Goal: Information Seeking & Learning: Learn about a topic

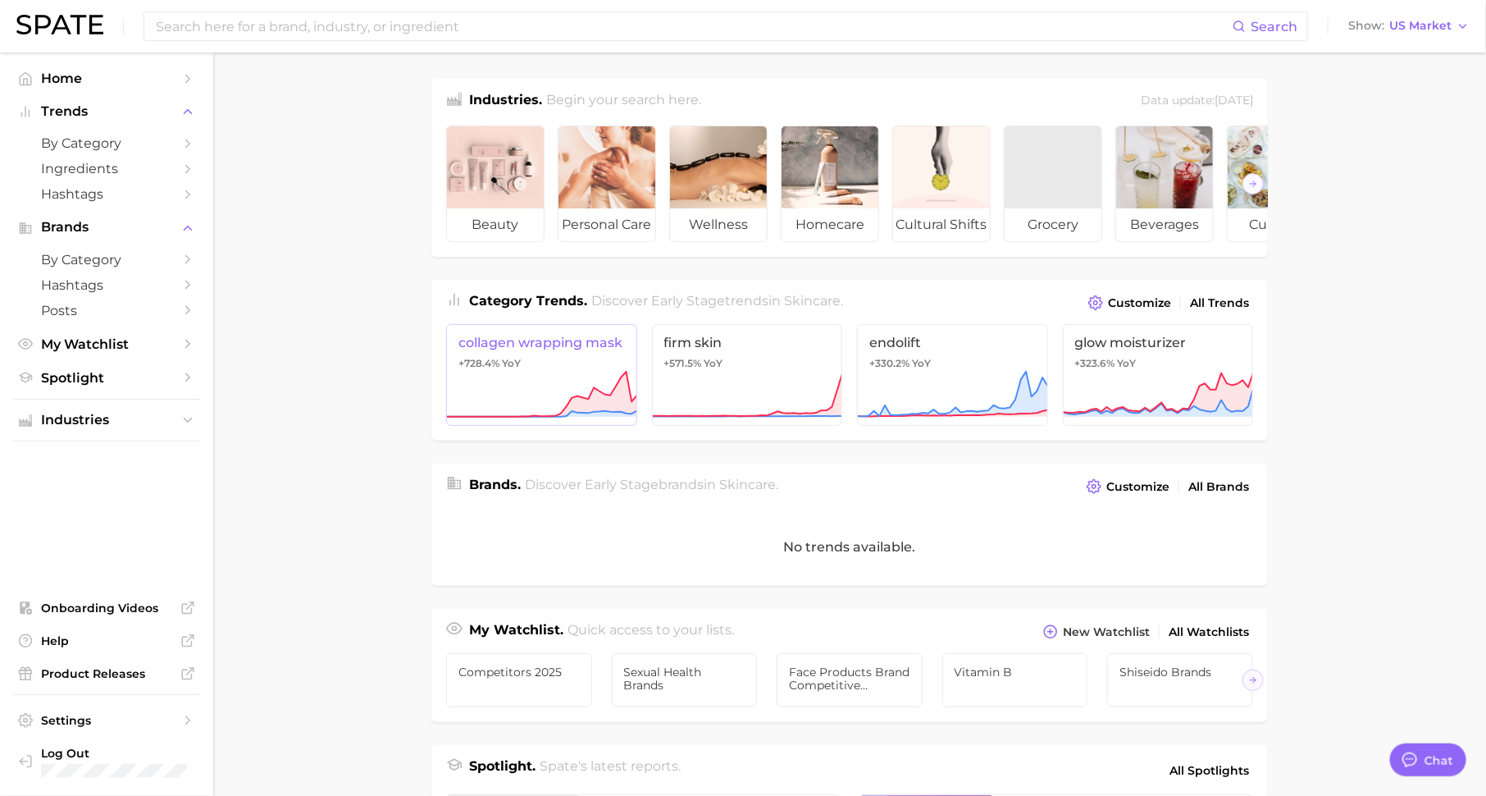
scroll to position [21, 0]
click at [372, 26] on input at bounding box center [693, 26] width 1079 height 28
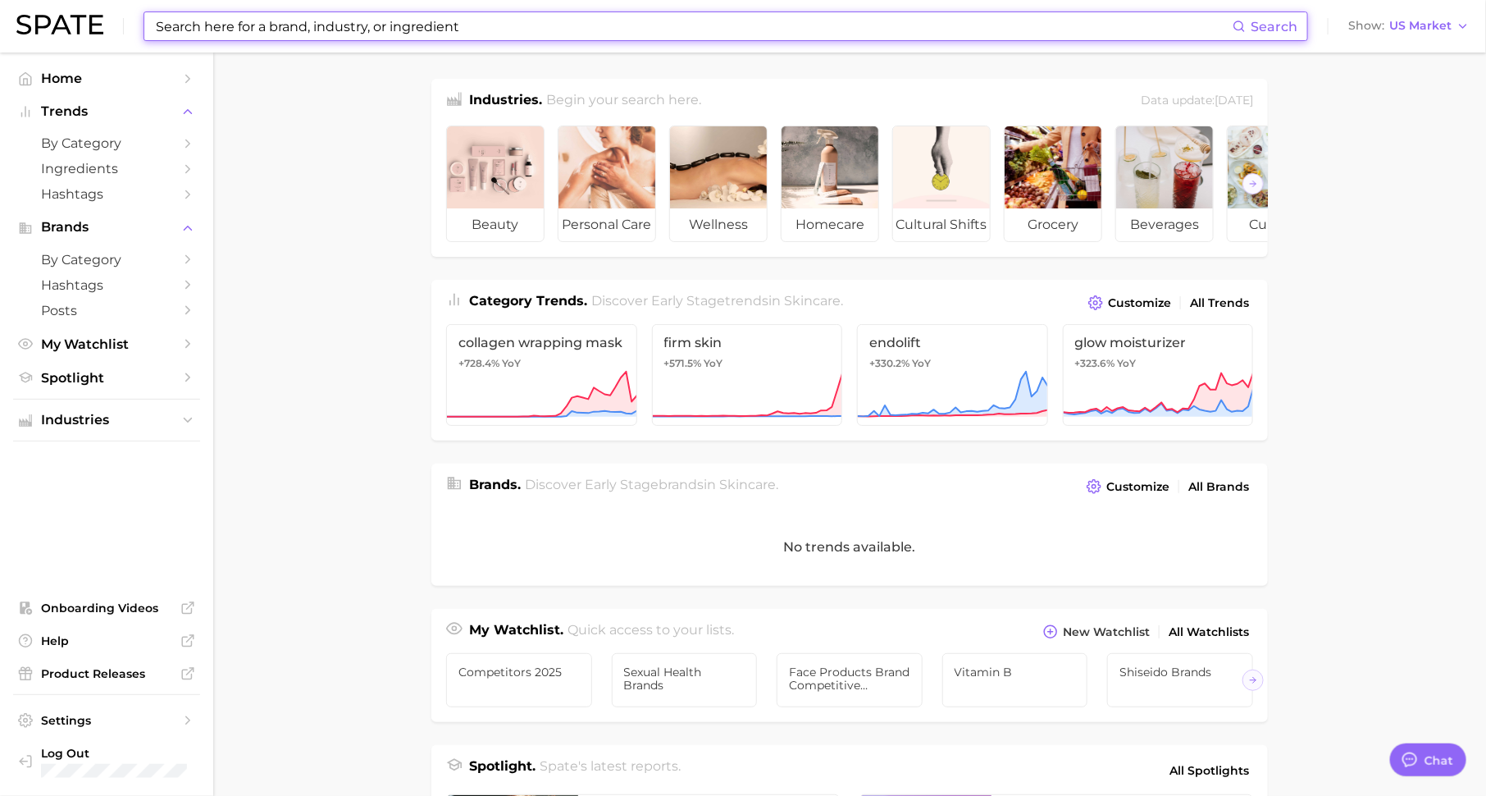
paste input "Sleep or Die"
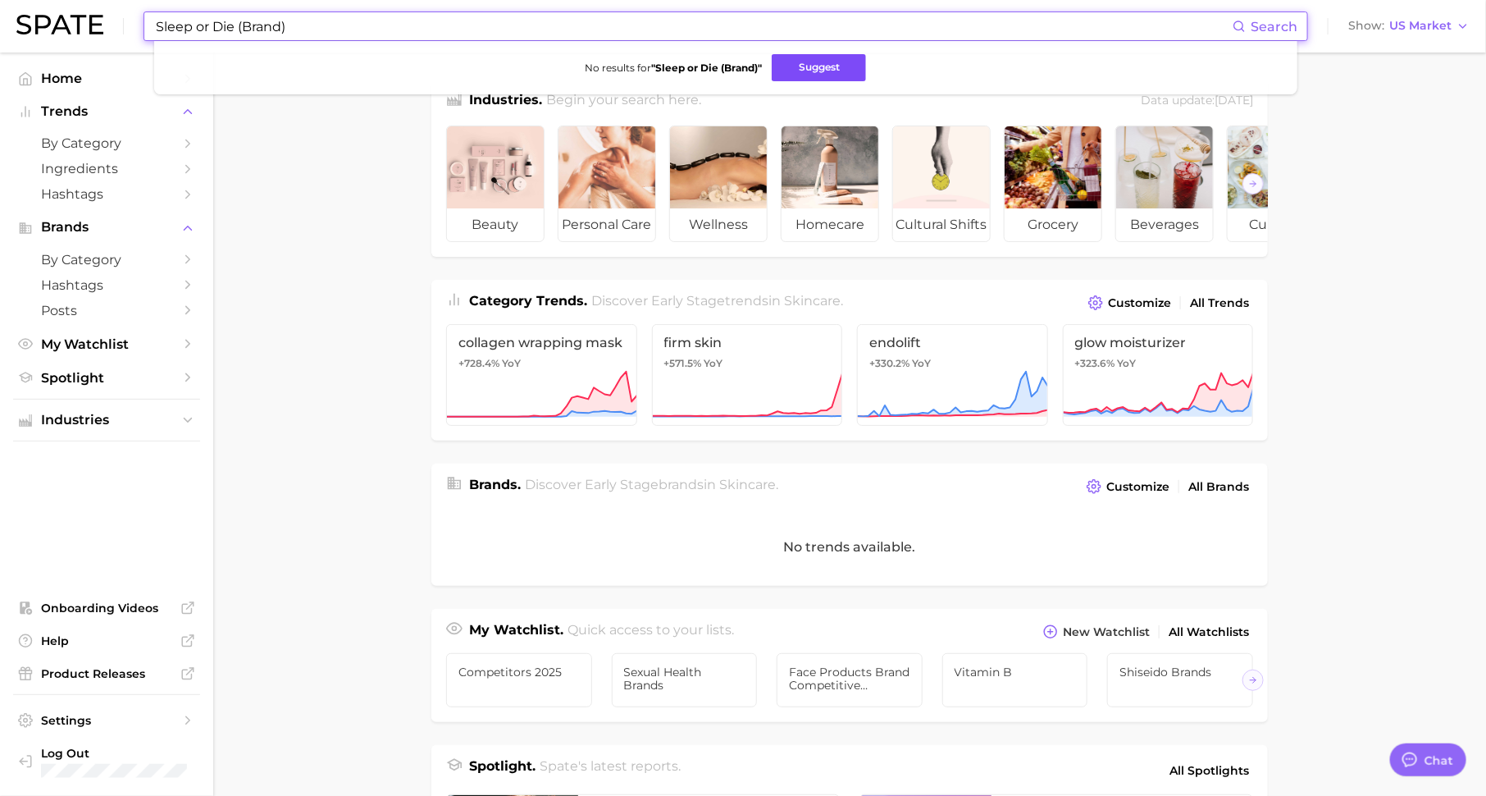
type input "Sleep or Die (Brand)"
click at [841, 60] on button "Suggest" at bounding box center [819, 67] width 94 height 27
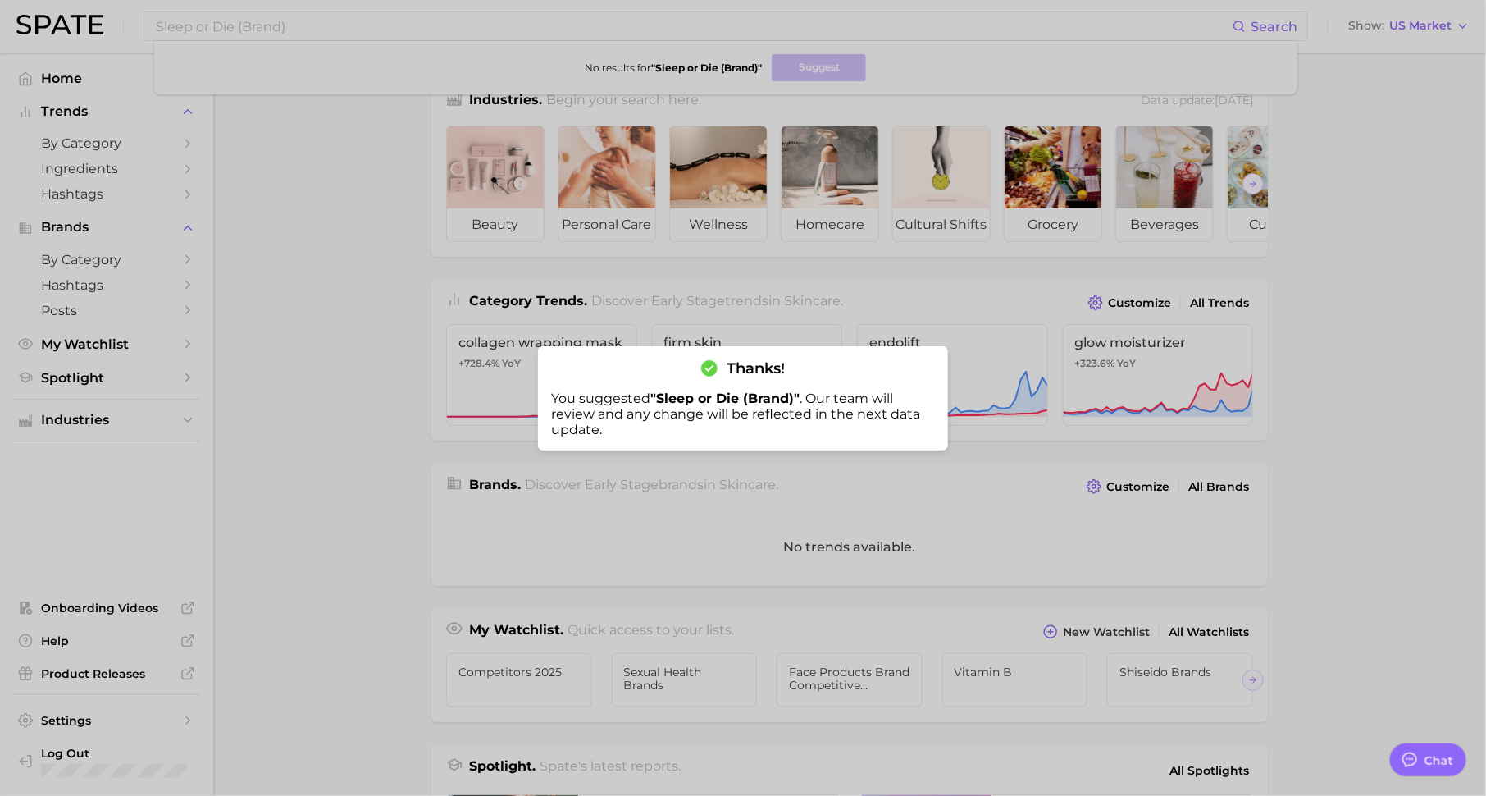
click at [185, 189] on div at bounding box center [743, 398] width 1486 height 796
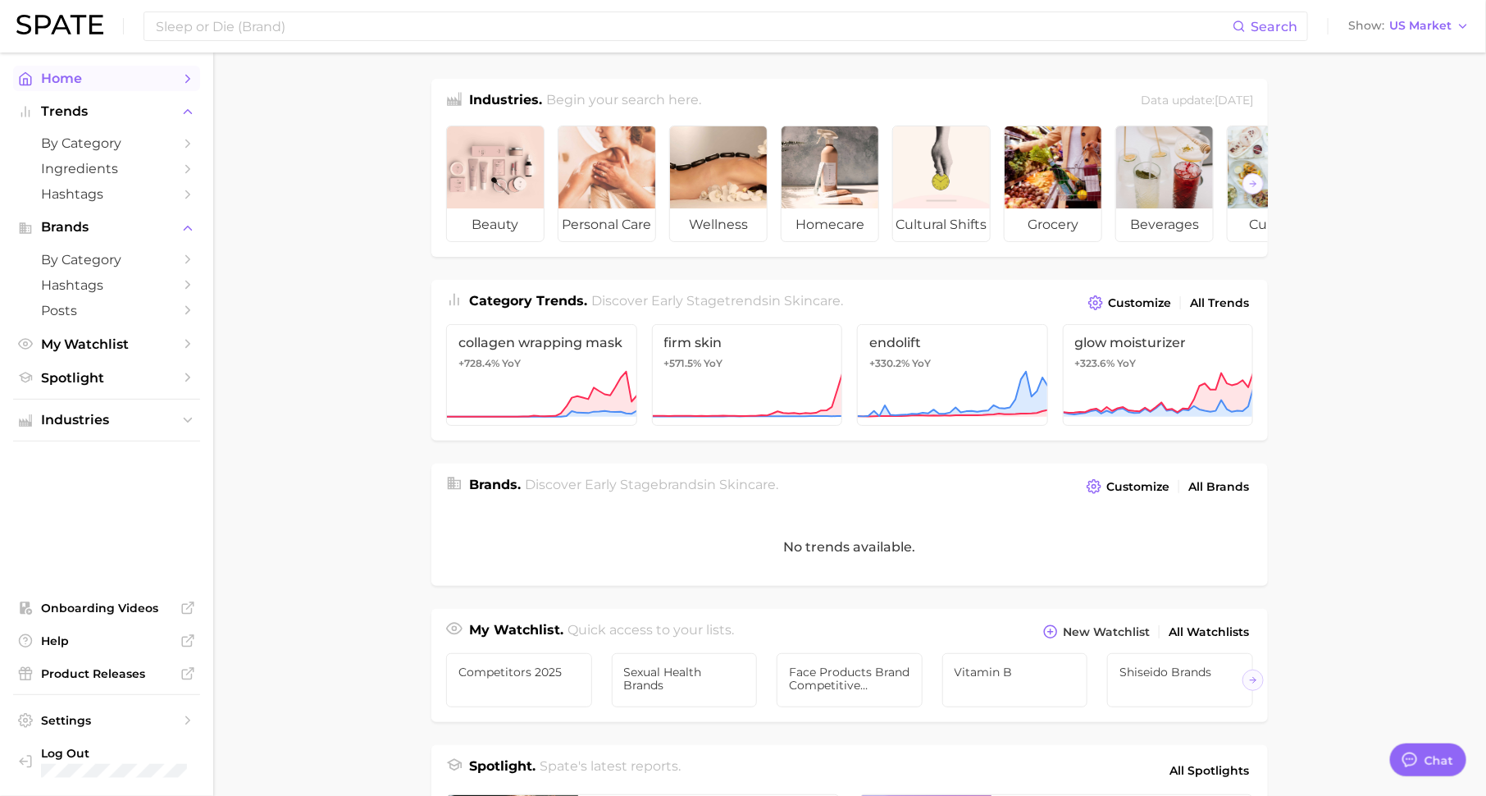
click at [147, 86] on link "Home" at bounding box center [106, 78] width 187 height 25
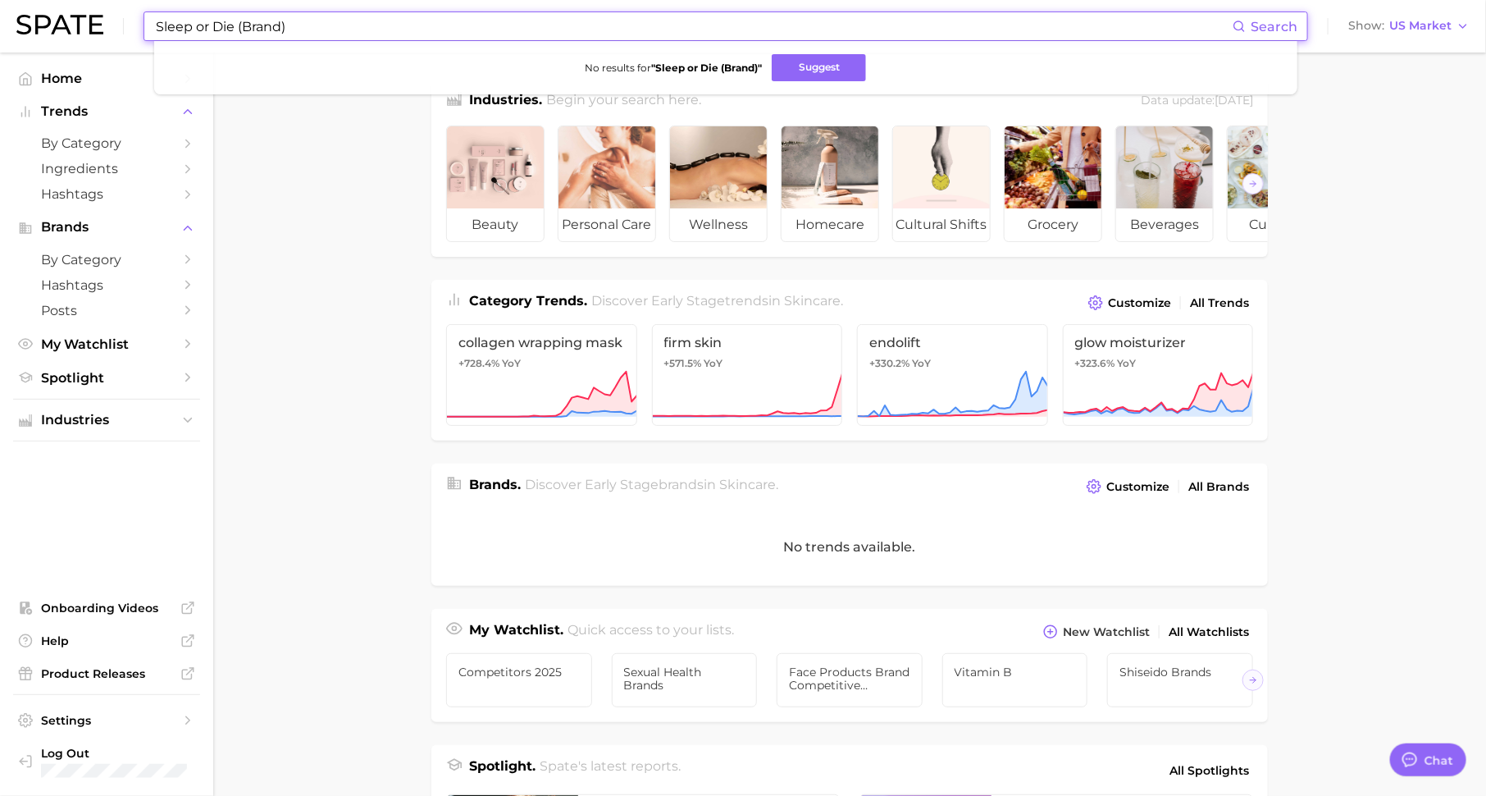
drag, startPoint x: 304, startPoint y: 30, endPoint x: 108, endPoint y: 30, distance: 196.0
click at [108, 30] on div "Sleep or Die (Brand) Search No results for " Sleep or Die (Brand) " Suggest Sho…" at bounding box center [742, 26] width 1453 height 52
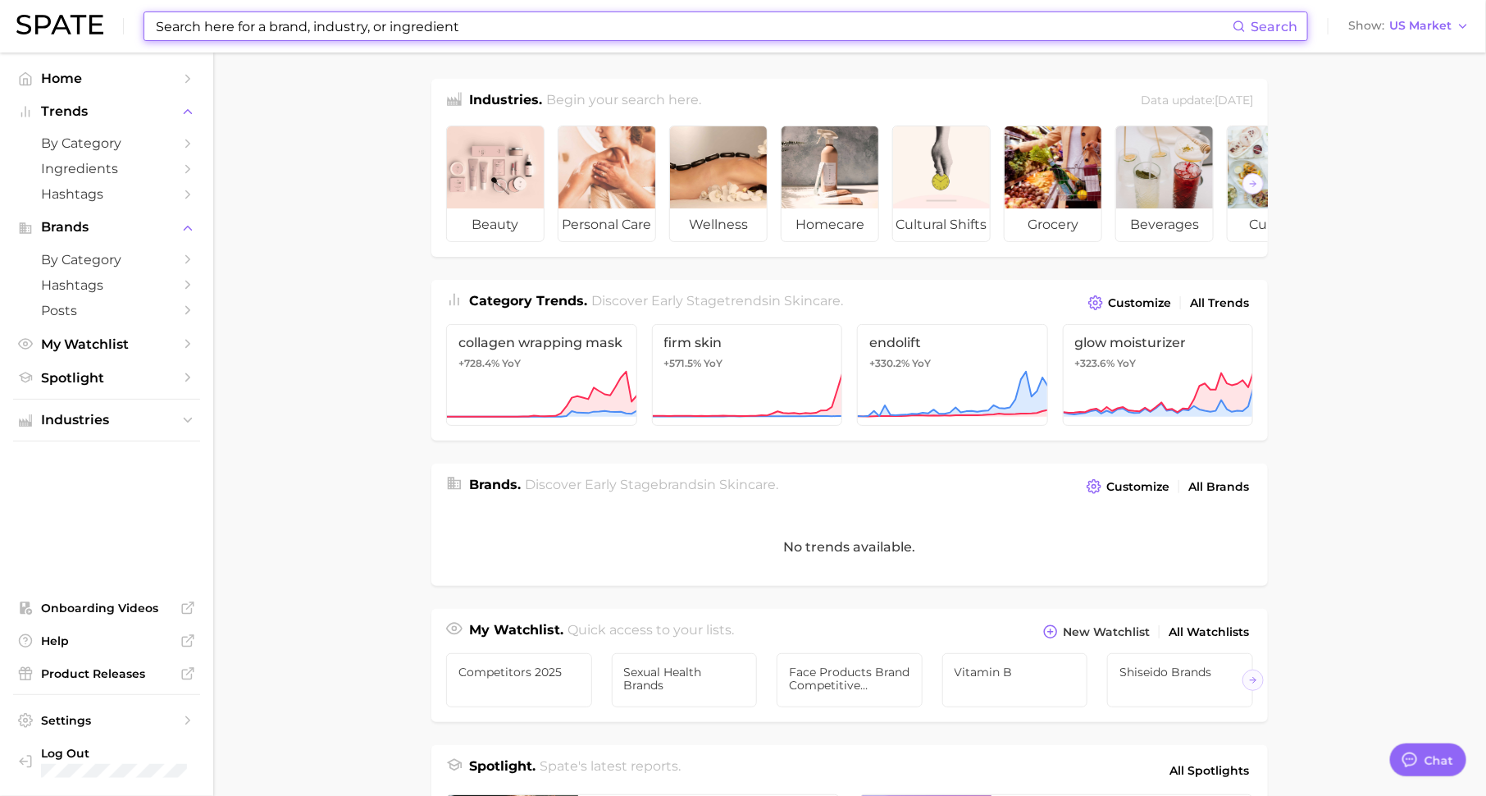
click at [295, 308] on main "Industries. Begin your search here. Data update: [DATE] beauty personal care we…" at bounding box center [849, 673] width 1273 height 1242
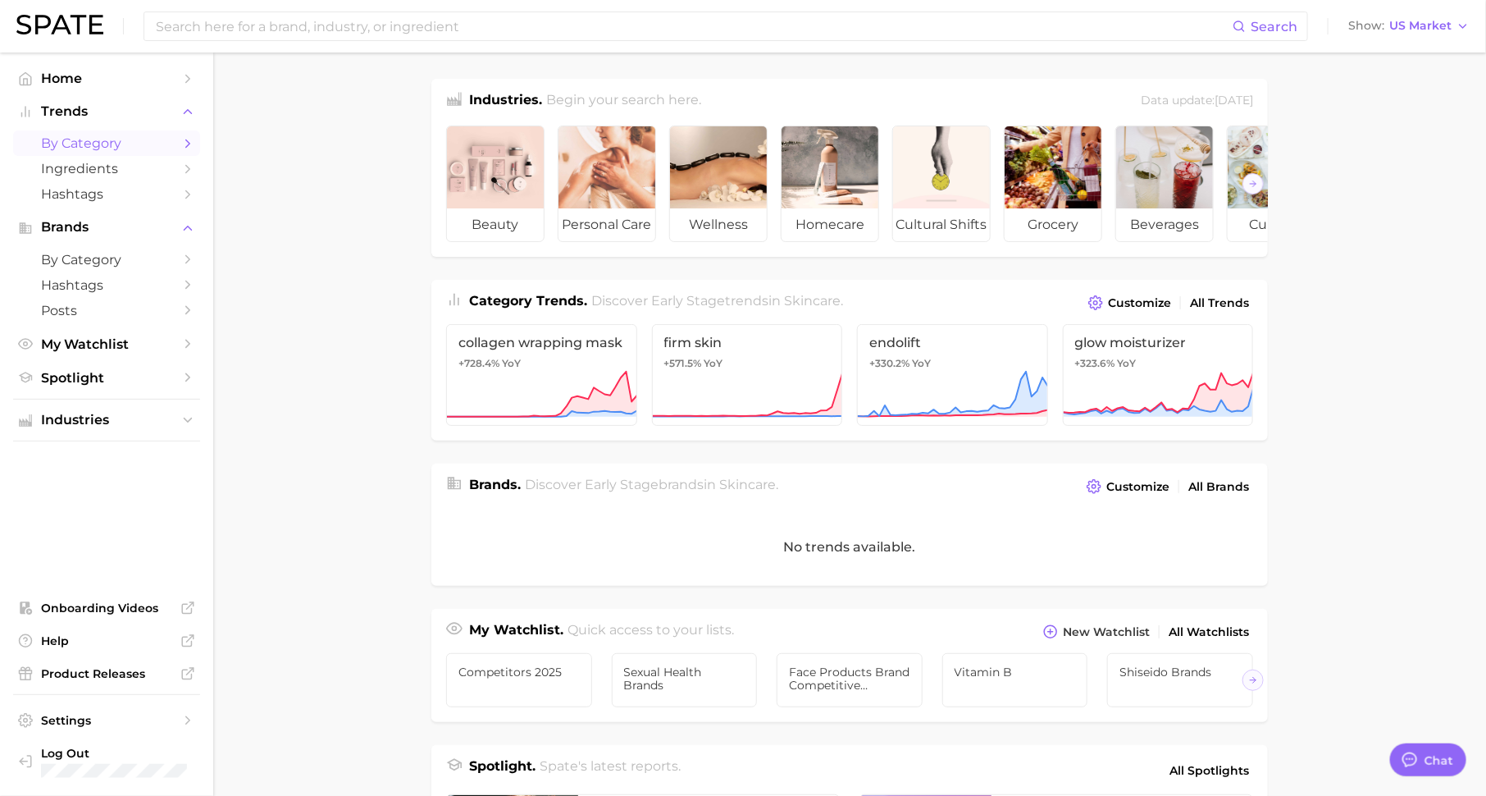
click at [117, 144] on span "by Category" at bounding box center [106, 143] width 131 height 16
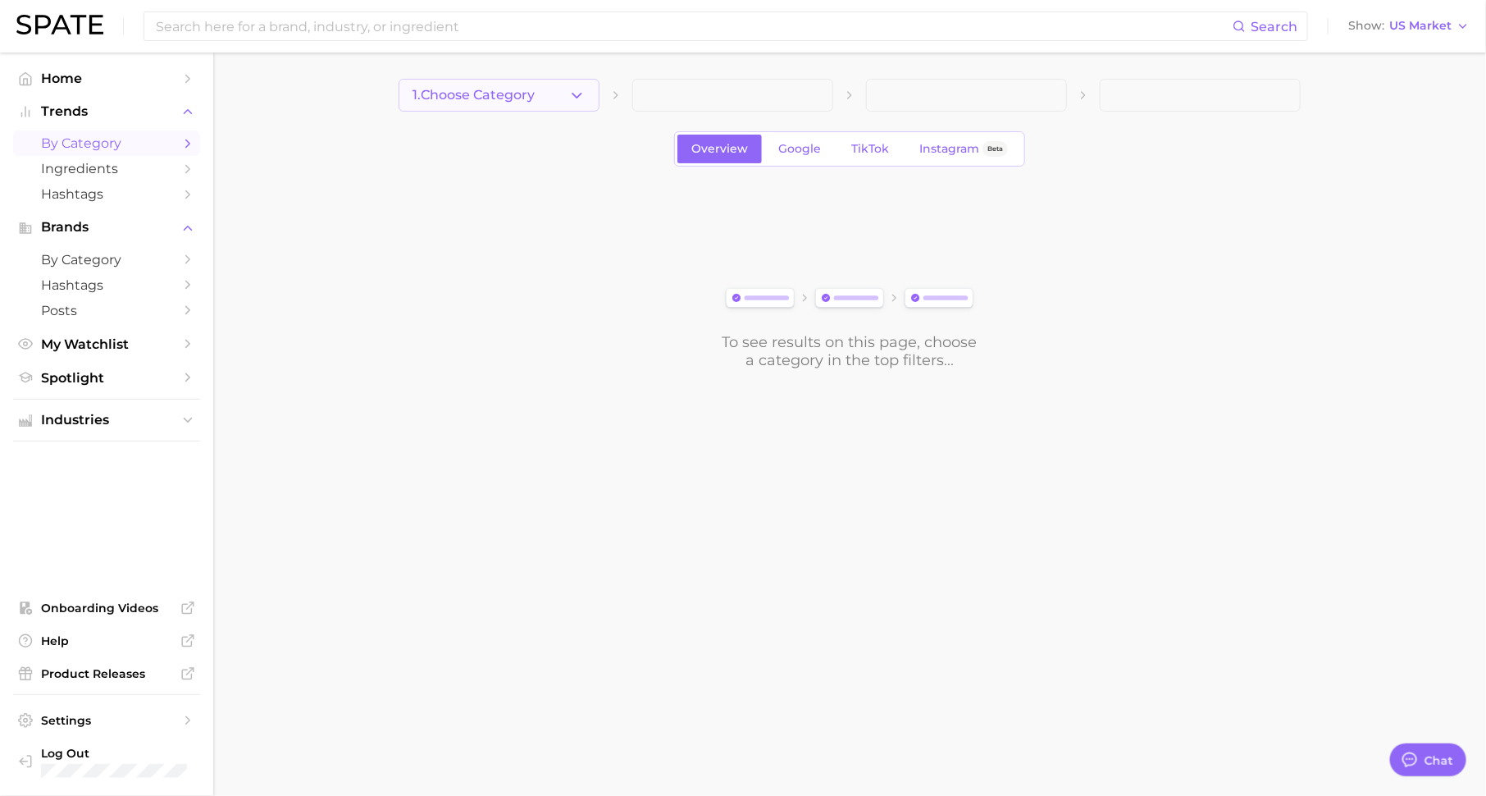
click at [513, 96] on span "1. Choose Category" at bounding box center [474, 95] width 122 height 15
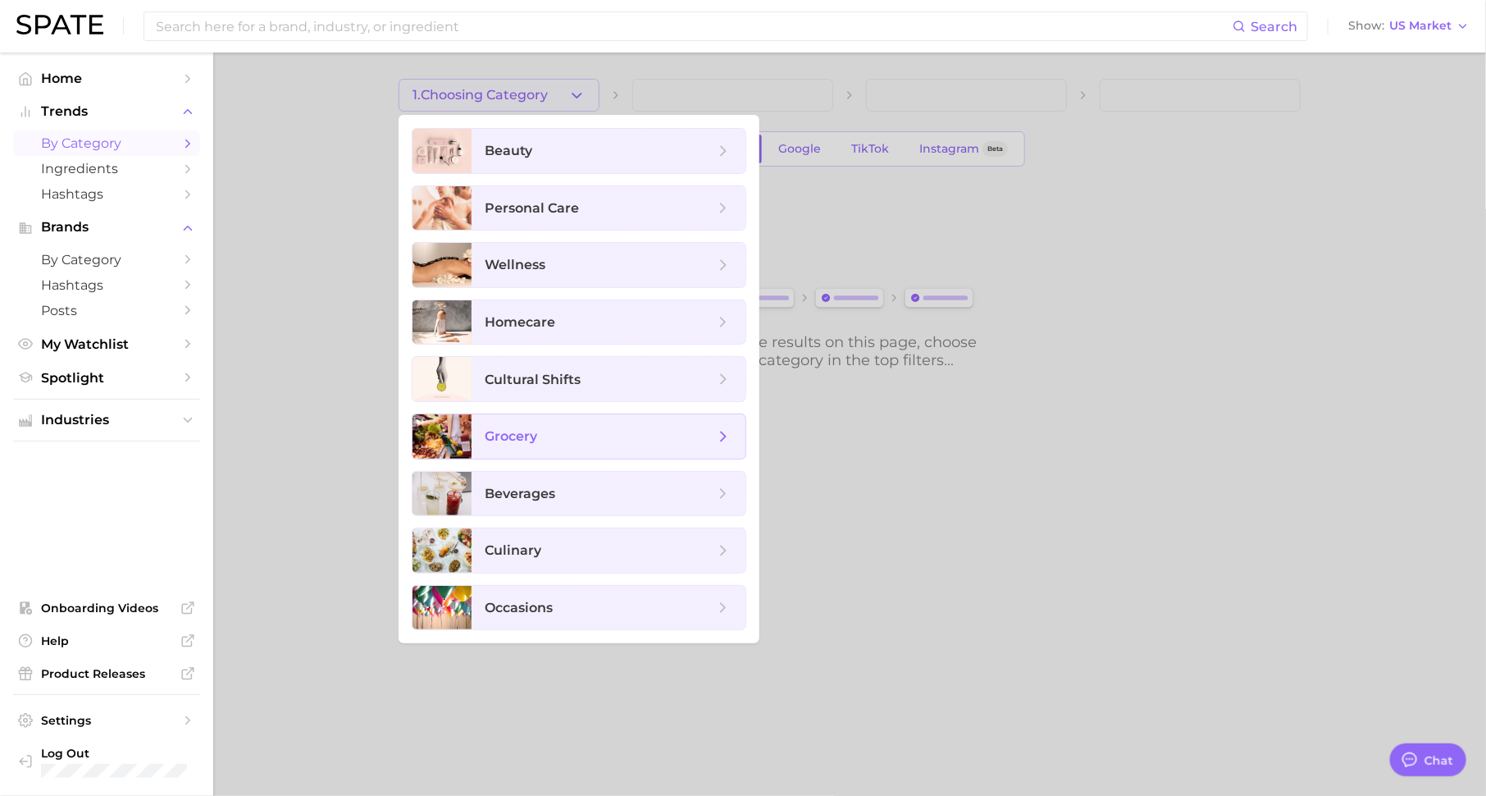
click at [567, 446] on span "grocery" at bounding box center [609, 436] width 274 height 44
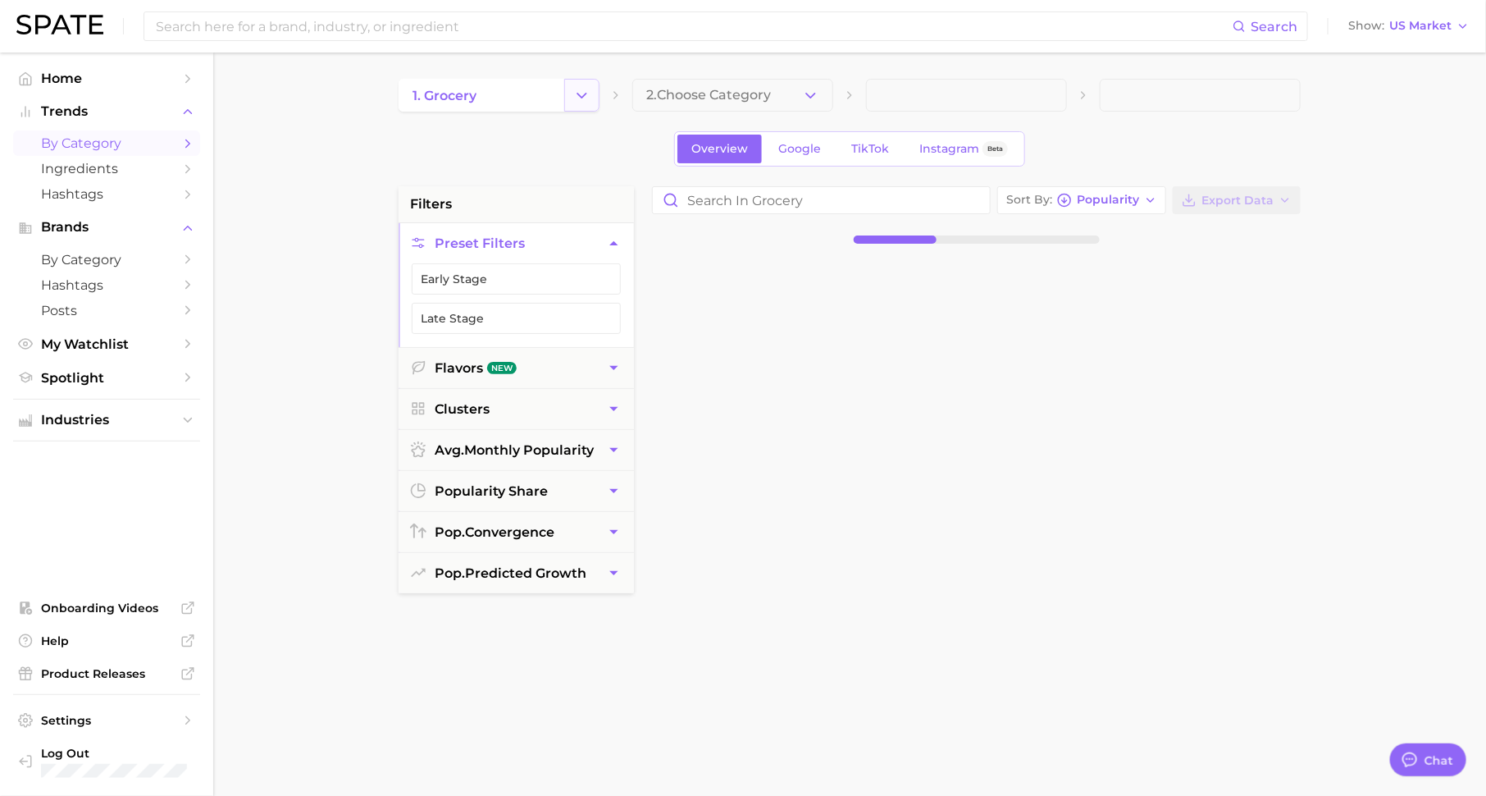
click at [586, 95] on icon "Change Category" at bounding box center [581, 95] width 17 height 17
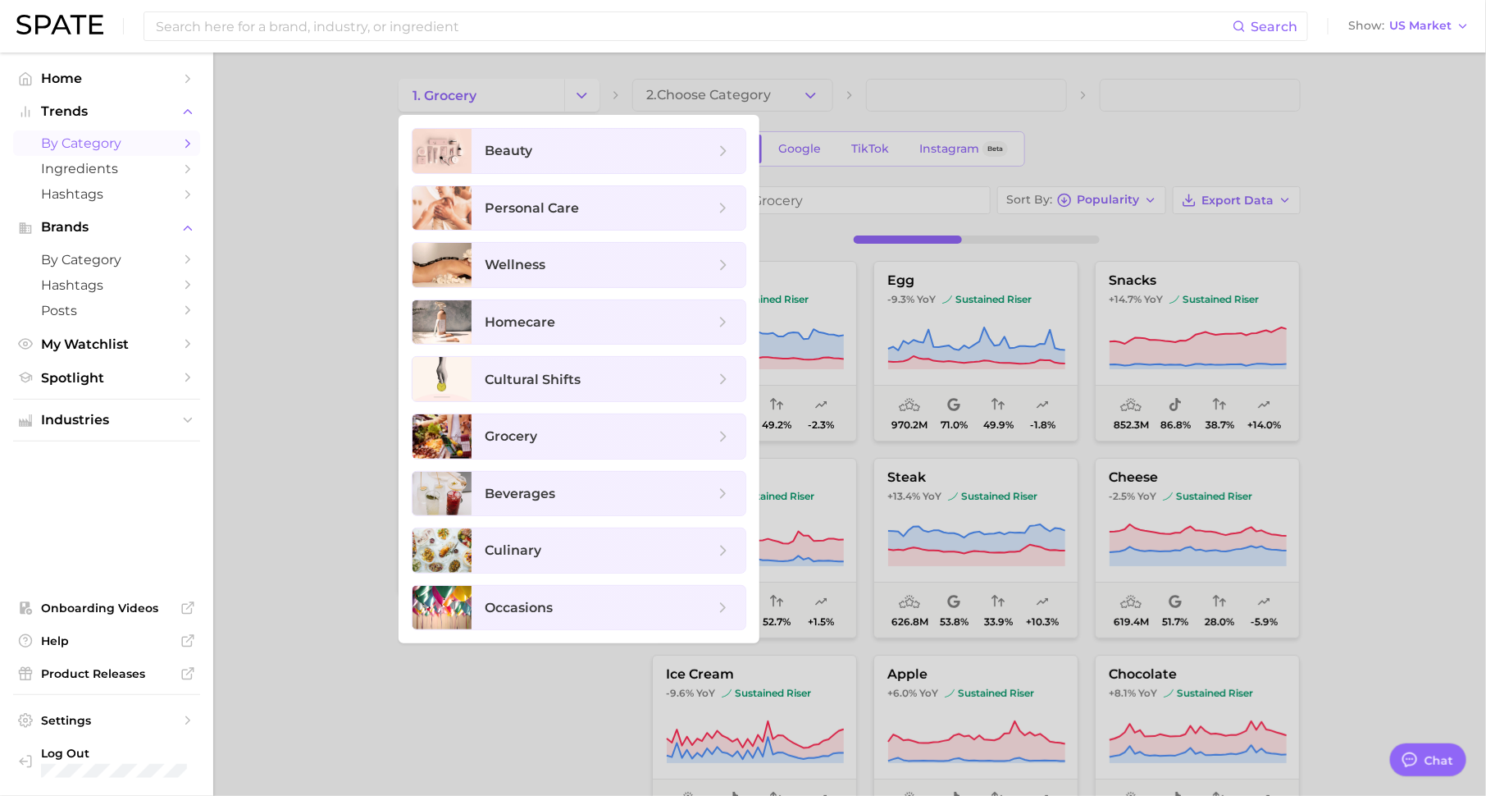
click at [784, 112] on div at bounding box center [743, 398] width 1486 height 796
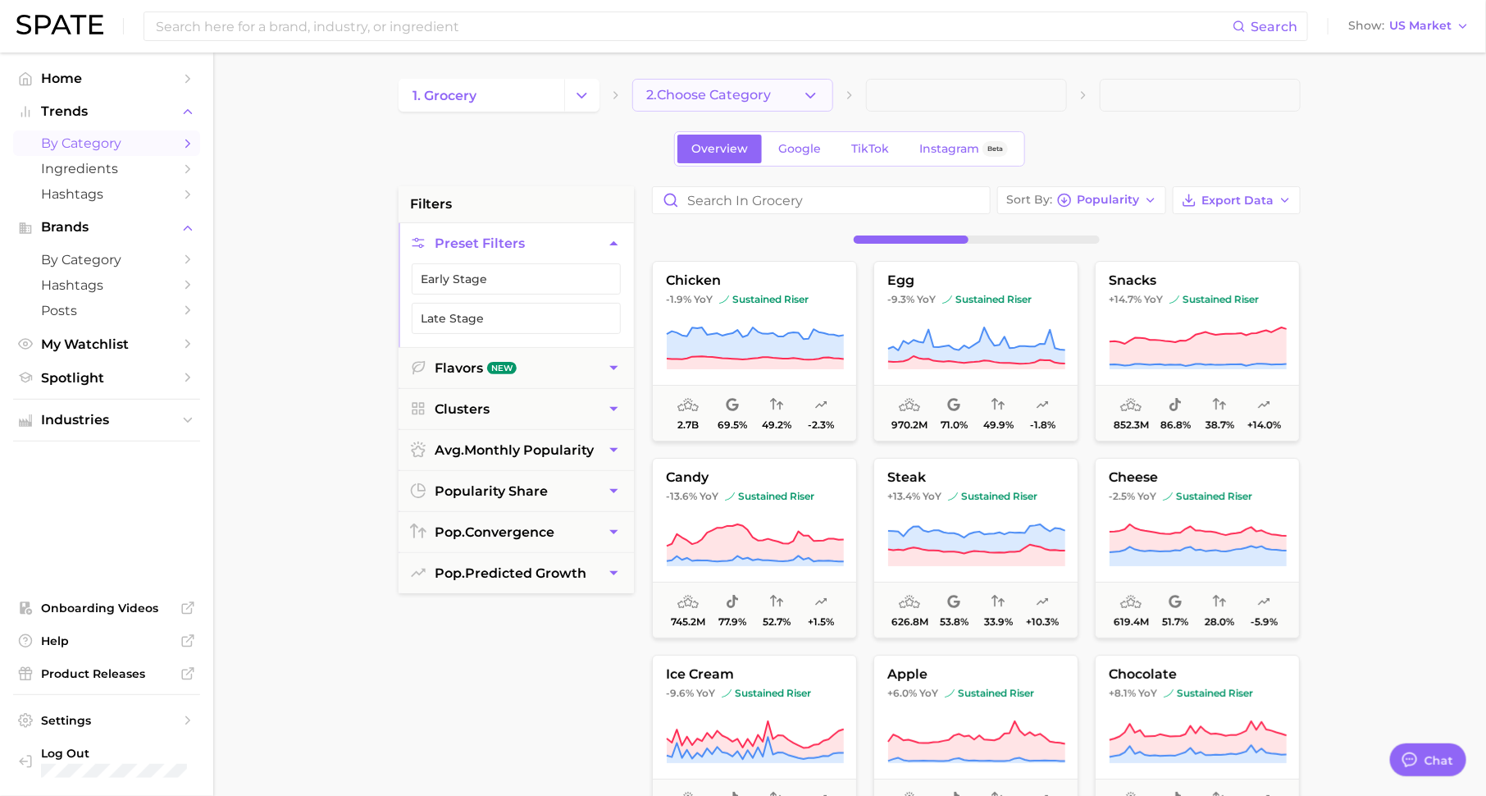
click at [823, 89] on button "2. Choose Category" at bounding box center [732, 95] width 201 height 33
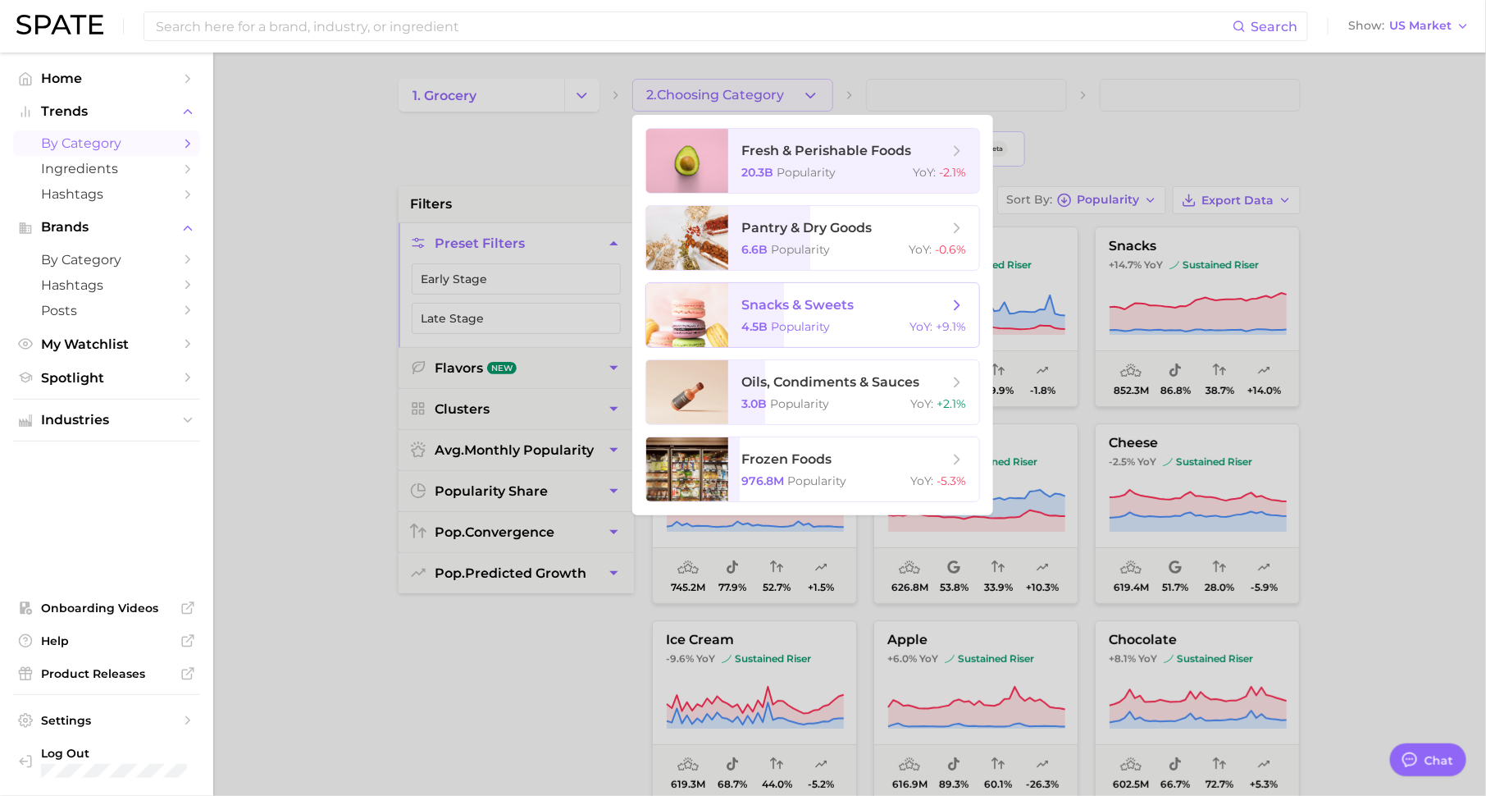
click at [832, 300] on span "snacks & sweets" at bounding box center [797, 305] width 112 height 16
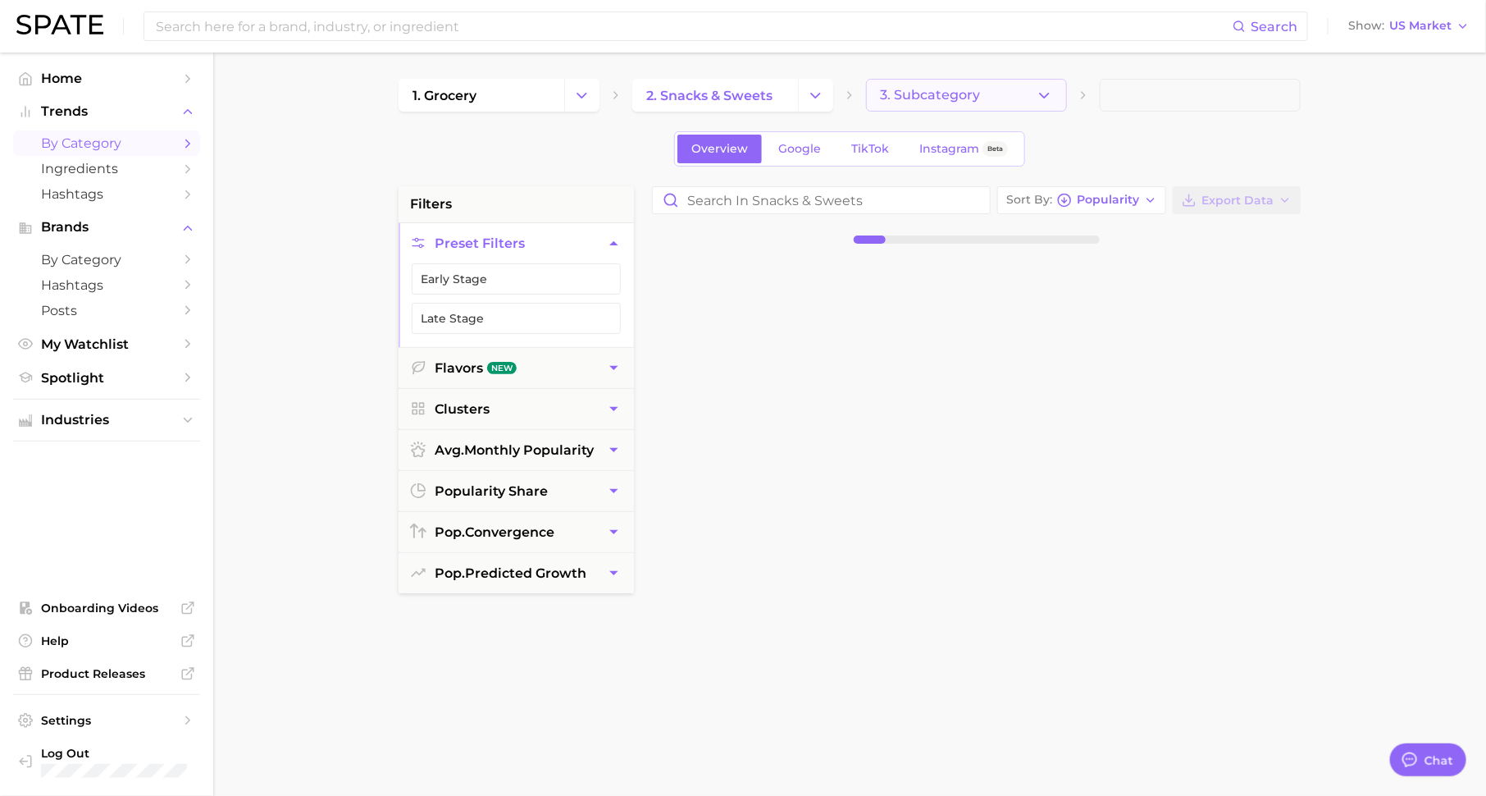
click at [919, 92] on span "3. Subcategory" at bounding box center [930, 95] width 100 height 15
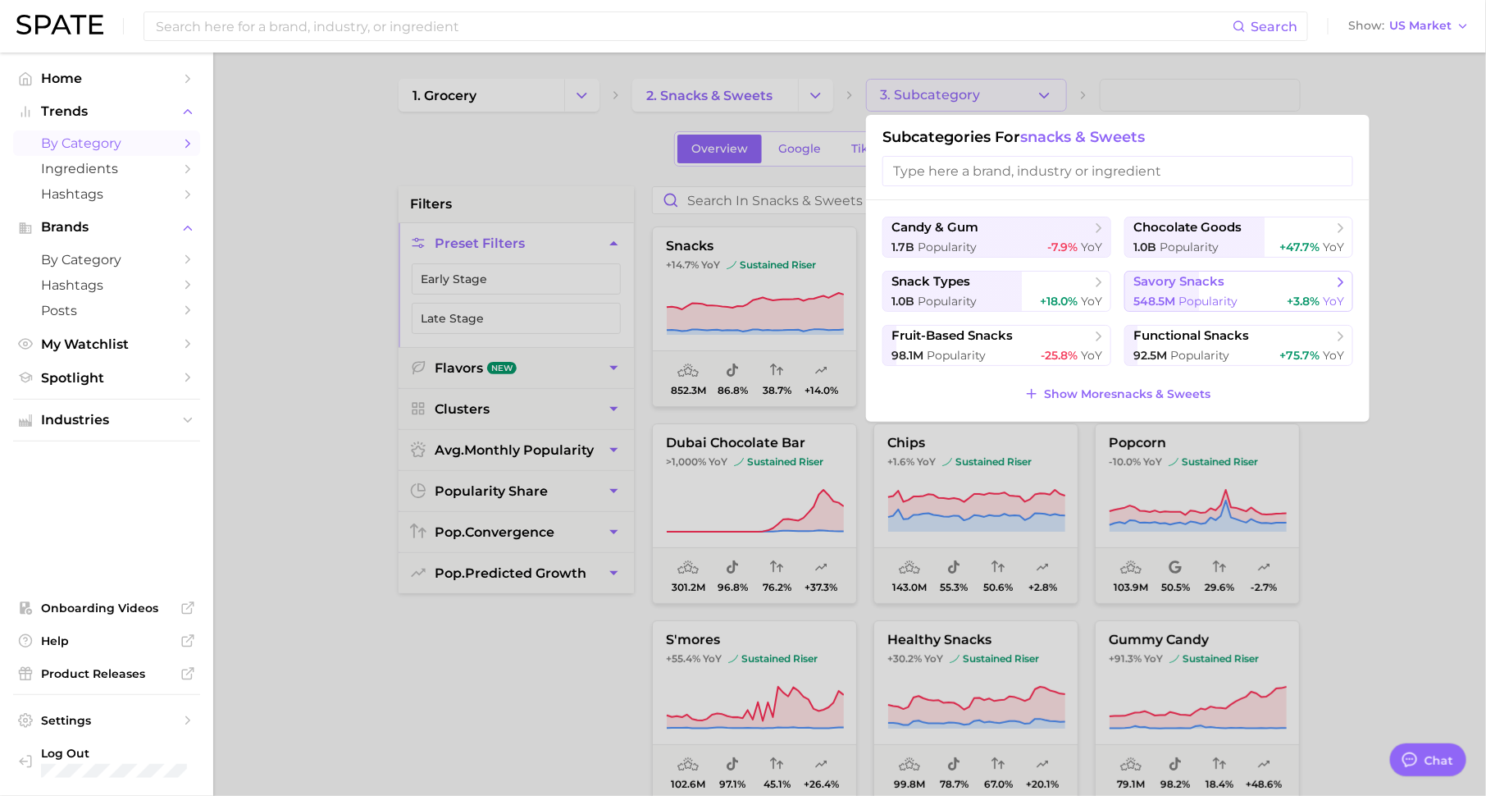
click at [1164, 290] on button "savory snacks 548.5m Popularity +3.8% YoY" at bounding box center [1238, 291] width 229 height 41
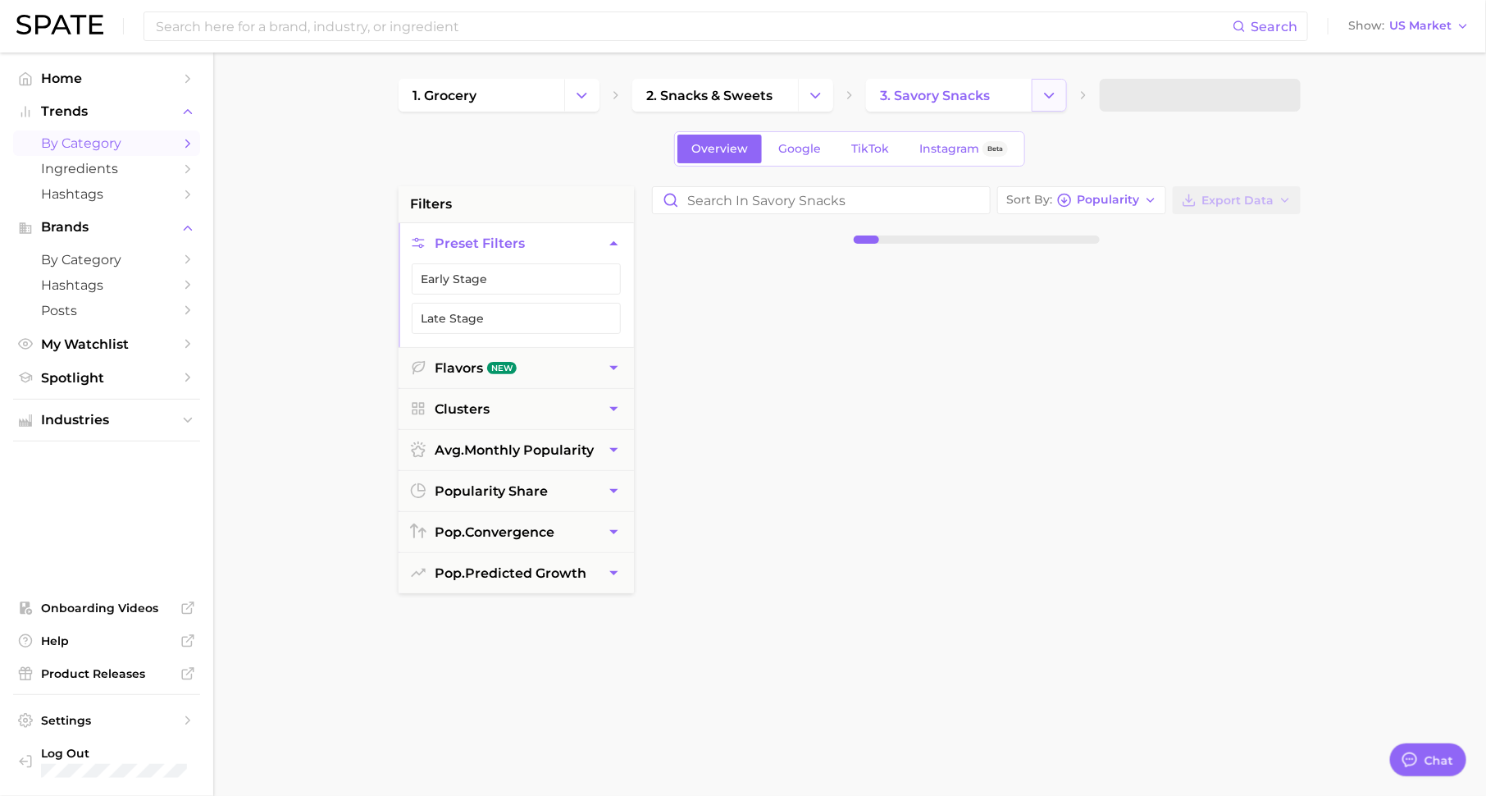
click at [1060, 94] on button "Change Category" at bounding box center [1049, 95] width 35 height 33
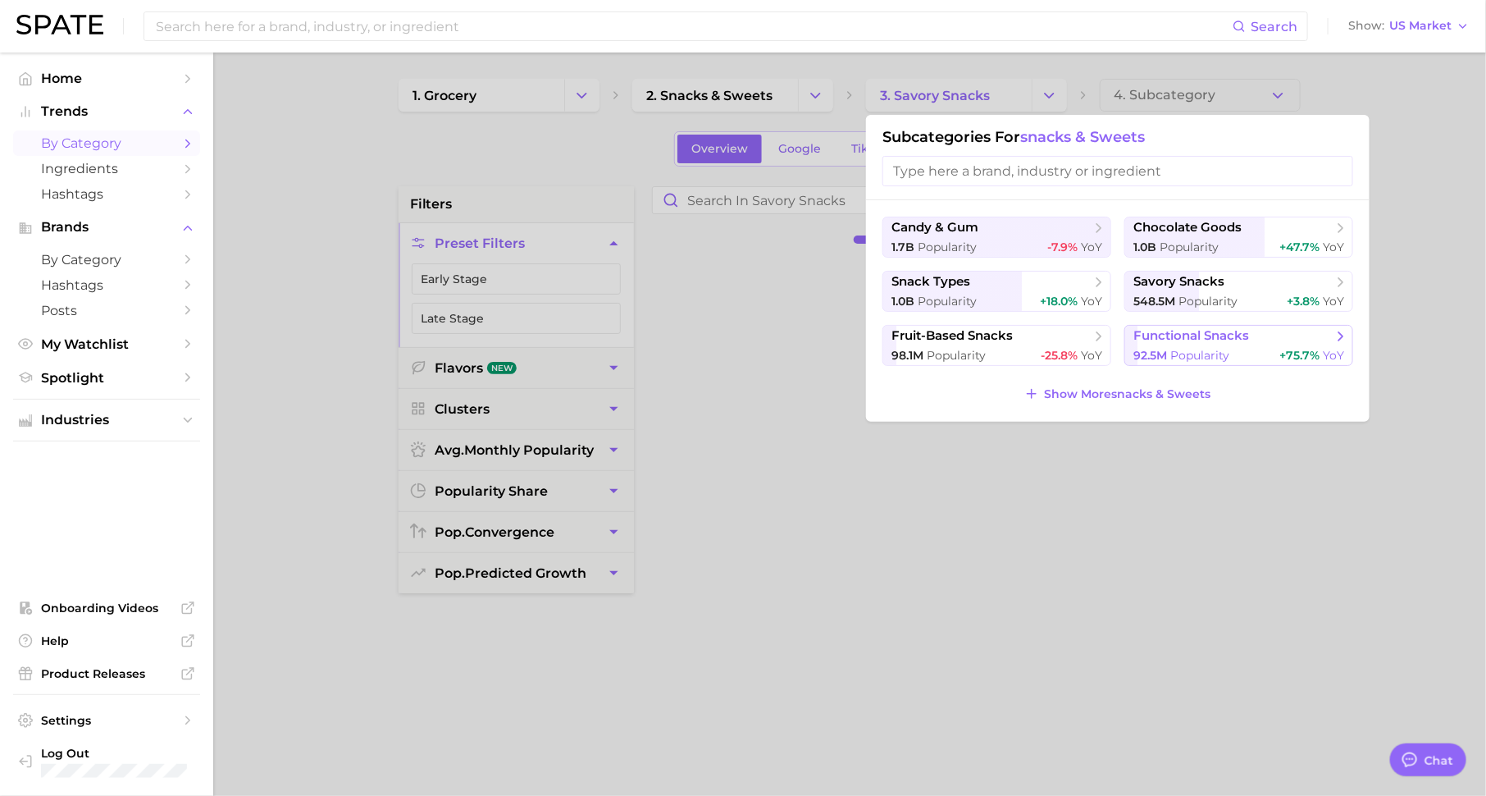
click at [1228, 343] on button "functional snacks 92.5m Popularity +75.7% YoY" at bounding box center [1238, 345] width 229 height 41
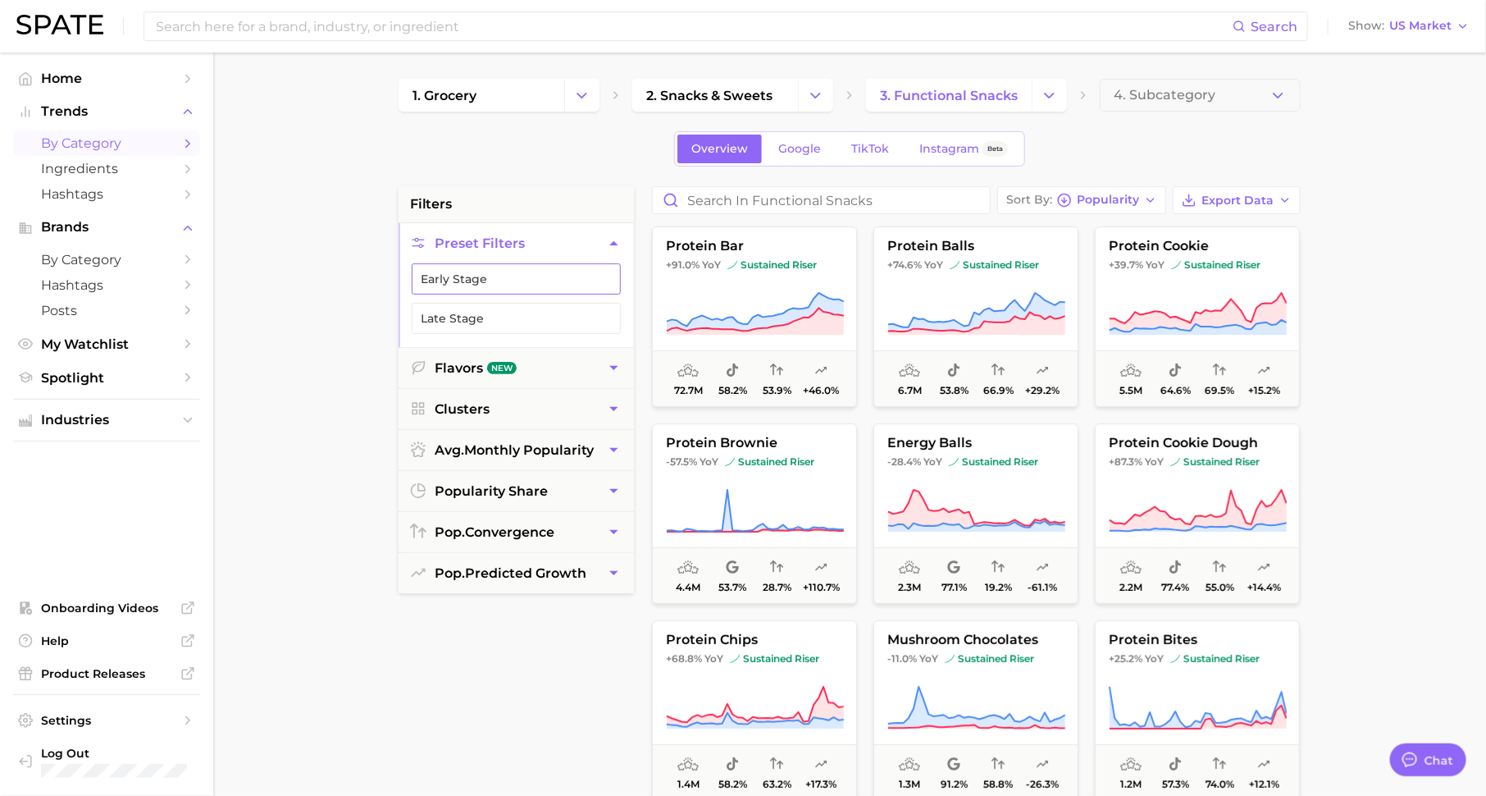
click at [589, 271] on button "Early Stage" at bounding box center [516, 278] width 209 height 31
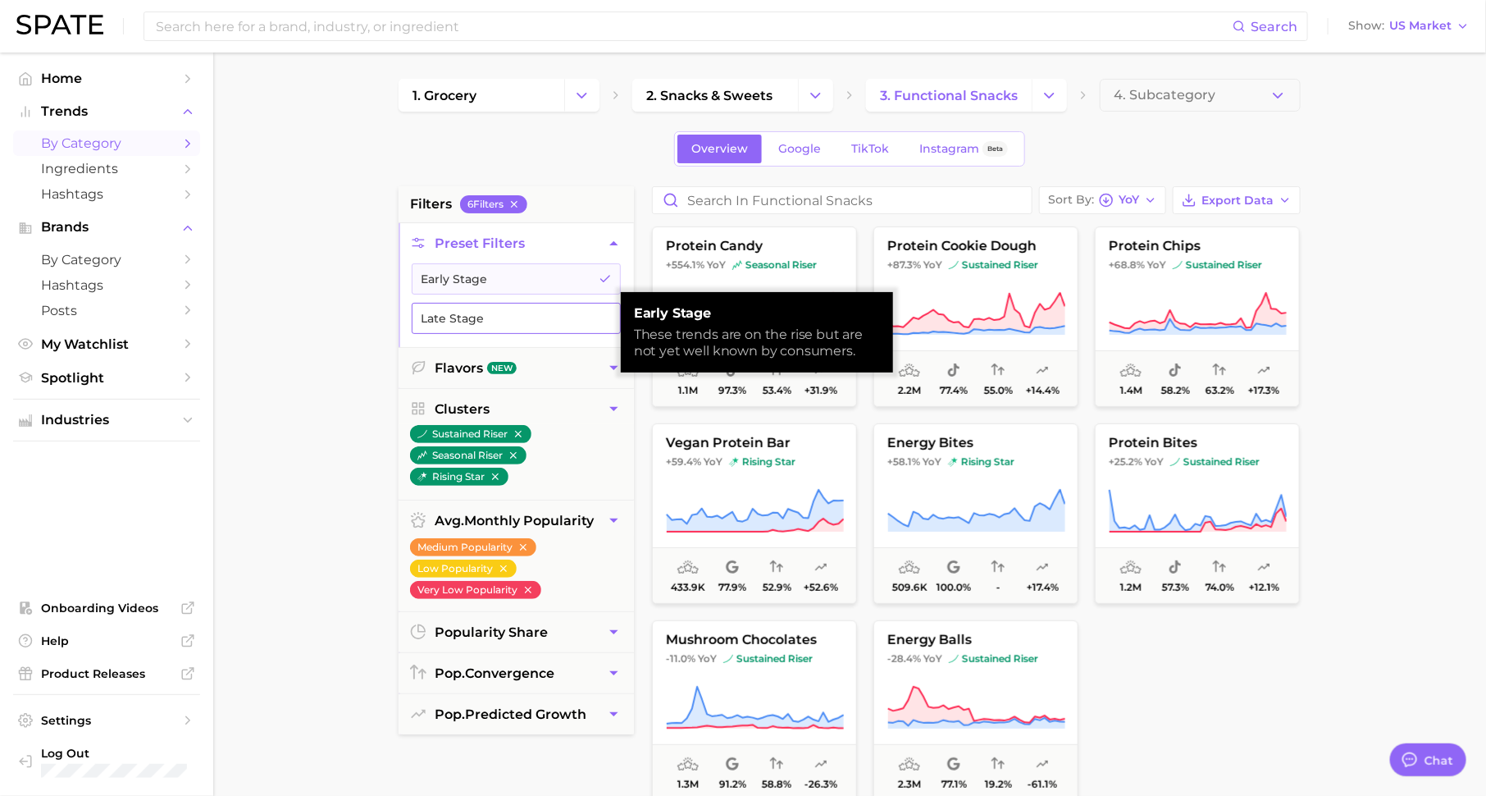
click at [589, 317] on button "Late Stage" at bounding box center [516, 318] width 209 height 31
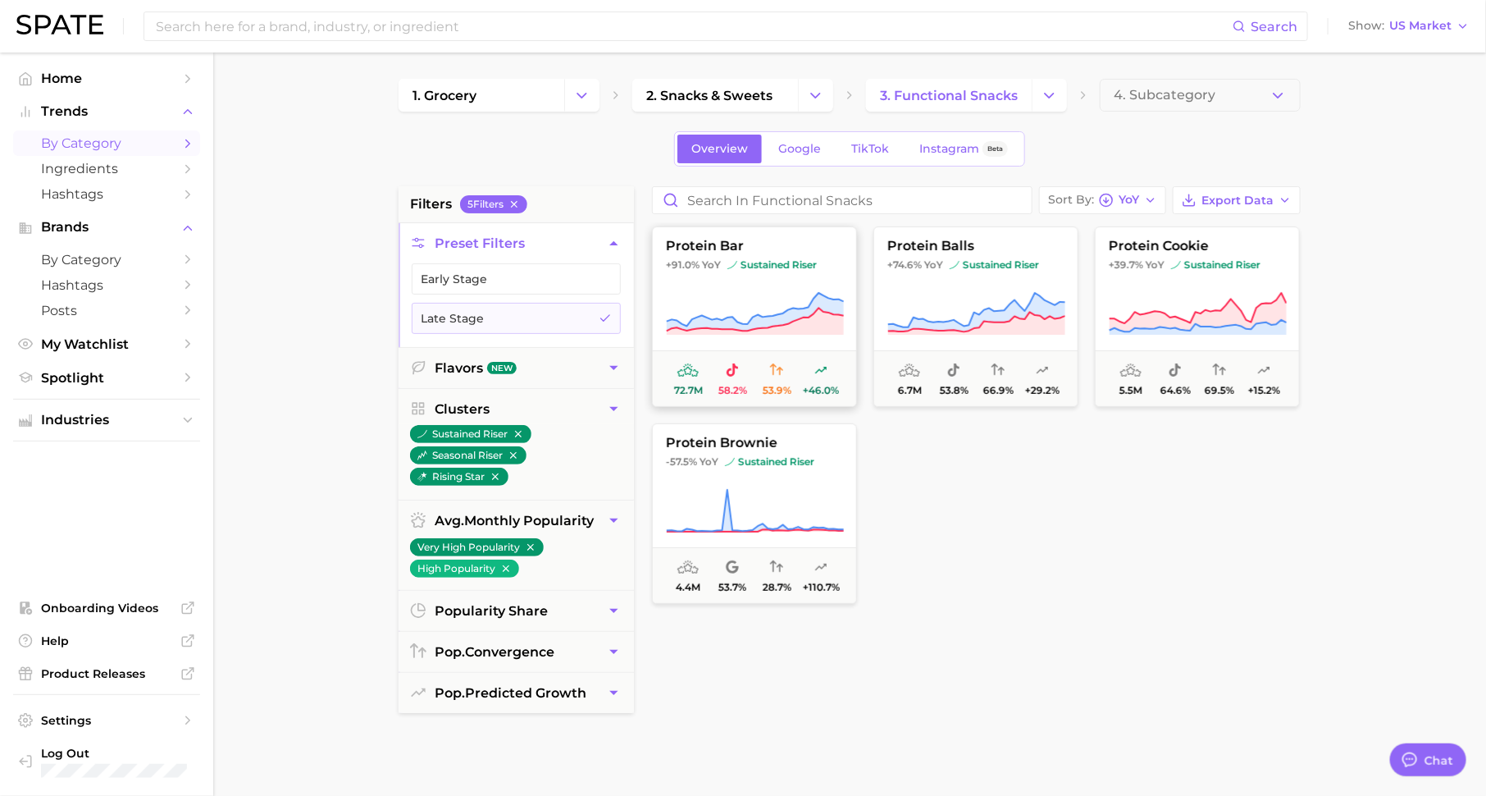
click at [740, 311] on icon at bounding box center [755, 314] width 178 height 46
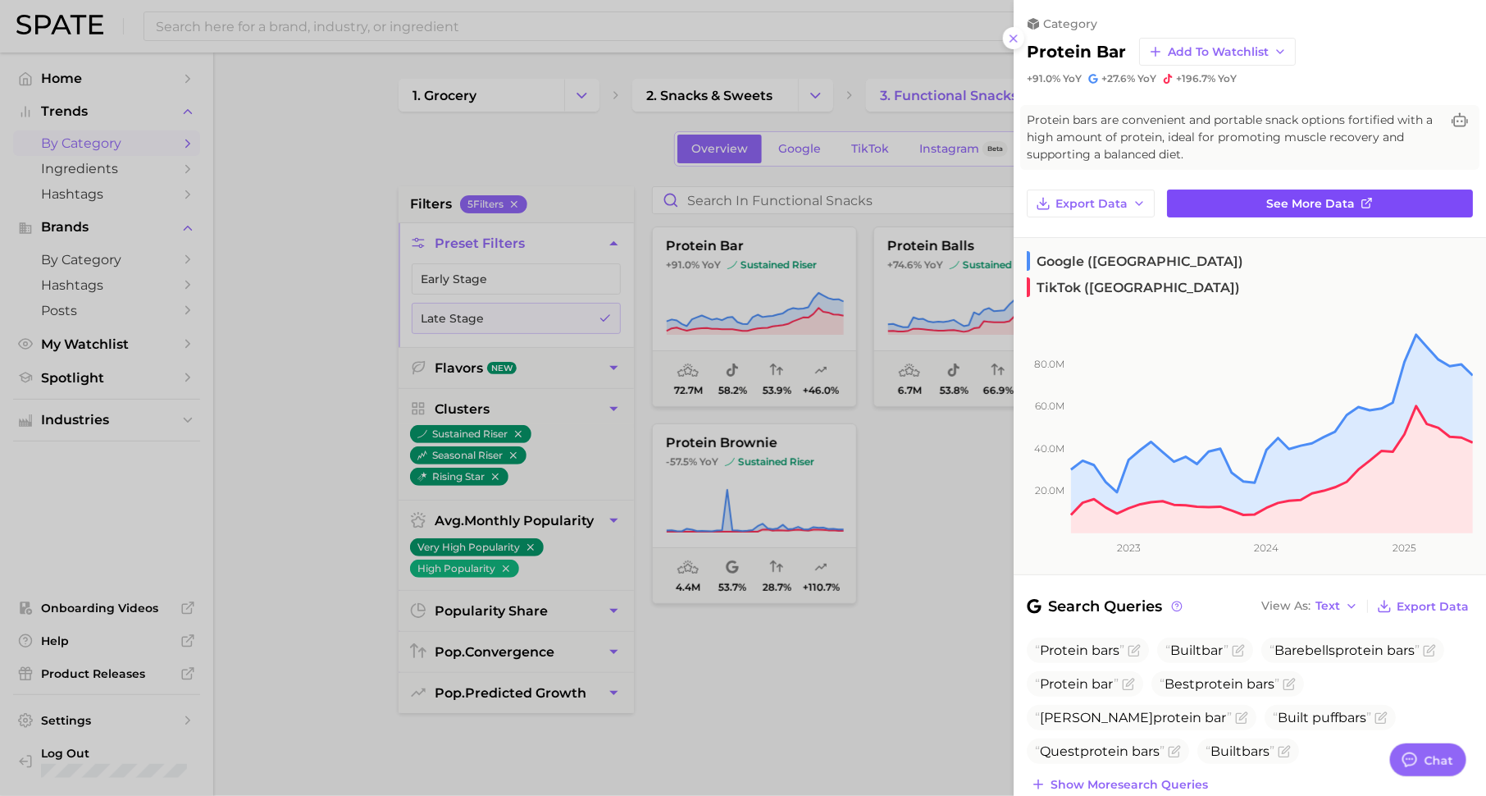
click at [1293, 202] on span "See more data" at bounding box center [1311, 204] width 89 height 14
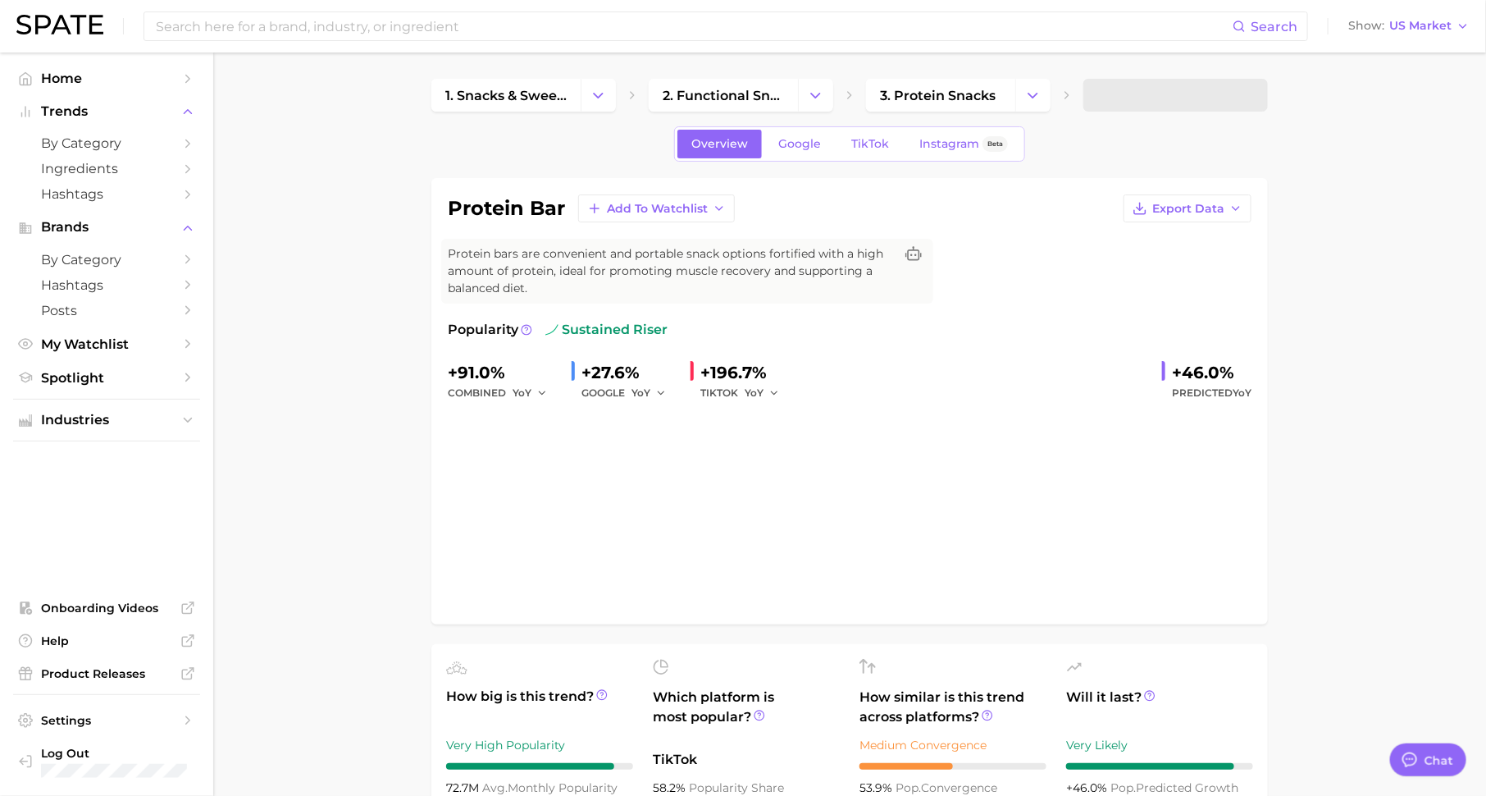
type textarea "x"
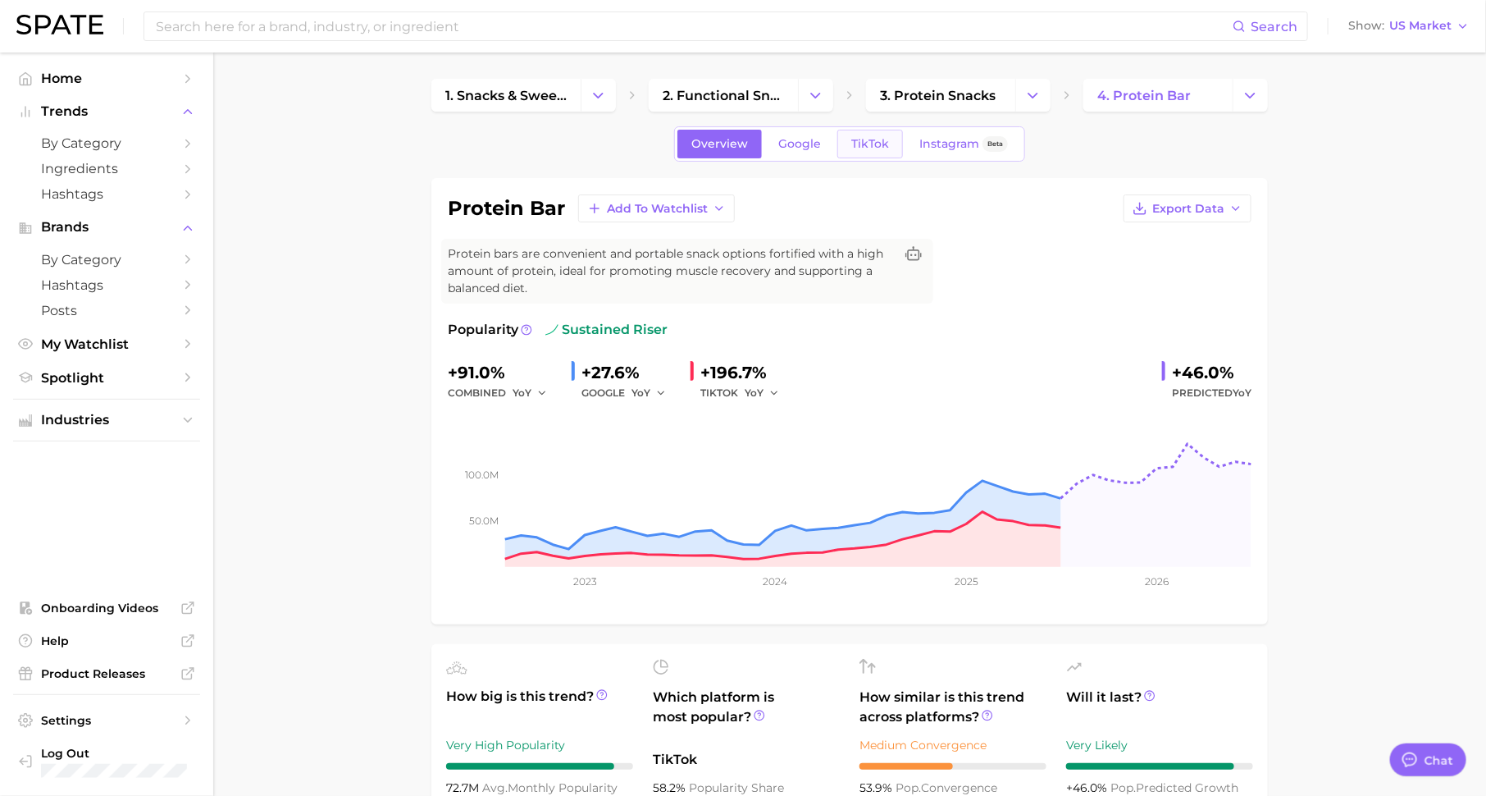
click at [844, 139] on link "TikTok" at bounding box center [870, 144] width 66 height 29
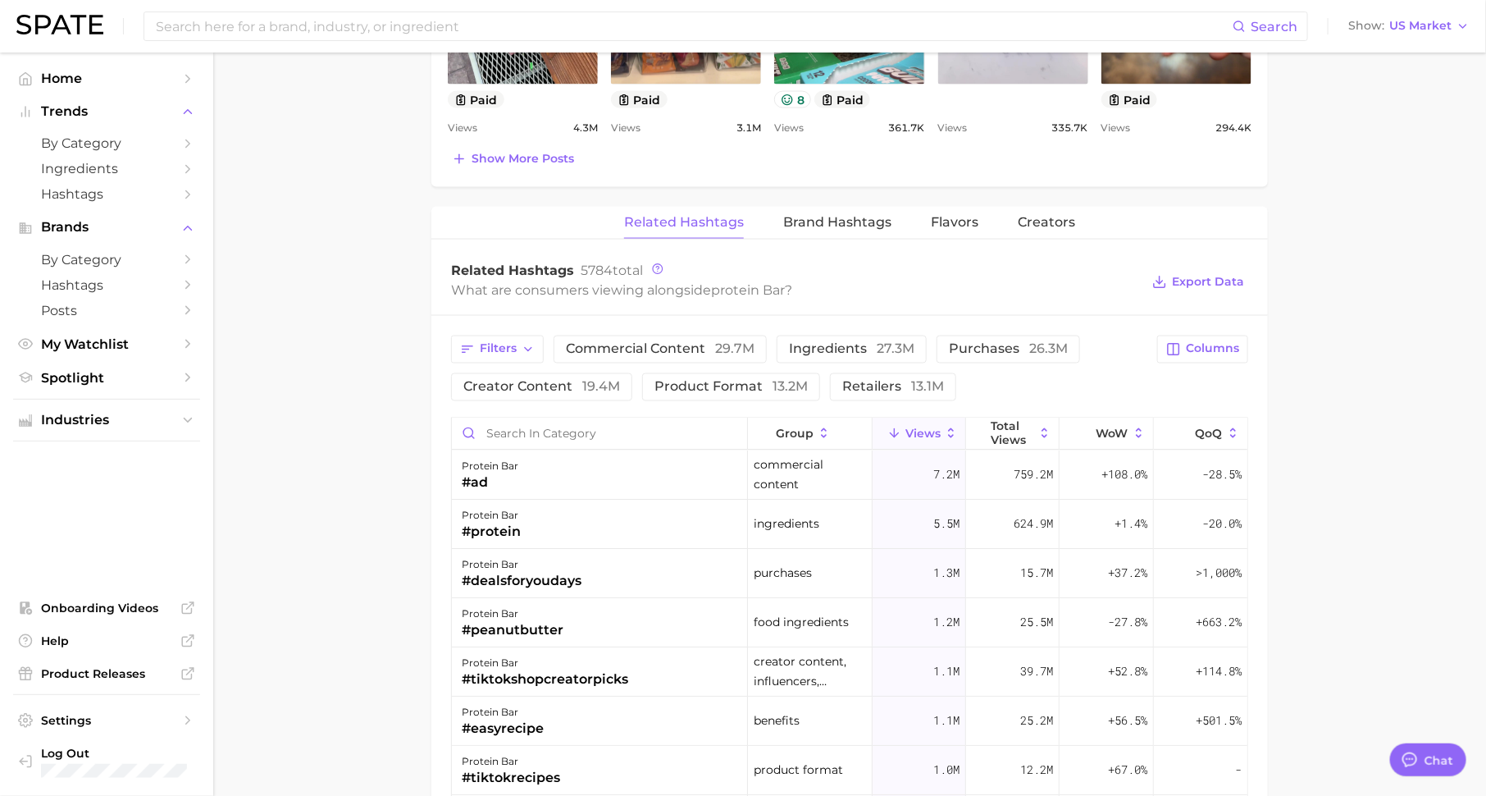
scroll to position [1152, 0]
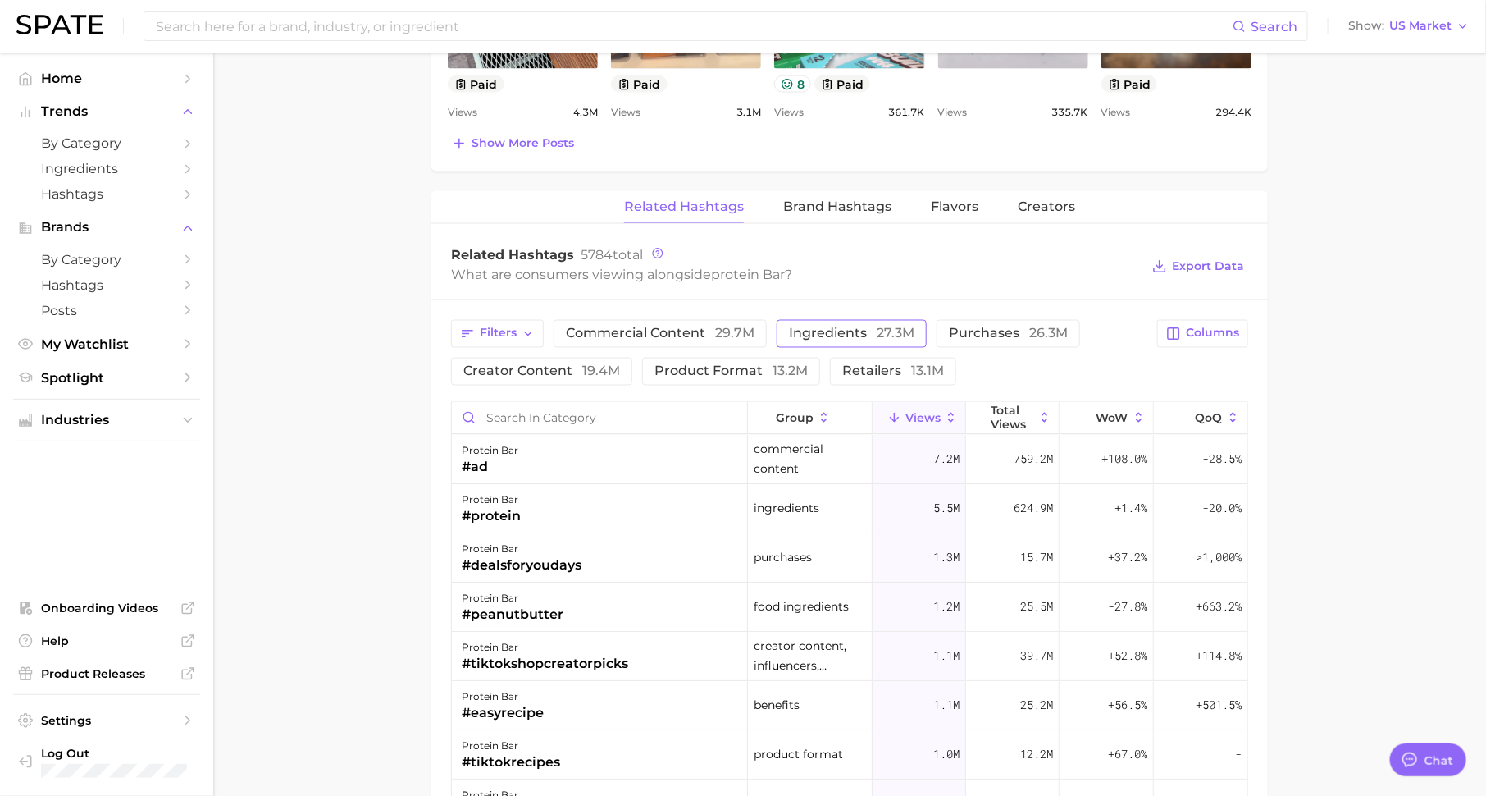
click at [823, 327] on span "ingredients 27.3m" at bounding box center [851, 333] width 125 height 13
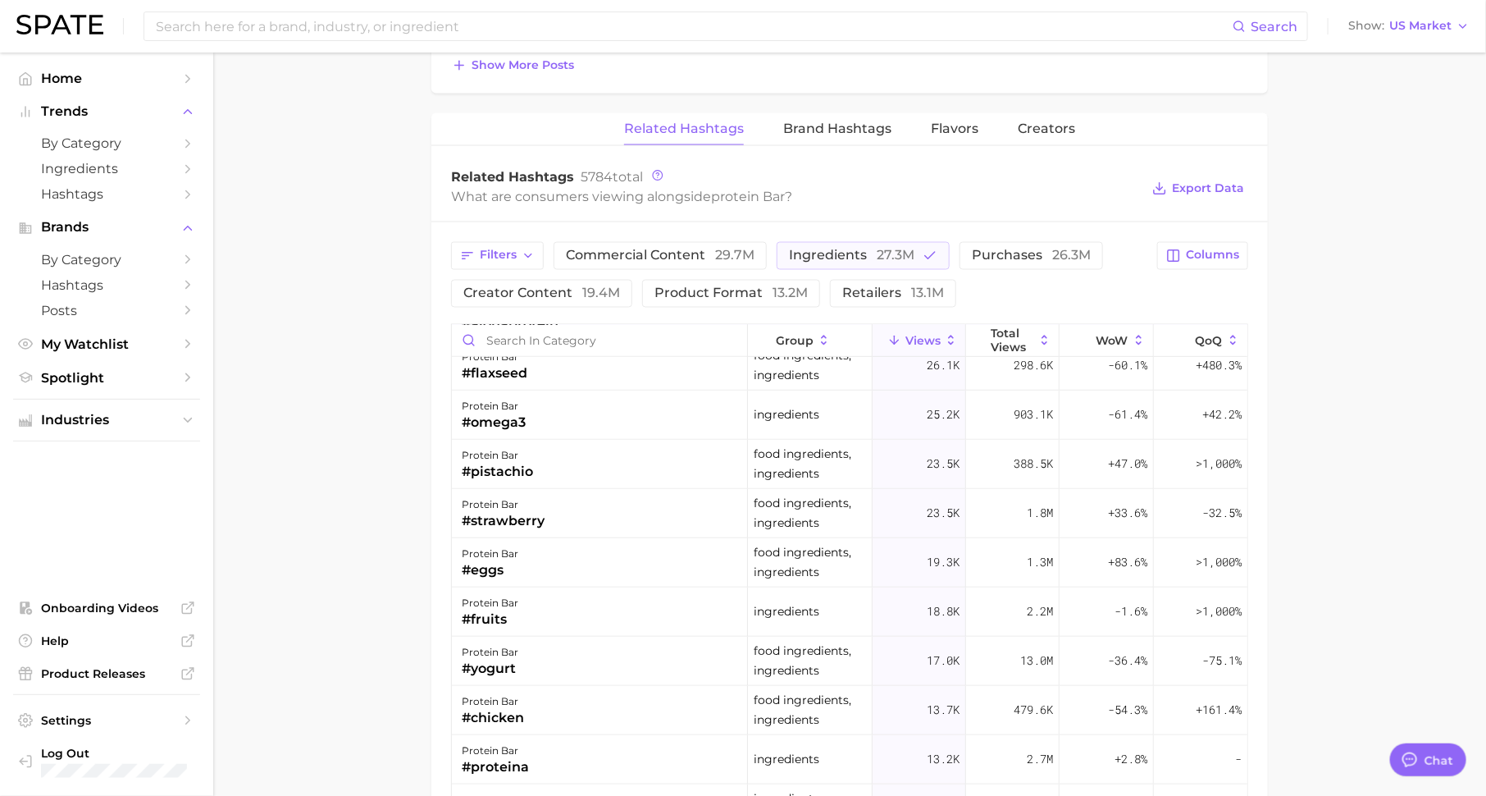
scroll to position [566, 0]
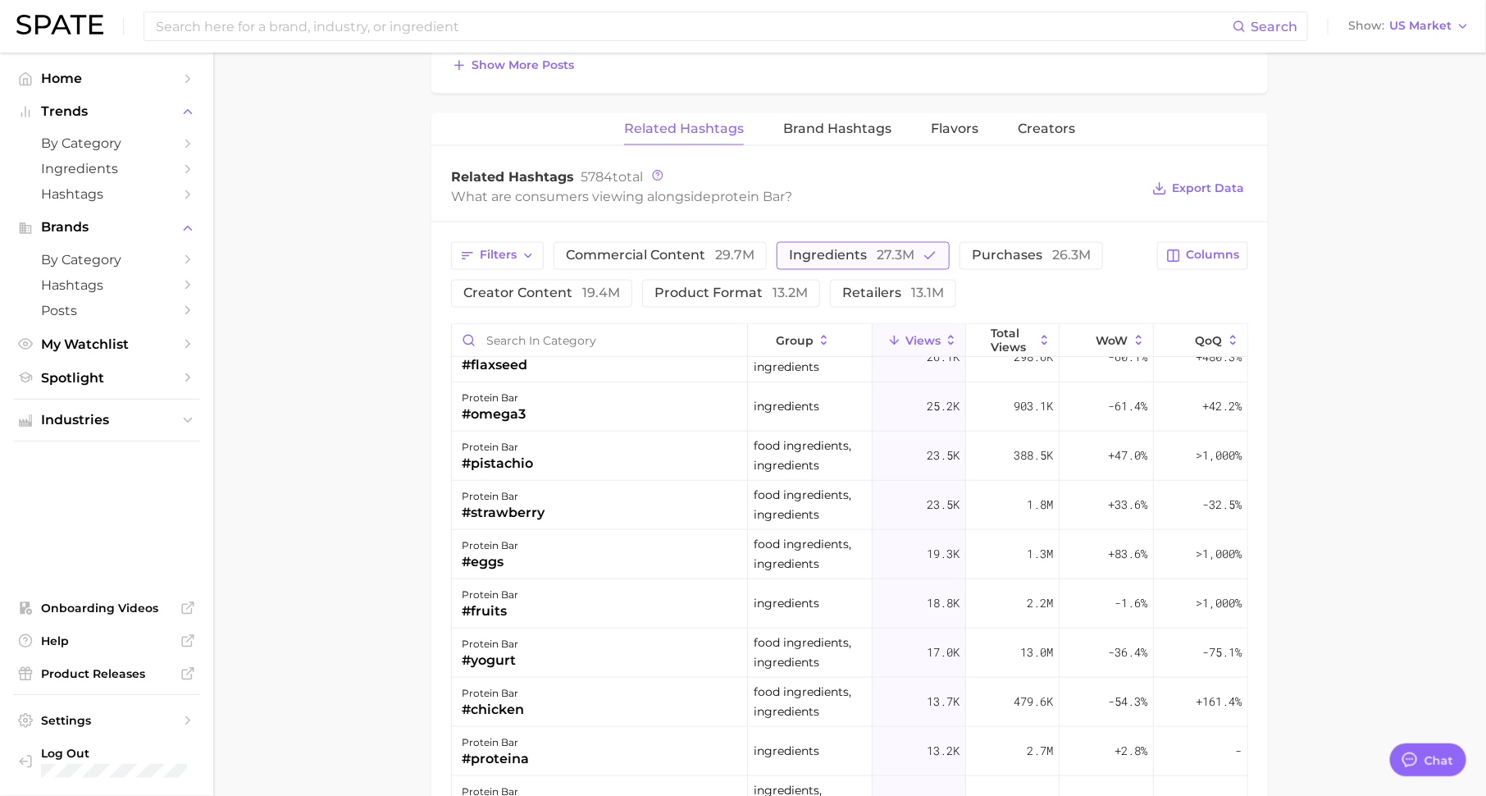
click at [823, 249] on span "ingredients 27.3m" at bounding box center [851, 255] width 125 height 13
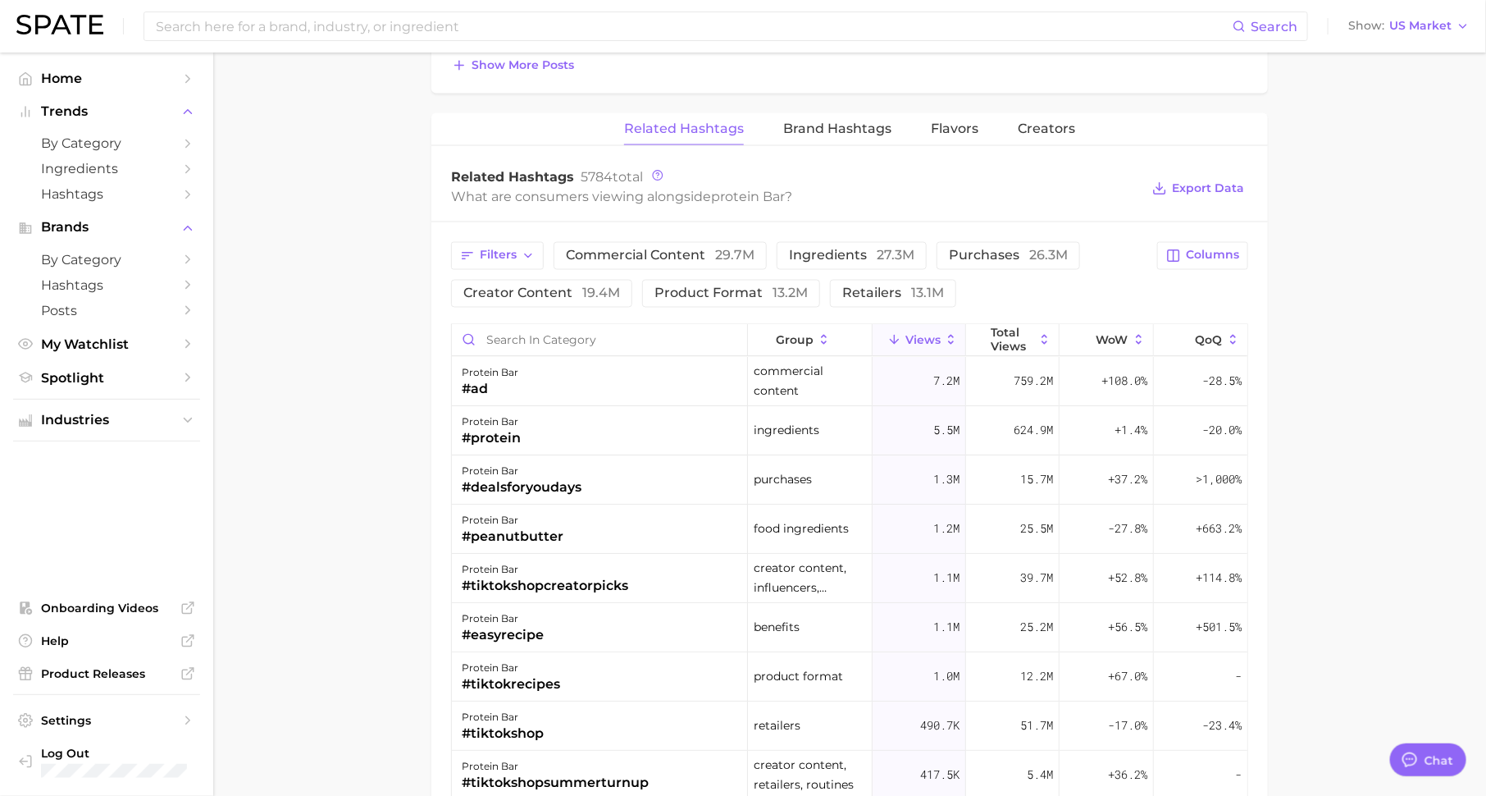
click at [904, 272] on div "Filters commercial content 29.7m ingredients 27.3m purchases 26.3m creator cont…" at bounding box center [799, 275] width 696 height 66
click at [904, 280] on button "retailers 13.1m" at bounding box center [893, 294] width 126 height 28
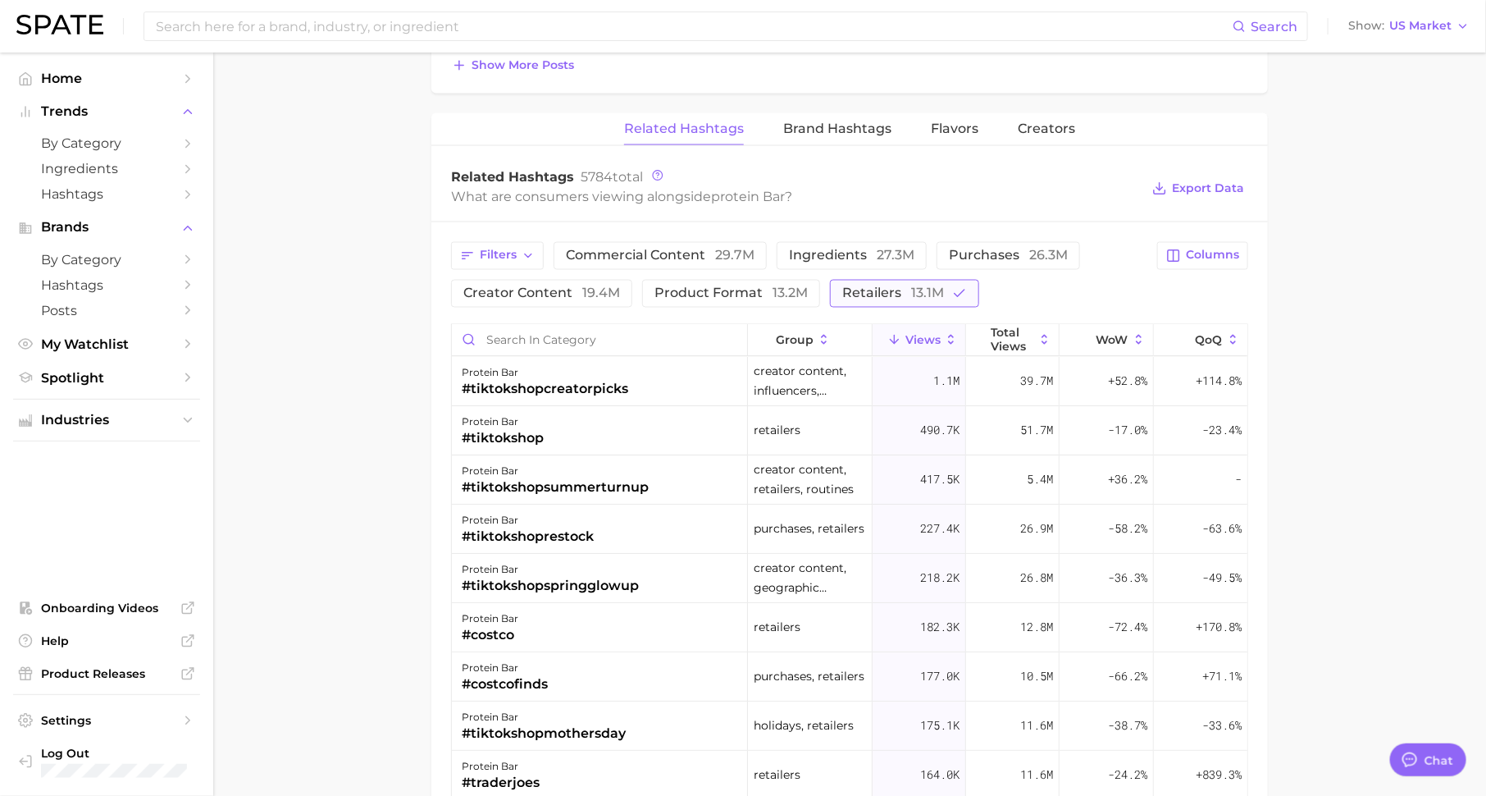
click at [901, 280] on button "retailers 13.1m" at bounding box center [904, 294] width 149 height 28
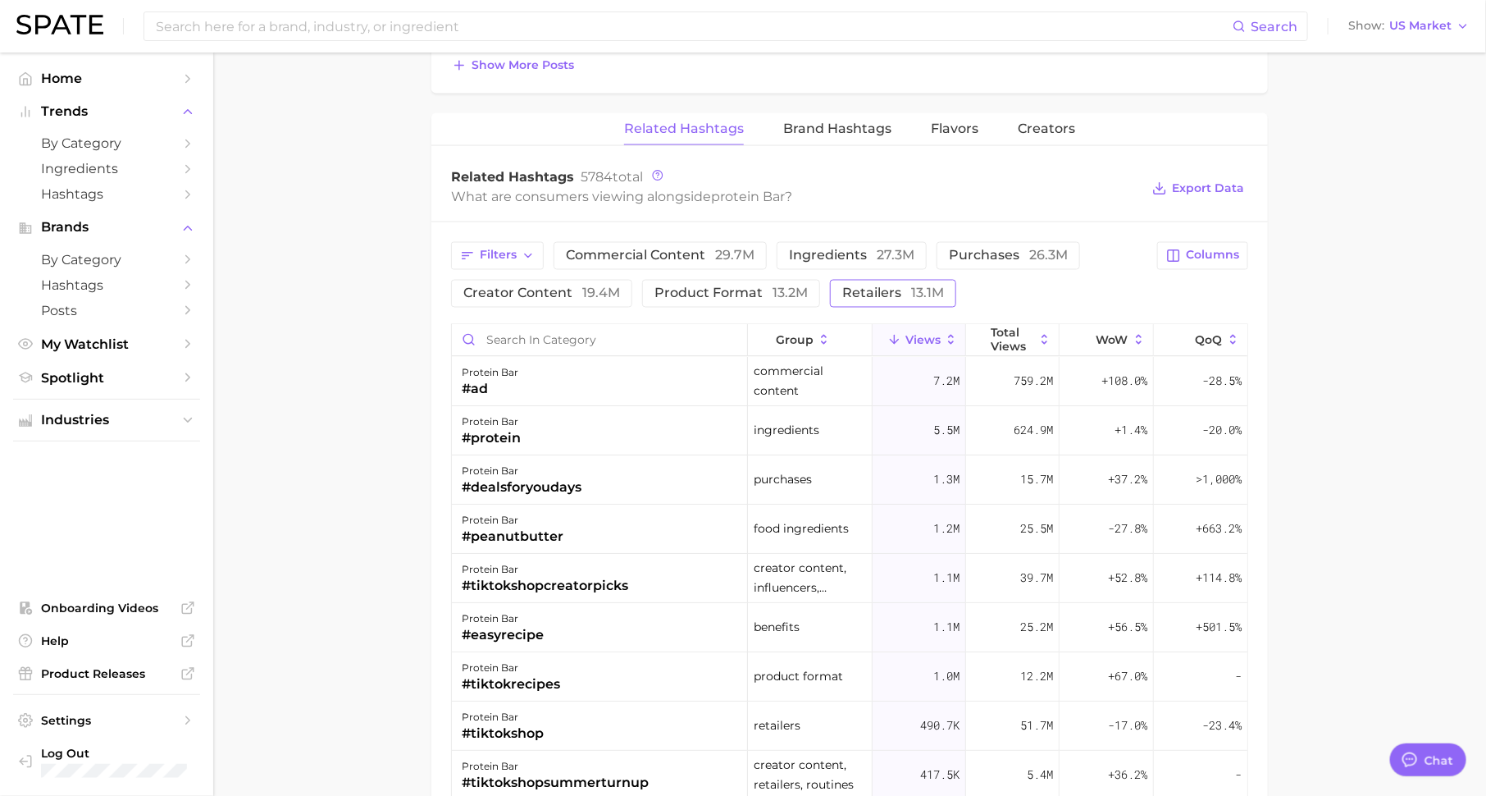
click at [933, 298] on button "retailers 13.1m" at bounding box center [893, 294] width 126 height 28
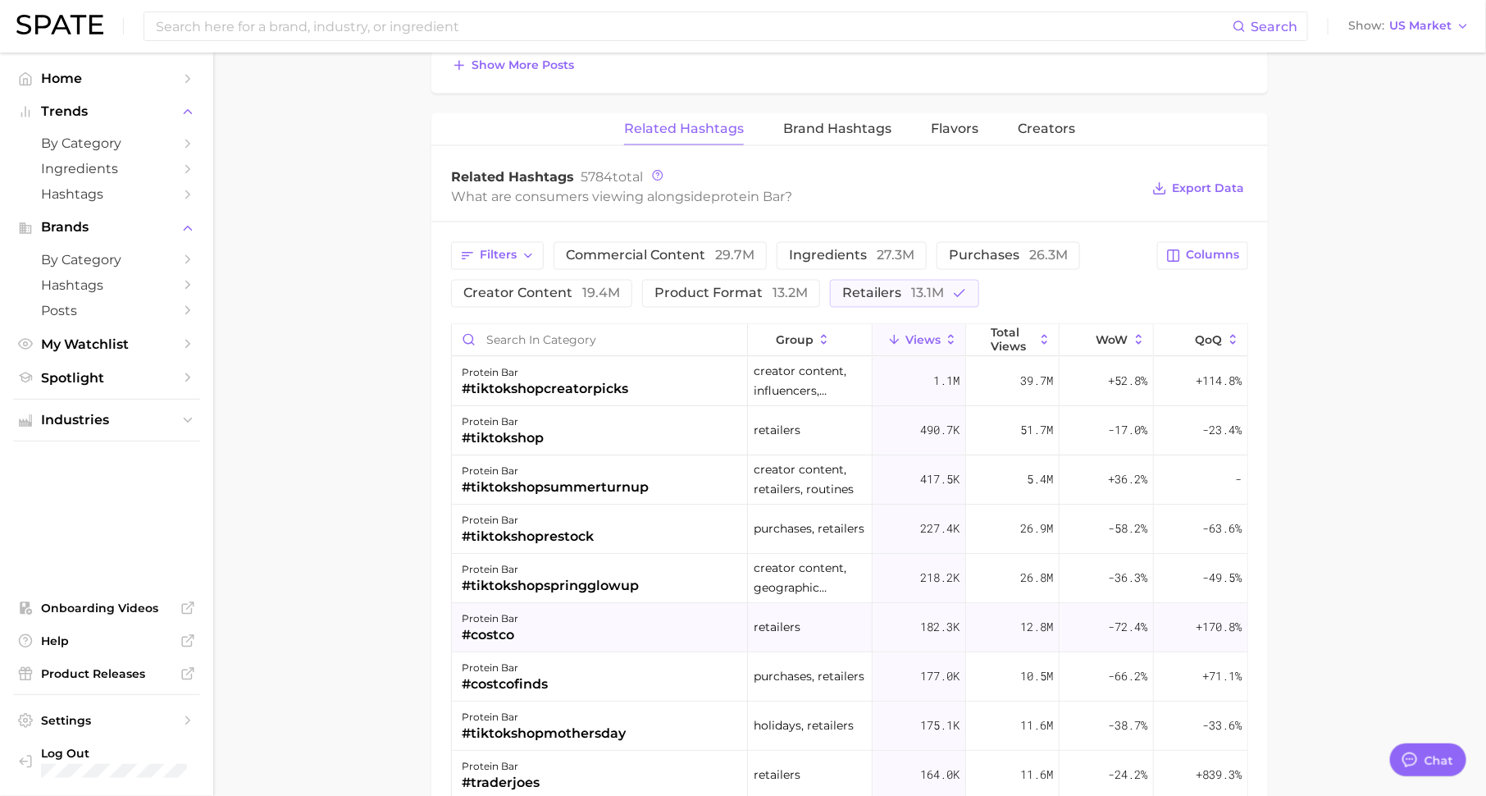
click at [528, 639] on div "protein bar #costco" at bounding box center [600, 628] width 296 height 49
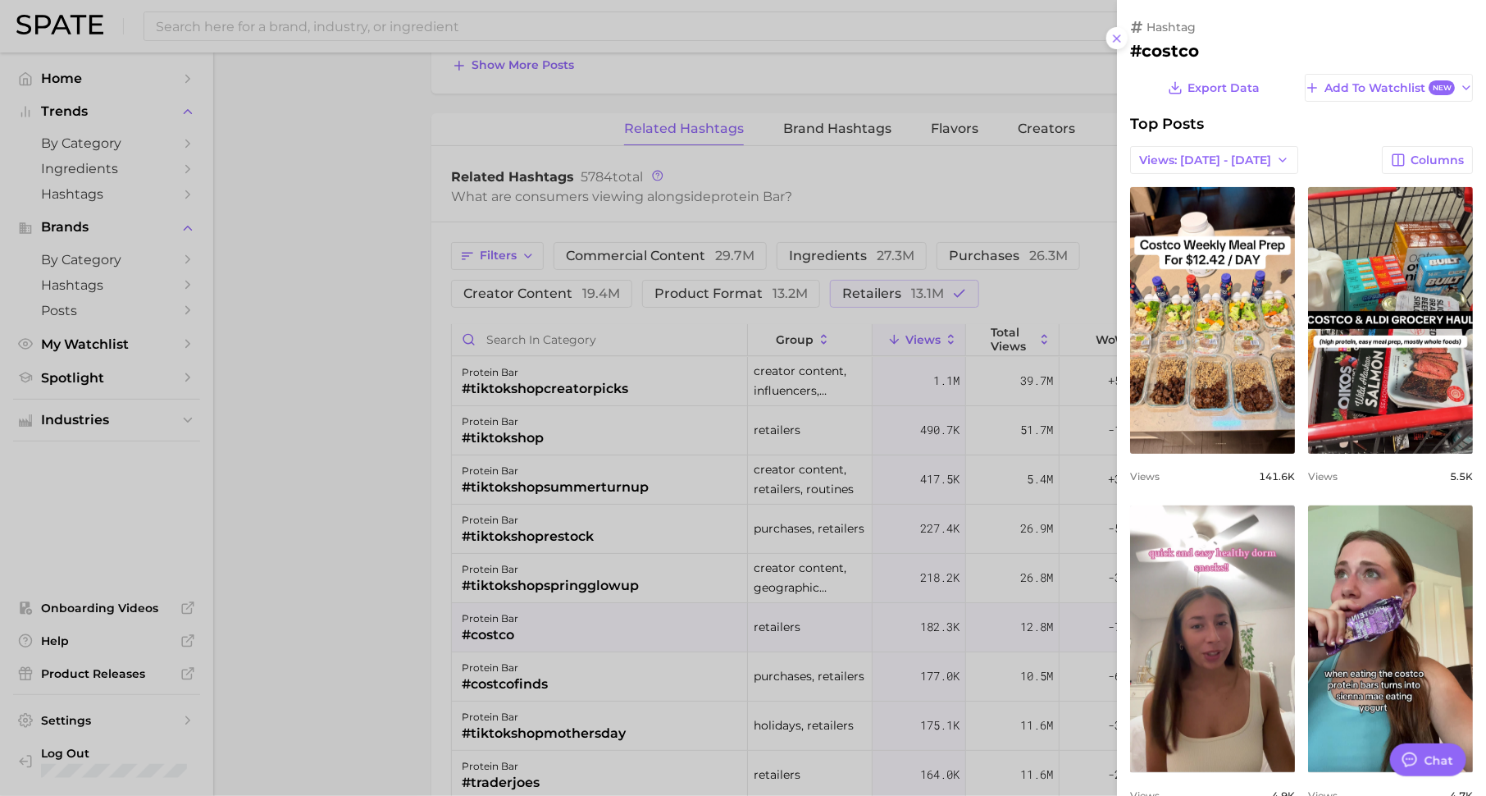
click at [967, 167] on div at bounding box center [743, 398] width 1486 height 796
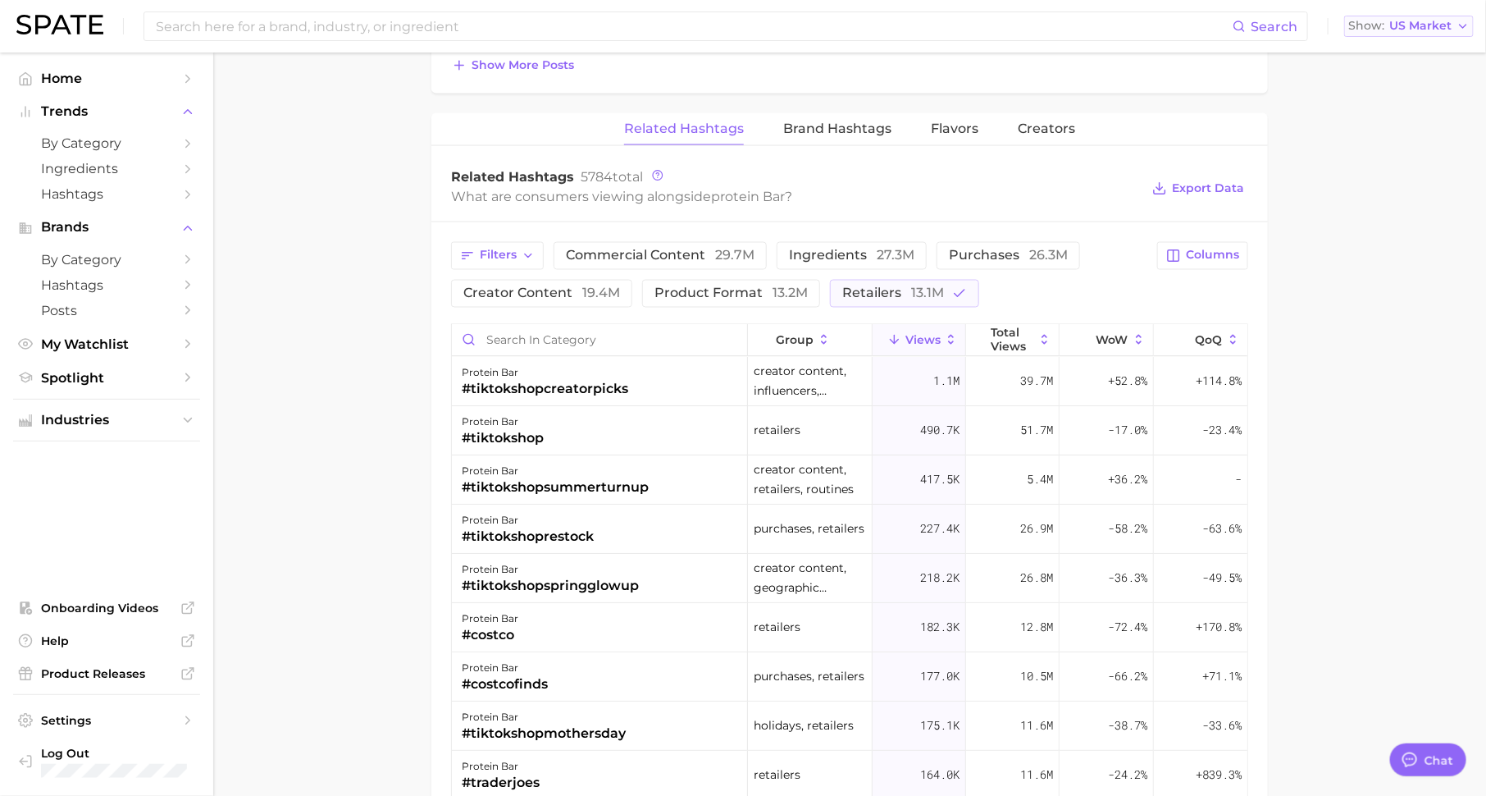
click at [1379, 22] on span "Show" at bounding box center [1366, 25] width 36 height 9
click at [1291, 262] on main "1. snacks & sweets 2. functional snacks 3. protein snacks 4. protein bar Overvi…" at bounding box center [849, 21] width 1273 height 2399
click at [1454, 29] on button "Show US Market" at bounding box center [1409, 26] width 130 height 21
click at [1339, 259] on main "1. snacks & sweets 2. functional snacks 3. protein snacks 4. protein bar Overvi…" at bounding box center [849, 21] width 1273 height 2399
click at [926, 293] on span "13.1m" at bounding box center [927, 293] width 33 height 16
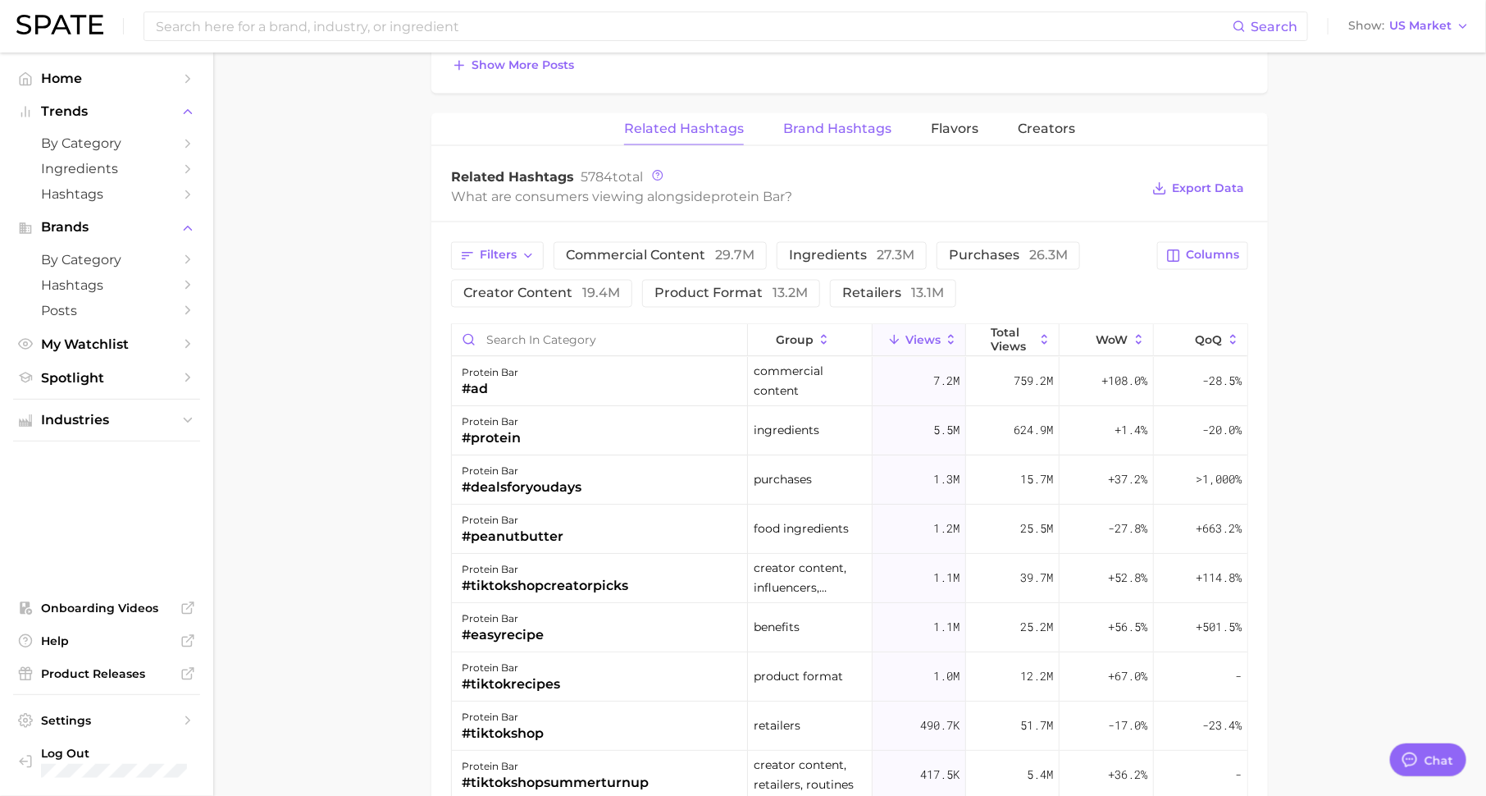
click at [851, 130] on span "Brand Hashtags" at bounding box center [837, 128] width 108 height 15
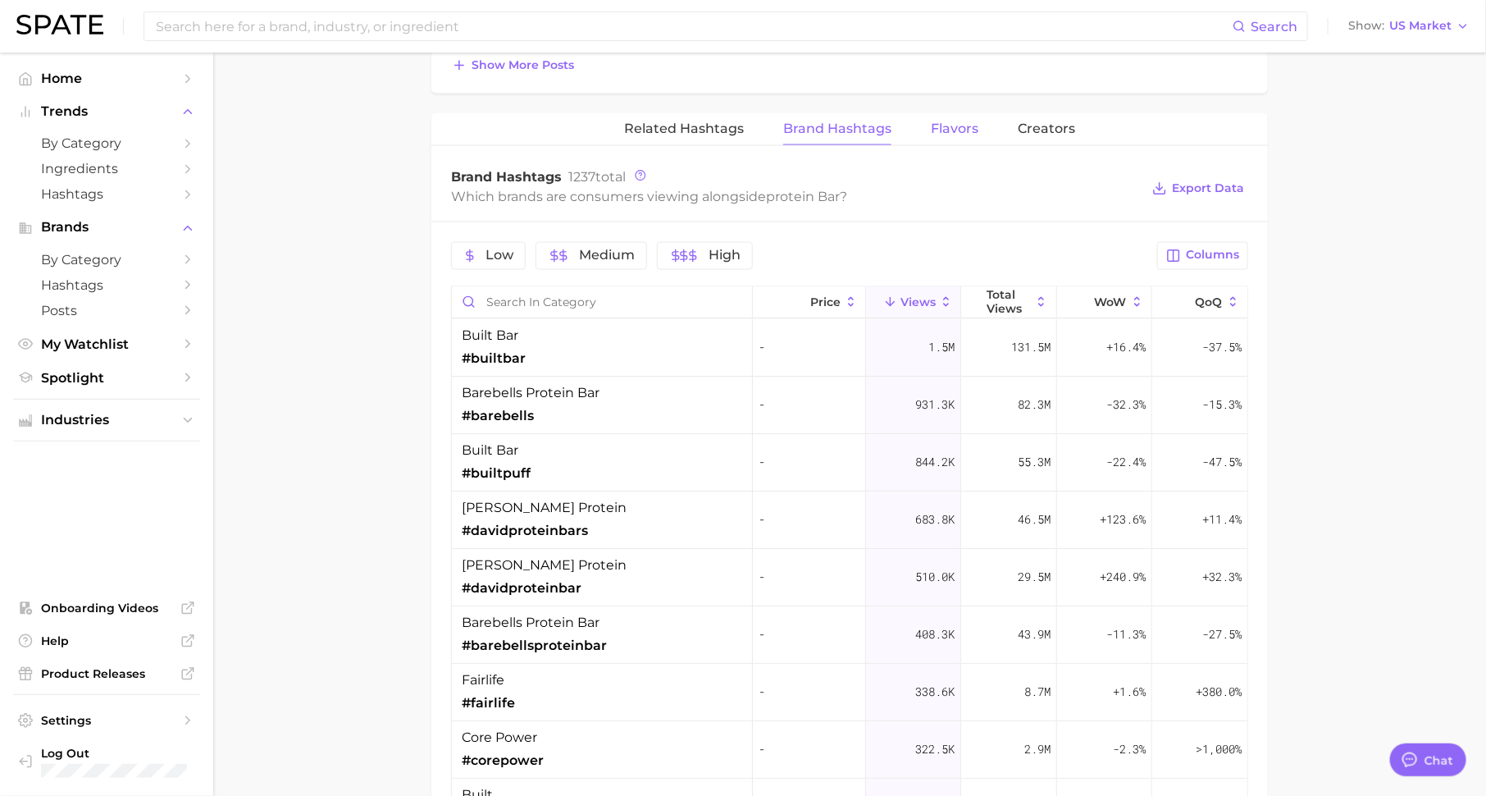
click at [965, 134] on button "Flavors" at bounding box center [955, 129] width 48 height 32
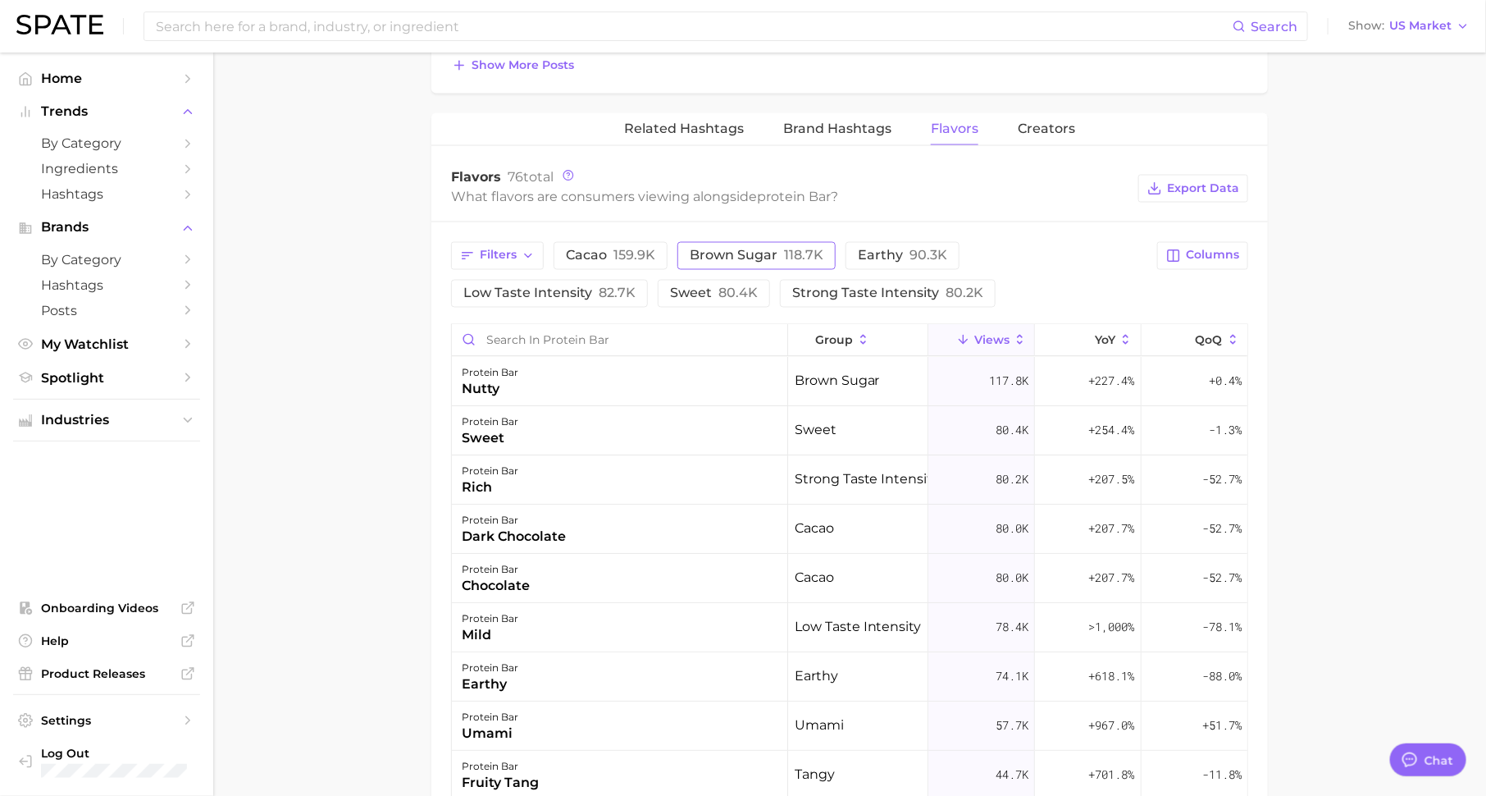
click at [788, 252] on span "118.7k" at bounding box center [803, 256] width 39 height 16
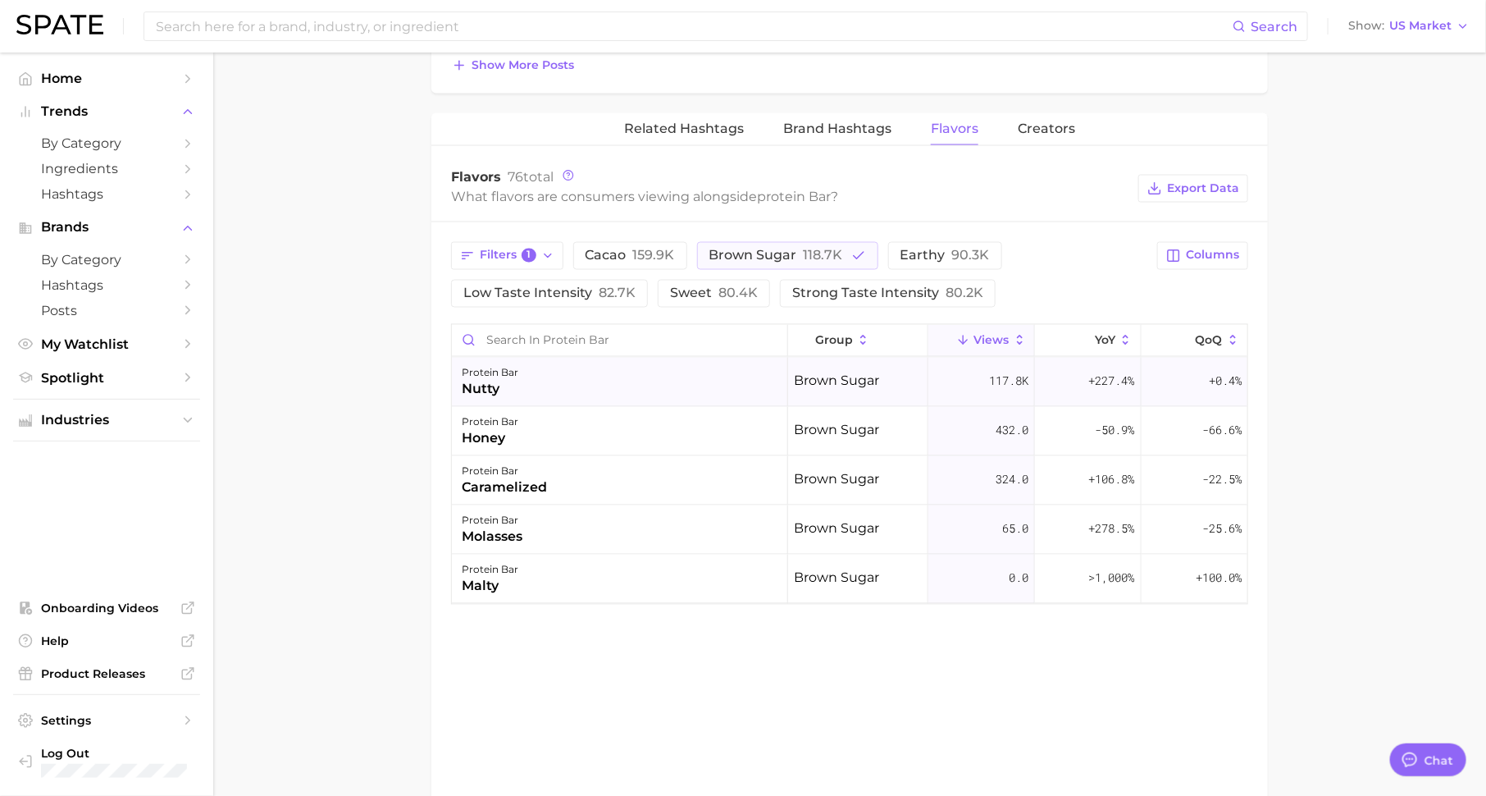
click at [683, 377] on div "protein bar nutty" at bounding box center [620, 382] width 336 height 49
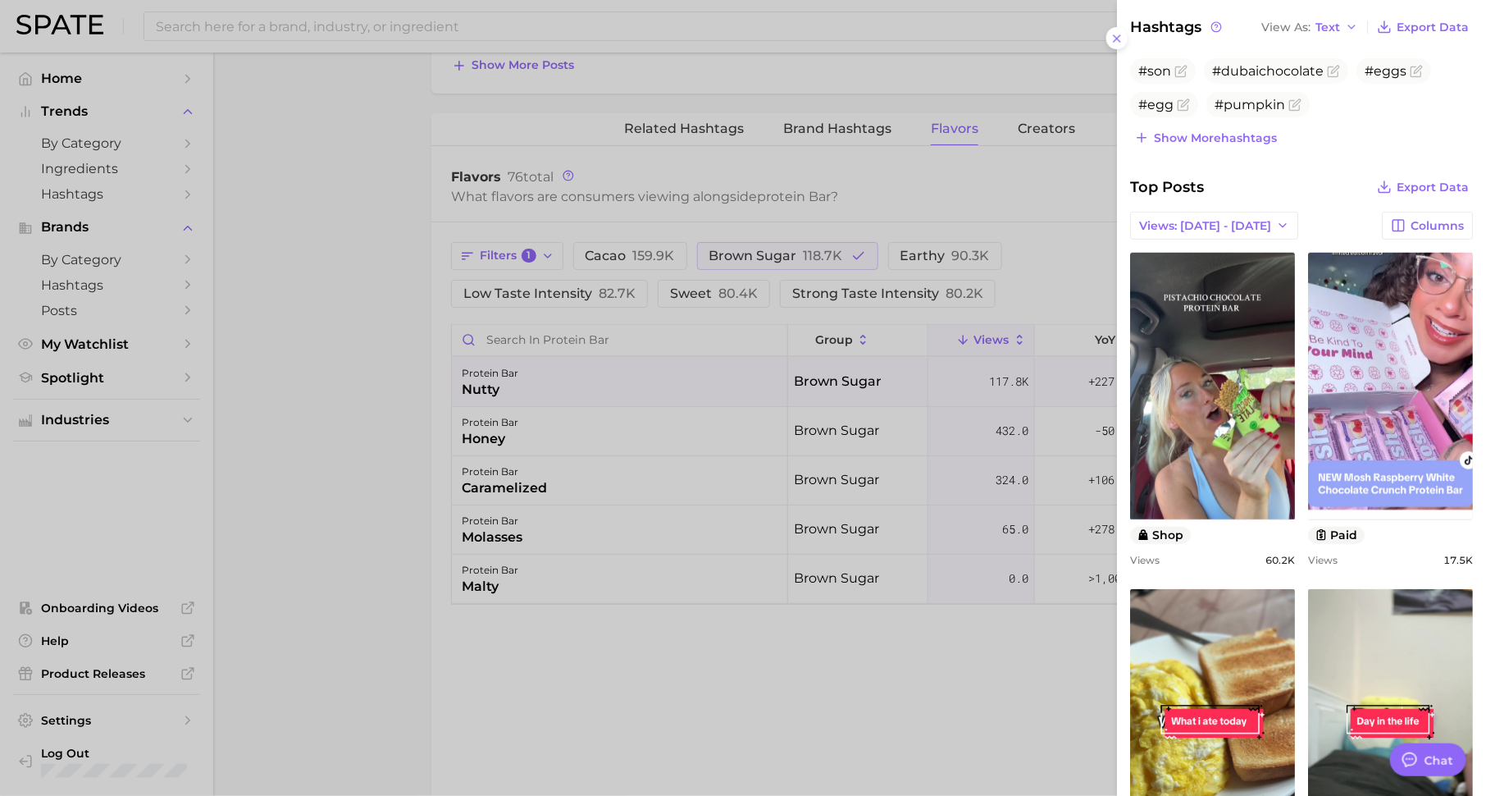
scroll to position [400, 0]
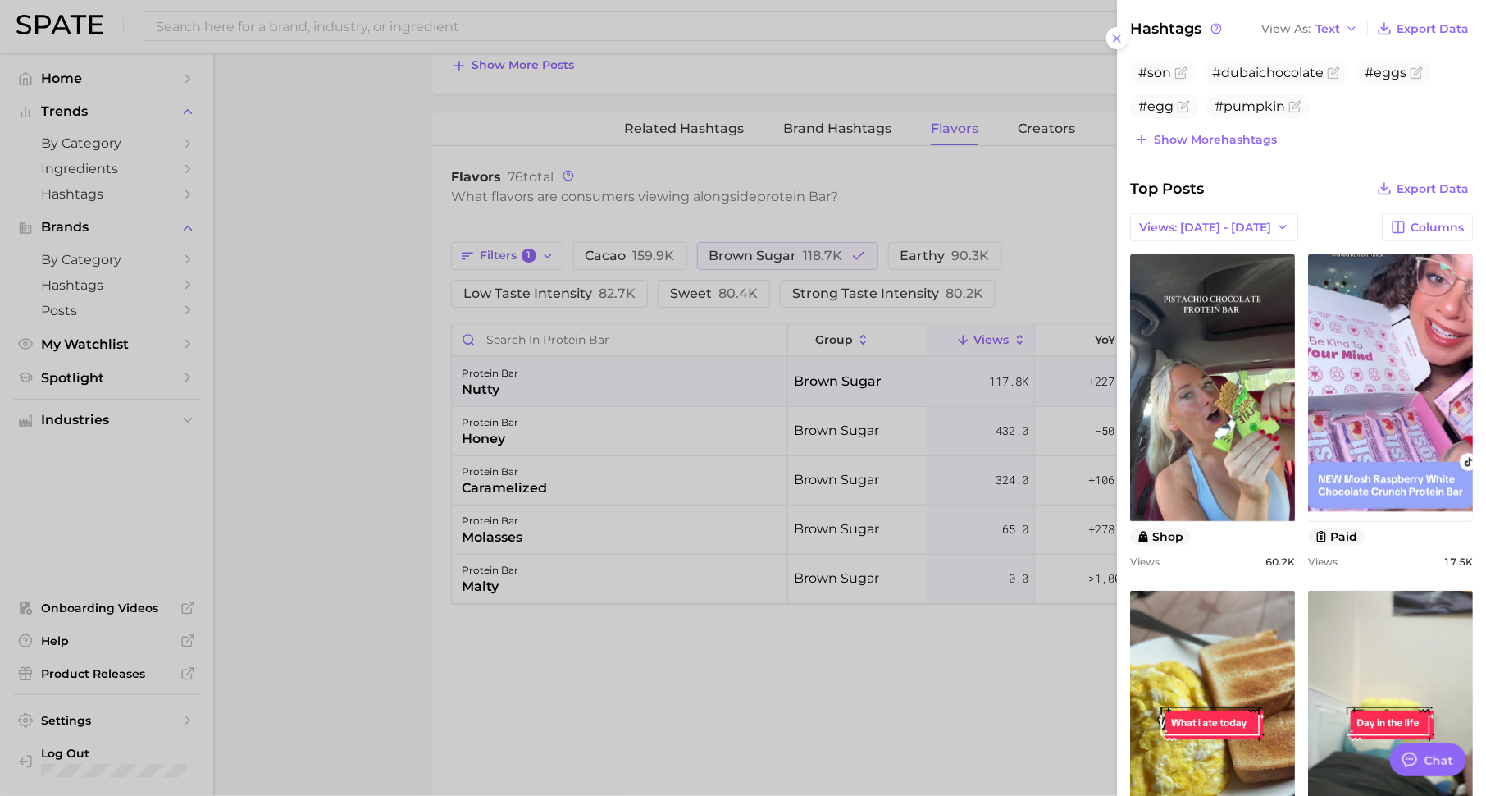
click at [927, 699] on div at bounding box center [743, 398] width 1486 height 796
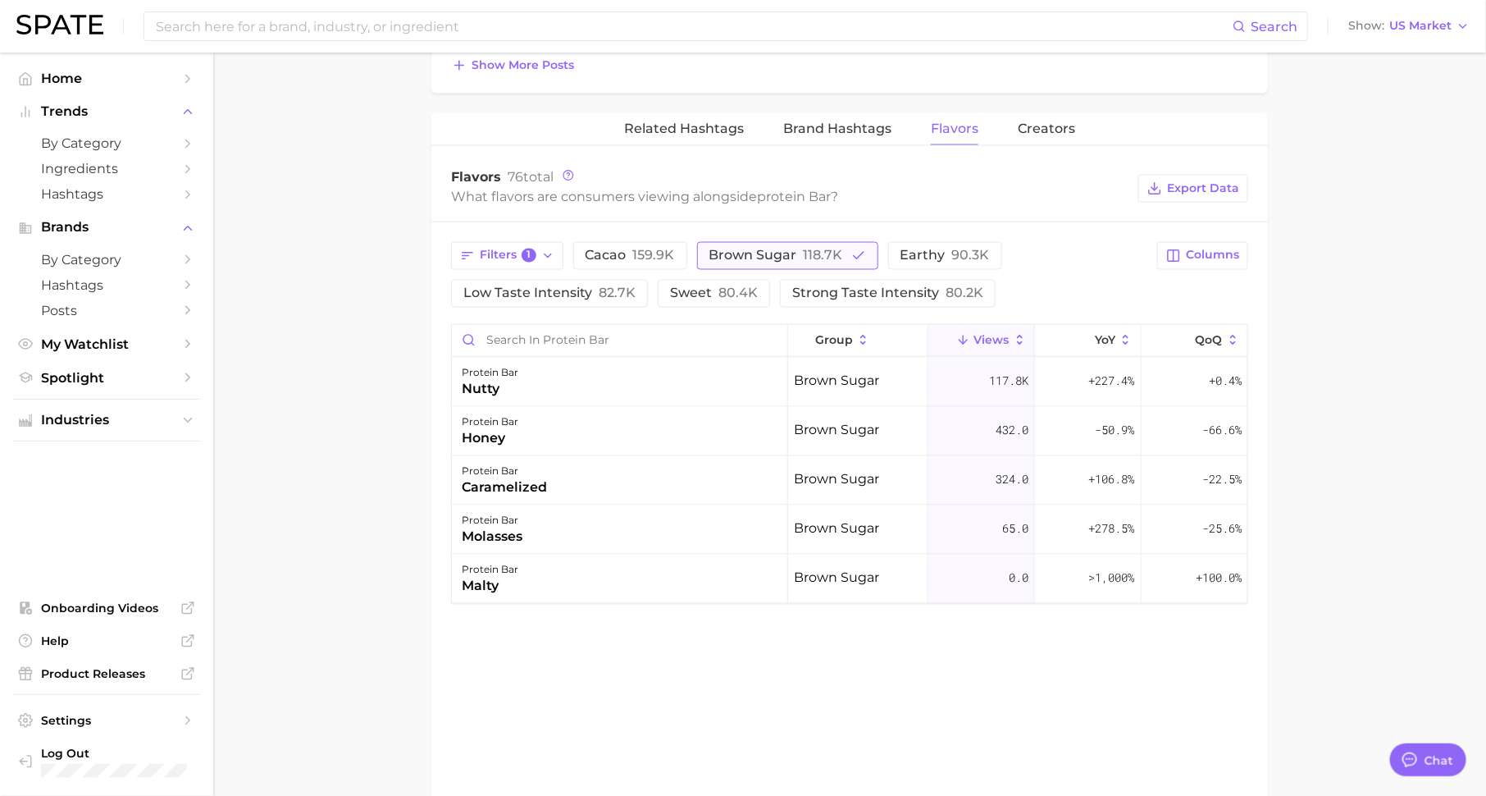
click at [818, 248] on span "118.7k" at bounding box center [823, 256] width 39 height 16
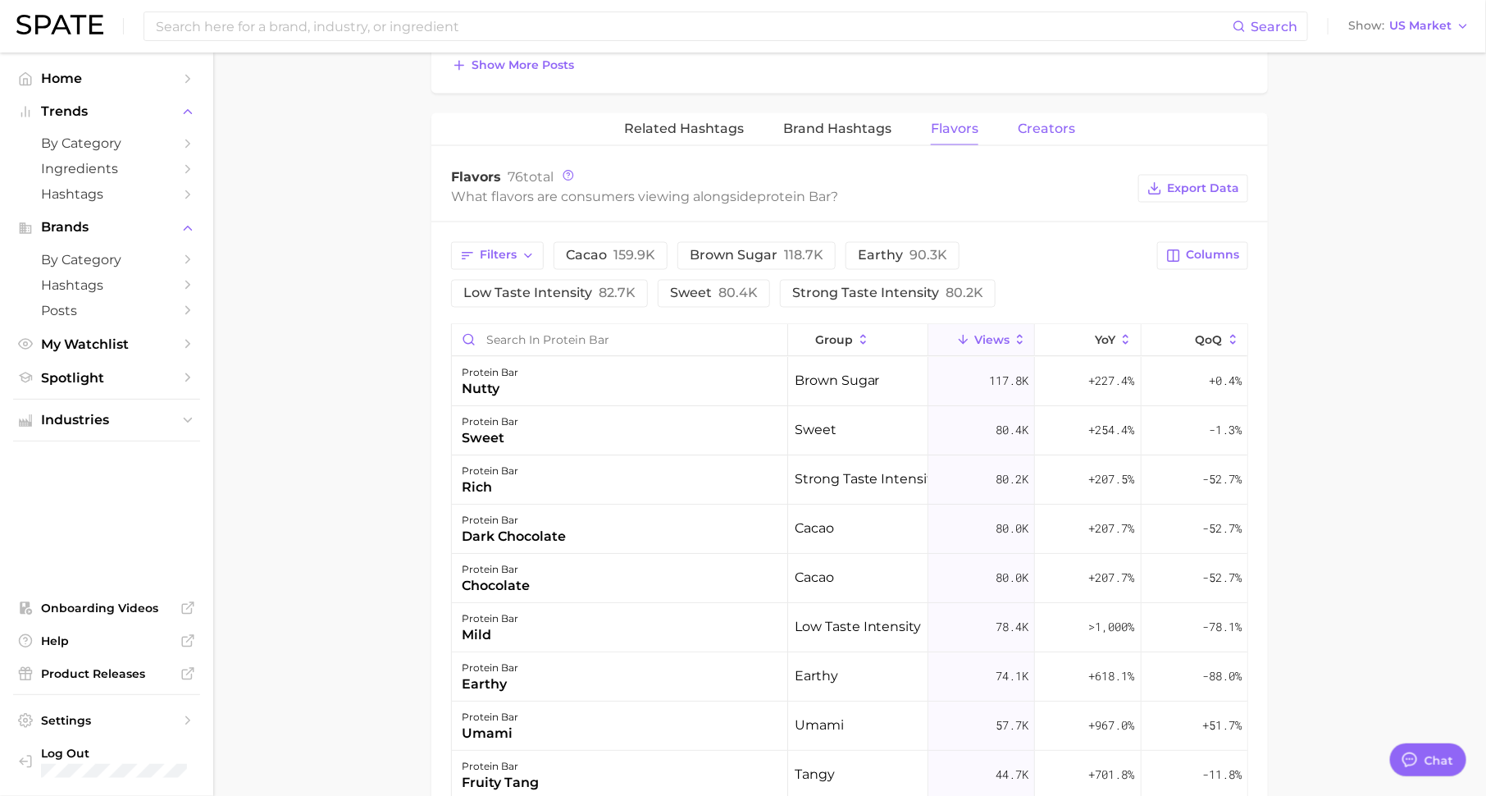
click at [1041, 121] on span "Creators" at bounding box center [1046, 128] width 57 height 15
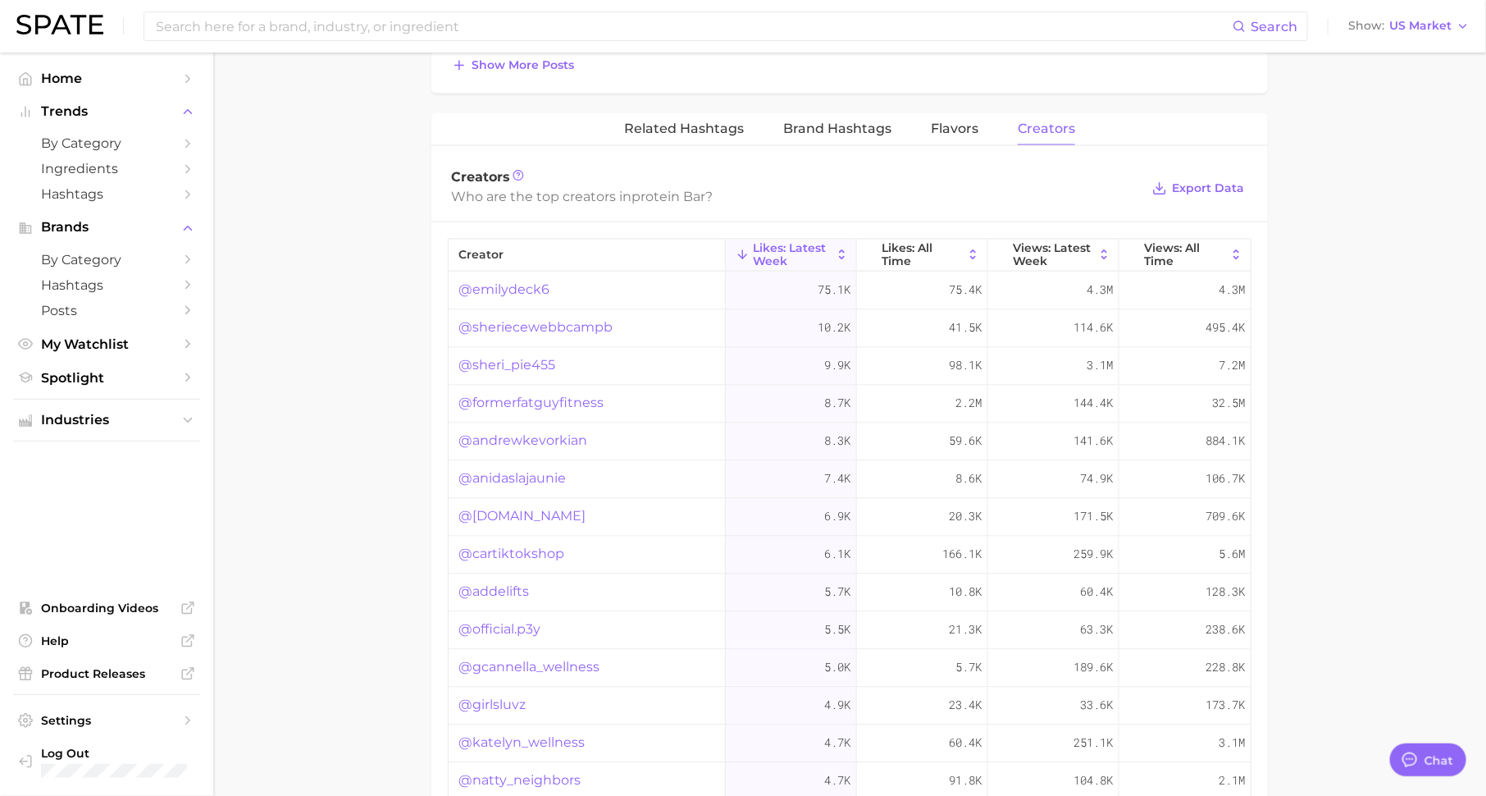
scroll to position [0, 0]
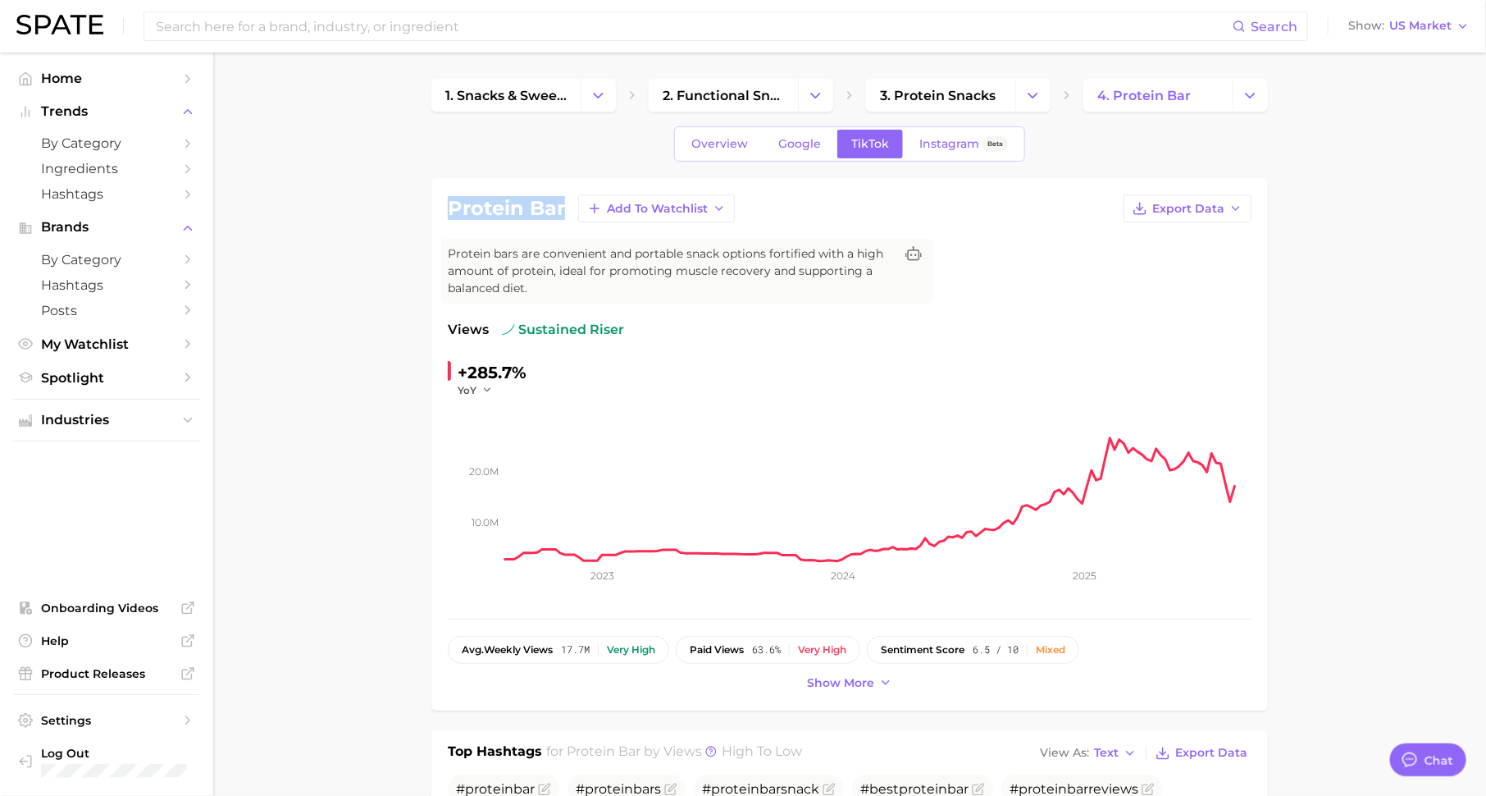
drag, startPoint x: 570, startPoint y: 213, endPoint x: 445, endPoint y: 212, distance: 125.5
click at [445, 212] on div "protein bar Add to Watchlist Export Data Protein bars are convenient and portab…" at bounding box center [849, 444] width 837 height 532
click at [1030, 223] on div "protein bar Add to Watchlist Export Data Protein bars are convenient and portab…" at bounding box center [850, 444] width 804 height 500
click at [947, 140] on span "Instagram" at bounding box center [949, 144] width 60 height 14
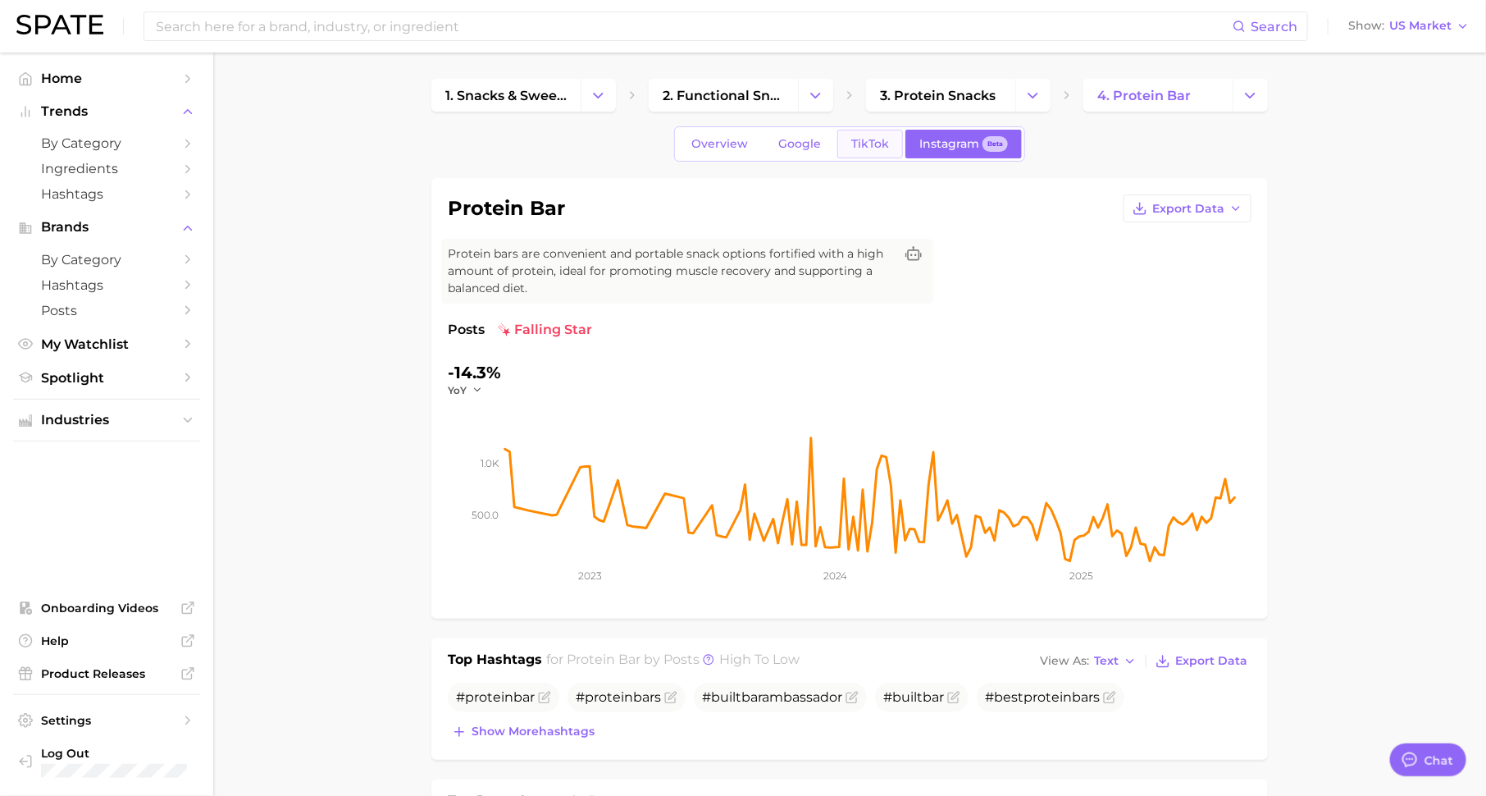
click at [865, 139] on span "TikTok" at bounding box center [870, 144] width 38 height 14
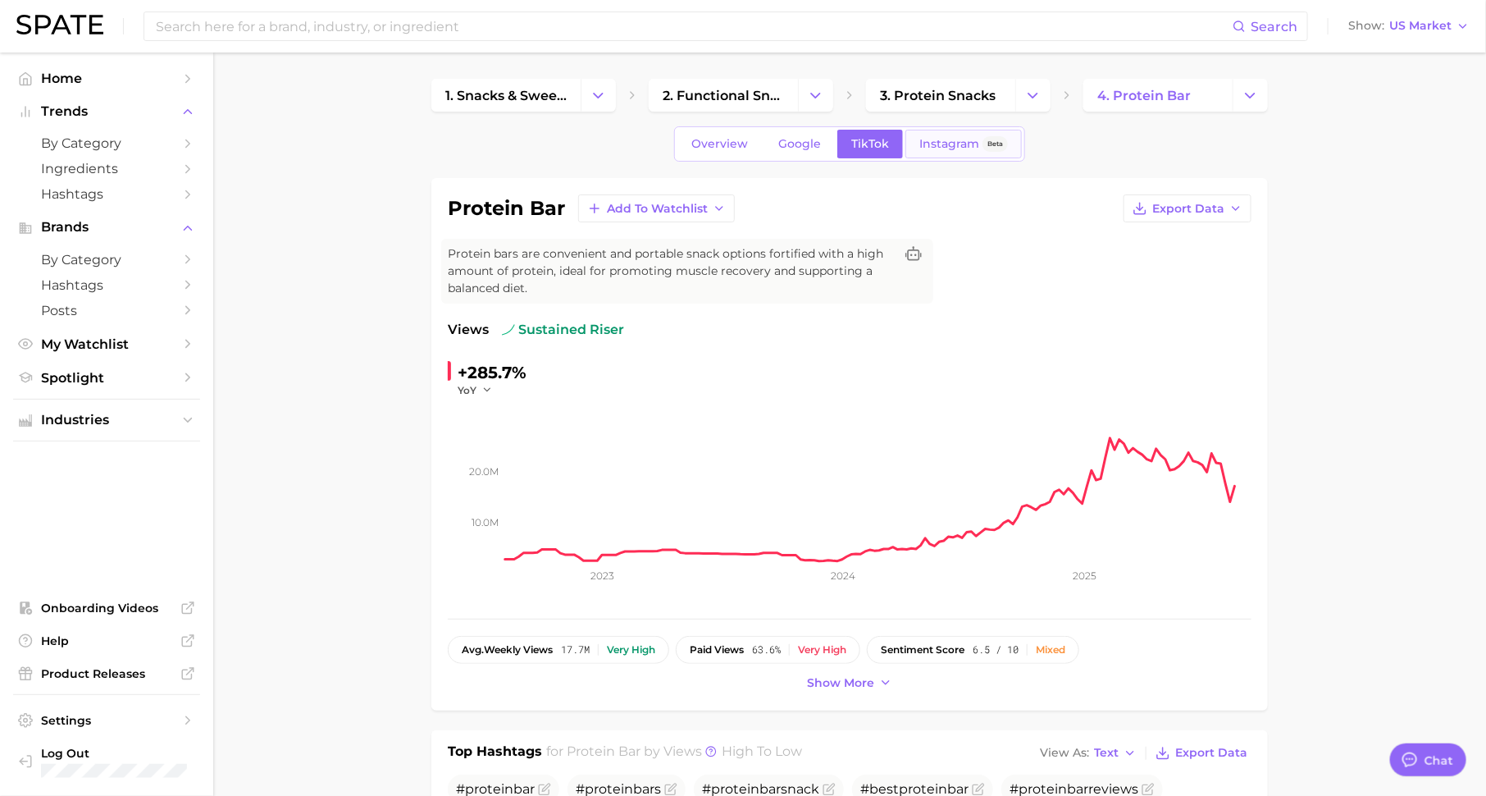
click at [965, 145] on span "Instagram" at bounding box center [949, 144] width 60 height 14
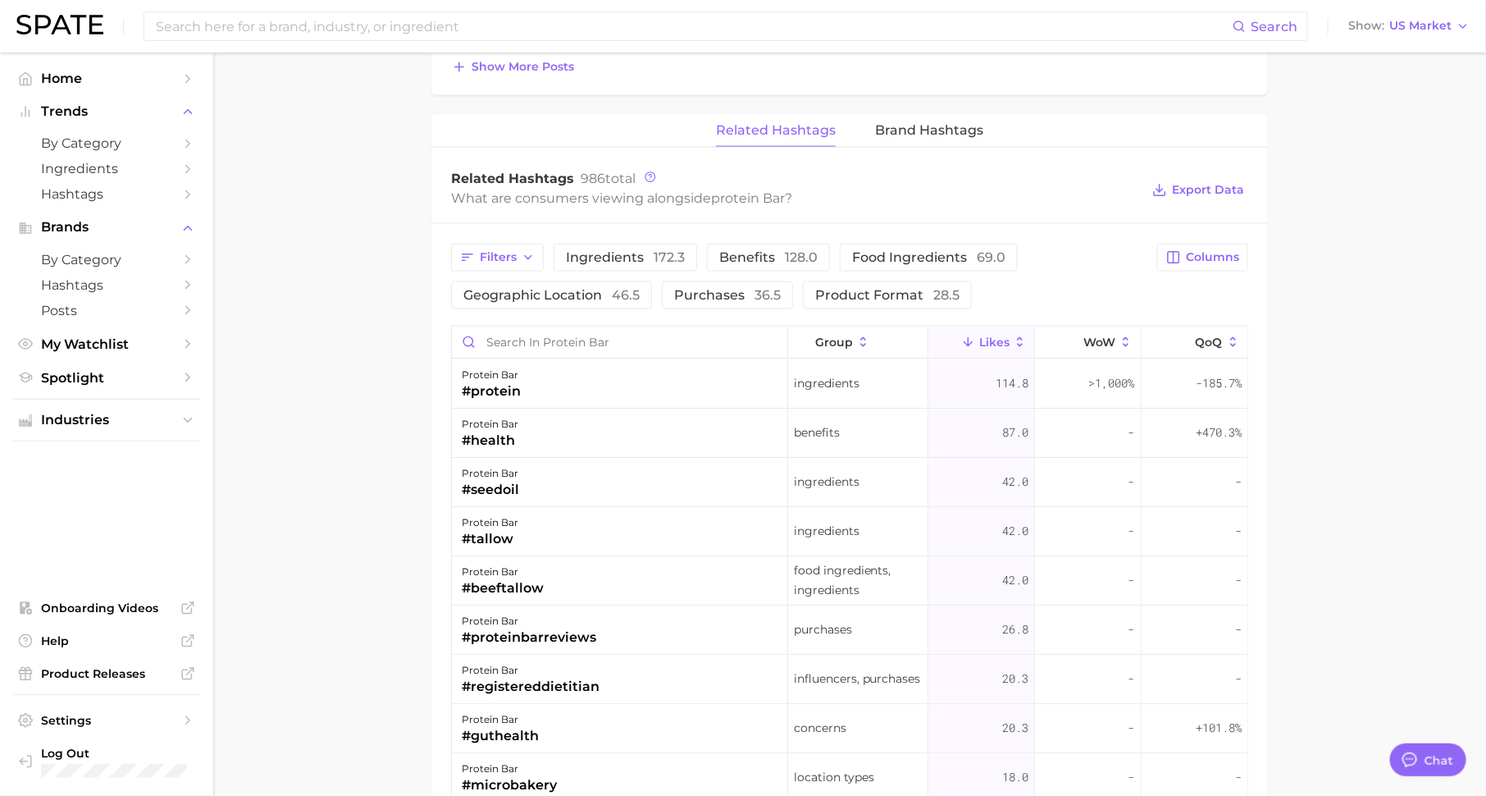
scroll to position [1152, 0]
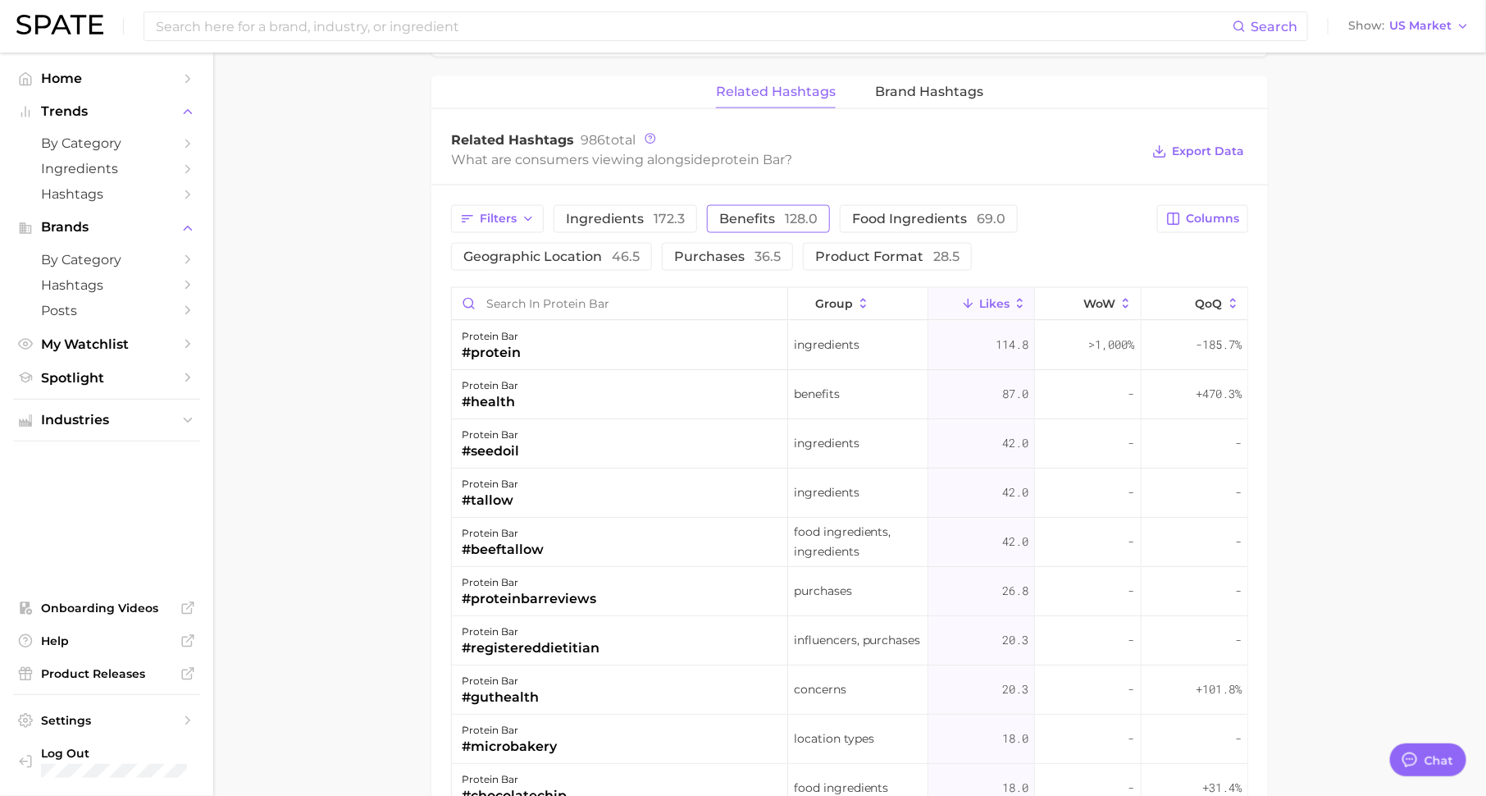
click at [735, 217] on span "Benefits 128.0" at bounding box center [768, 218] width 98 height 13
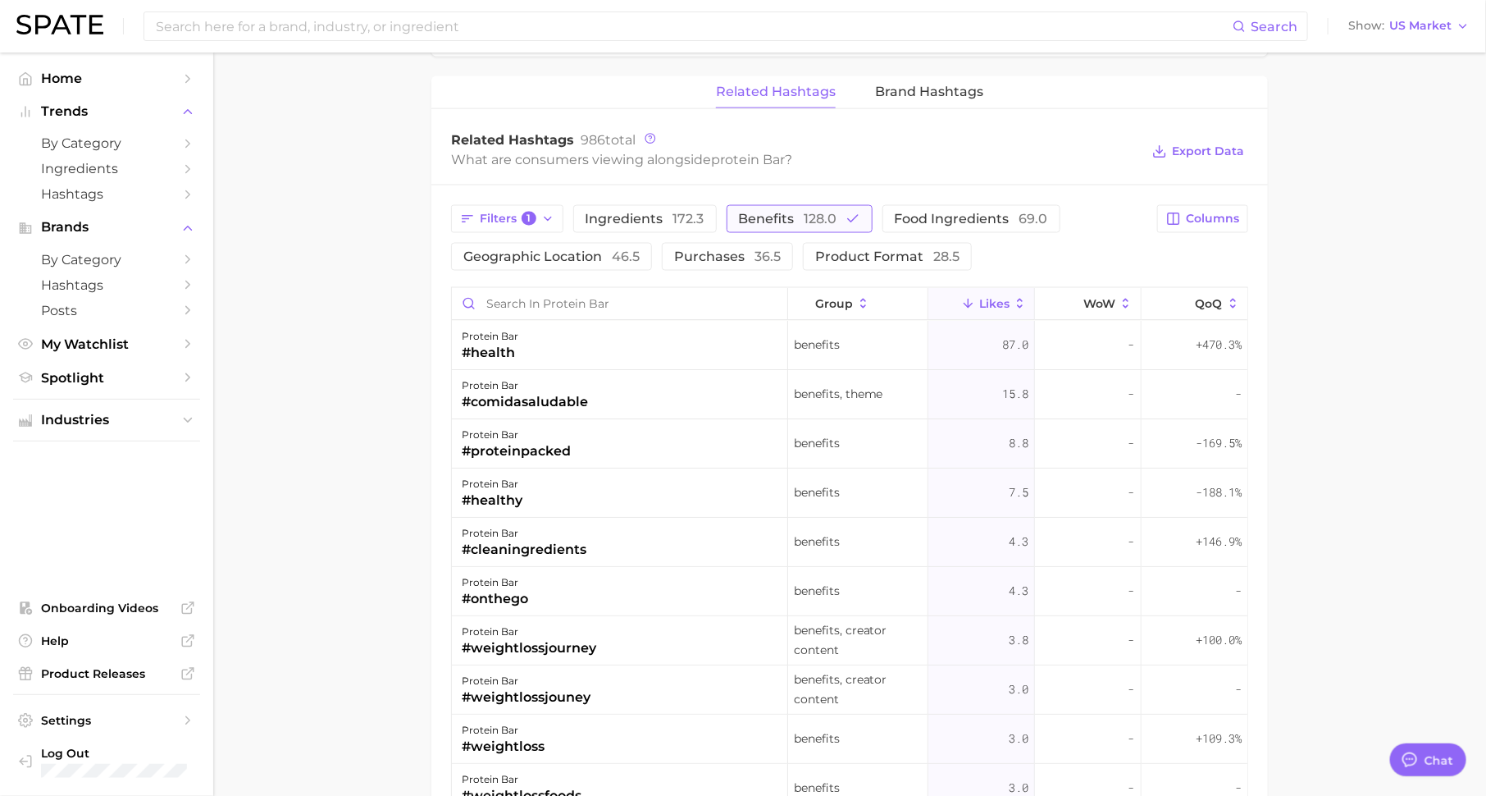
click at [739, 217] on span "Benefits 128.0" at bounding box center [788, 218] width 98 height 13
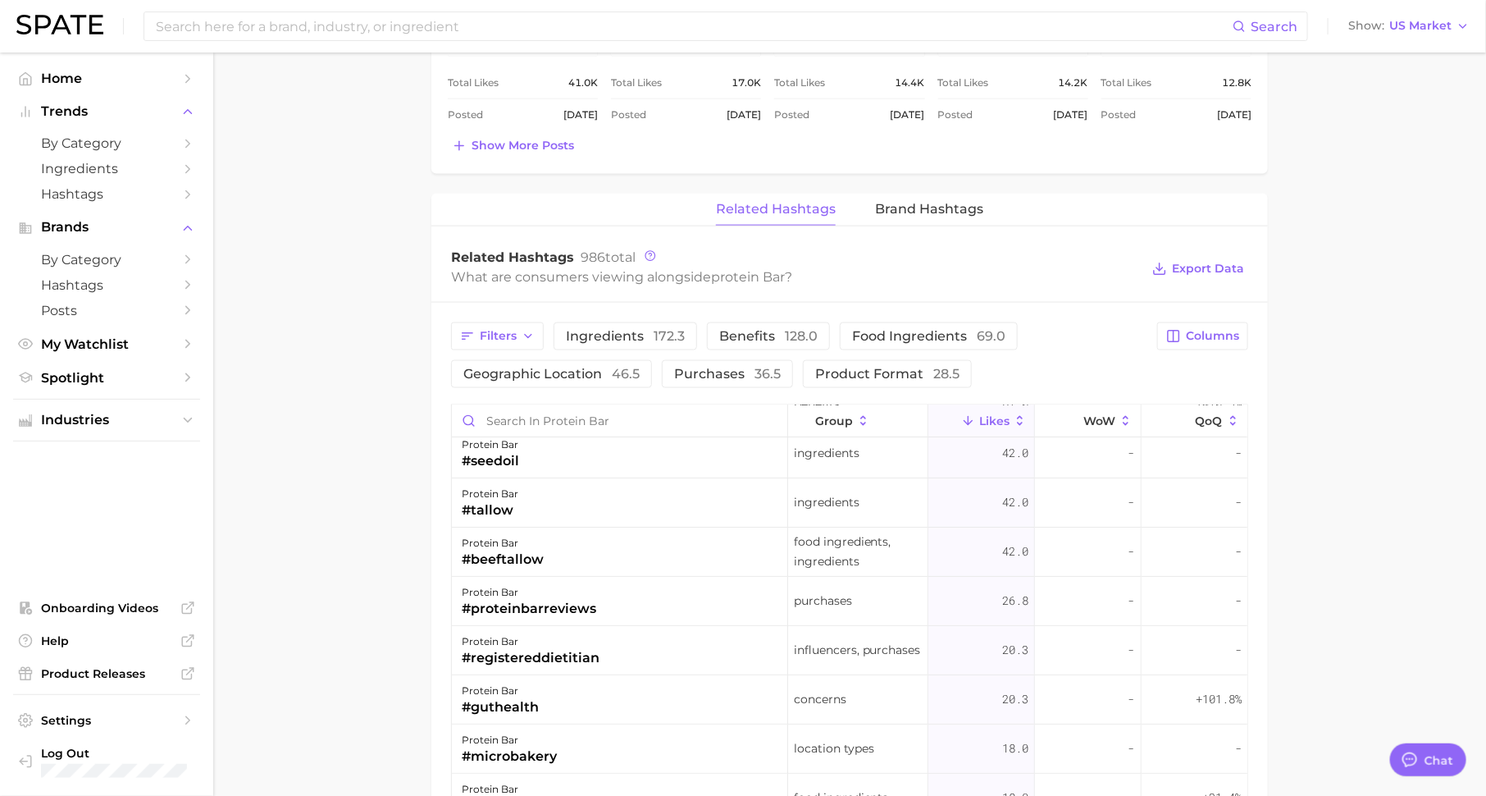
scroll to position [0, 0]
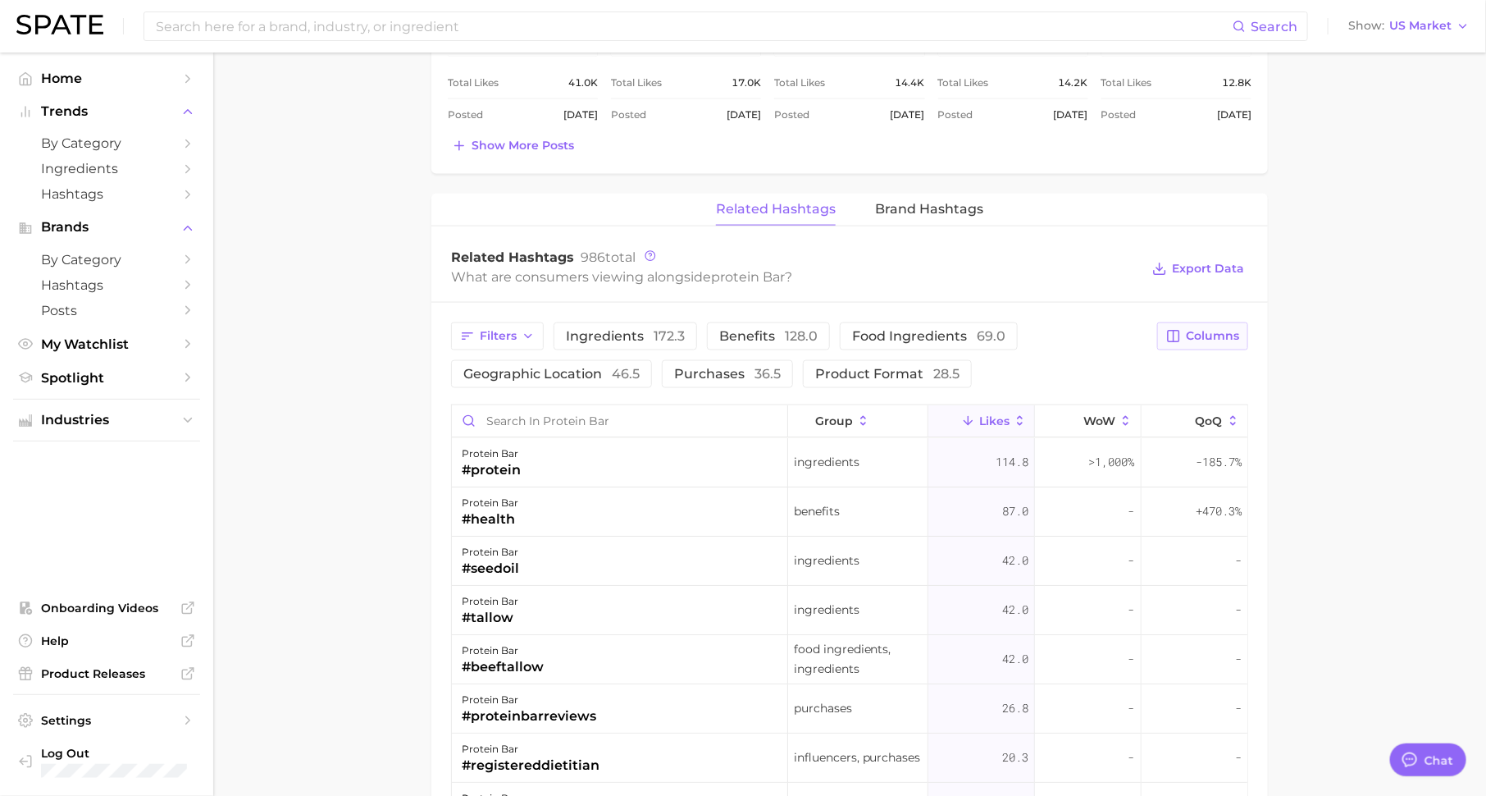
click at [1202, 329] on span "Columns" at bounding box center [1212, 336] width 53 height 14
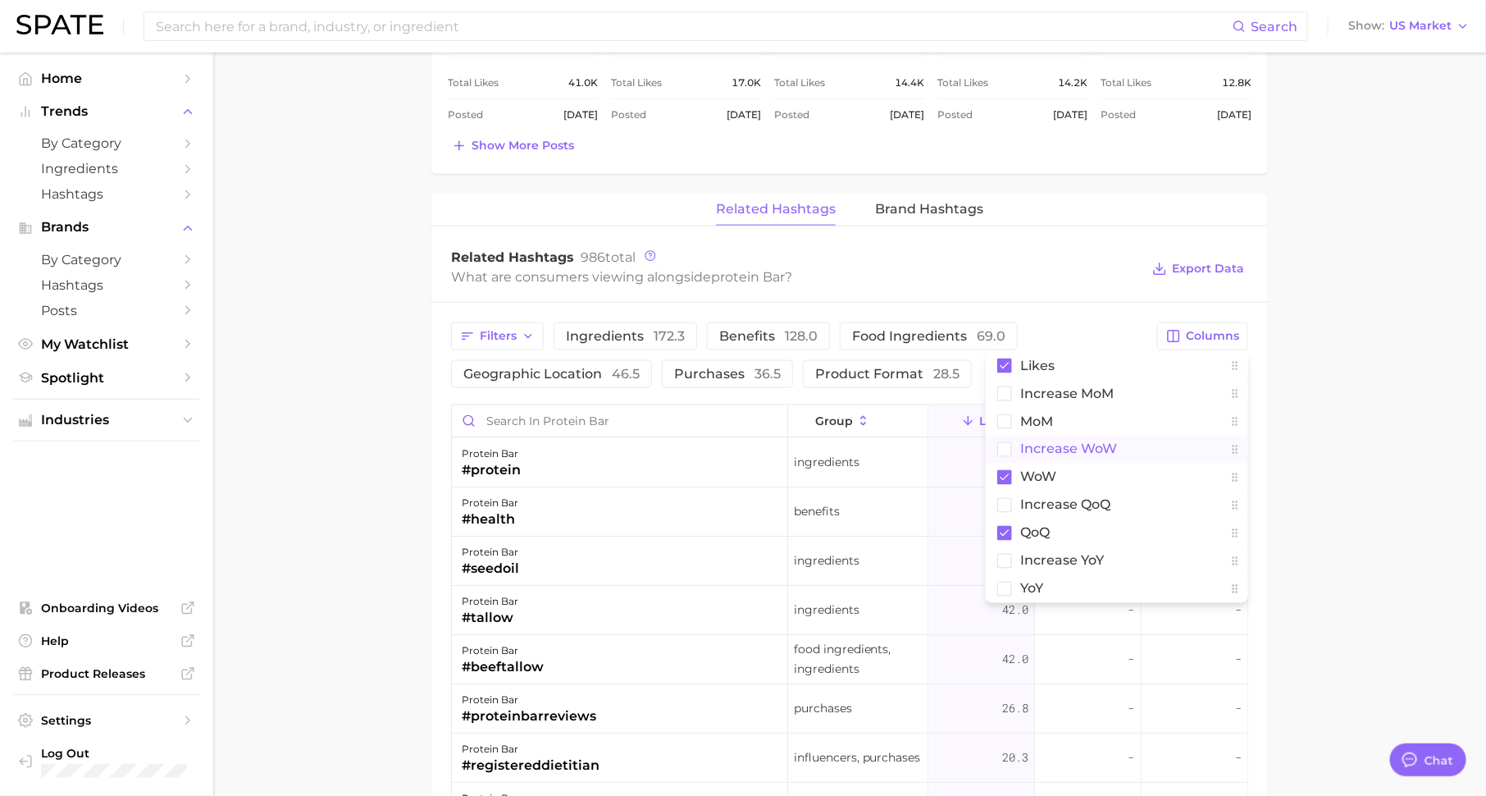
click at [1083, 442] on span "Increase WoW" at bounding box center [1068, 449] width 97 height 14
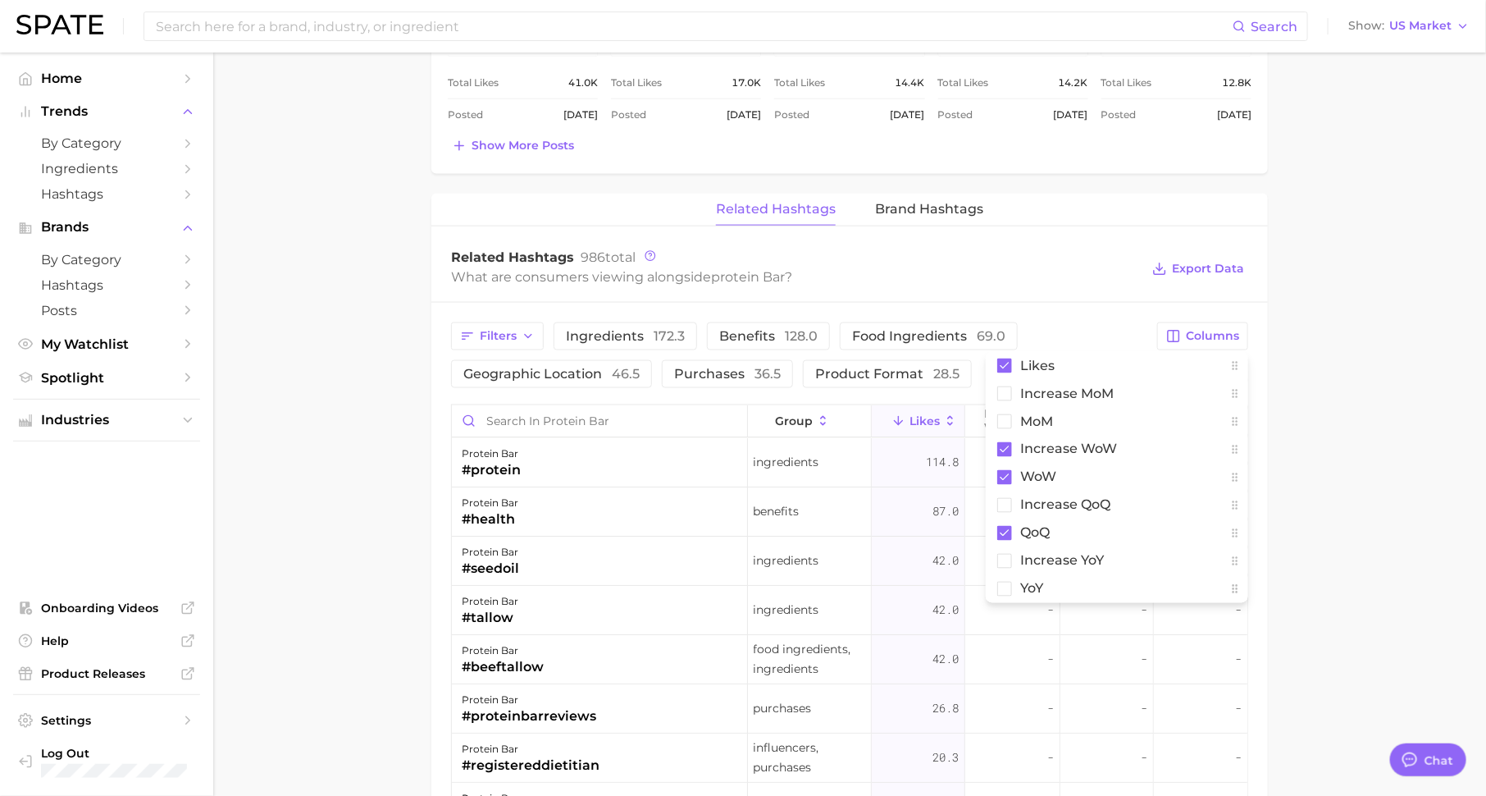
click at [1420, 517] on main "1. snacks & sweets 2. functional snacks 3. protein snacks 4. protein bar Overvi…" at bounding box center [849, 159] width 1273 height 2284
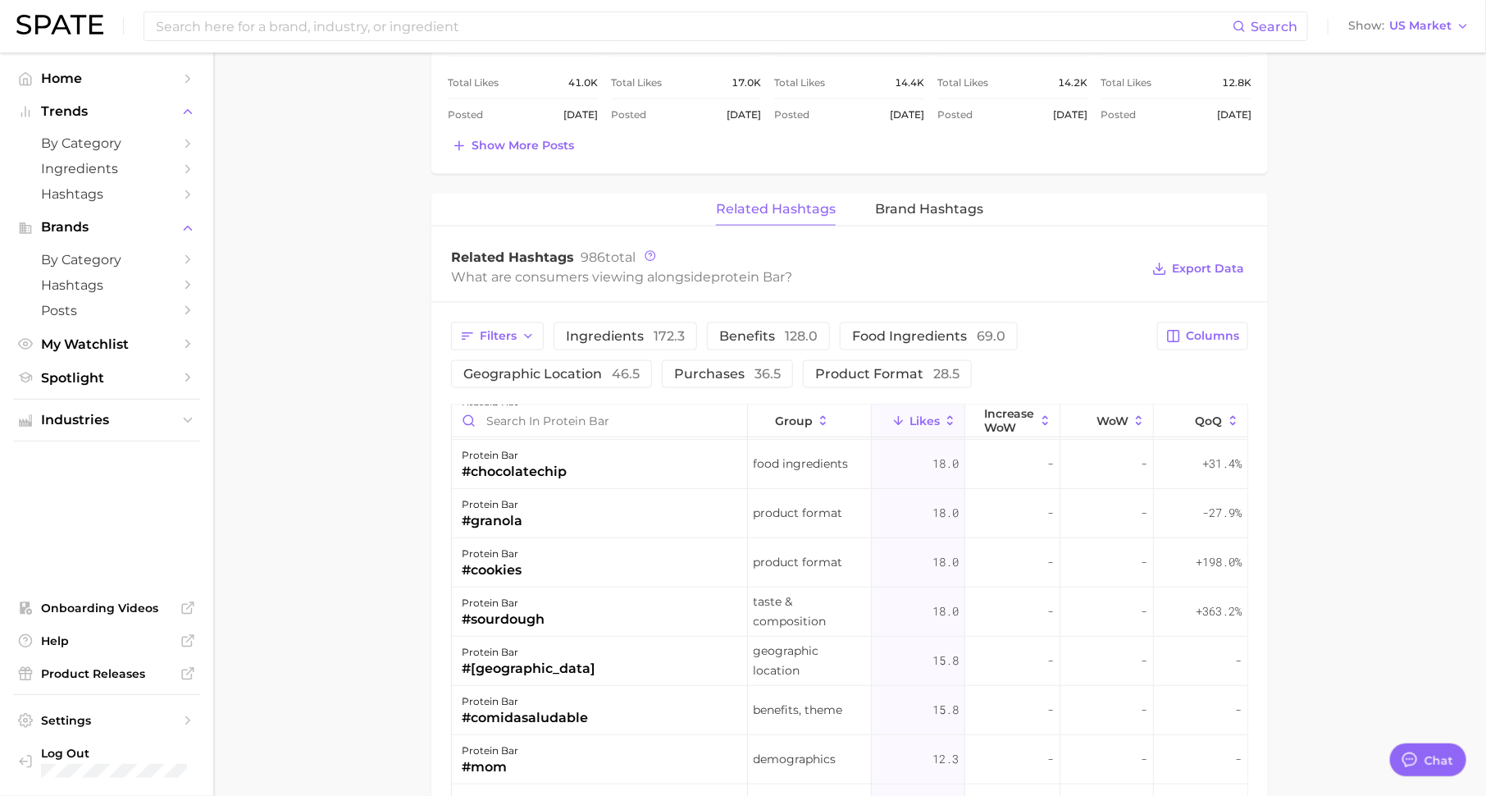
scroll to position [459, 0]
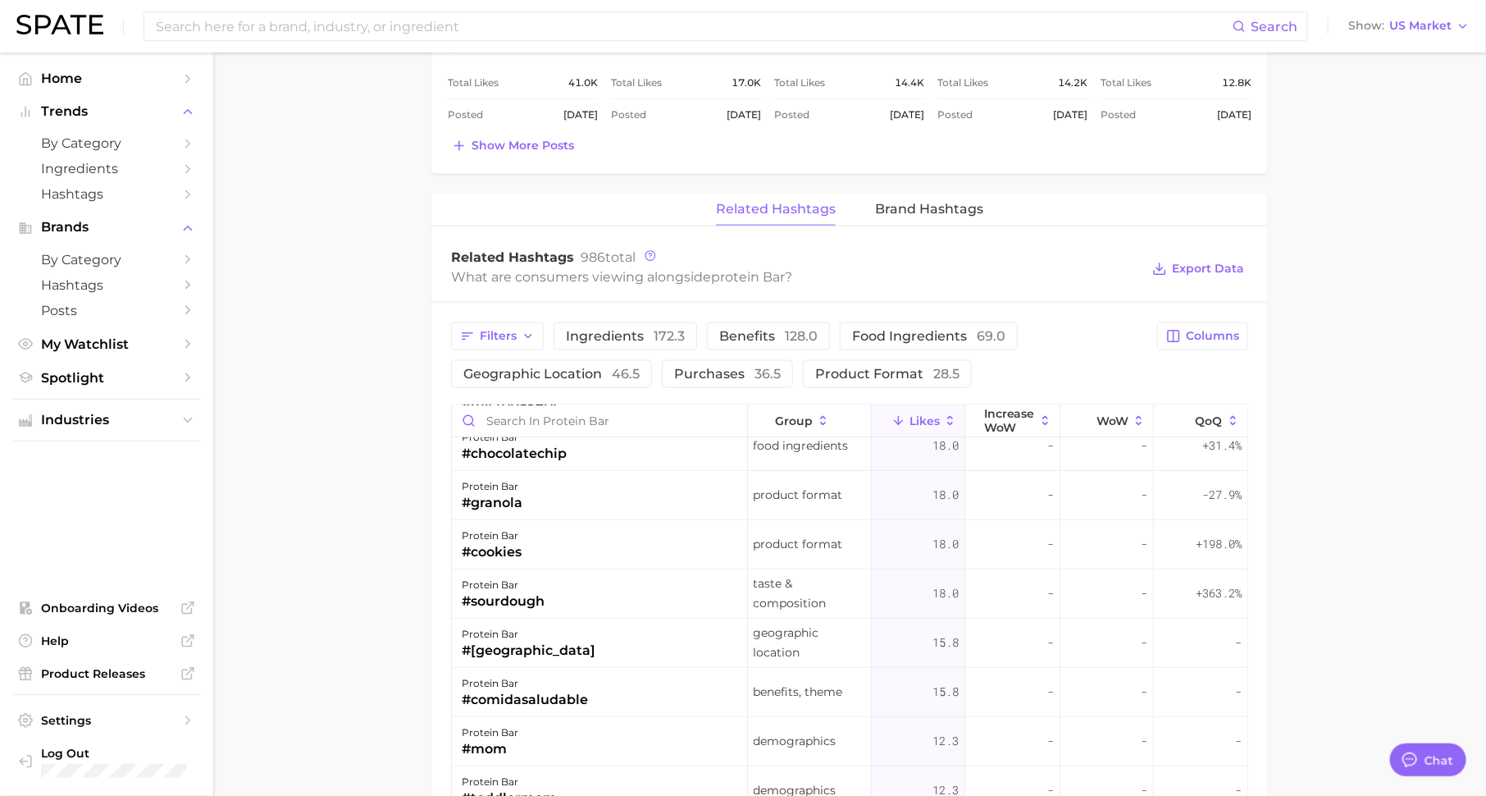
click at [1219, 505] on div "-27.9%" at bounding box center [1201, 495] width 94 height 49
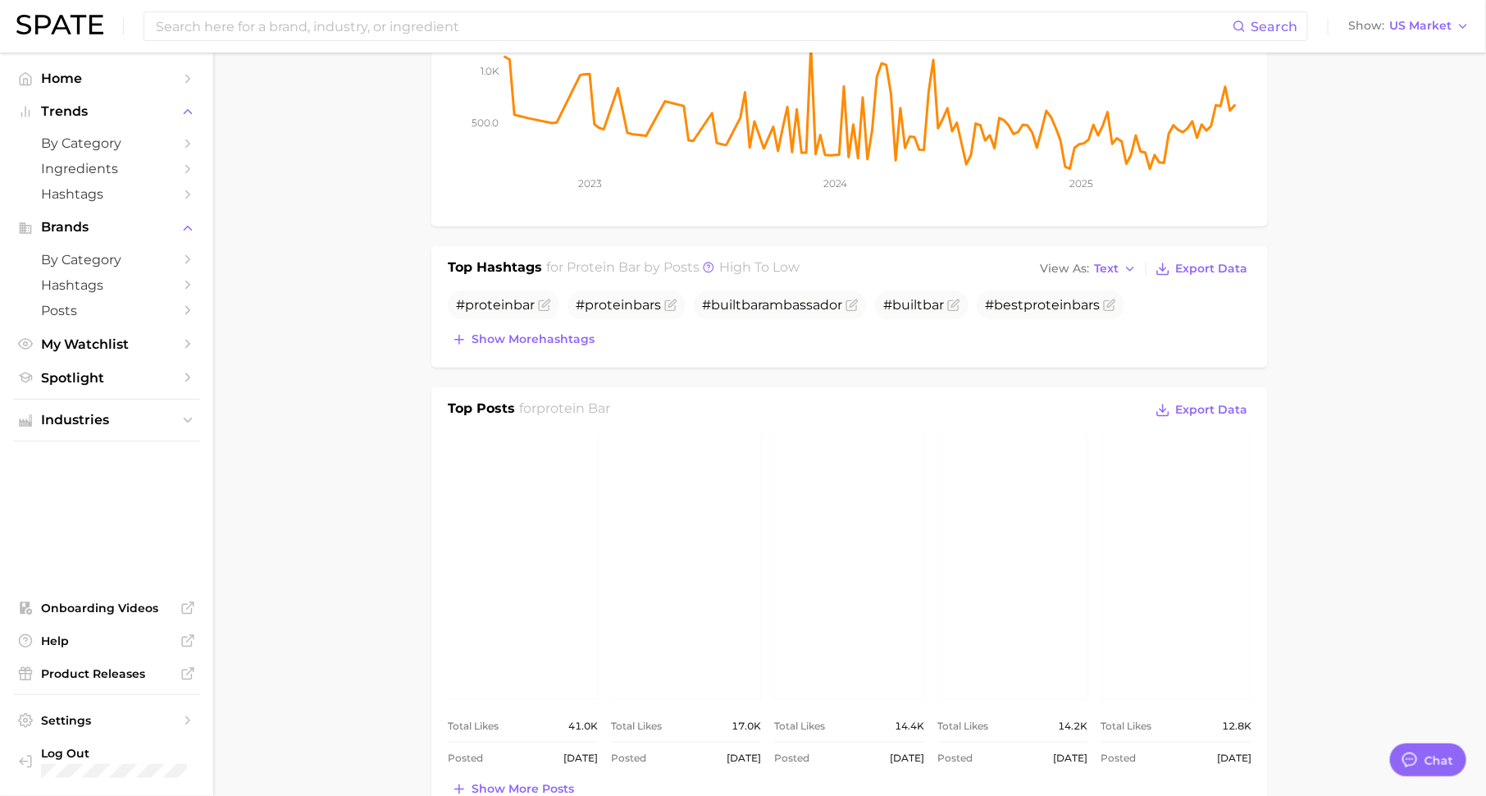
scroll to position [561, 0]
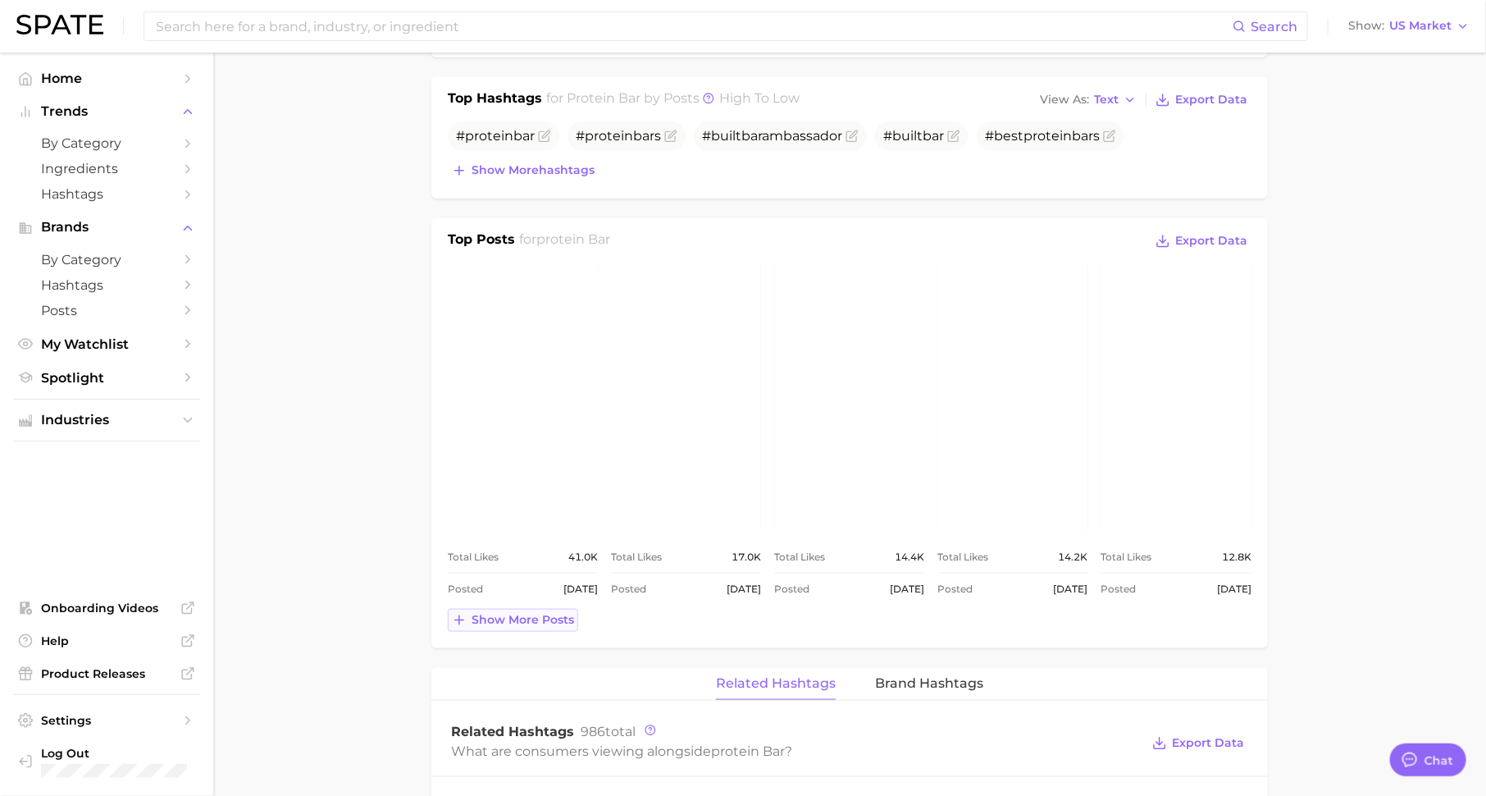
click at [503, 613] on span "Show more posts" at bounding box center [523, 620] width 103 height 14
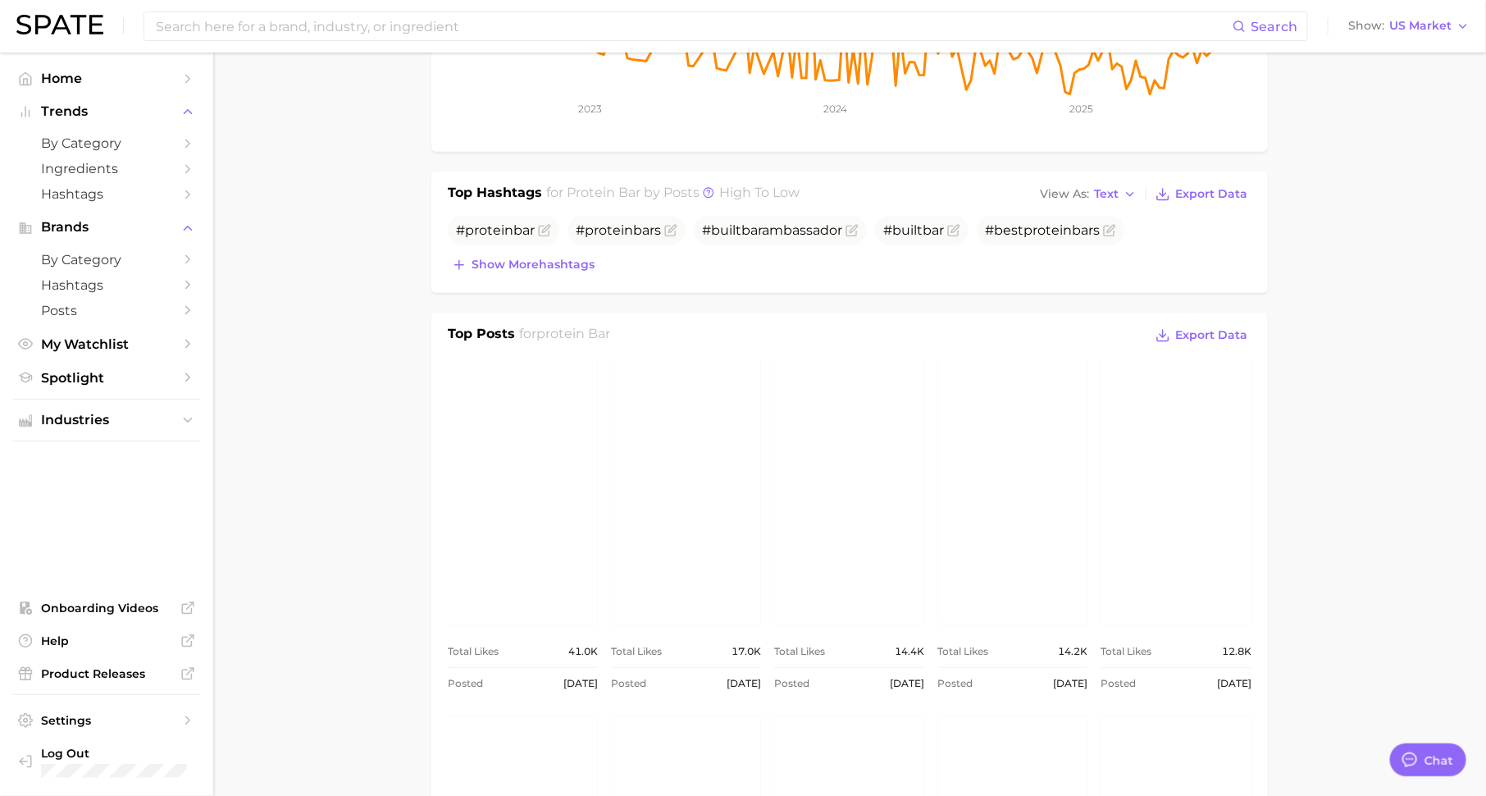
scroll to position [0, 0]
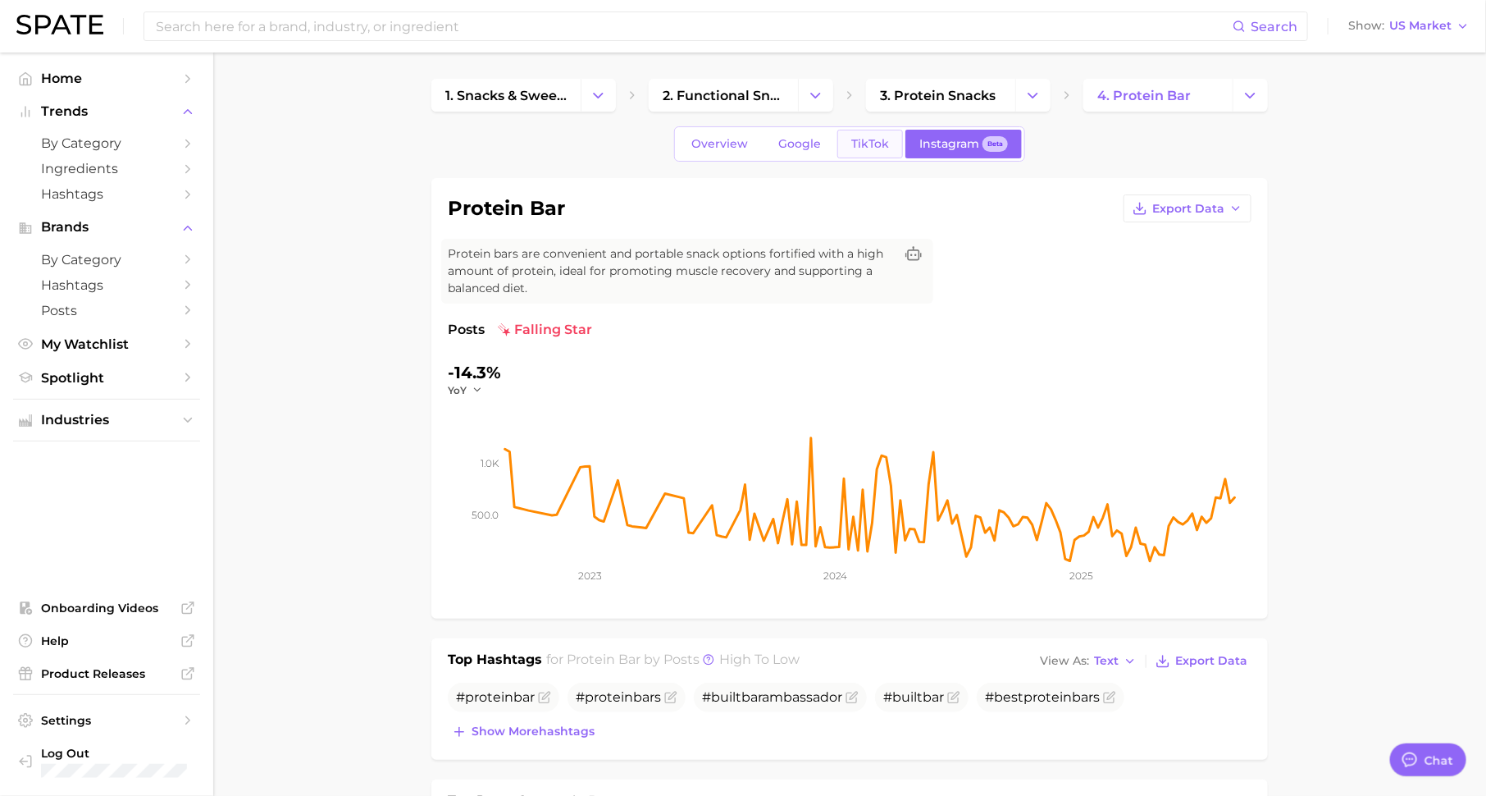
click at [862, 144] on span "TikTok" at bounding box center [870, 144] width 38 height 14
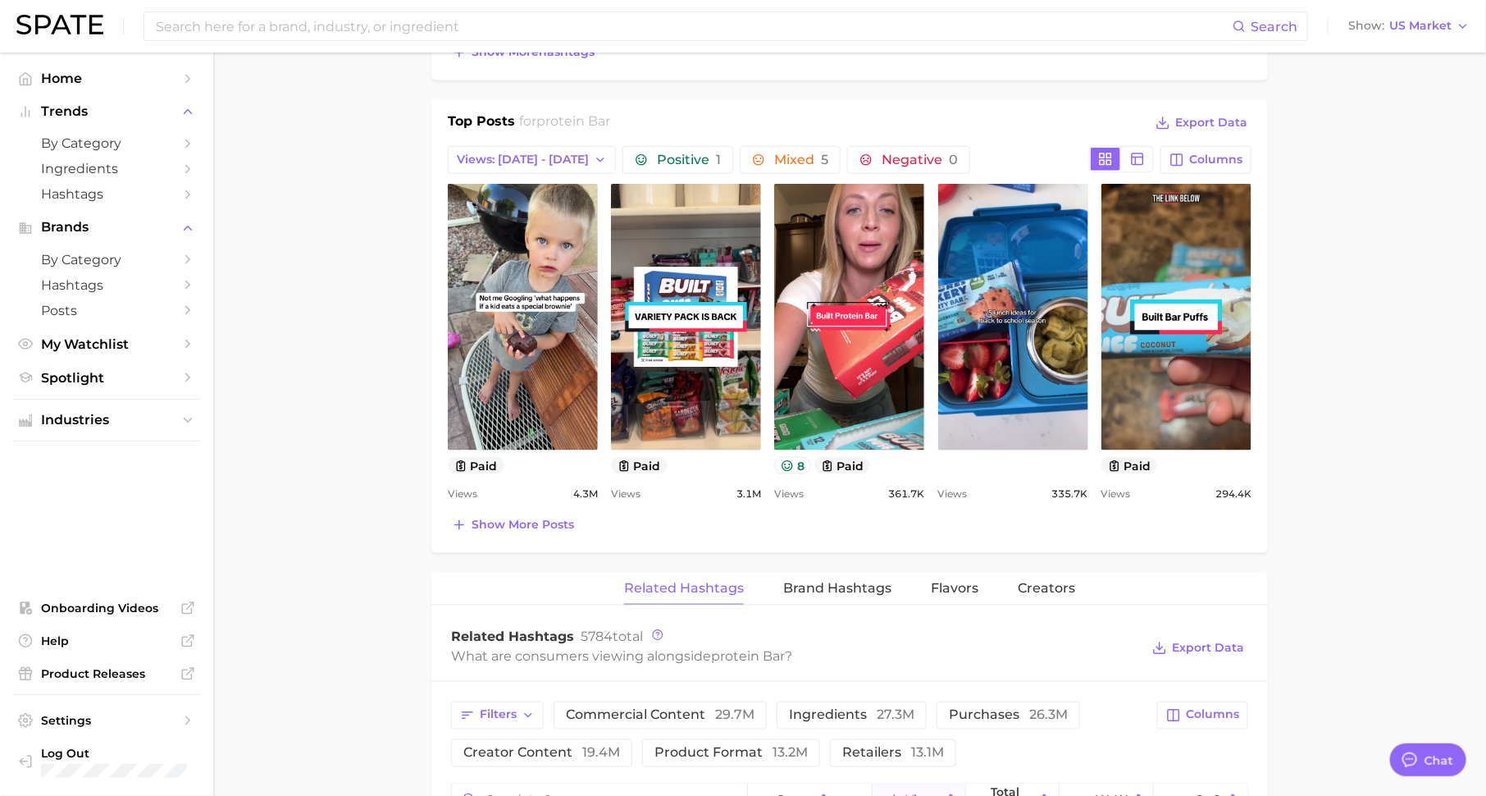
click at [547, 531] on div "Top Posts for protein bar Export Data Views: [DATE] - [DATE] Positive 1 Mixed 5…" at bounding box center [849, 326] width 837 height 453
click at [554, 521] on span "Show more posts" at bounding box center [523, 525] width 103 height 14
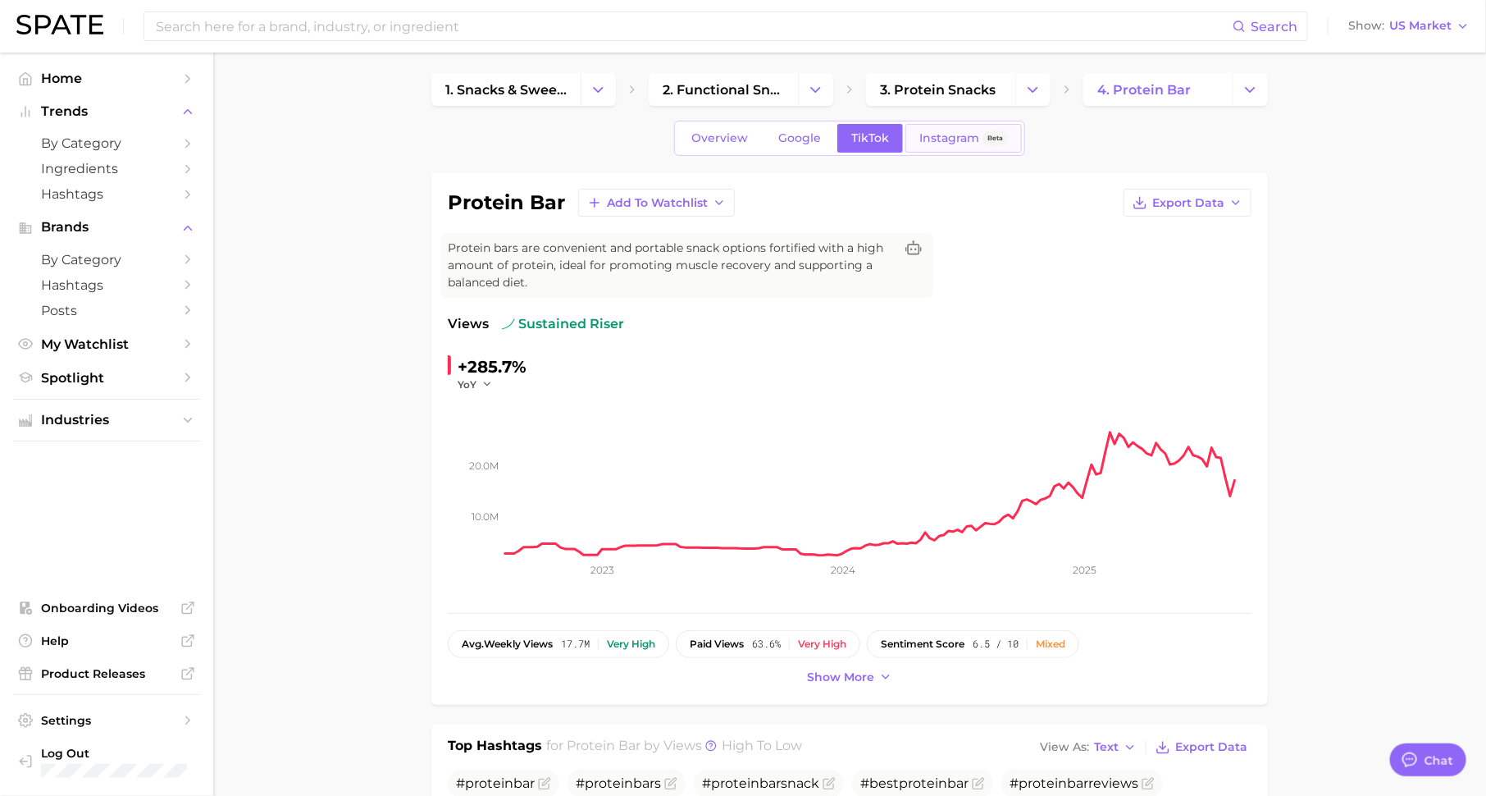
click at [964, 138] on span "Instagram" at bounding box center [949, 138] width 60 height 14
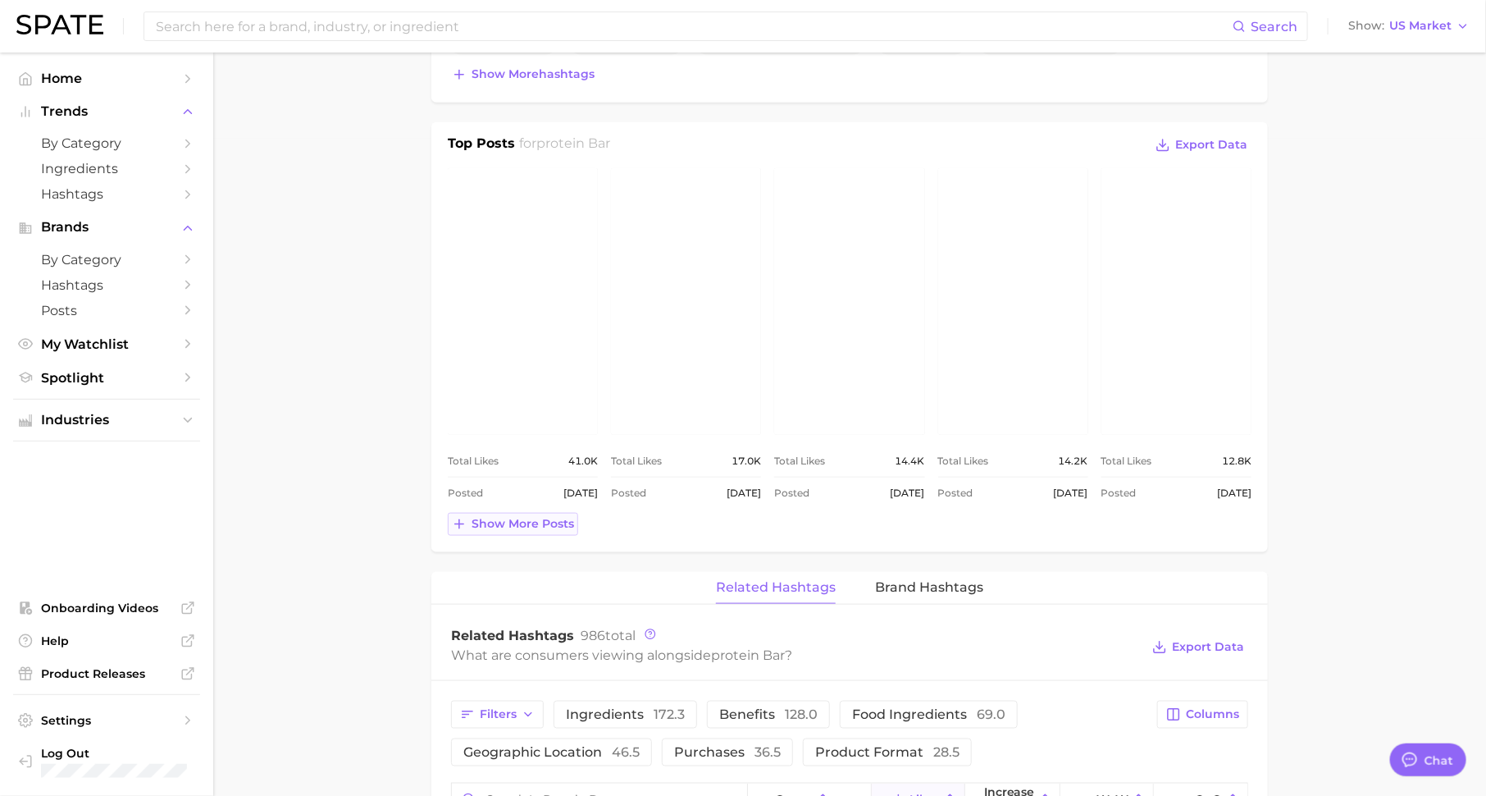
click at [509, 528] on button "Show more posts" at bounding box center [513, 524] width 130 height 23
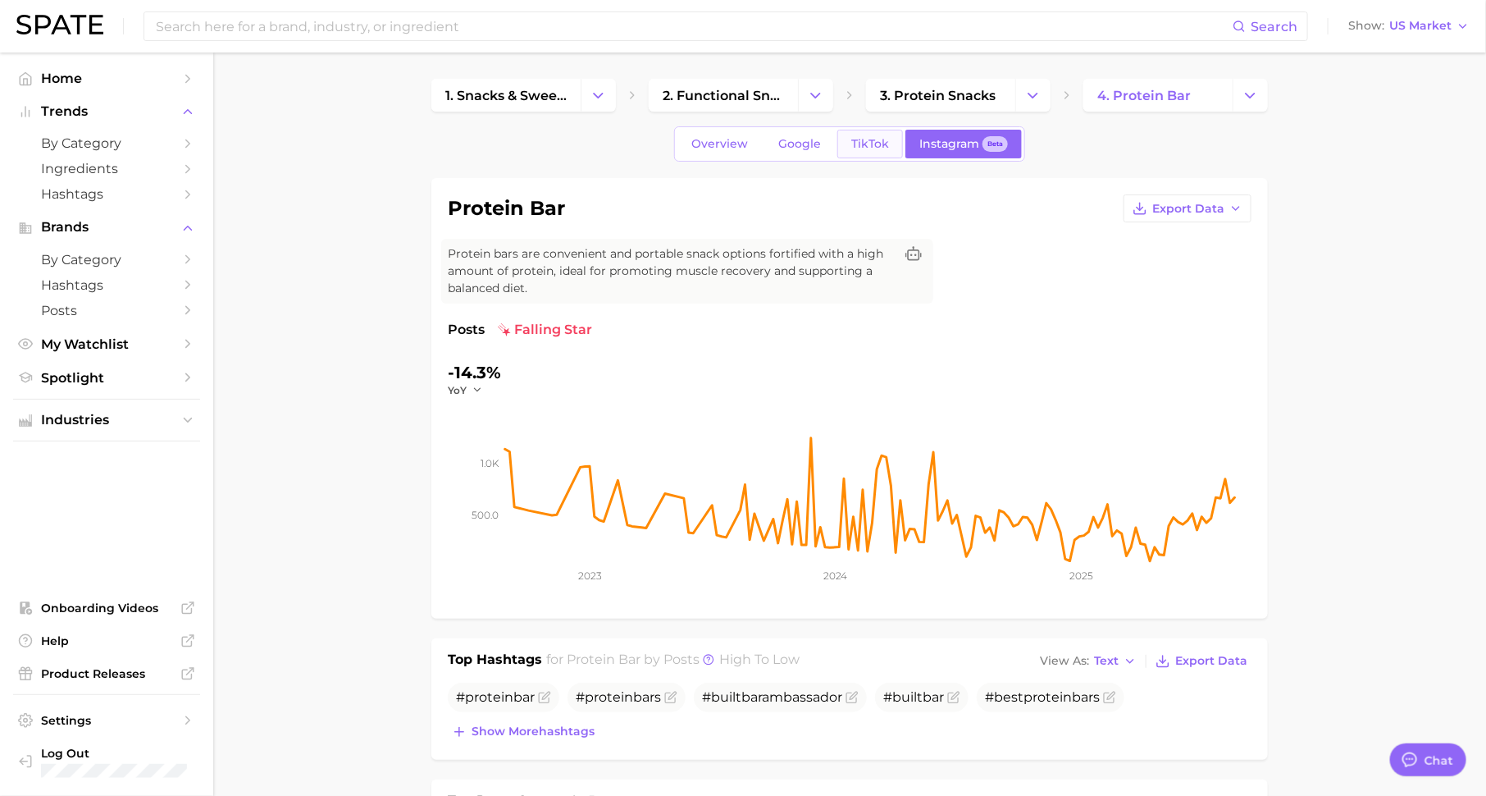
click at [868, 148] on span "TikTok" at bounding box center [870, 144] width 38 height 14
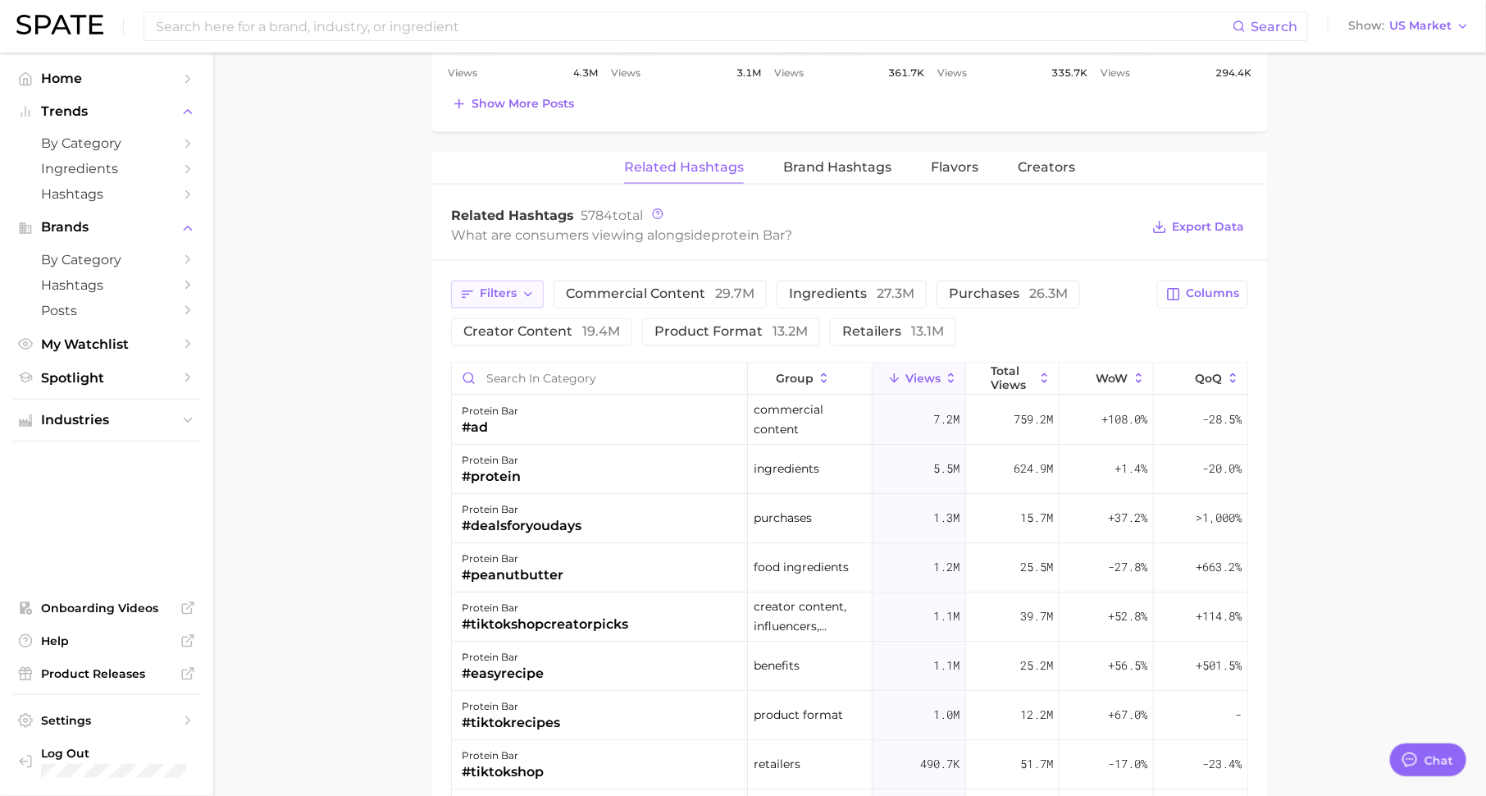
click at [508, 287] on span "Filters" at bounding box center [498, 294] width 37 height 14
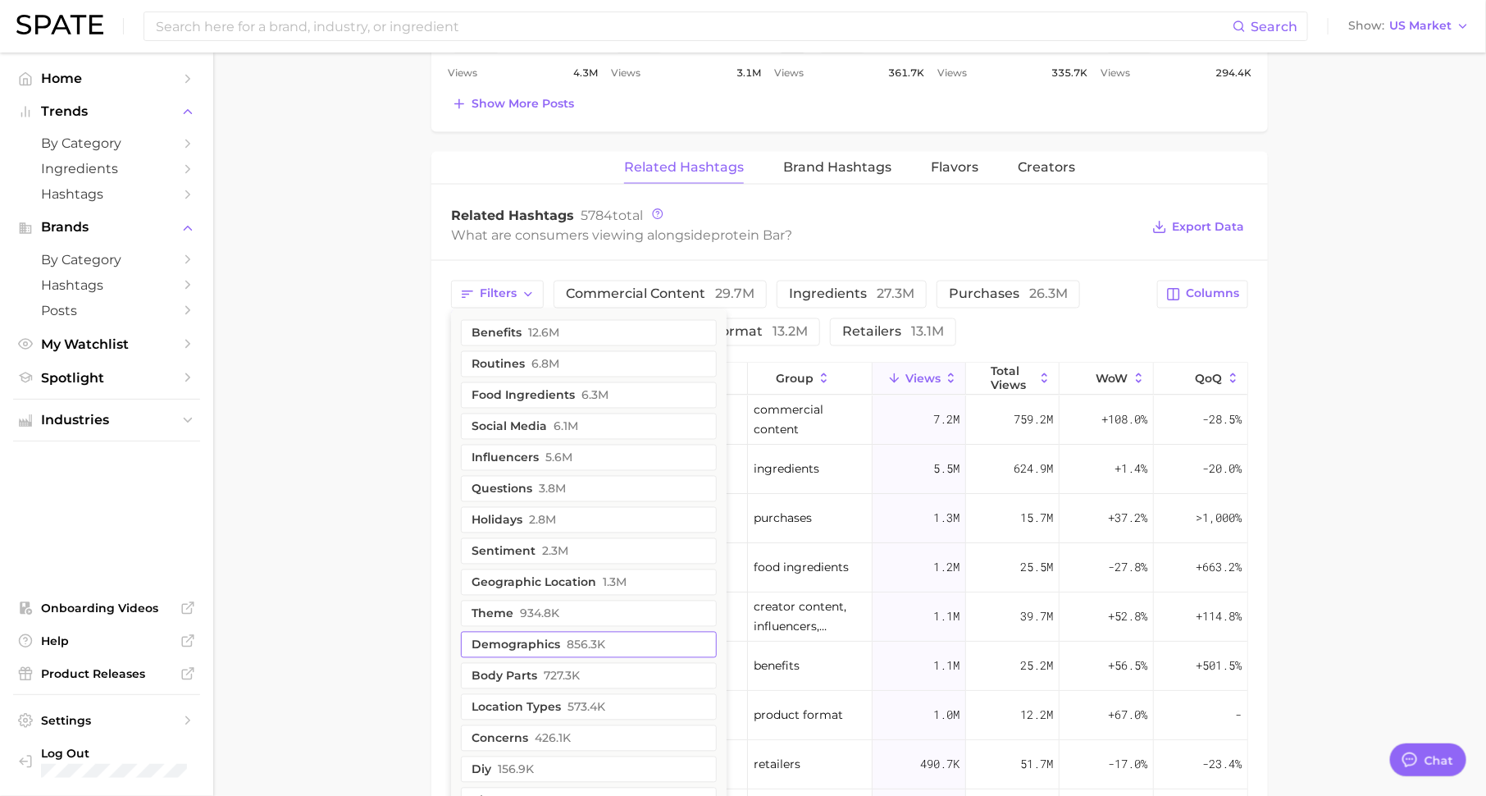
click at [554, 632] on button "demographics 856.3k" at bounding box center [589, 645] width 256 height 26
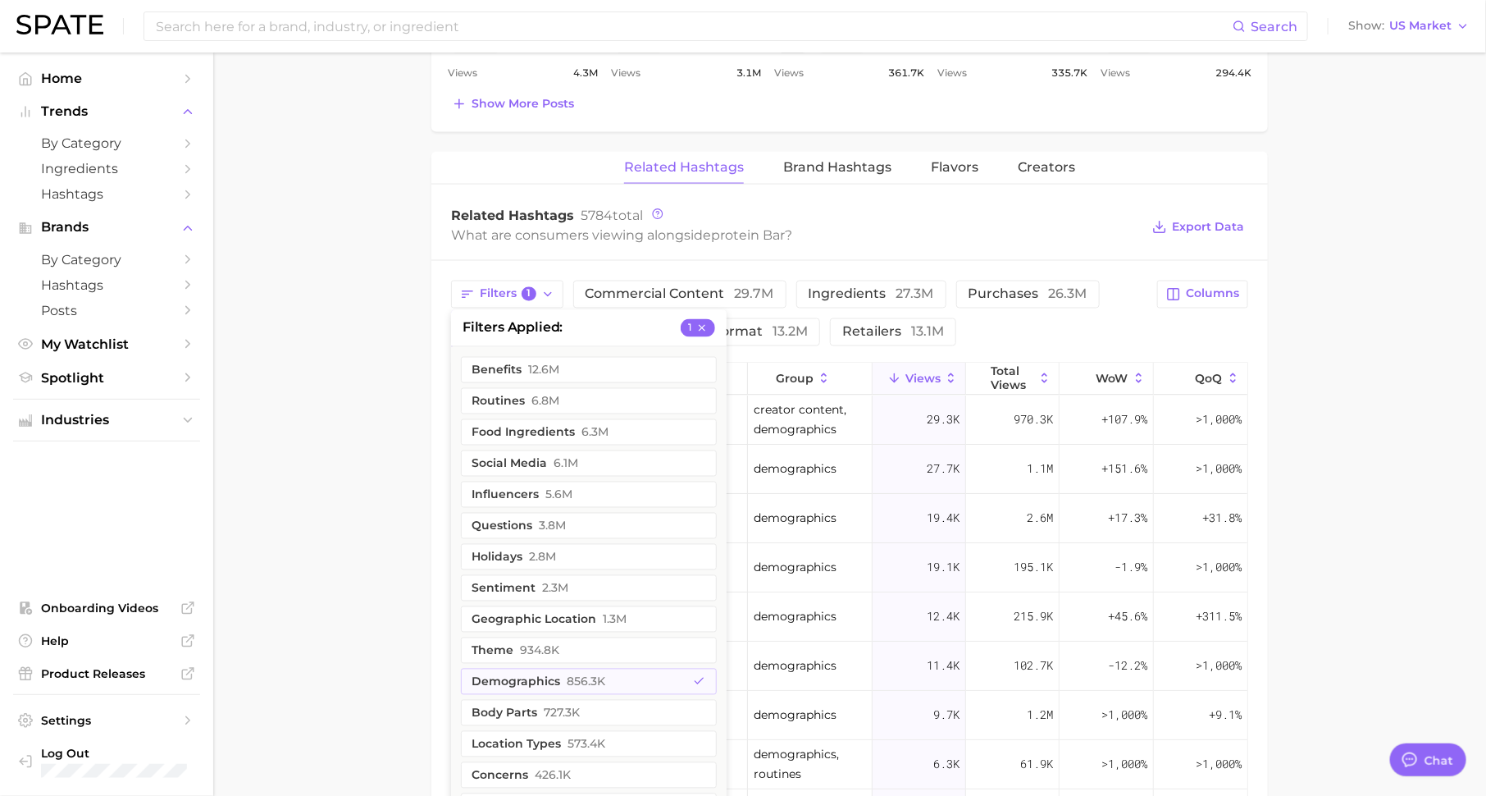
click at [327, 507] on main "1. snacks & sweets 2. functional snacks 3. protein snacks 4. protein bar Overvi…" at bounding box center [849, 60] width 1273 height 2399
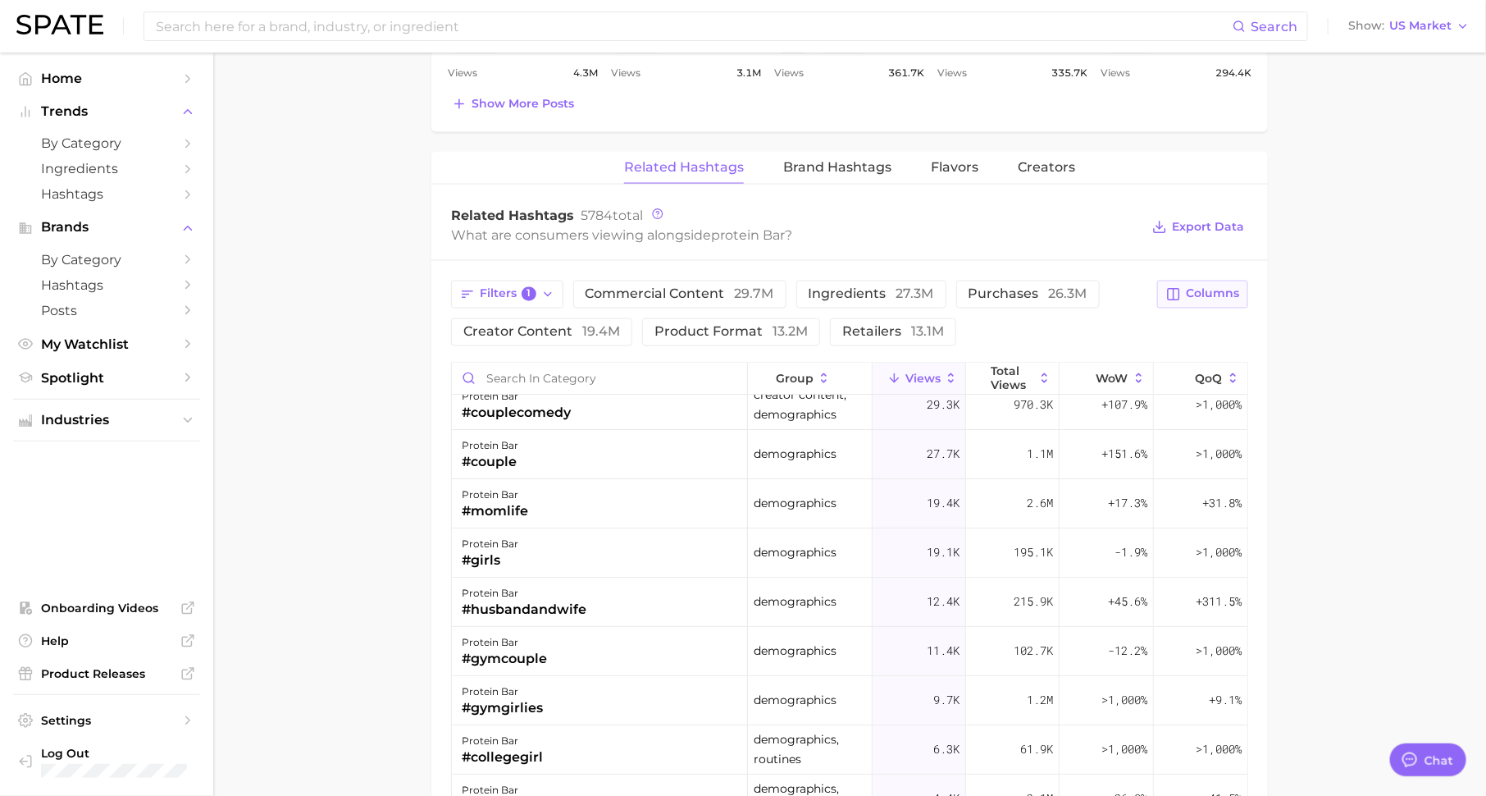
click at [1207, 287] on span "Columns" at bounding box center [1212, 294] width 53 height 14
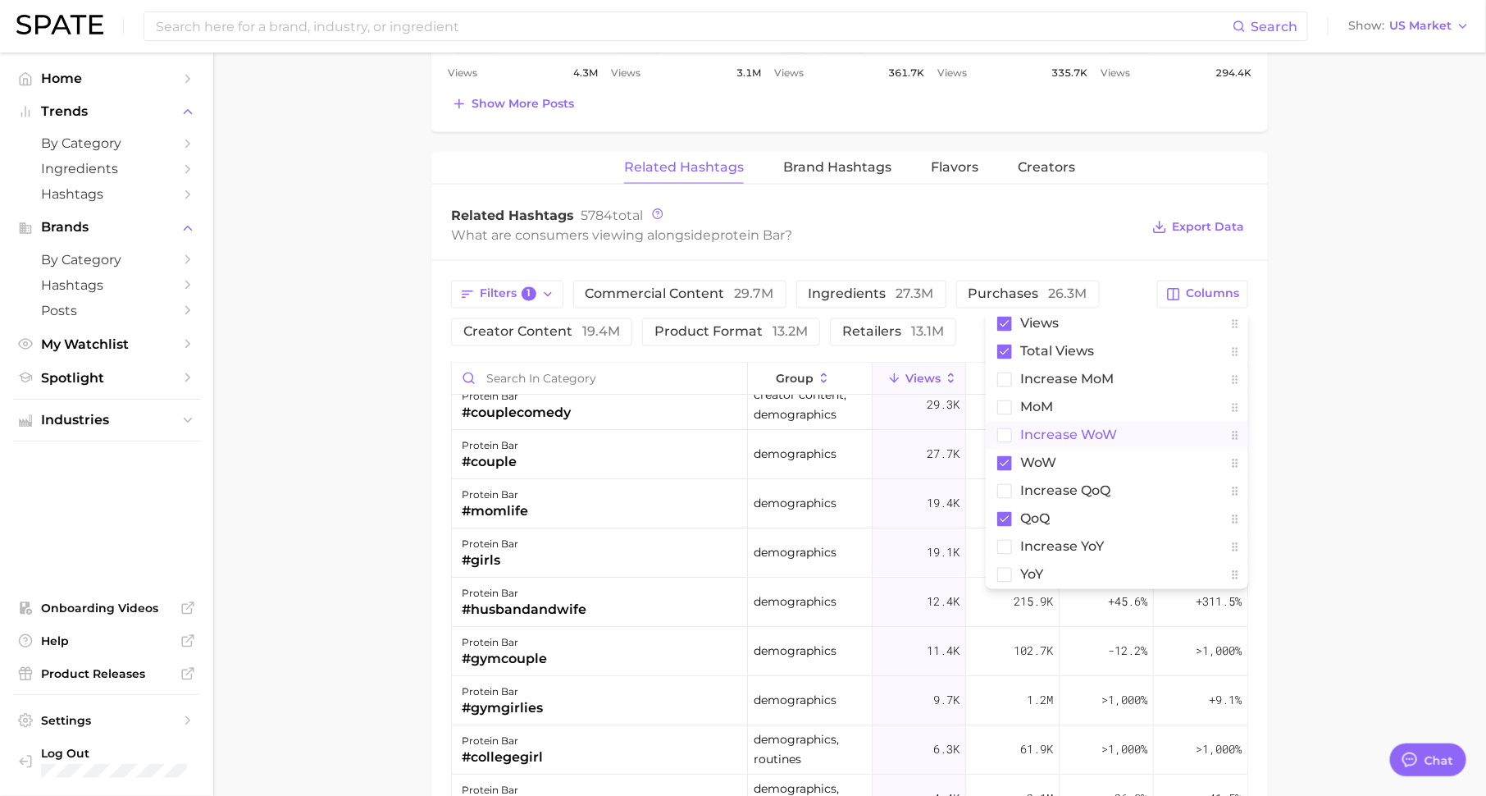
click at [1107, 432] on span "Increase WoW" at bounding box center [1068, 435] width 97 height 14
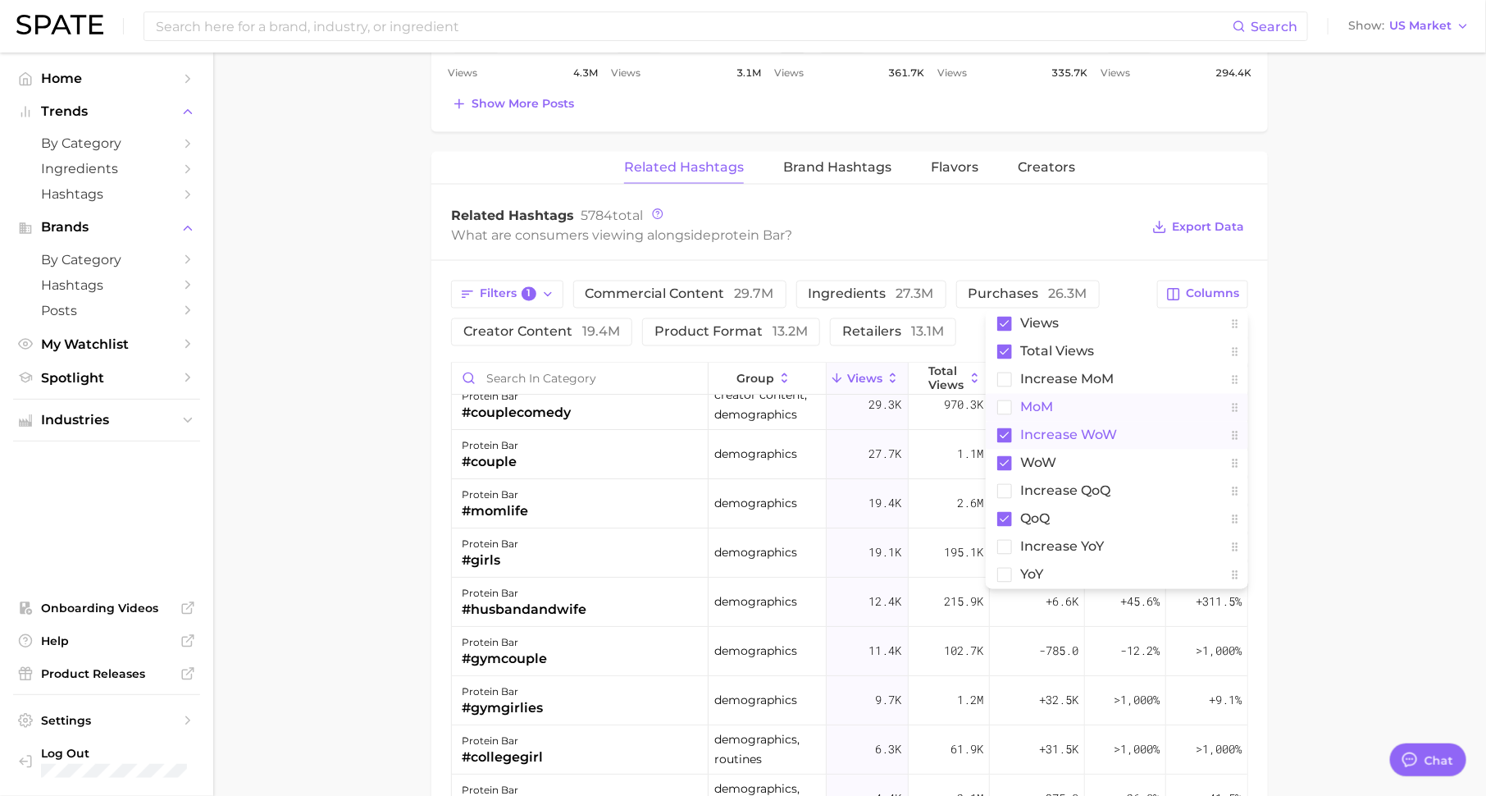
click at [1101, 428] on span "Increase WoW" at bounding box center [1068, 435] width 97 height 14
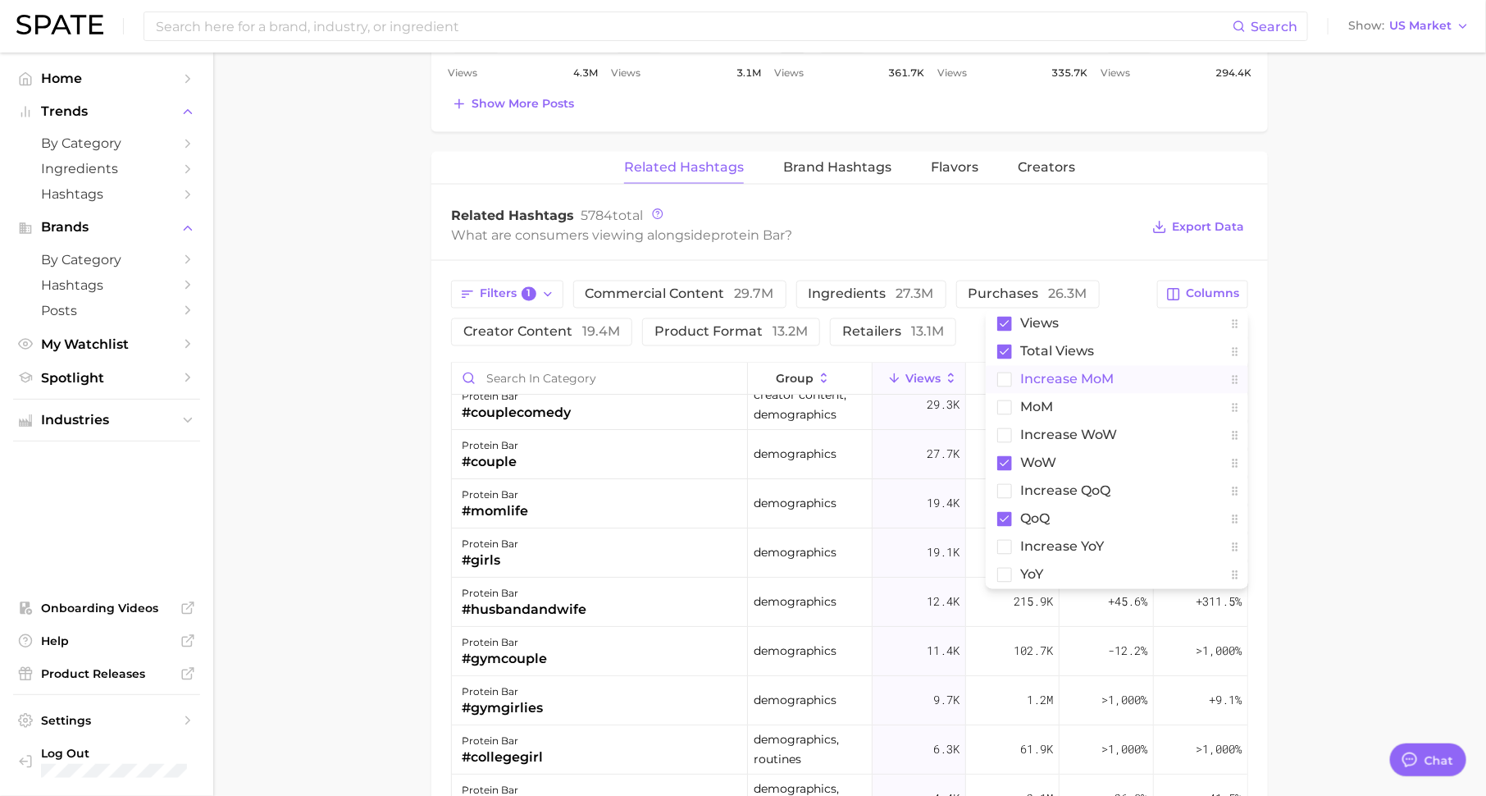
click at [1112, 373] on span "increase MoM" at bounding box center [1067, 379] width 94 height 14
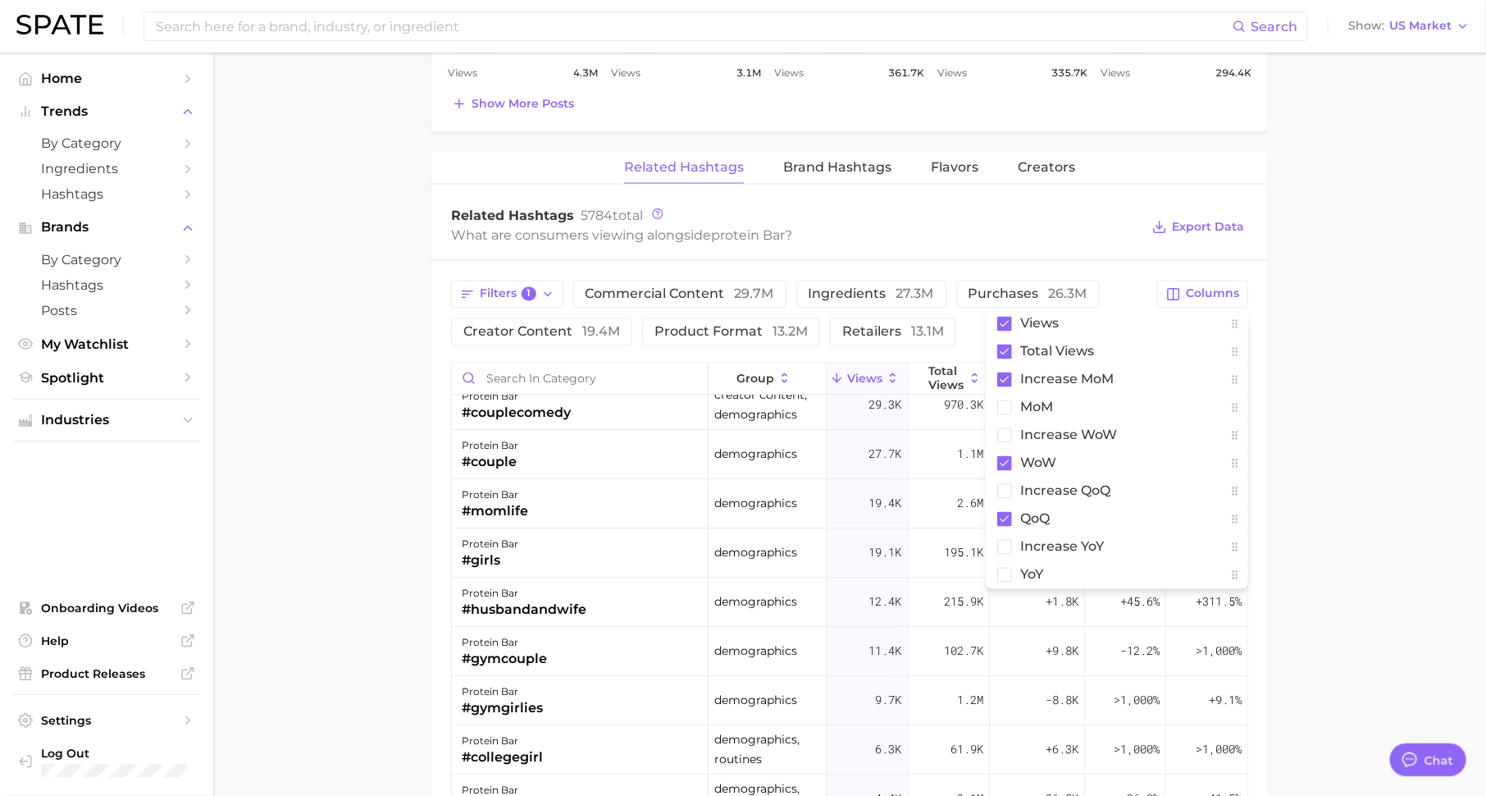
click at [1390, 440] on main "1. snacks & sweets 2. functional snacks 3. protein snacks 4. protein bar Overvi…" at bounding box center [849, 60] width 1273 height 2399
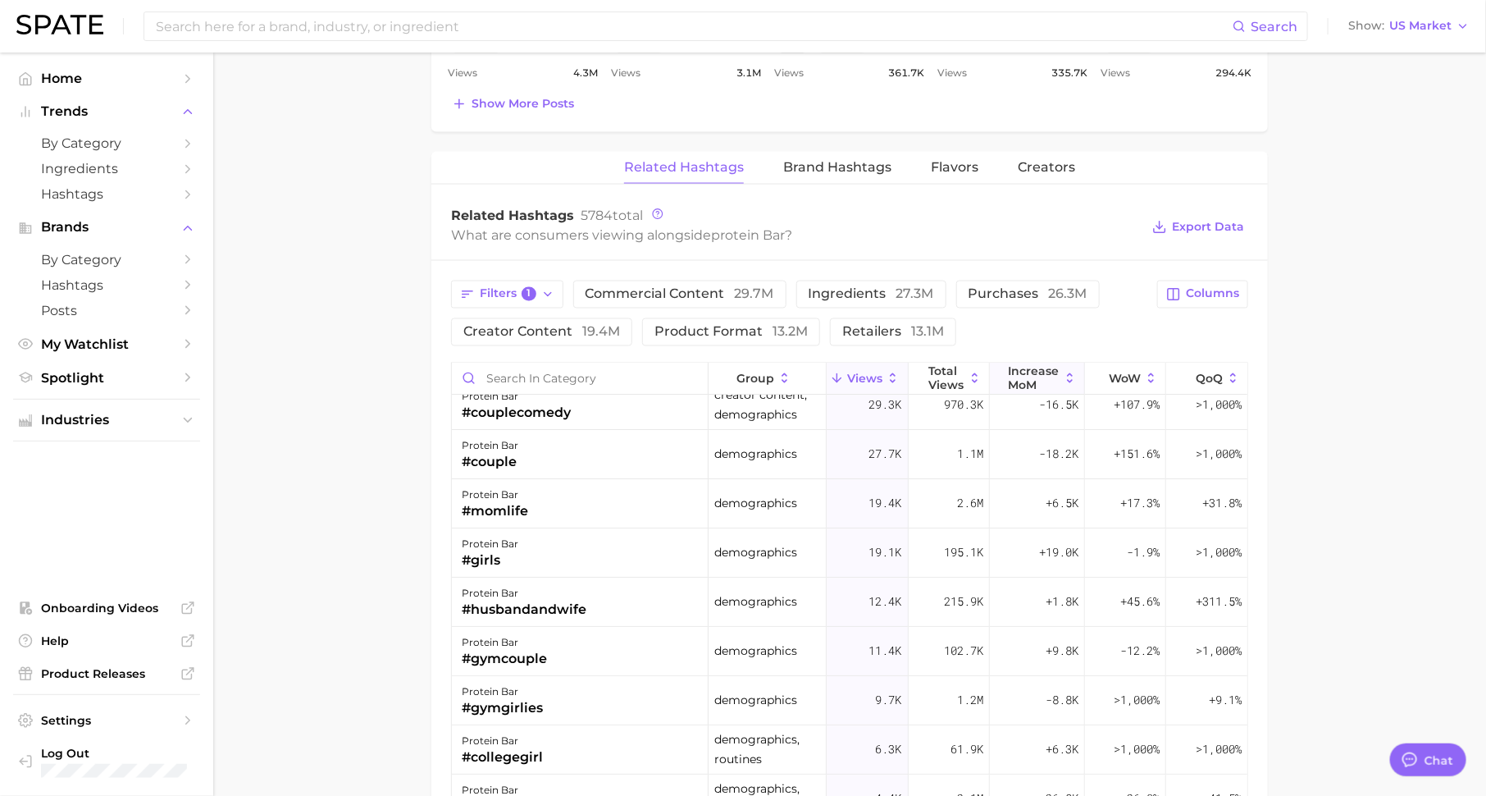
click at [1009, 368] on button "increase MoM" at bounding box center [1037, 379] width 95 height 32
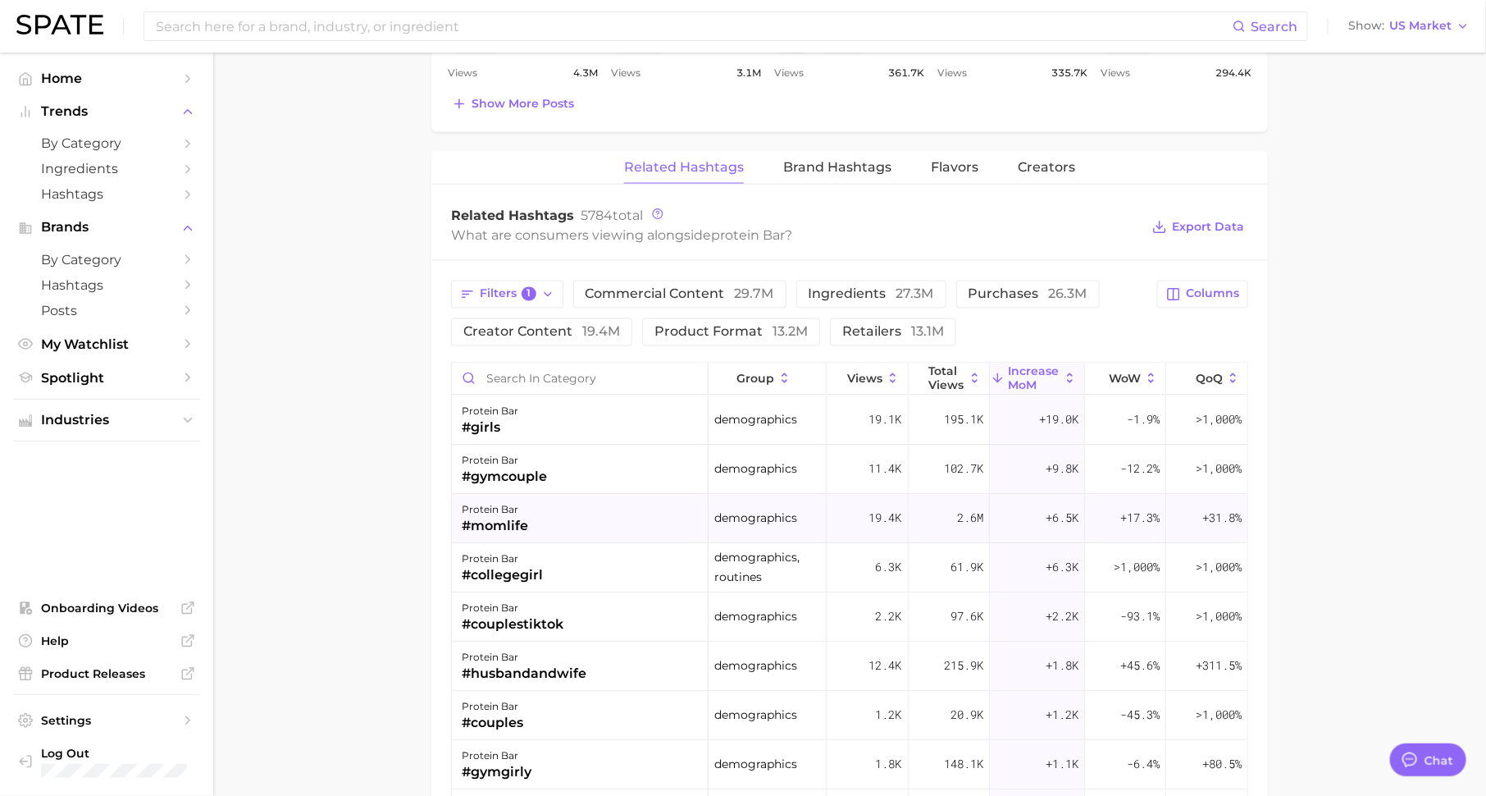
click at [1035, 510] on div "+6.5k" at bounding box center [1037, 519] width 95 height 49
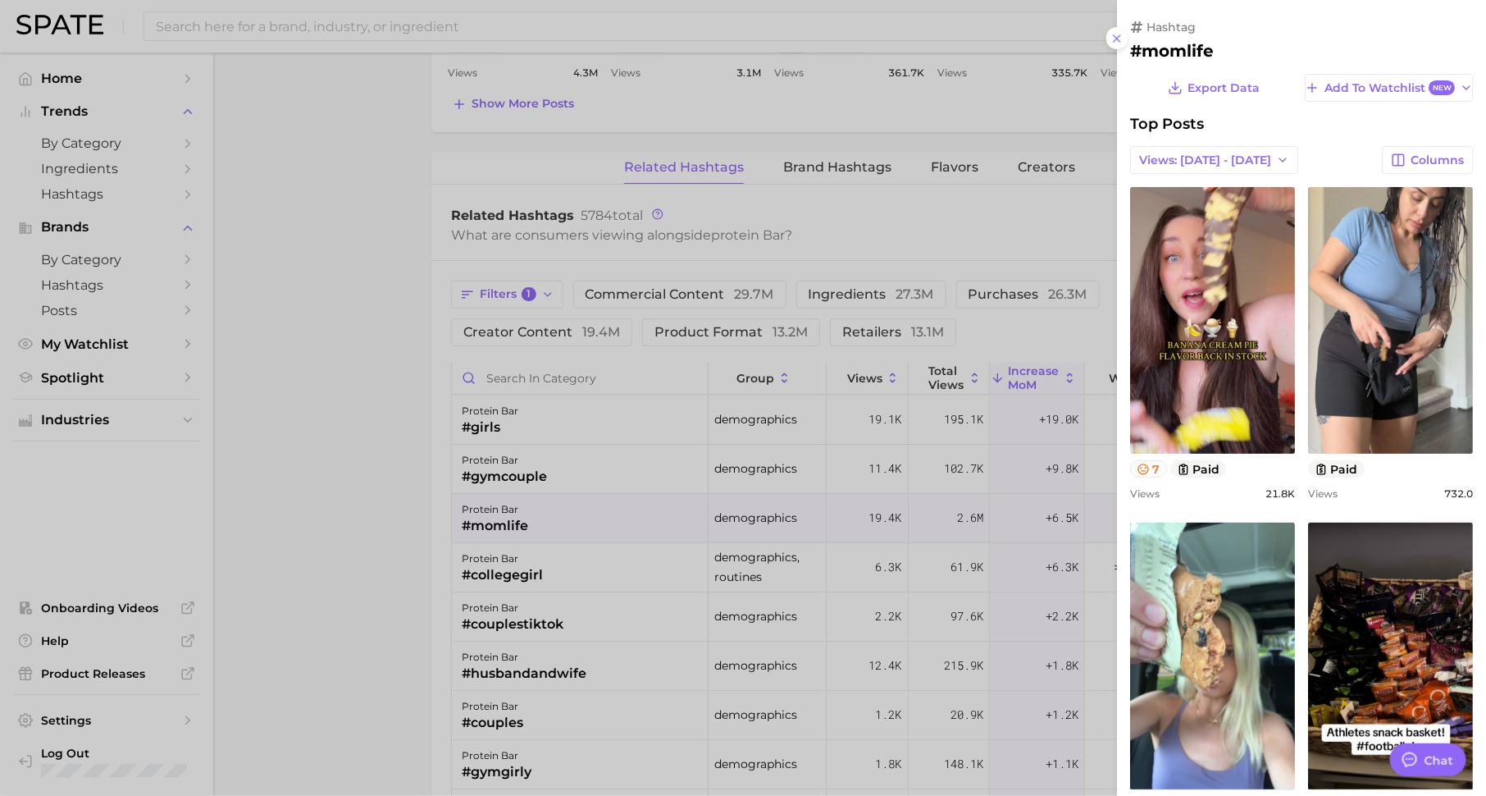
click at [928, 488] on div at bounding box center [743, 398] width 1486 height 796
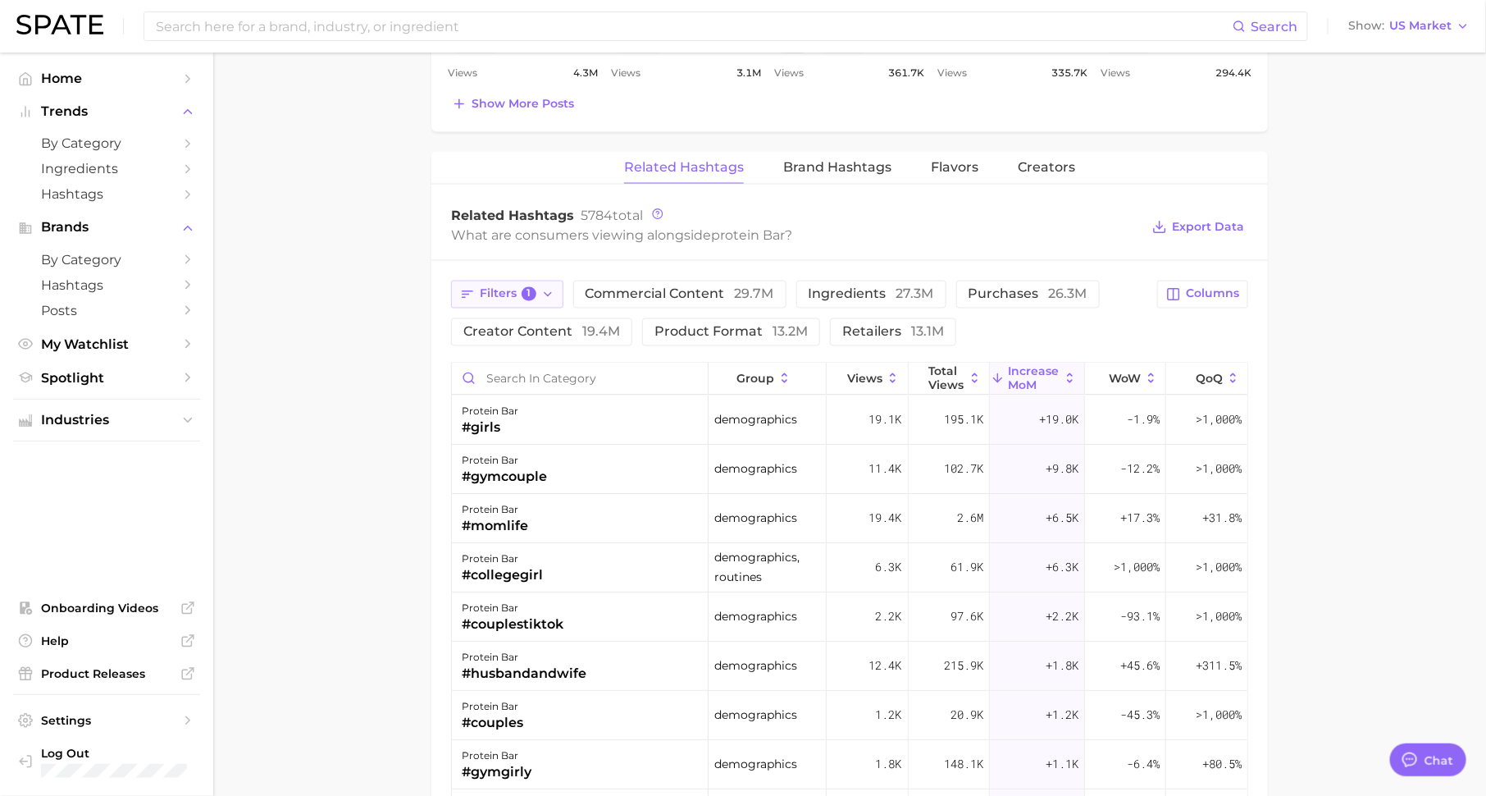
click at [527, 294] on span "1" at bounding box center [529, 294] width 15 height 15
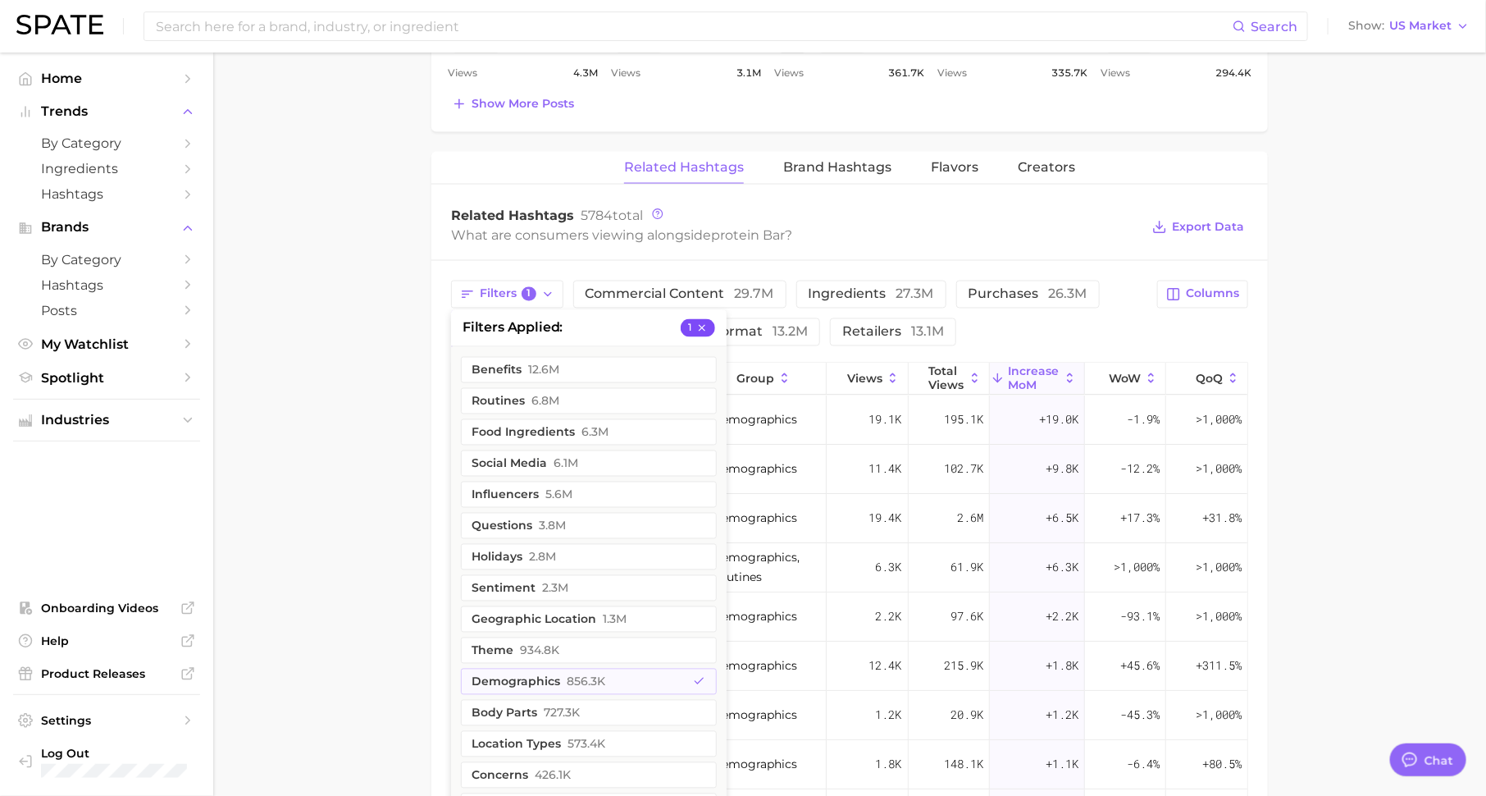
click at [704, 324] on icon "button" at bounding box center [702, 327] width 7 height 7
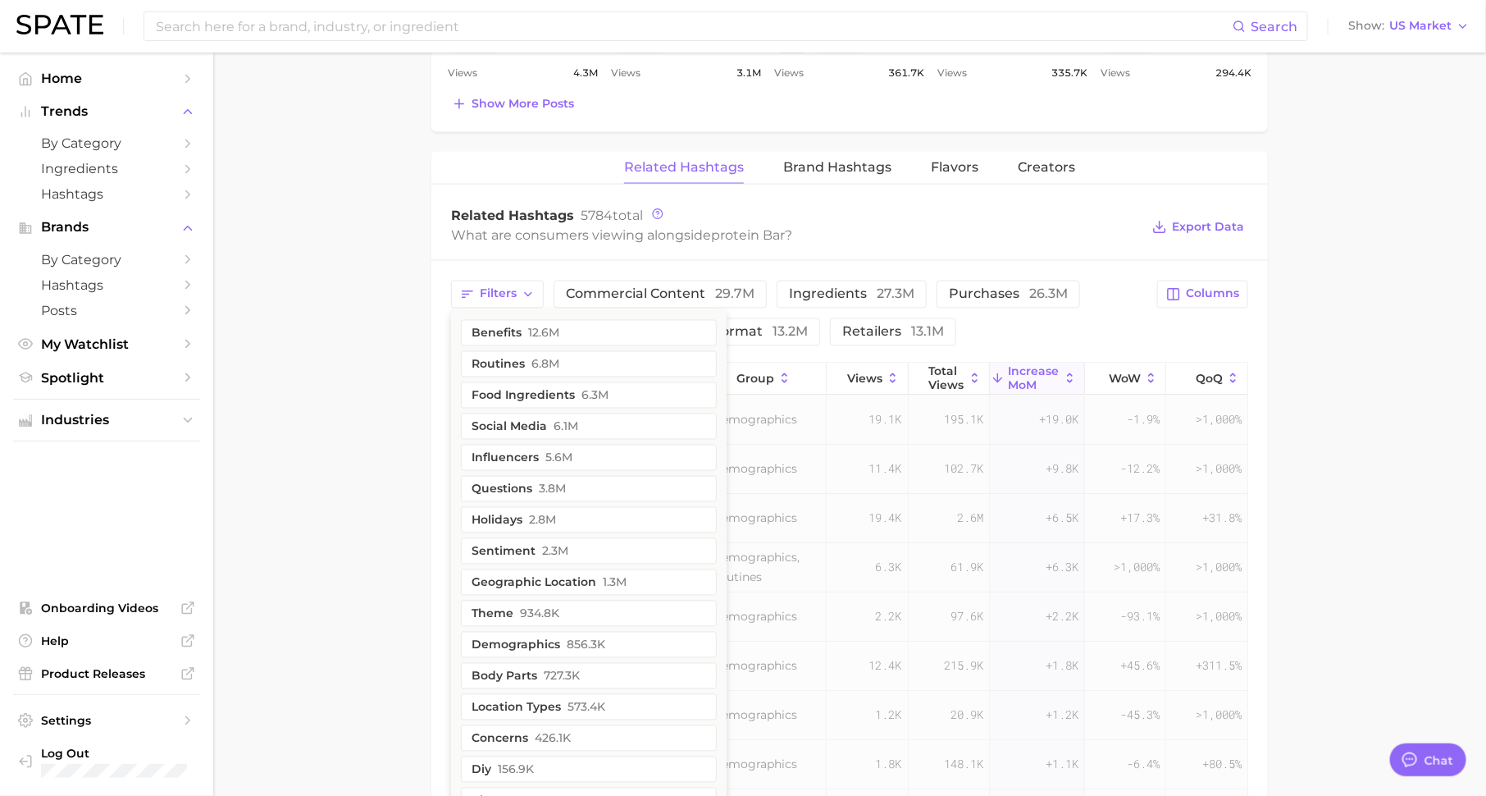
click at [794, 263] on div "Filters benefits 12.6m routines 6.8m food ingredients 6.3m social media 6.1m in…" at bounding box center [849, 719] width 837 height 917
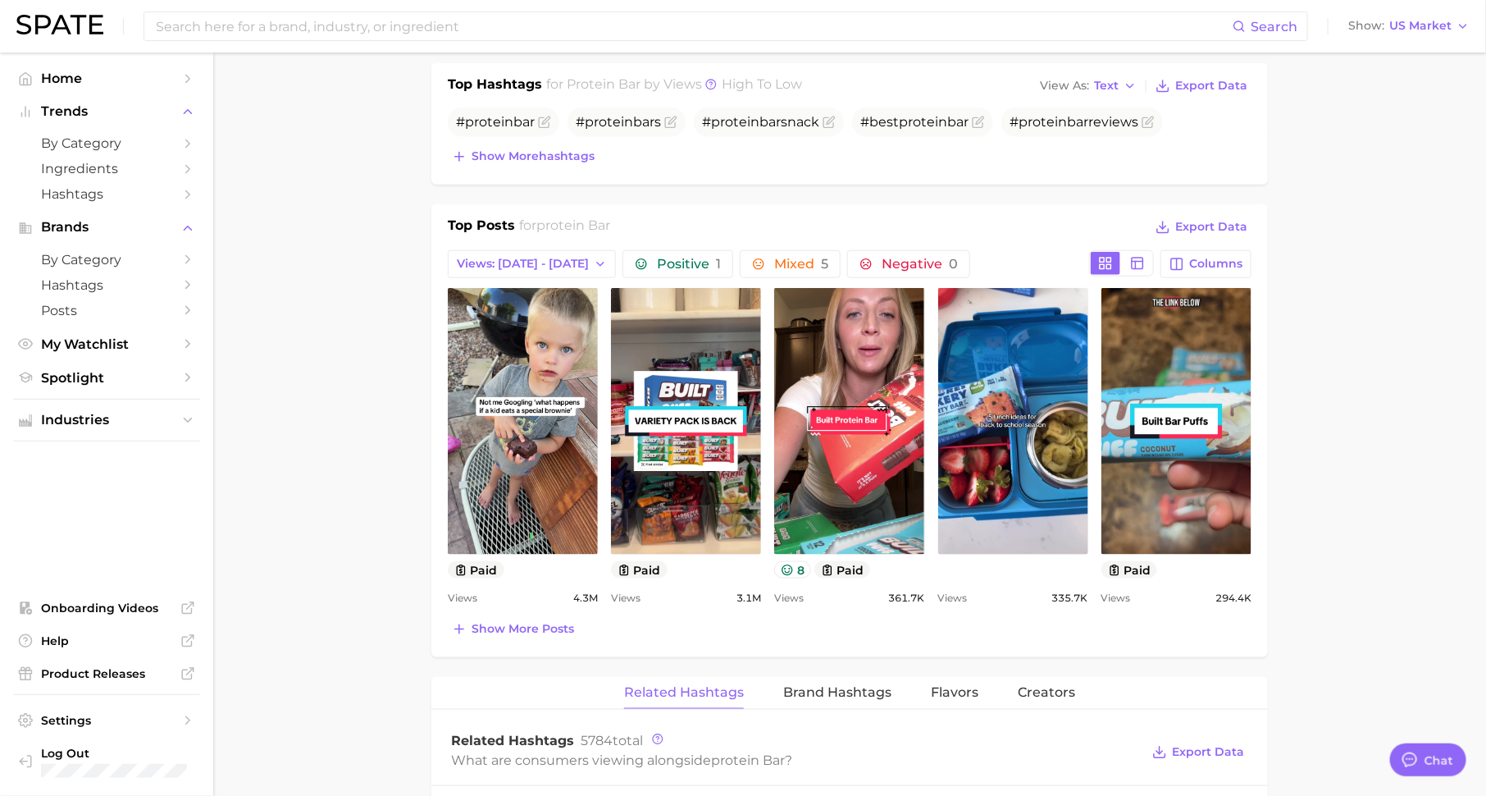
scroll to position [657, 0]
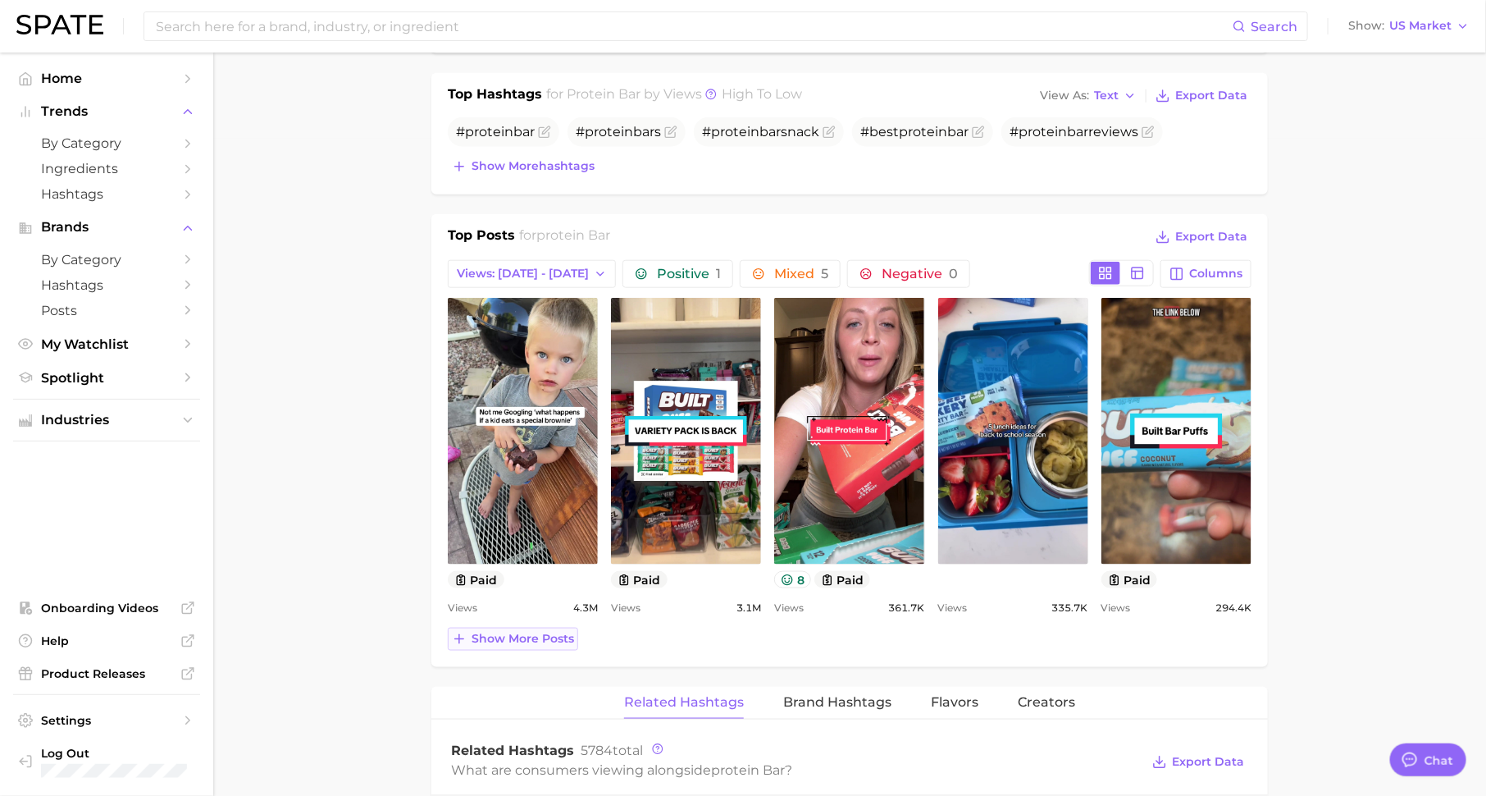
click at [531, 632] on span "Show more posts" at bounding box center [523, 639] width 103 height 14
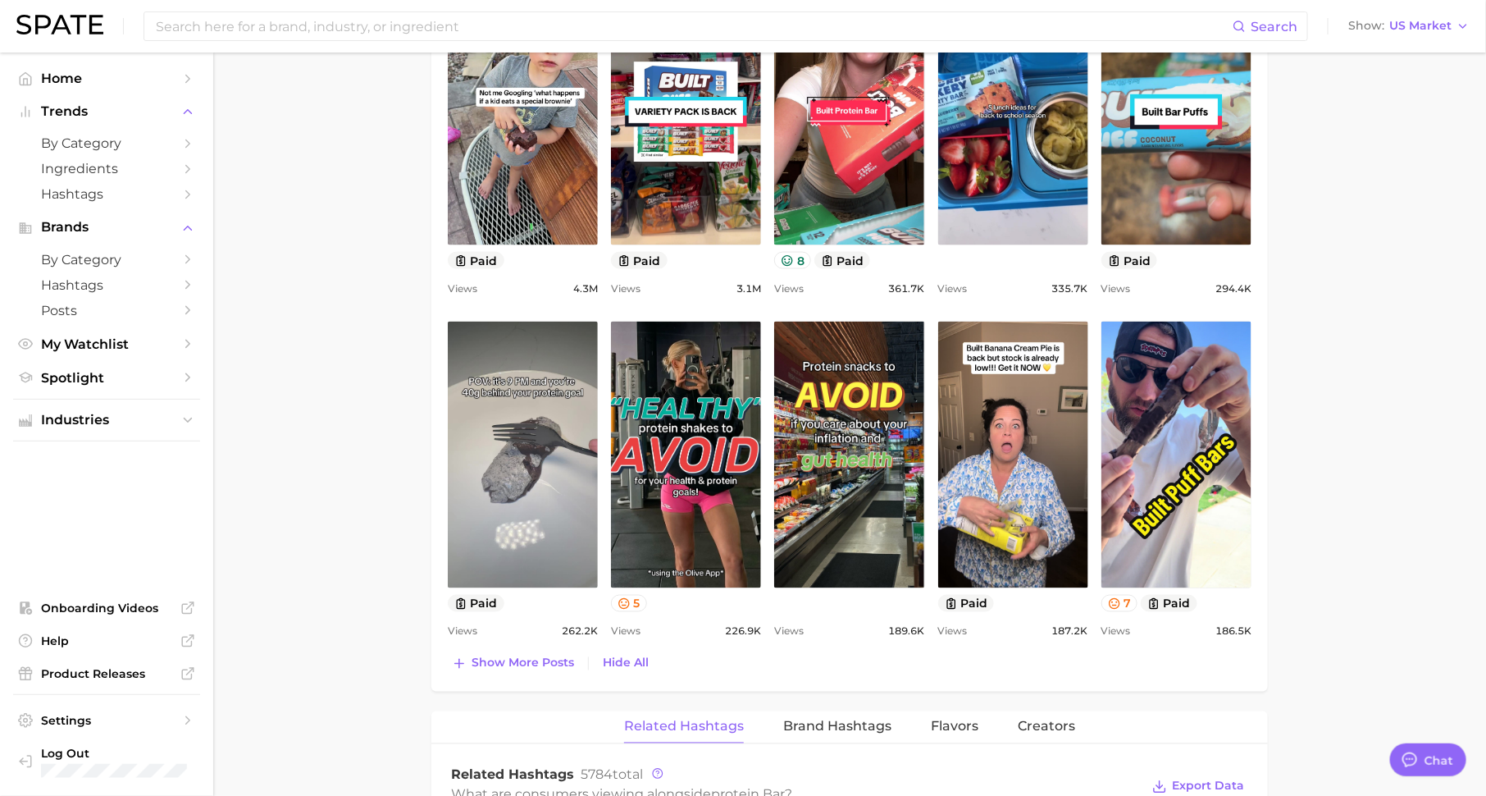
scroll to position [992, 0]
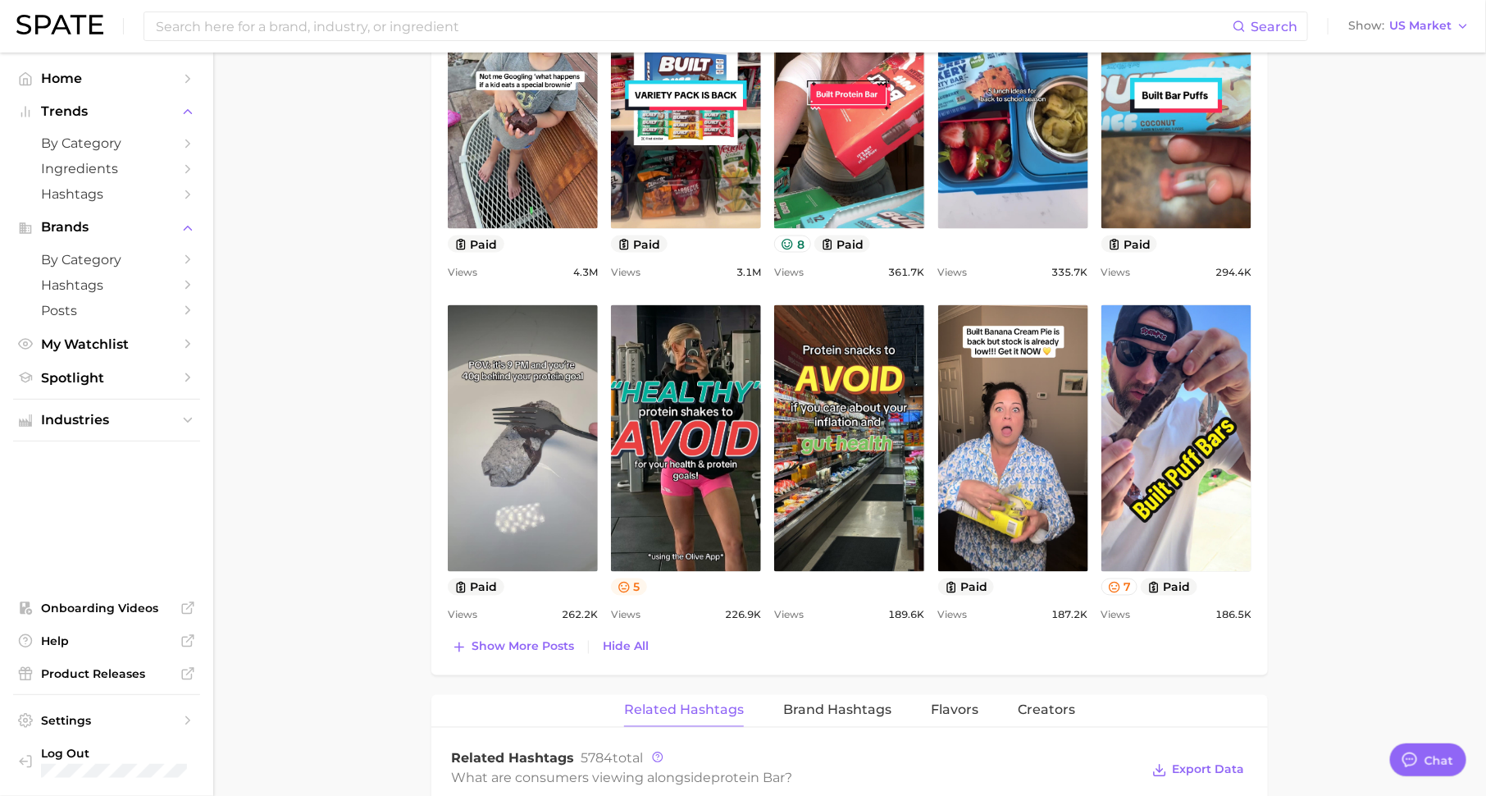
click at [632, 586] on button "5" at bounding box center [629, 586] width 36 height 17
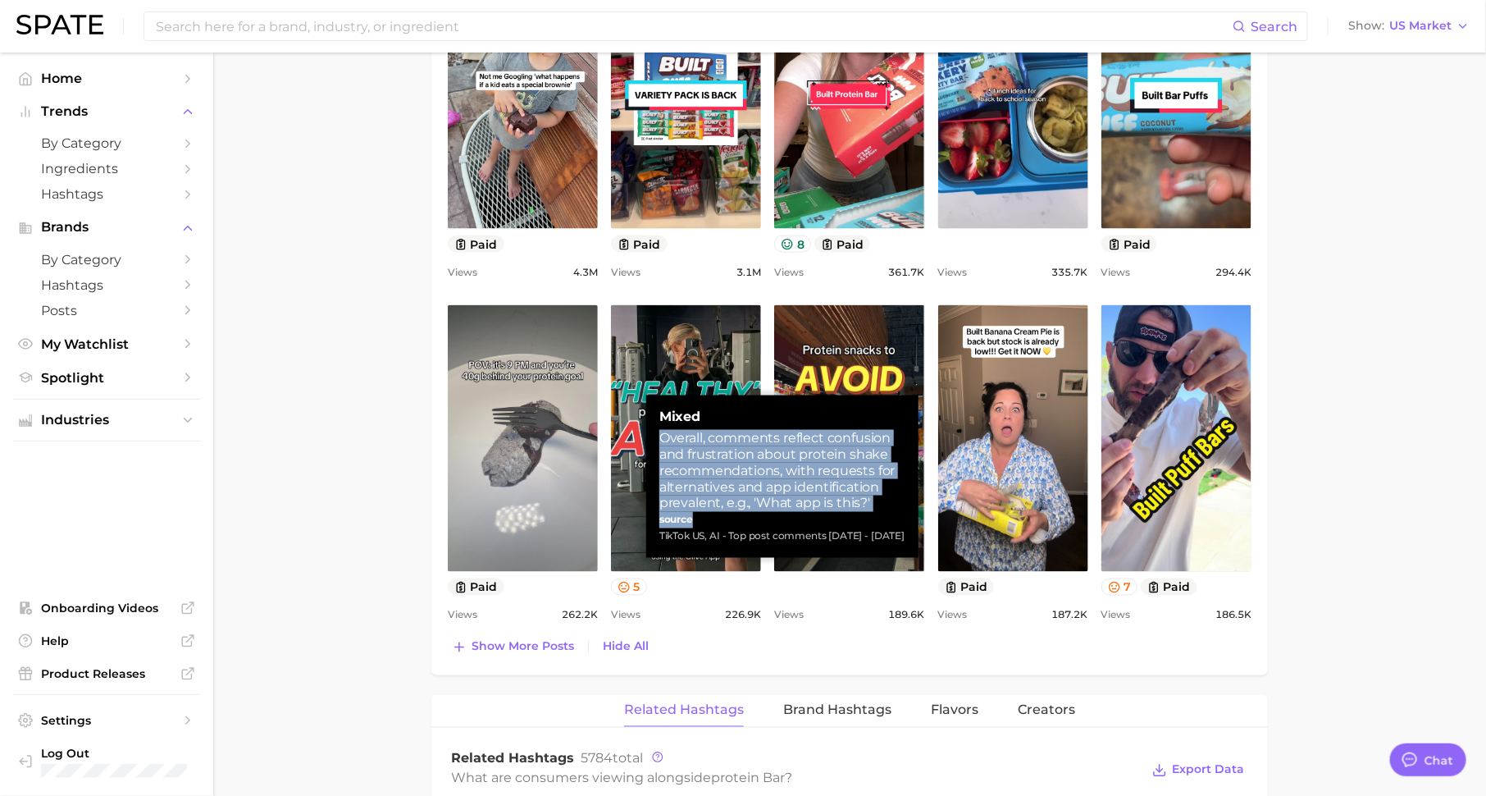
drag, startPoint x: 661, startPoint y: 436, endPoint x: 801, endPoint y: 514, distance: 160.4
click at [801, 514] on div "Mixed Overall, comments reflect confusion and frustration about protein shake r…" at bounding box center [782, 476] width 246 height 136
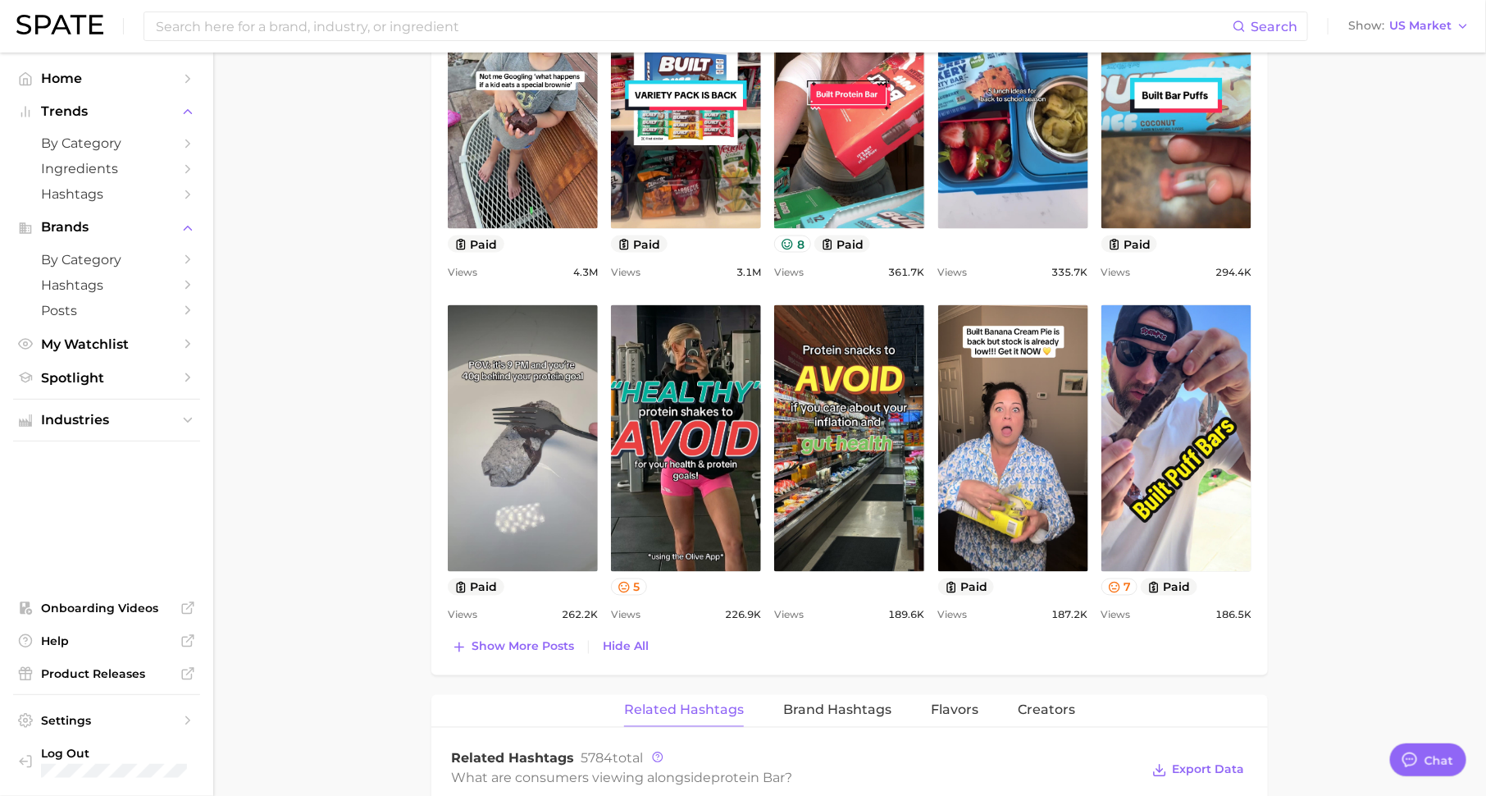
click at [1334, 459] on main "1. snacks & sweets 2. functional snacks 3. protein snacks 4. protein bar Overvi…" at bounding box center [849, 431] width 1273 height 2743
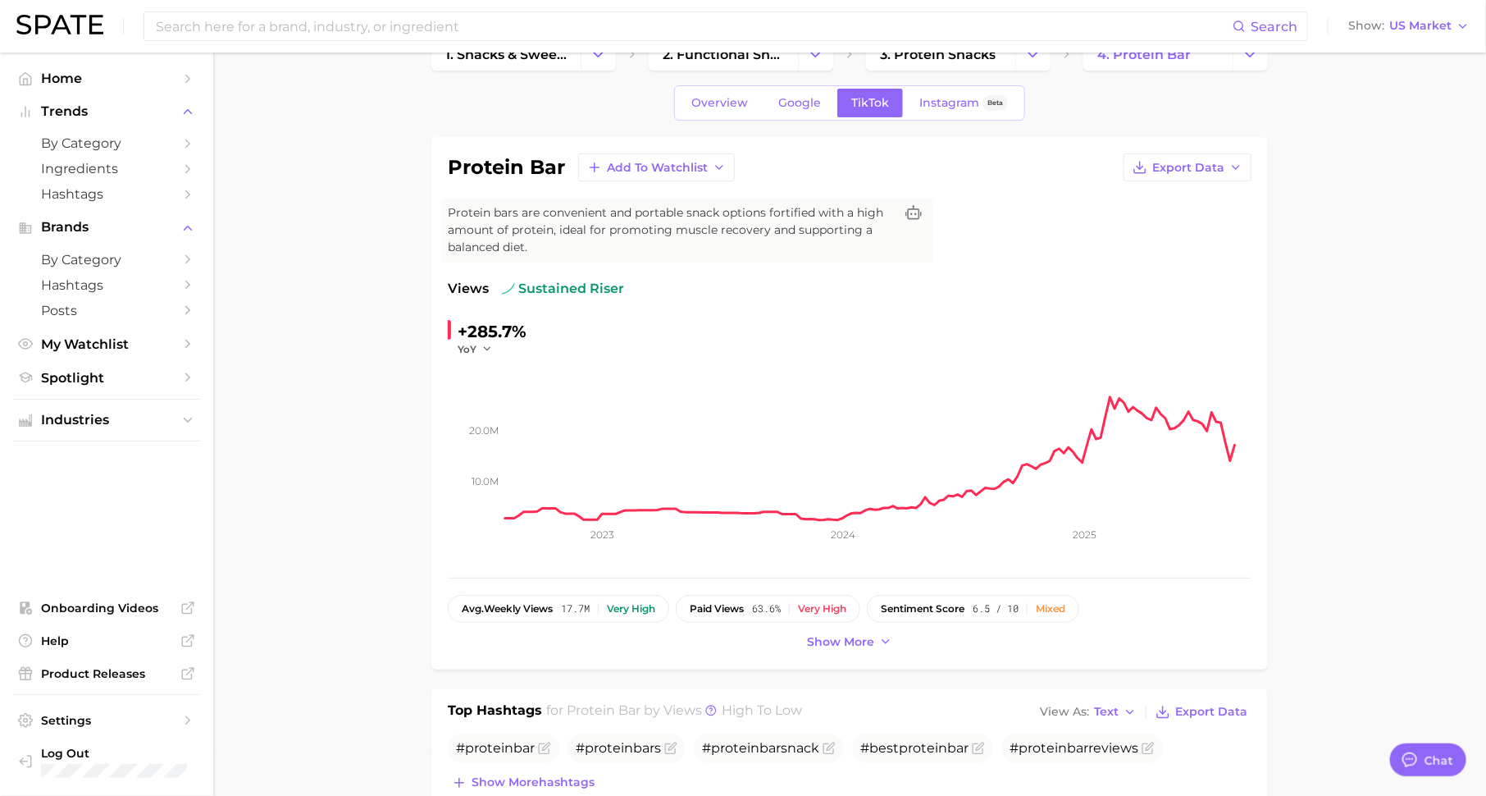
scroll to position [0, 0]
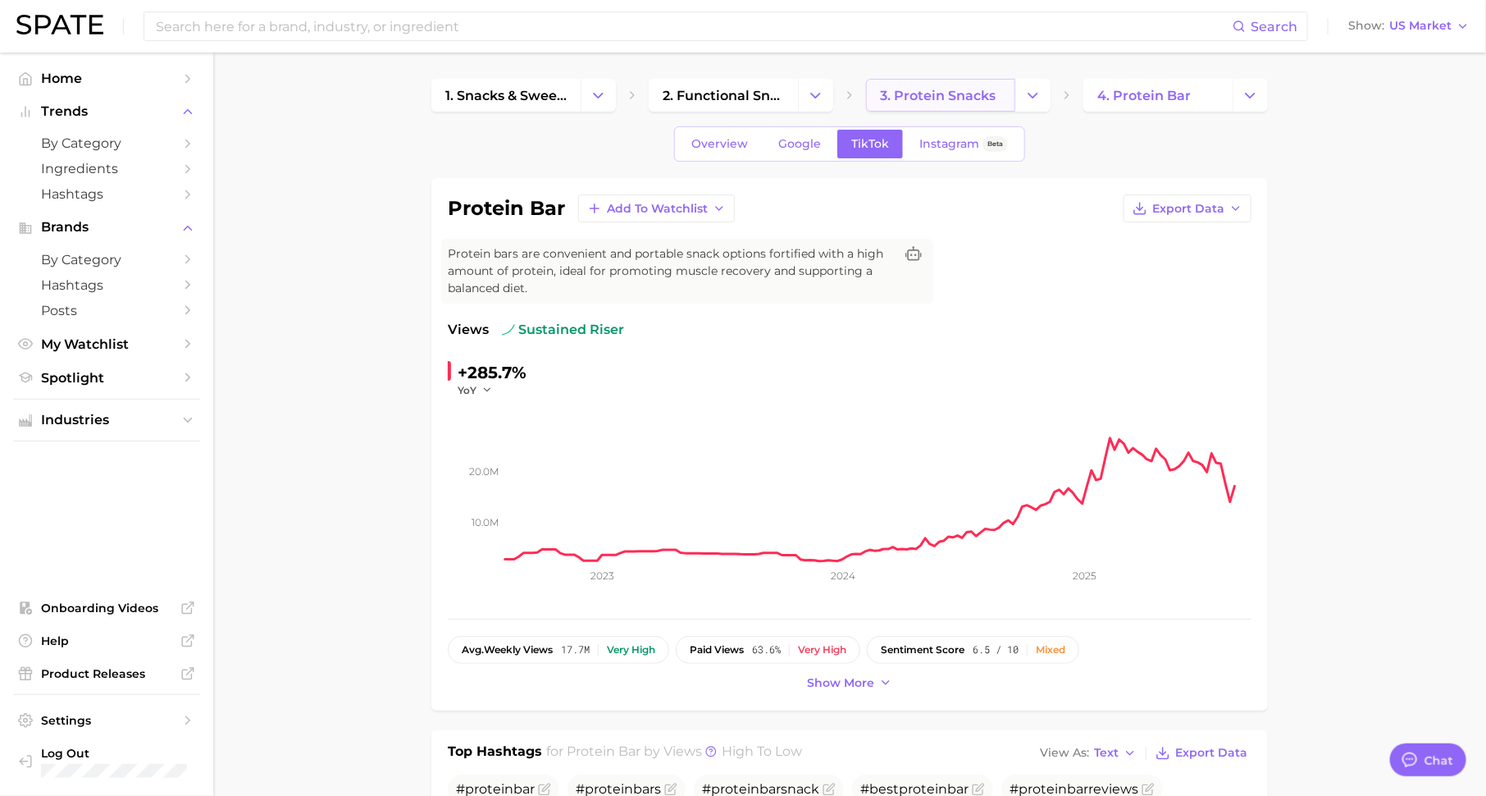
click at [967, 88] on span "3. protein snacks" at bounding box center [938, 96] width 116 height 16
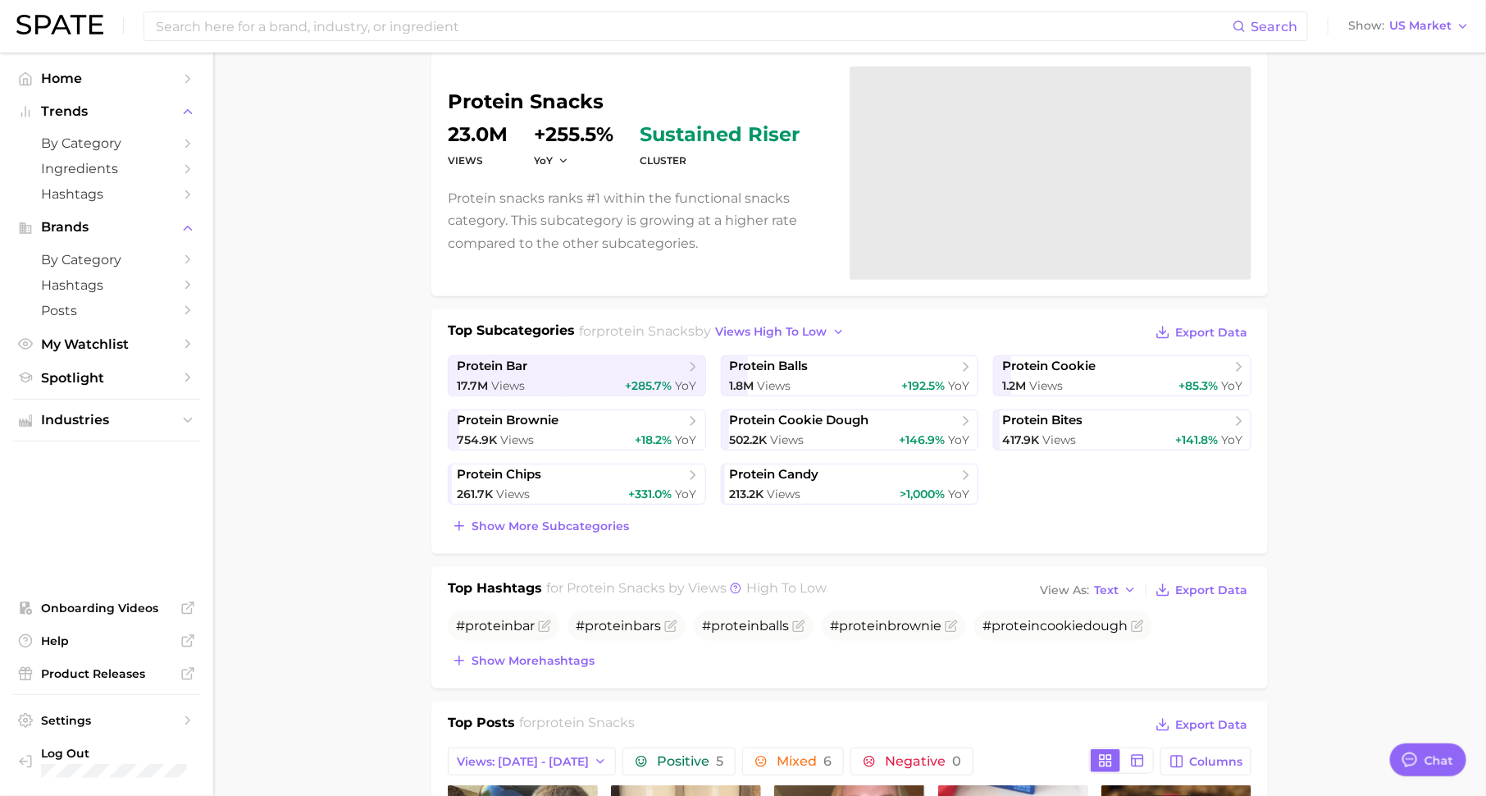
scroll to position [16, 0]
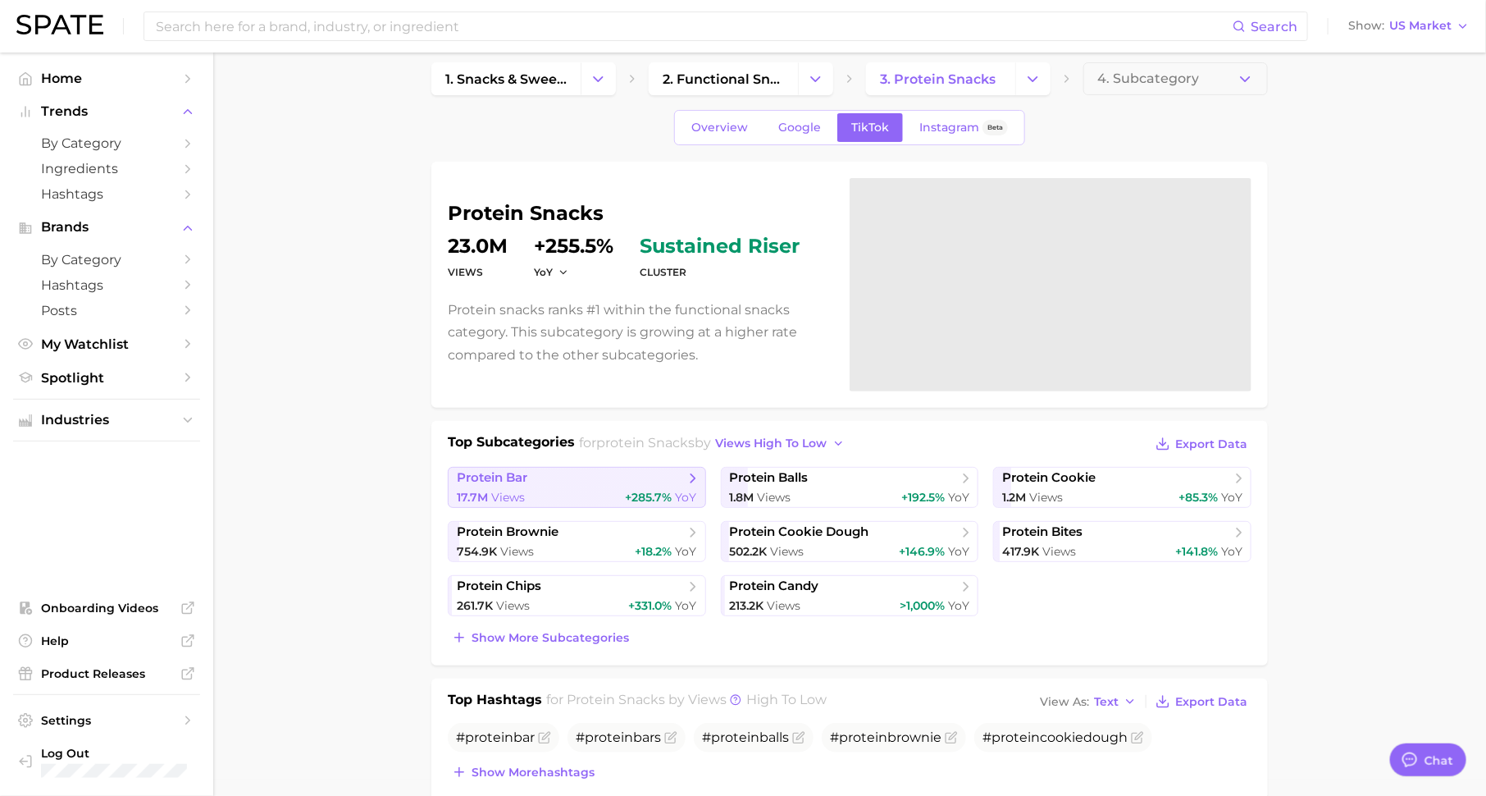
click at [530, 497] on div "17.7m Views +285.7% YoY" at bounding box center [577, 498] width 240 height 16
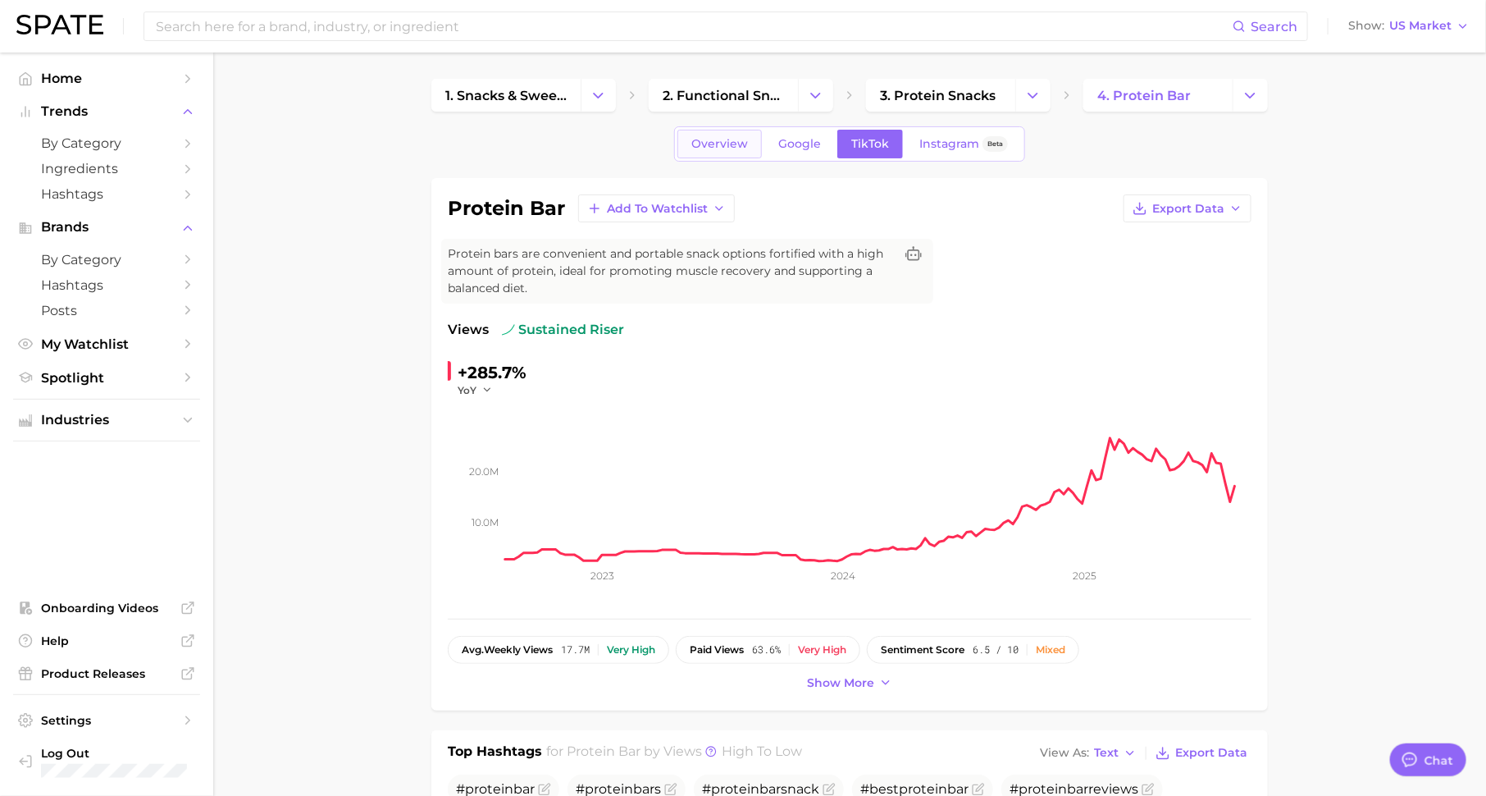
click at [719, 153] on link "Overview" at bounding box center [719, 144] width 84 height 29
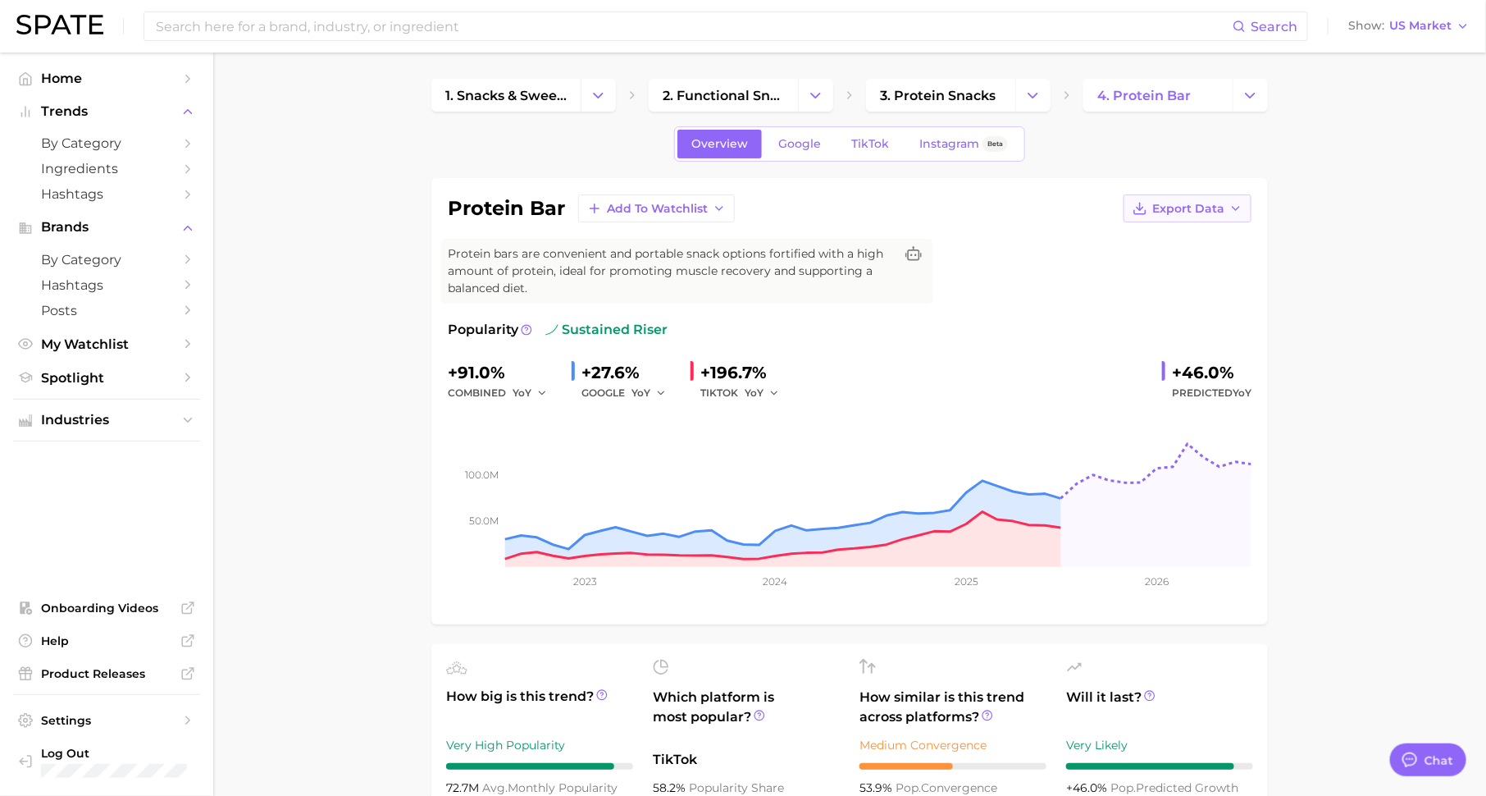
click at [1184, 195] on button "Export Data" at bounding box center [1188, 208] width 128 height 28
click at [115, 385] on span "Spotlight" at bounding box center [106, 378] width 131 height 16
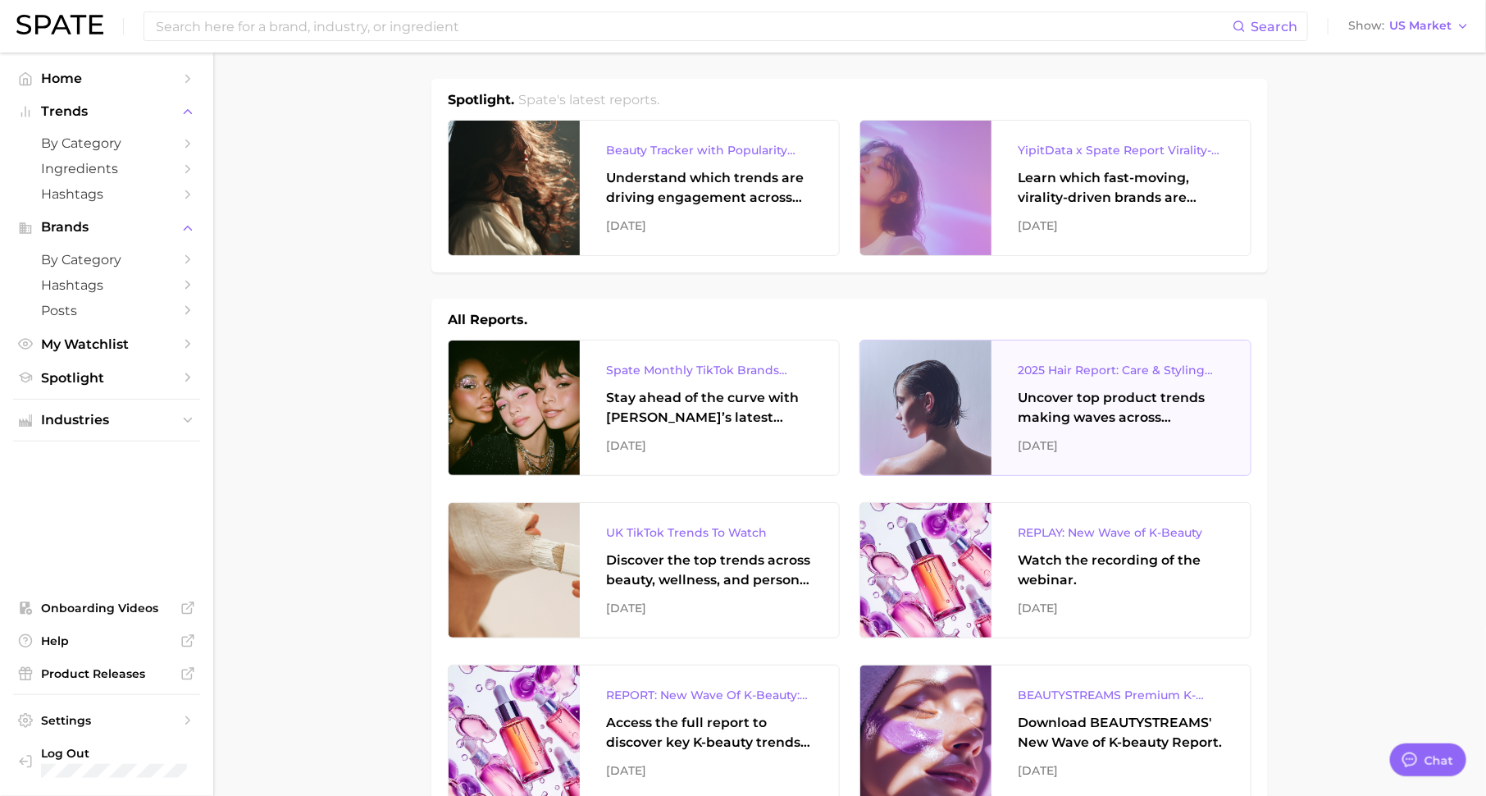
scroll to position [14, 0]
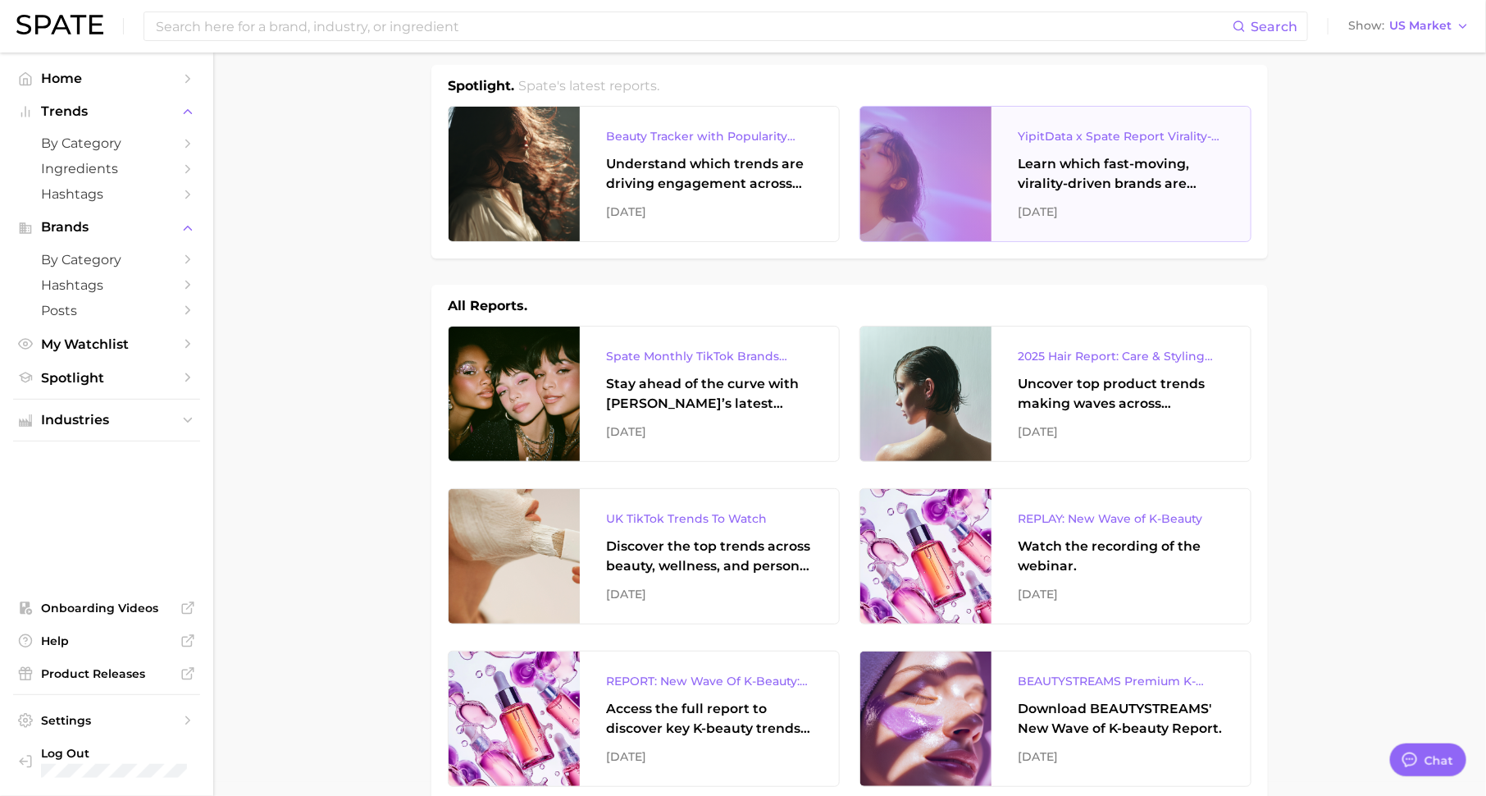
click at [1094, 187] on div "Learn which fast-moving, virality-driven brands are leading the pack, the risks…" at bounding box center [1121, 173] width 207 height 39
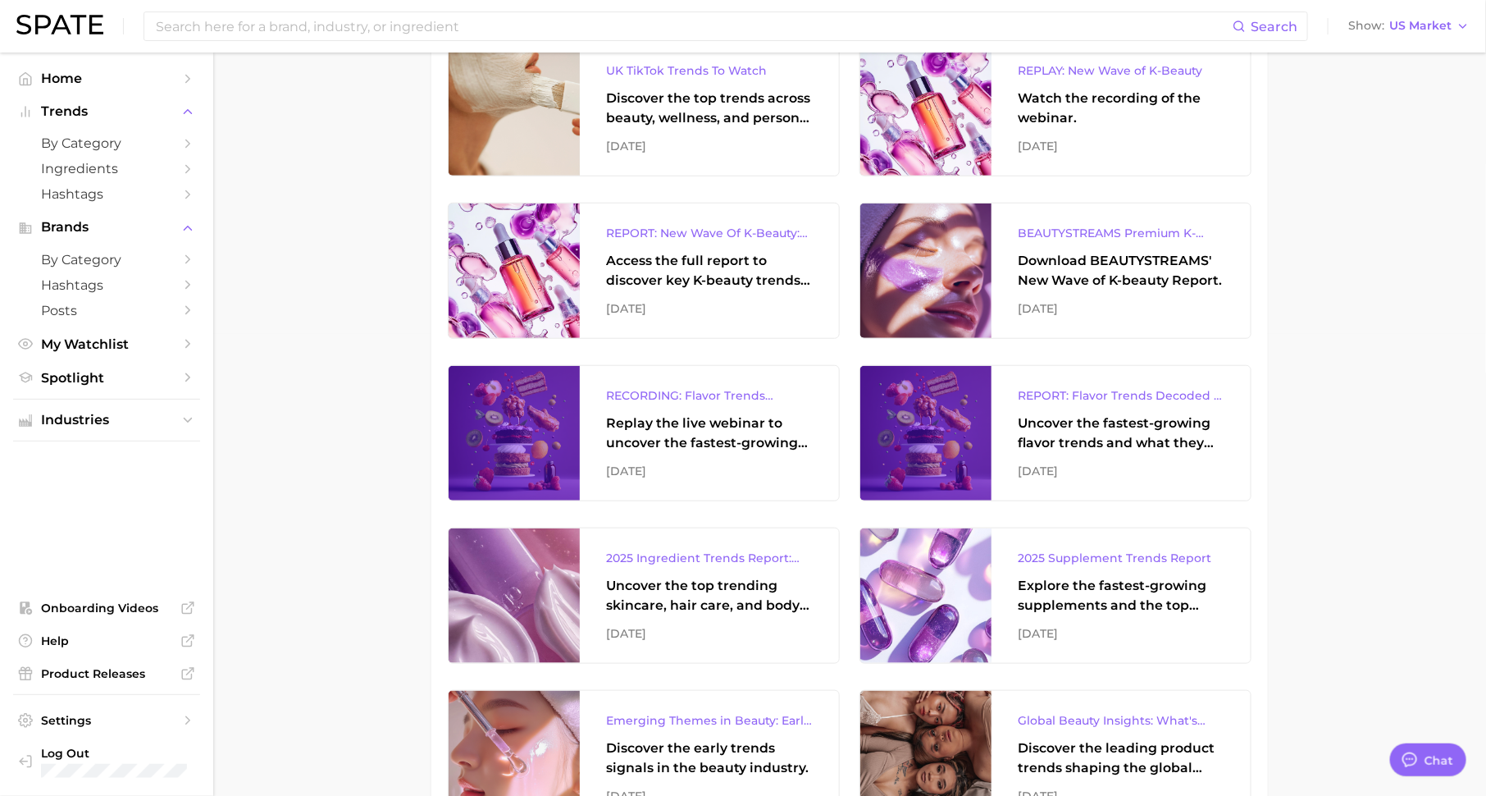
scroll to position [477, 0]
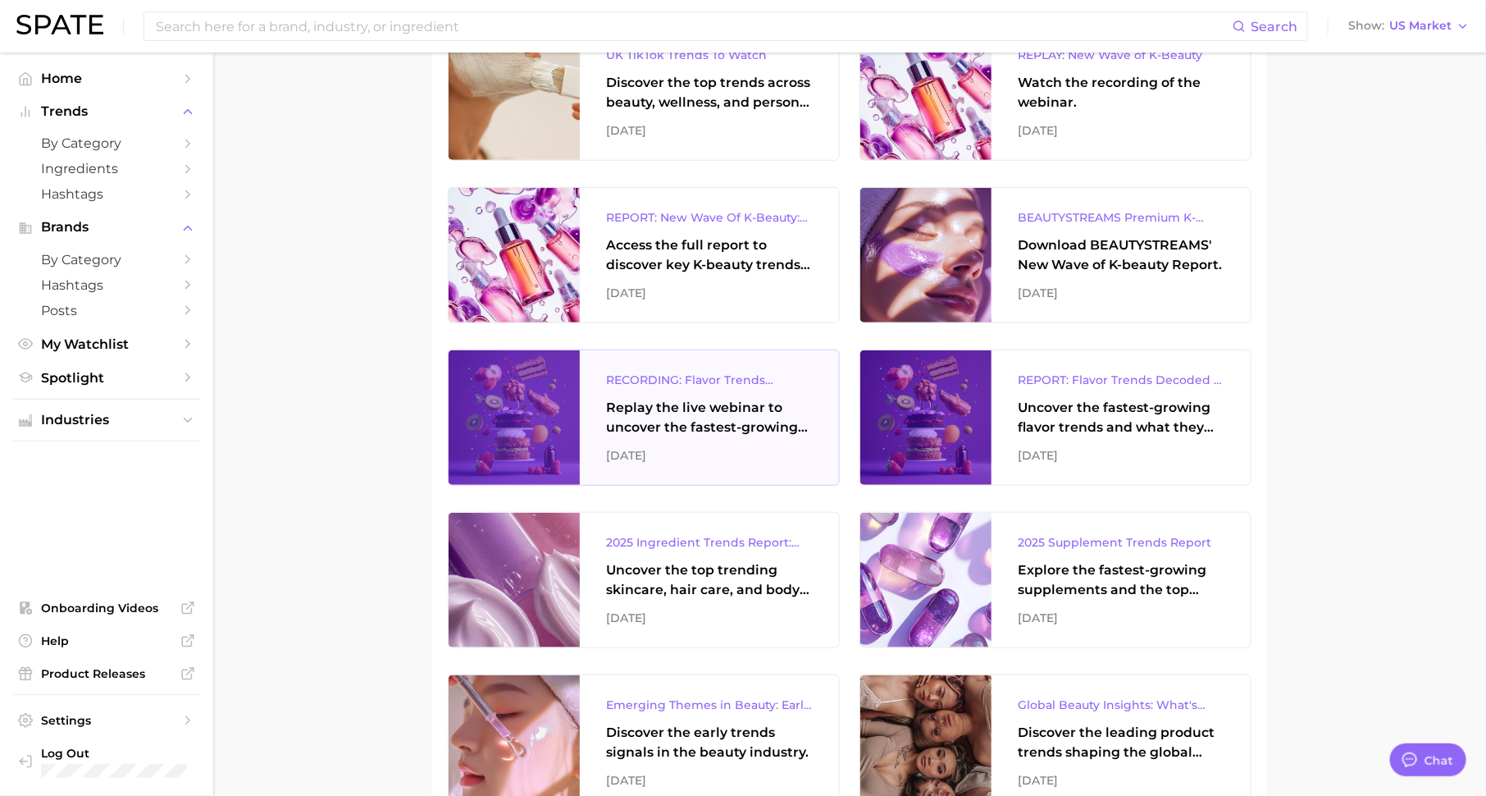
click at [708, 408] on div "Replay the live webinar to uncover the fastest-growing flavor trends and what t…" at bounding box center [709, 417] width 207 height 39
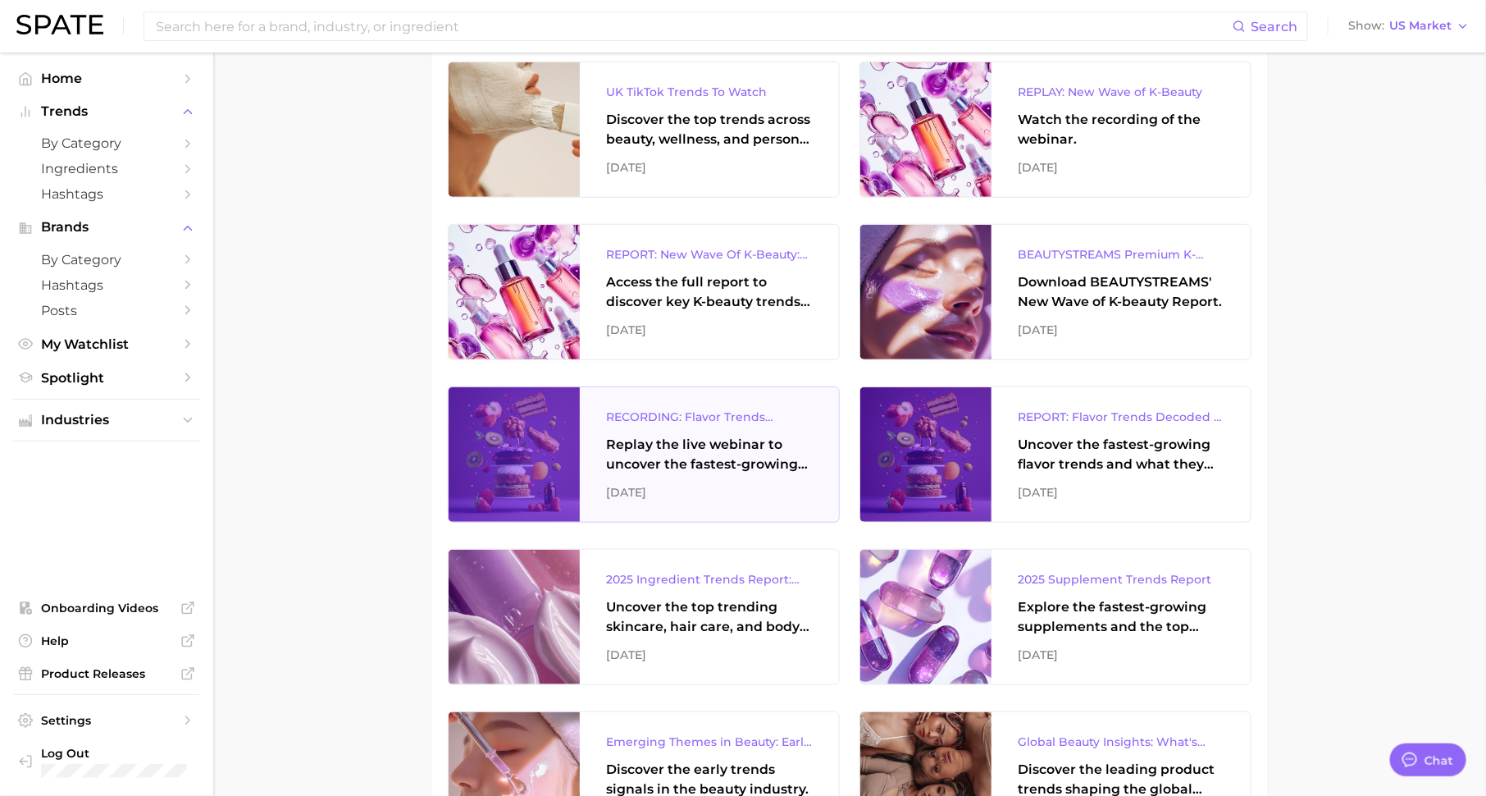
scroll to position [432, 0]
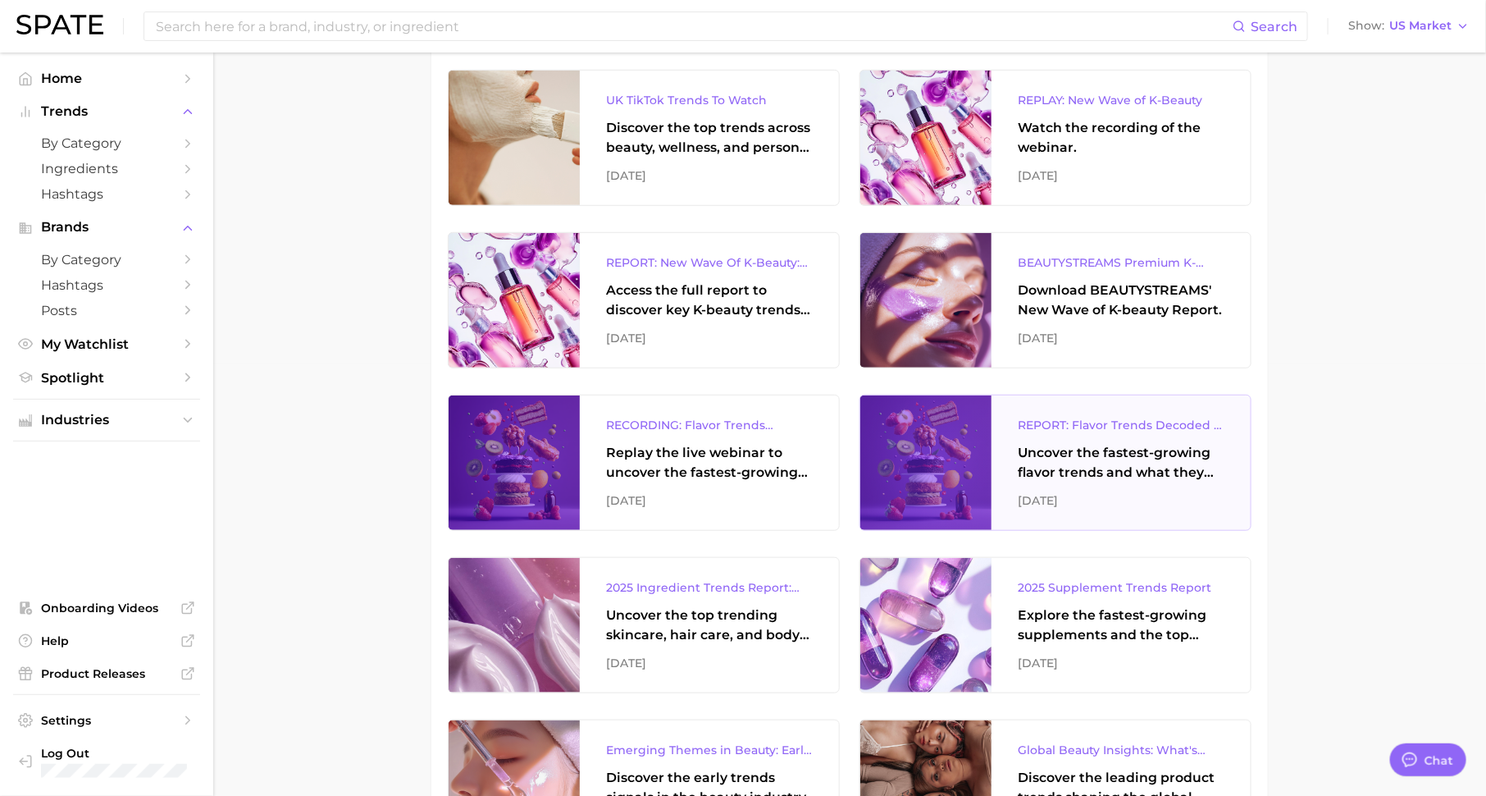
click at [1103, 465] on div "Uncover the fastest-growing flavor trends and what they signal about evolving c…" at bounding box center [1121, 462] width 207 height 39
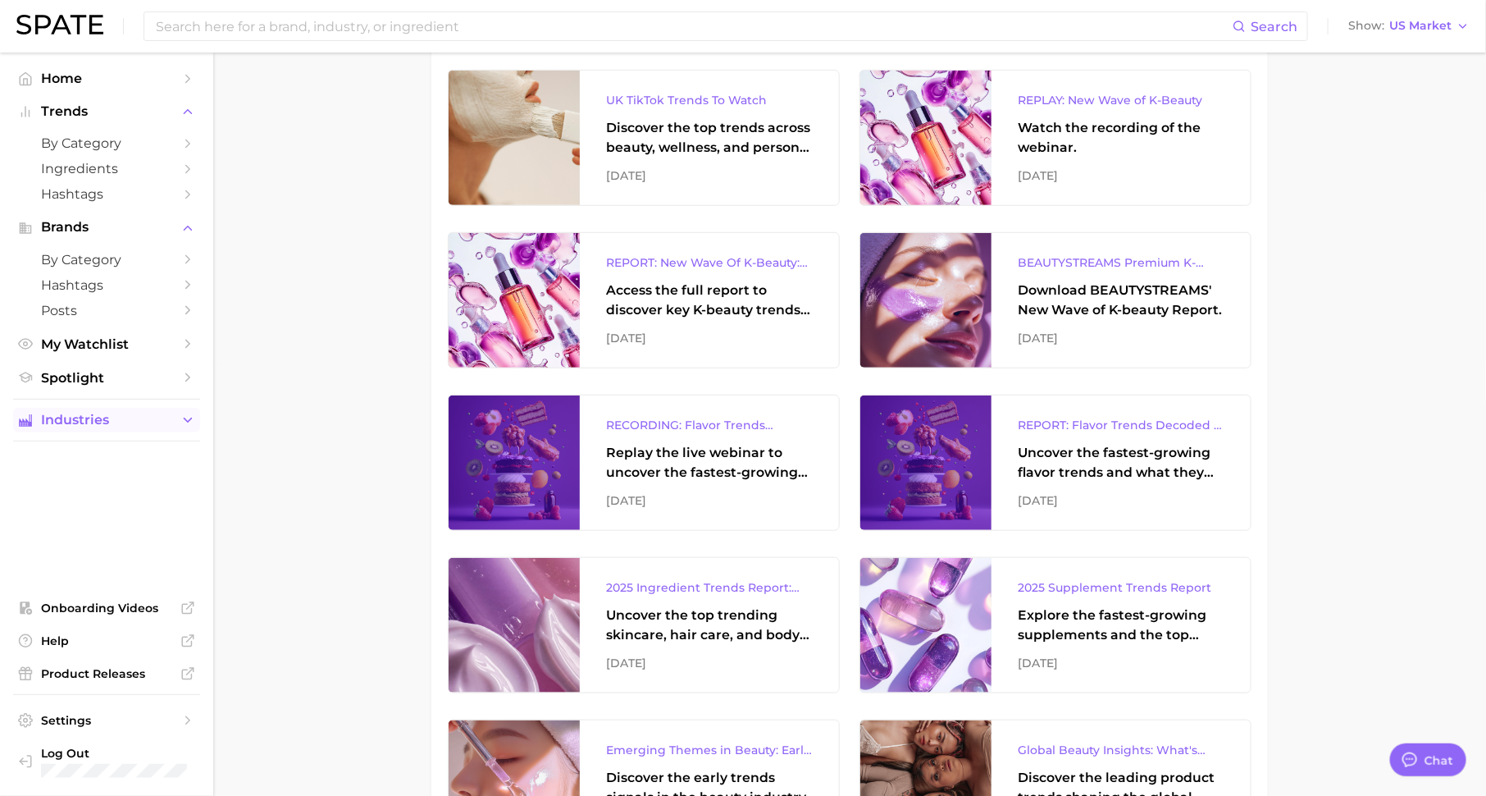
click at [147, 426] on span "Industries" at bounding box center [106, 420] width 131 height 15
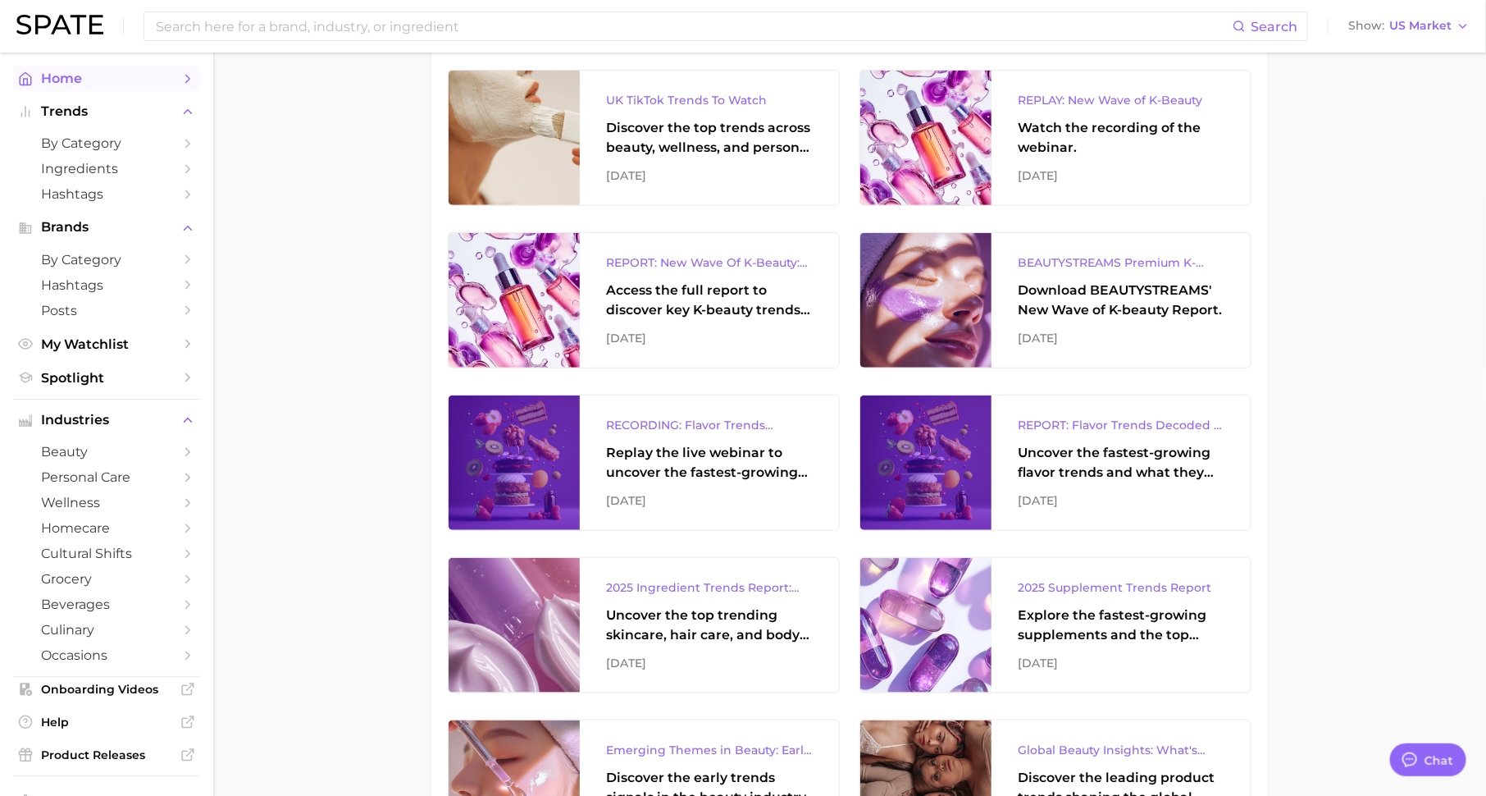
click at [122, 84] on span "Home" at bounding box center [106, 79] width 131 height 16
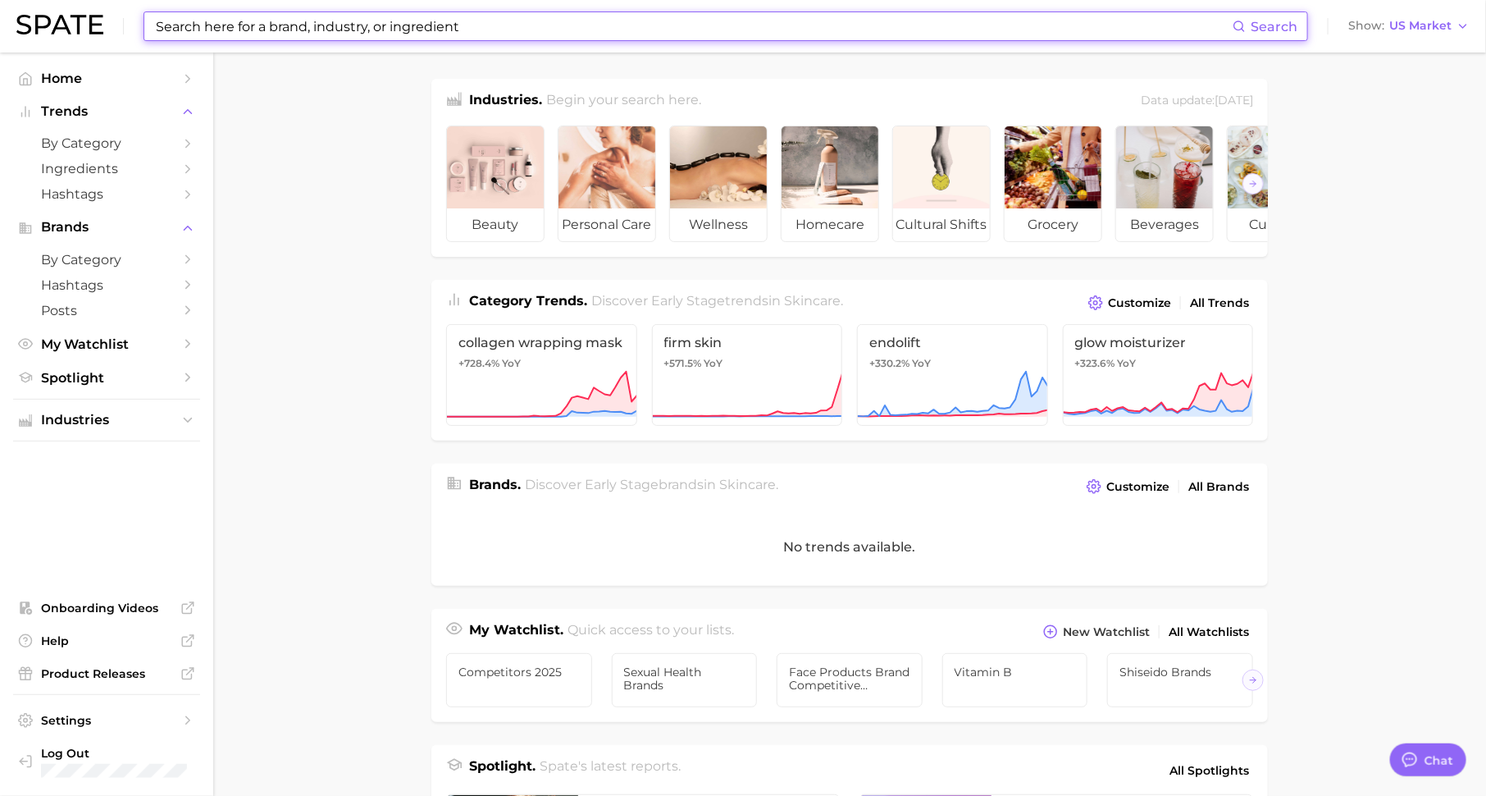
click at [319, 24] on input at bounding box center [693, 26] width 1079 height 28
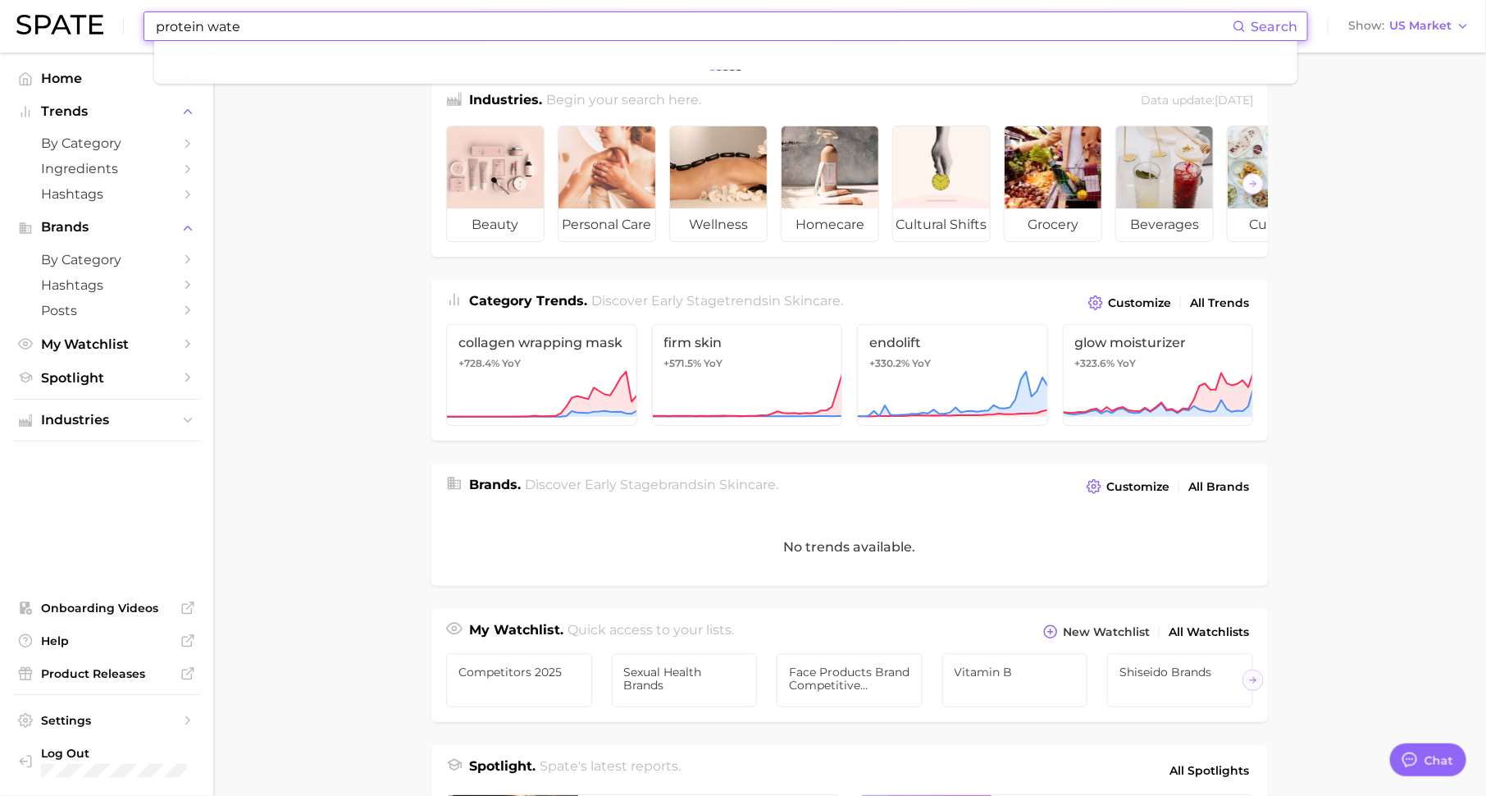
type input "protein water"
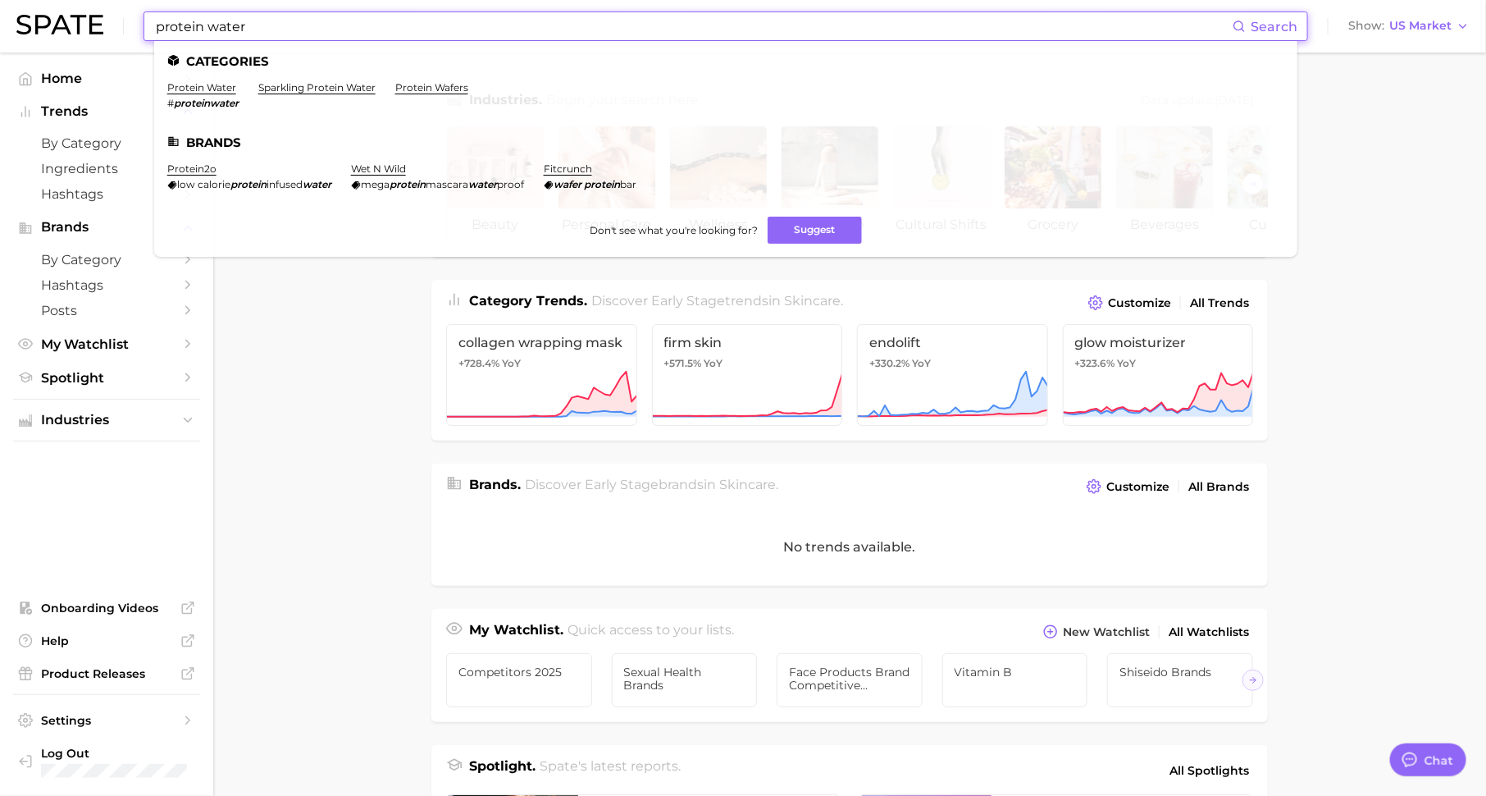
click at [264, 25] on input "protein water" at bounding box center [693, 26] width 1079 height 28
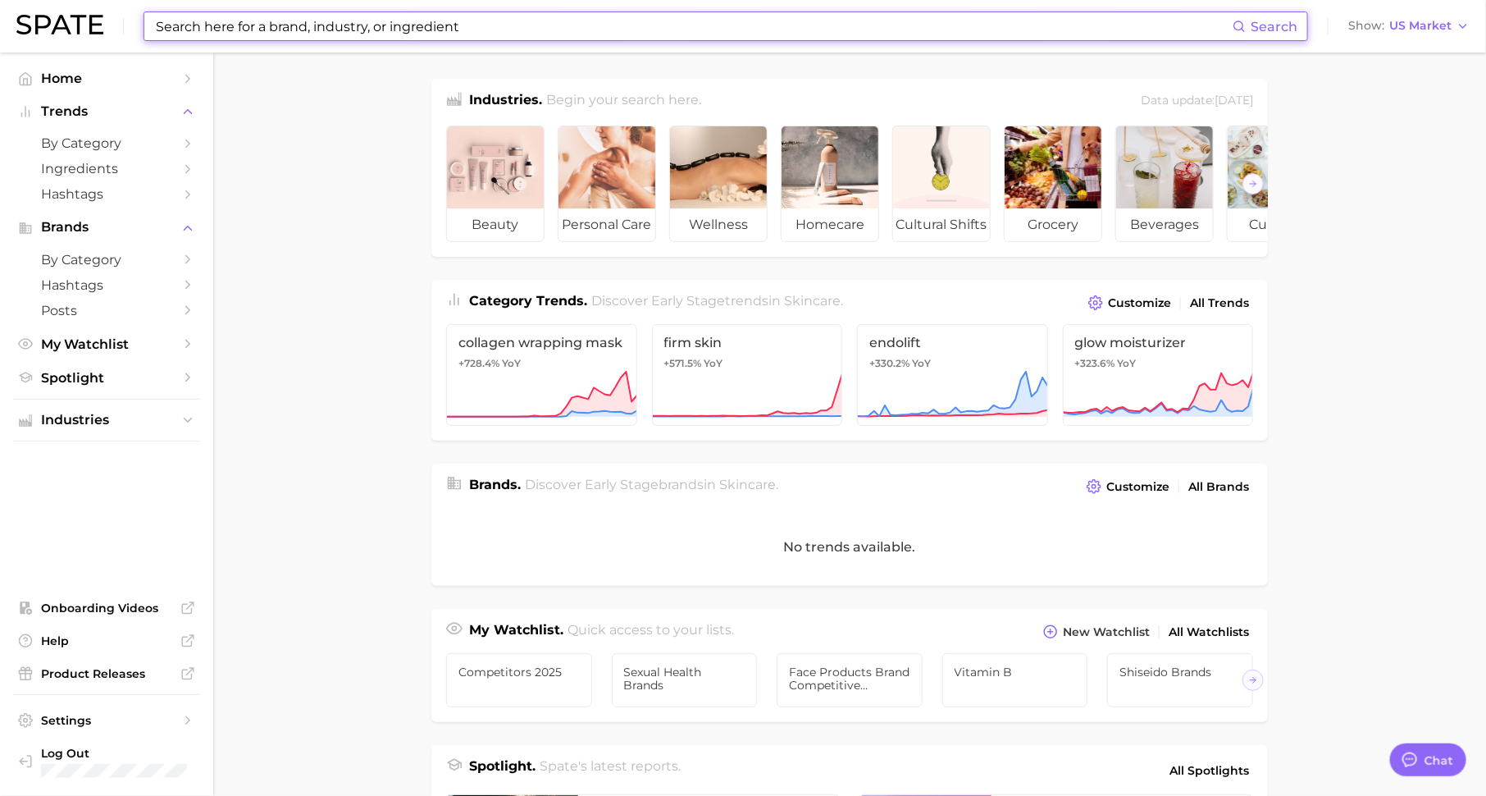
click at [162, 403] on ul "Industries" at bounding box center [106, 420] width 187 height 43
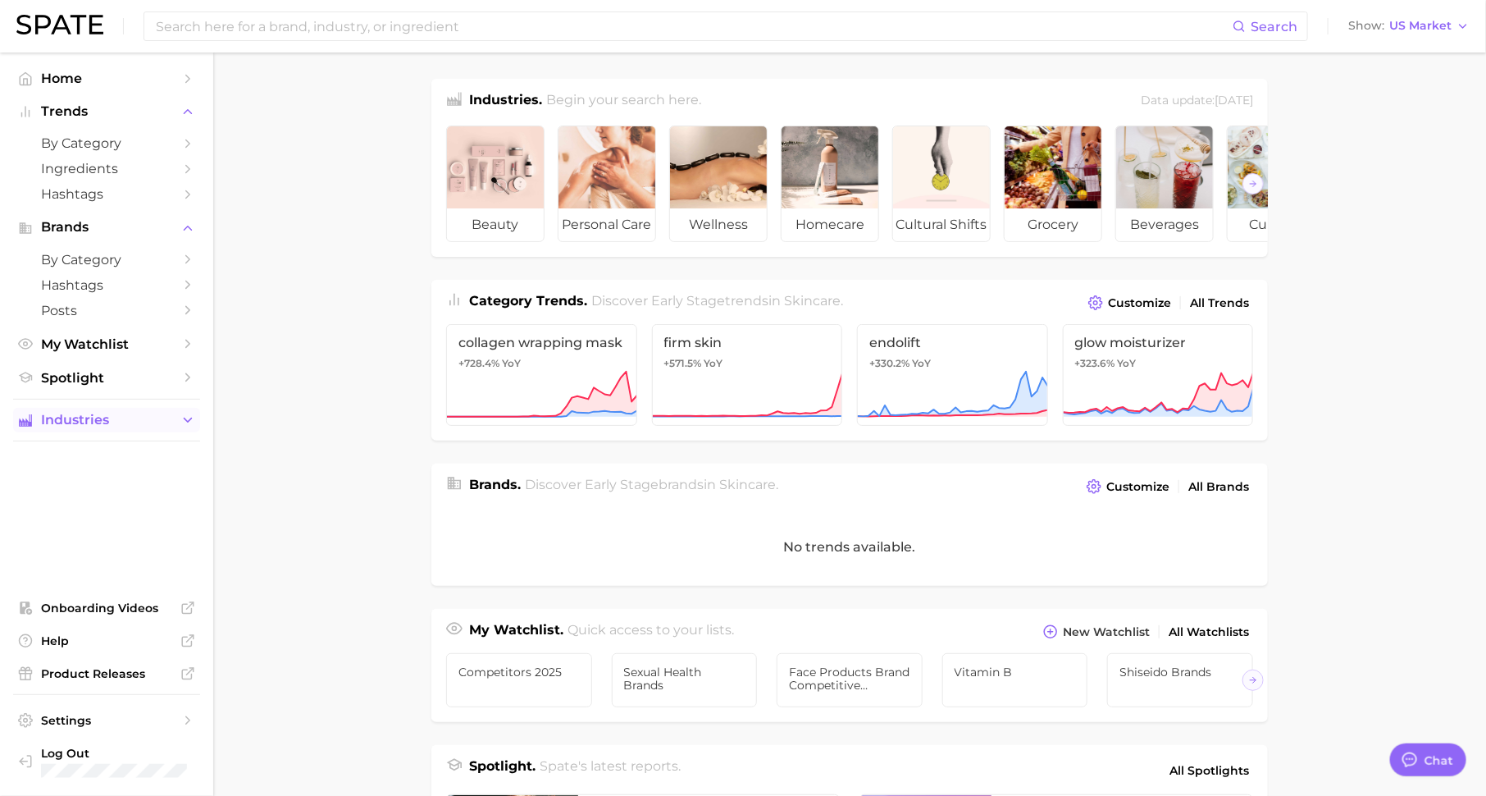
click at [162, 415] on span "Industries" at bounding box center [106, 420] width 131 height 15
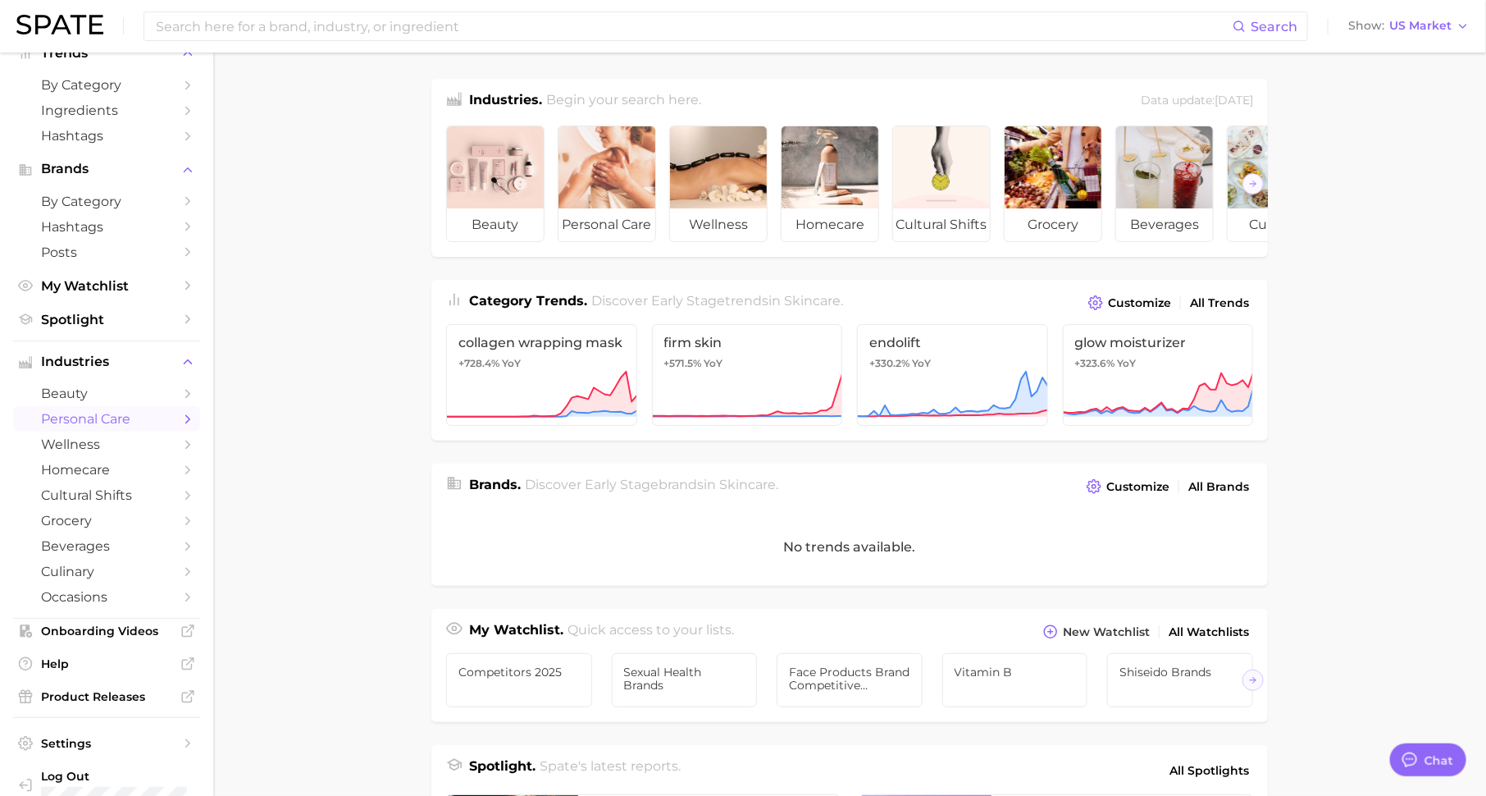
scroll to position [58, 0]
click at [175, 398] on link "beauty" at bounding box center [106, 393] width 187 height 25
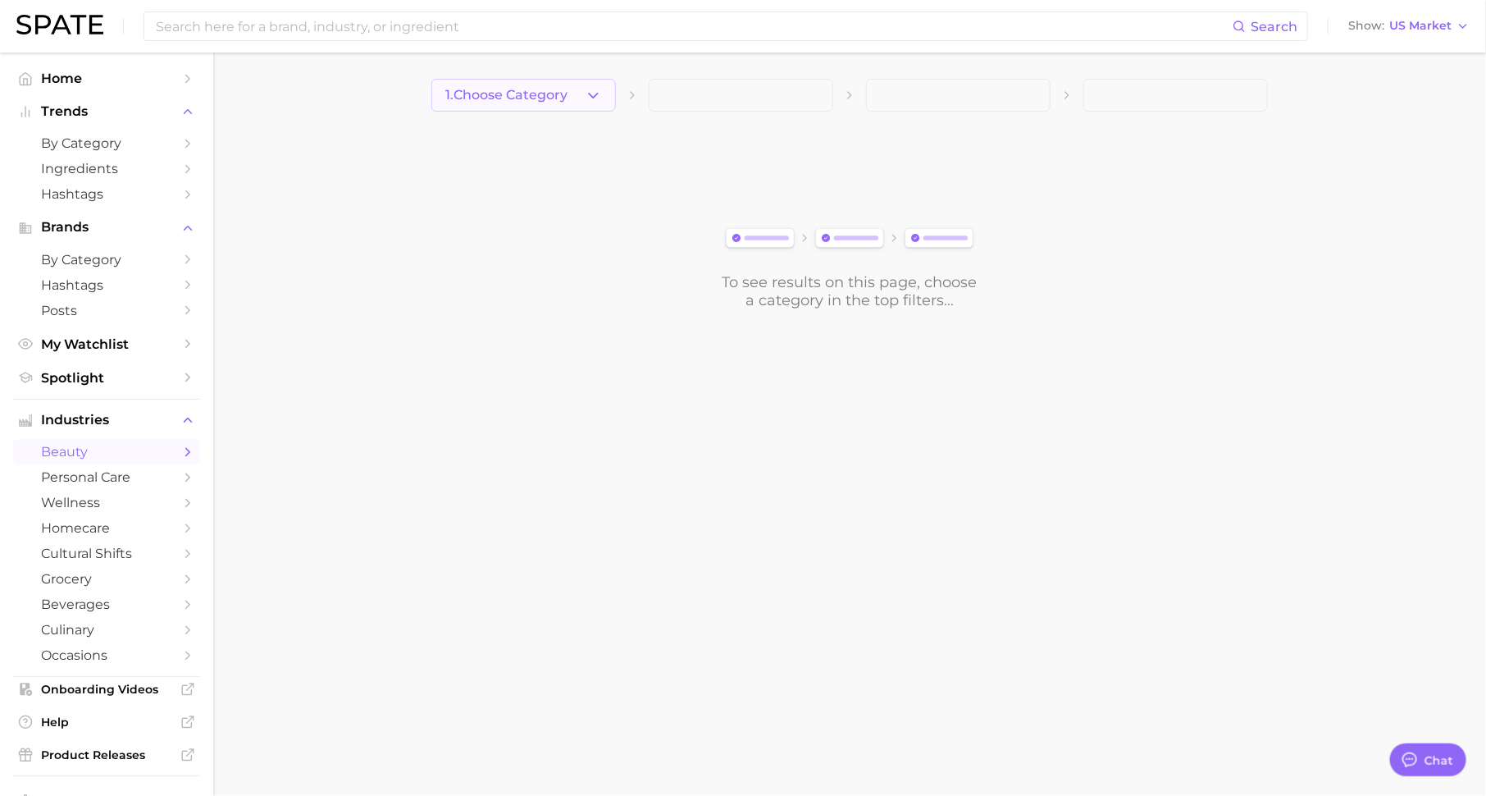
click at [541, 98] on span "1. Choose Category" at bounding box center [506, 95] width 122 height 15
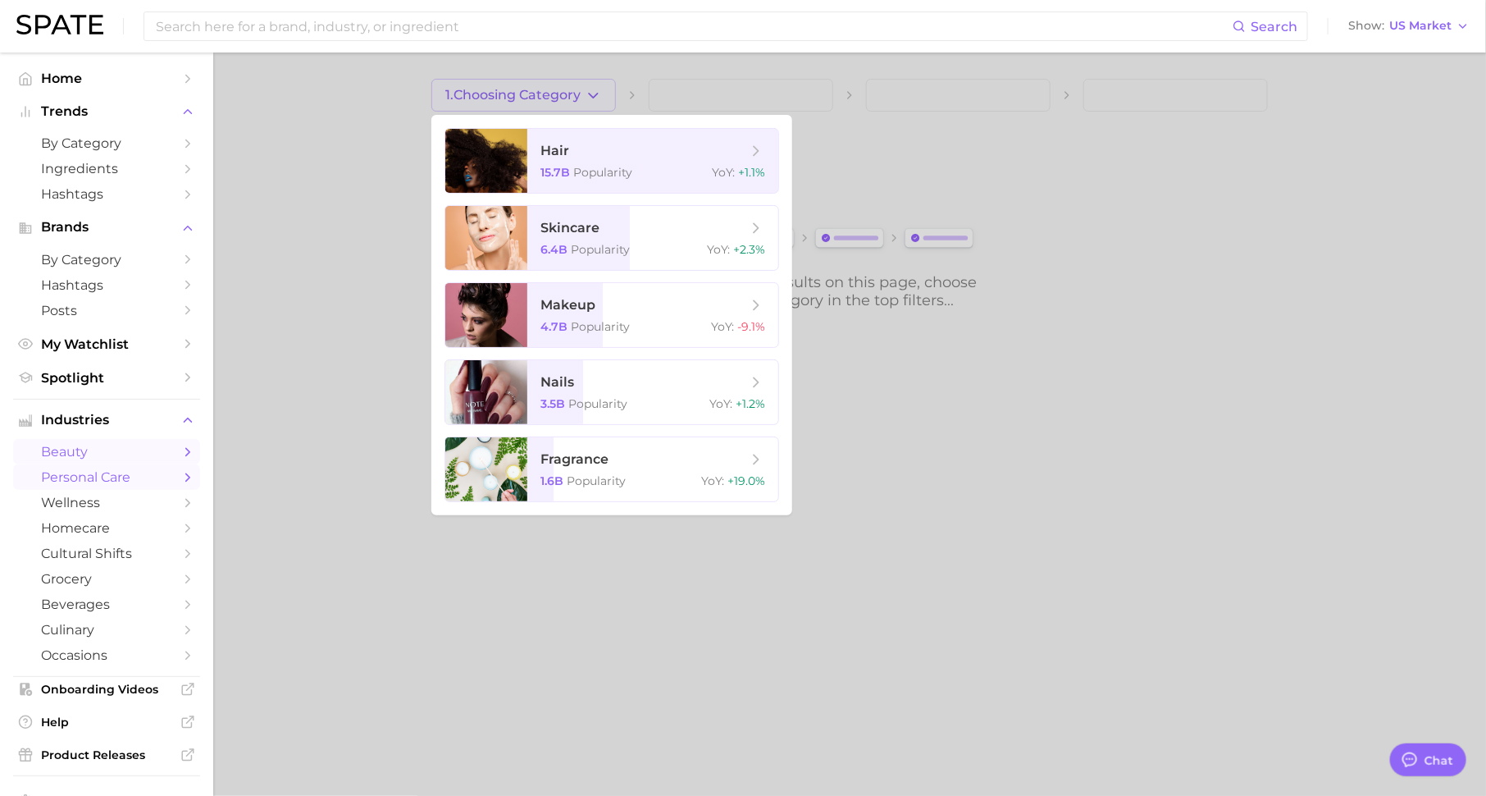
click at [121, 479] on span "personal care" at bounding box center [106, 477] width 131 height 16
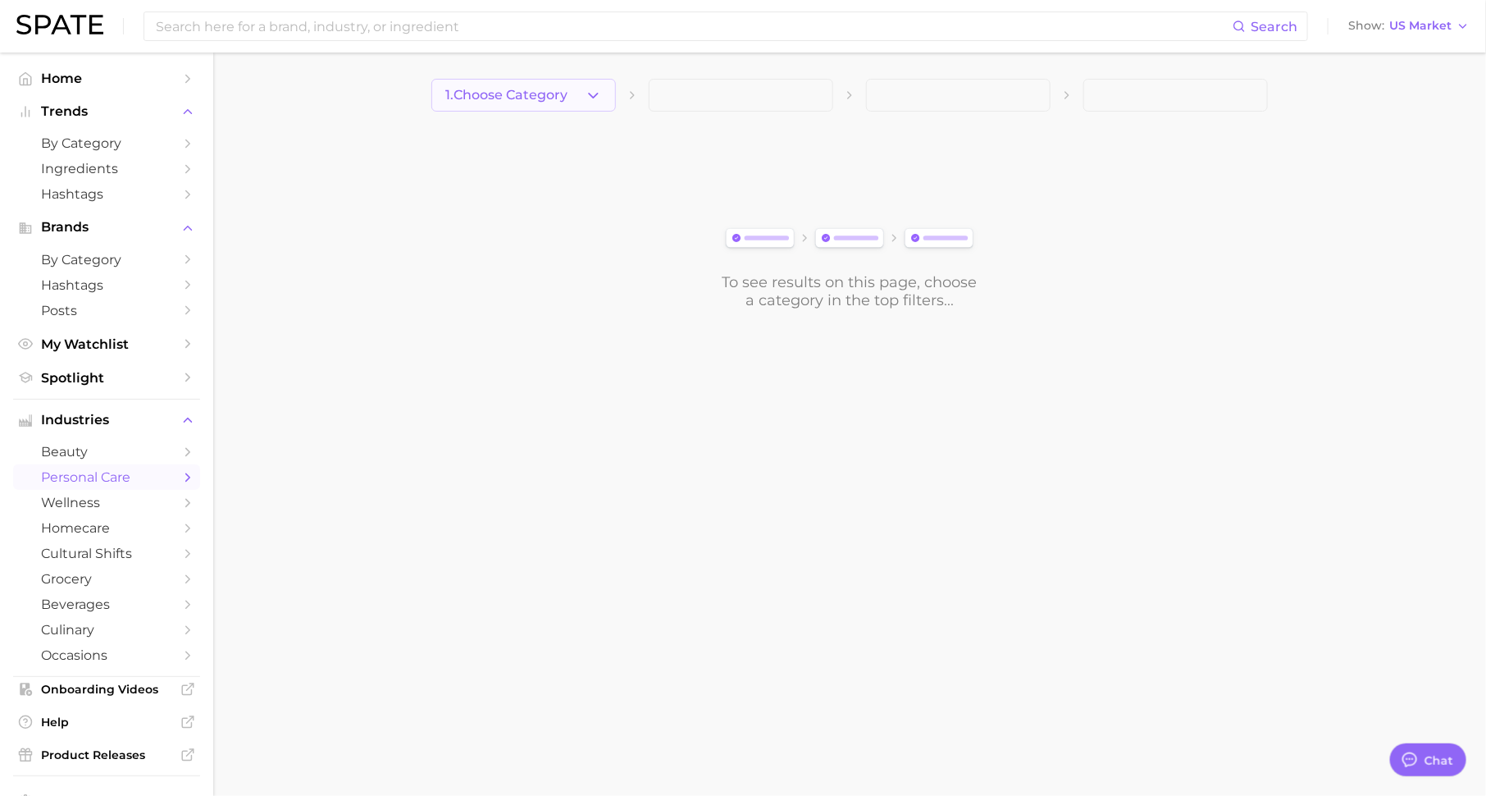
click at [599, 95] on icon "button" at bounding box center [593, 95] width 17 height 17
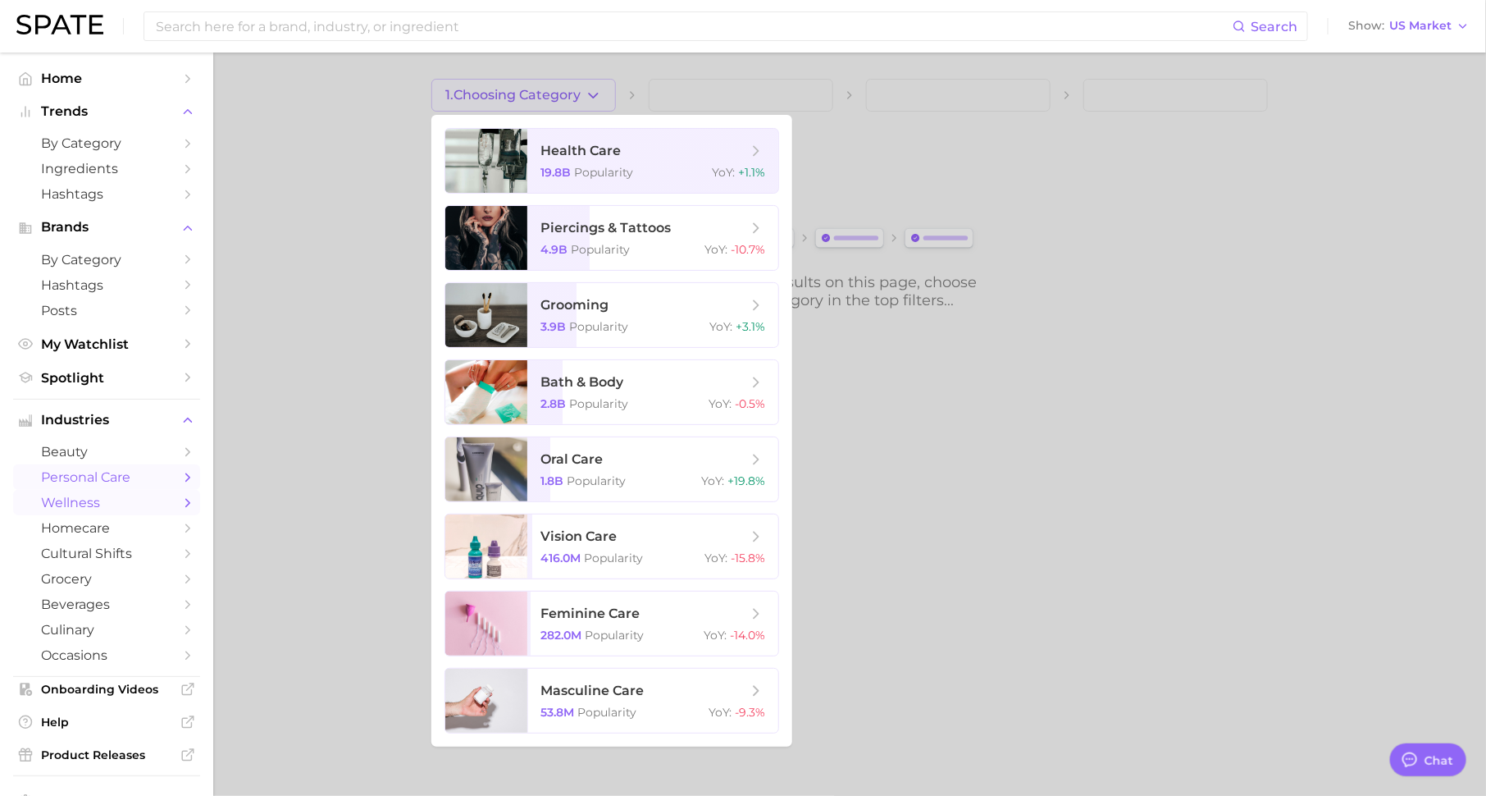
click at [143, 504] on span "wellness" at bounding box center [106, 503] width 131 height 16
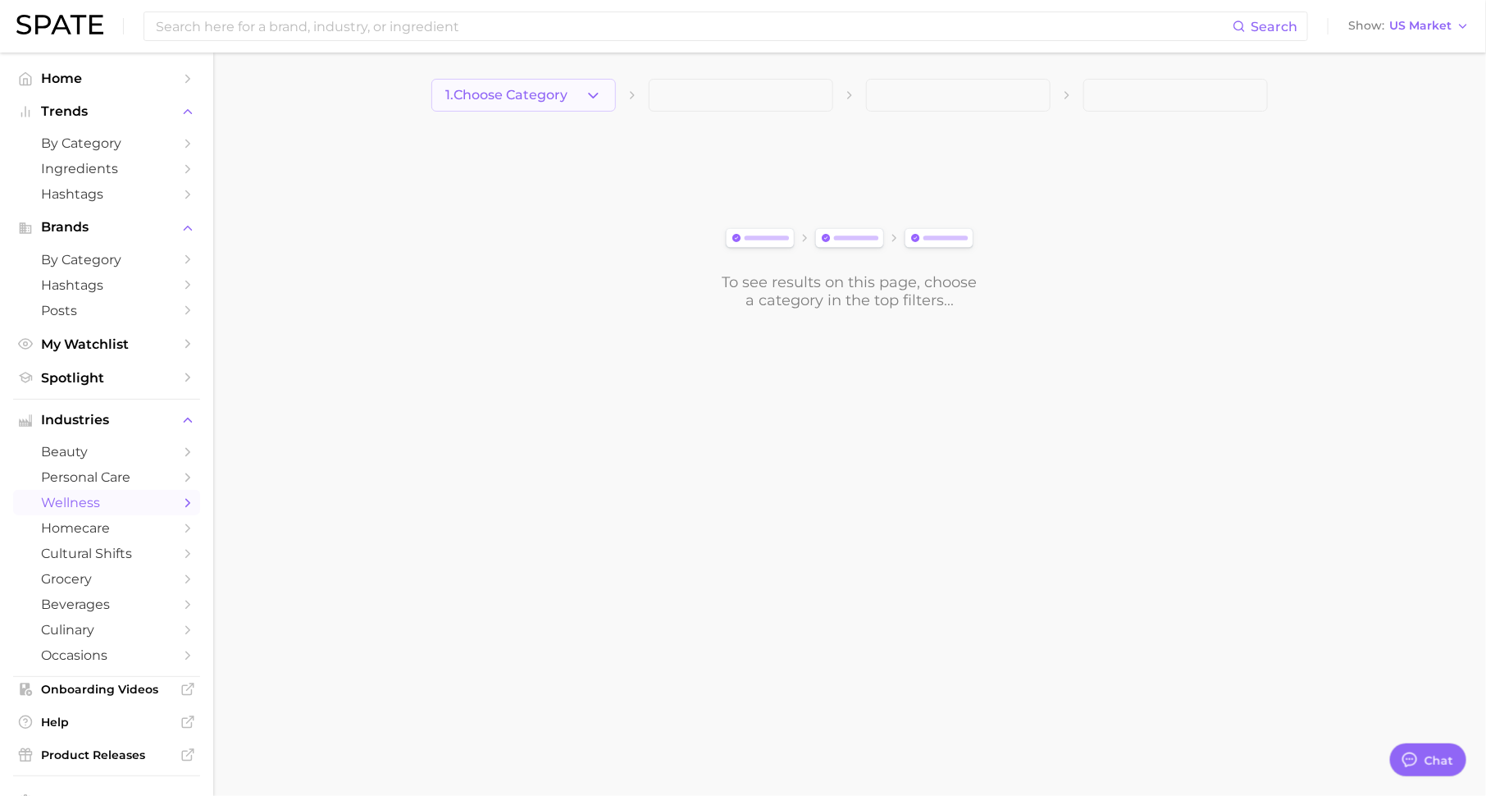
click at [539, 102] on span "1. Choose Category" at bounding box center [506, 95] width 122 height 15
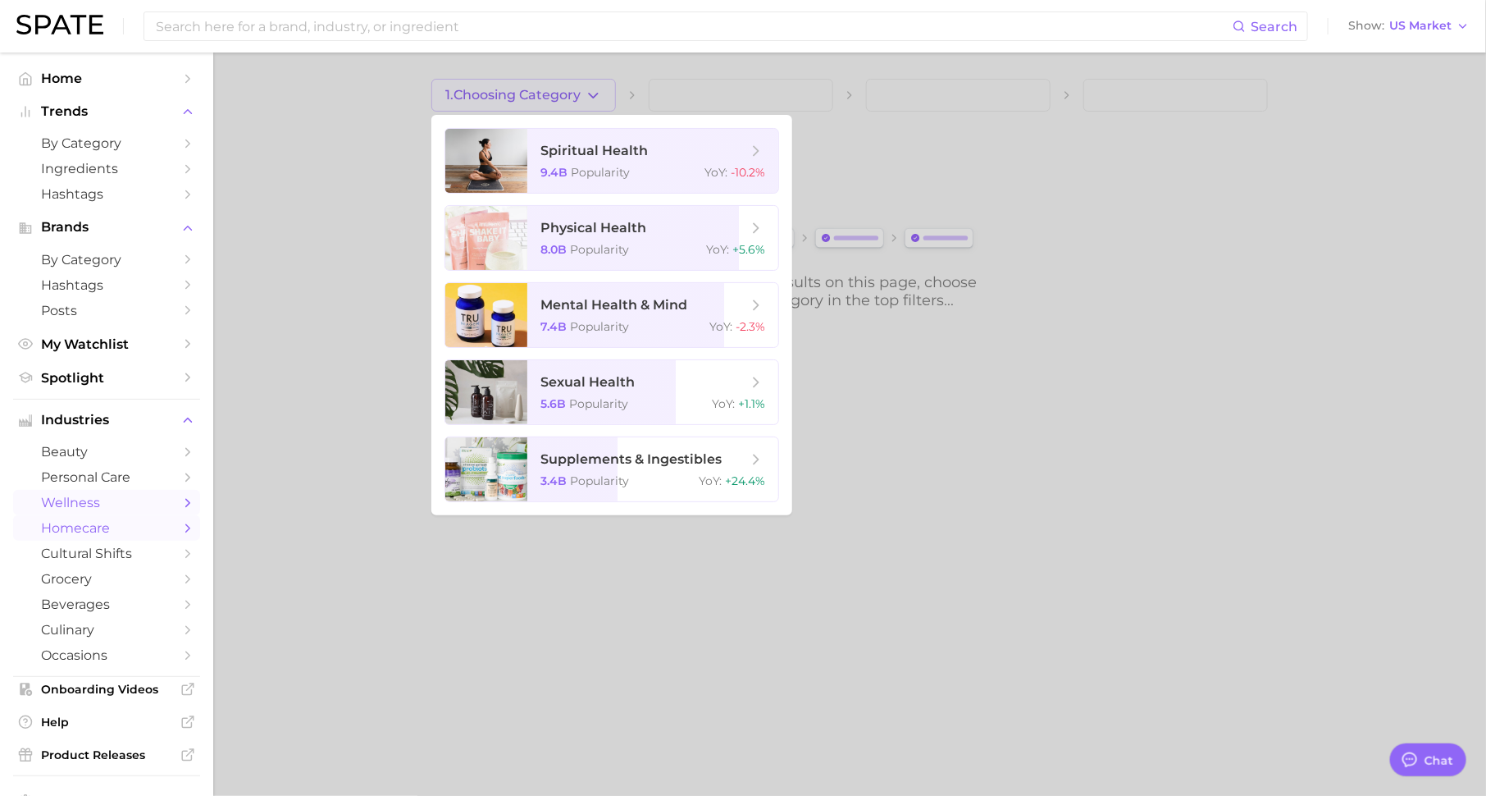
click at [189, 530] on icon "Sidebar" at bounding box center [187, 528] width 15 height 15
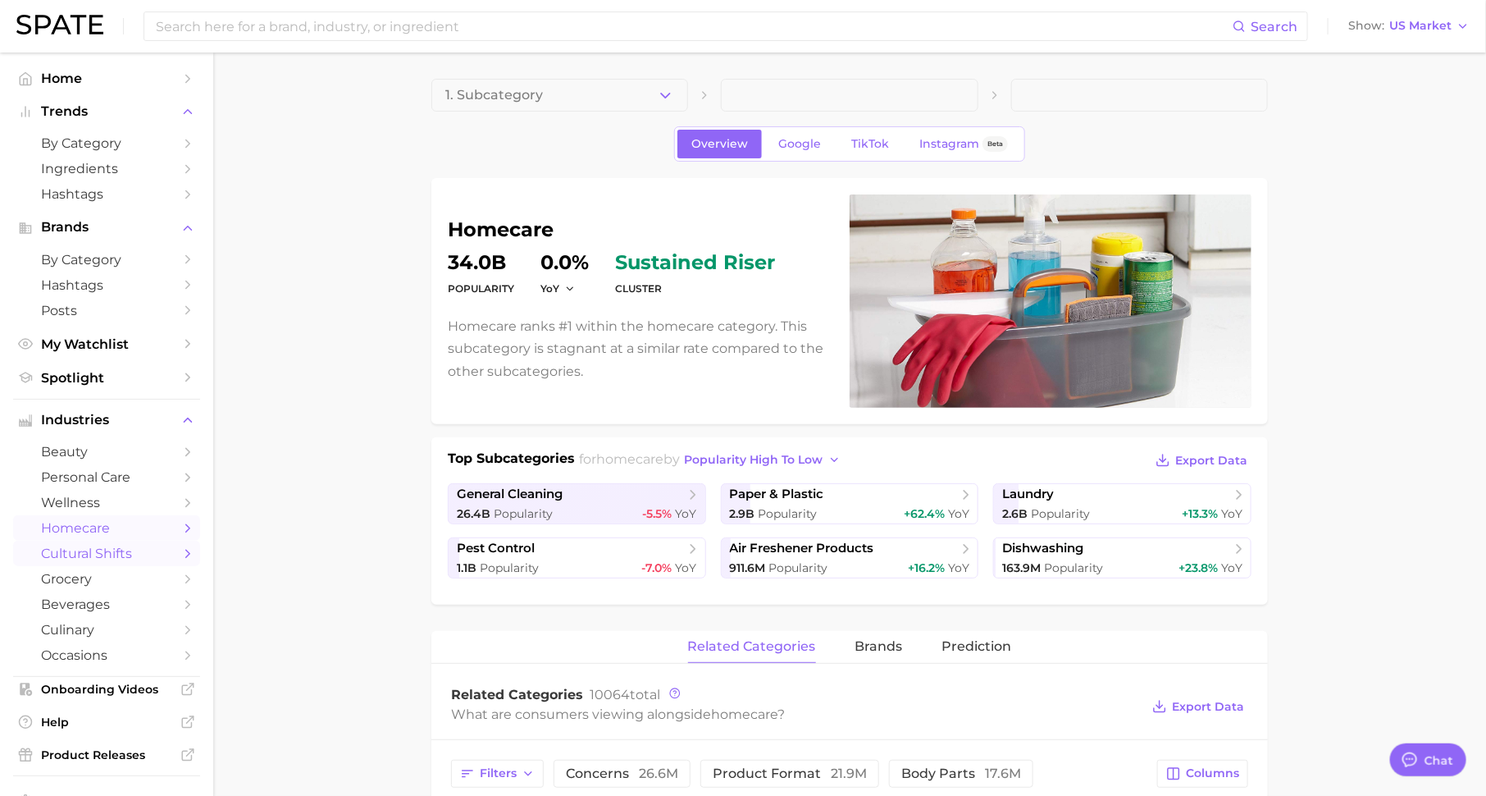
click at [157, 557] on span "cultural shifts" at bounding box center [106, 553] width 131 height 16
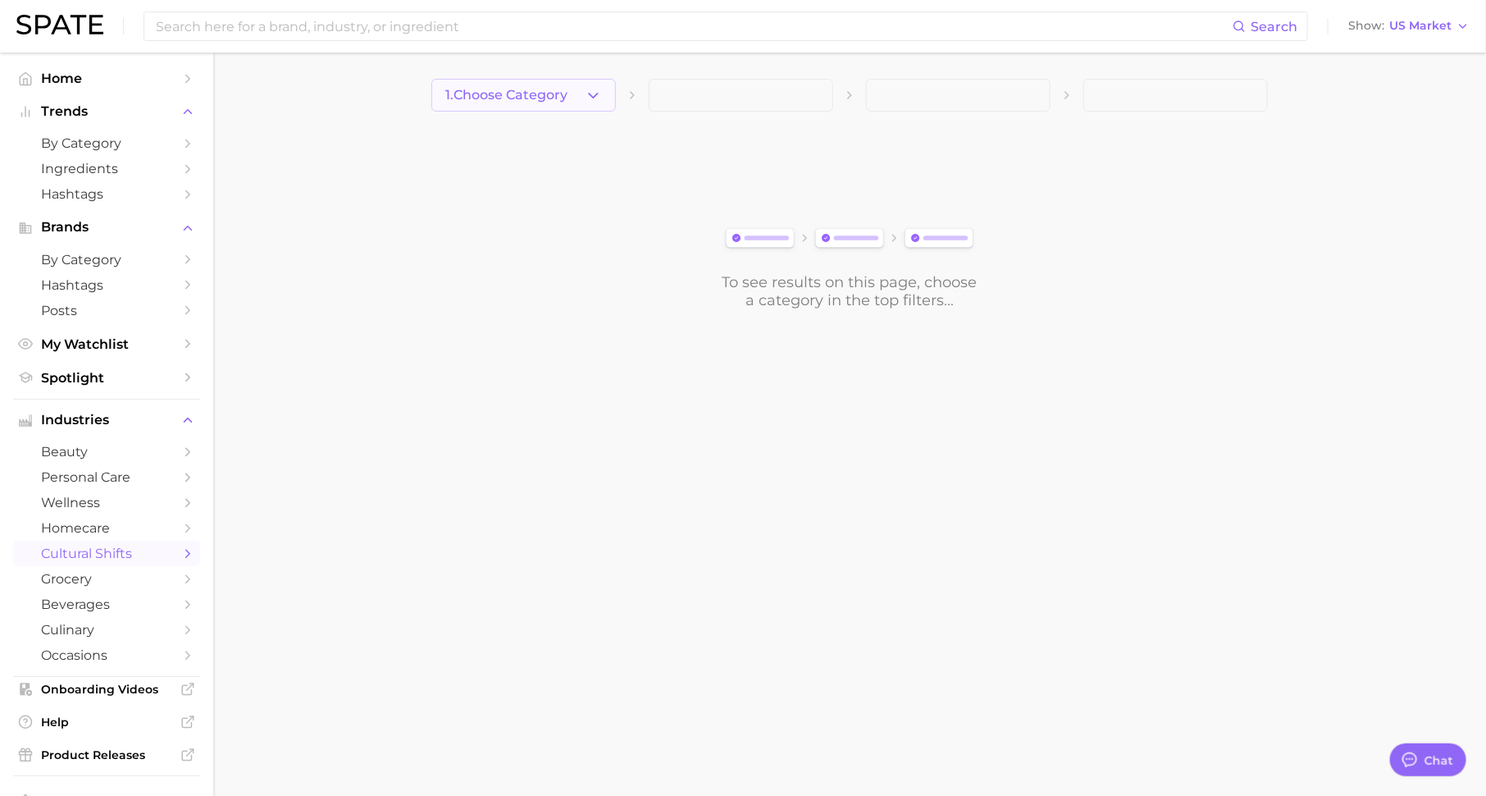
click at [604, 98] on button "1. Choose Category" at bounding box center [523, 95] width 185 height 33
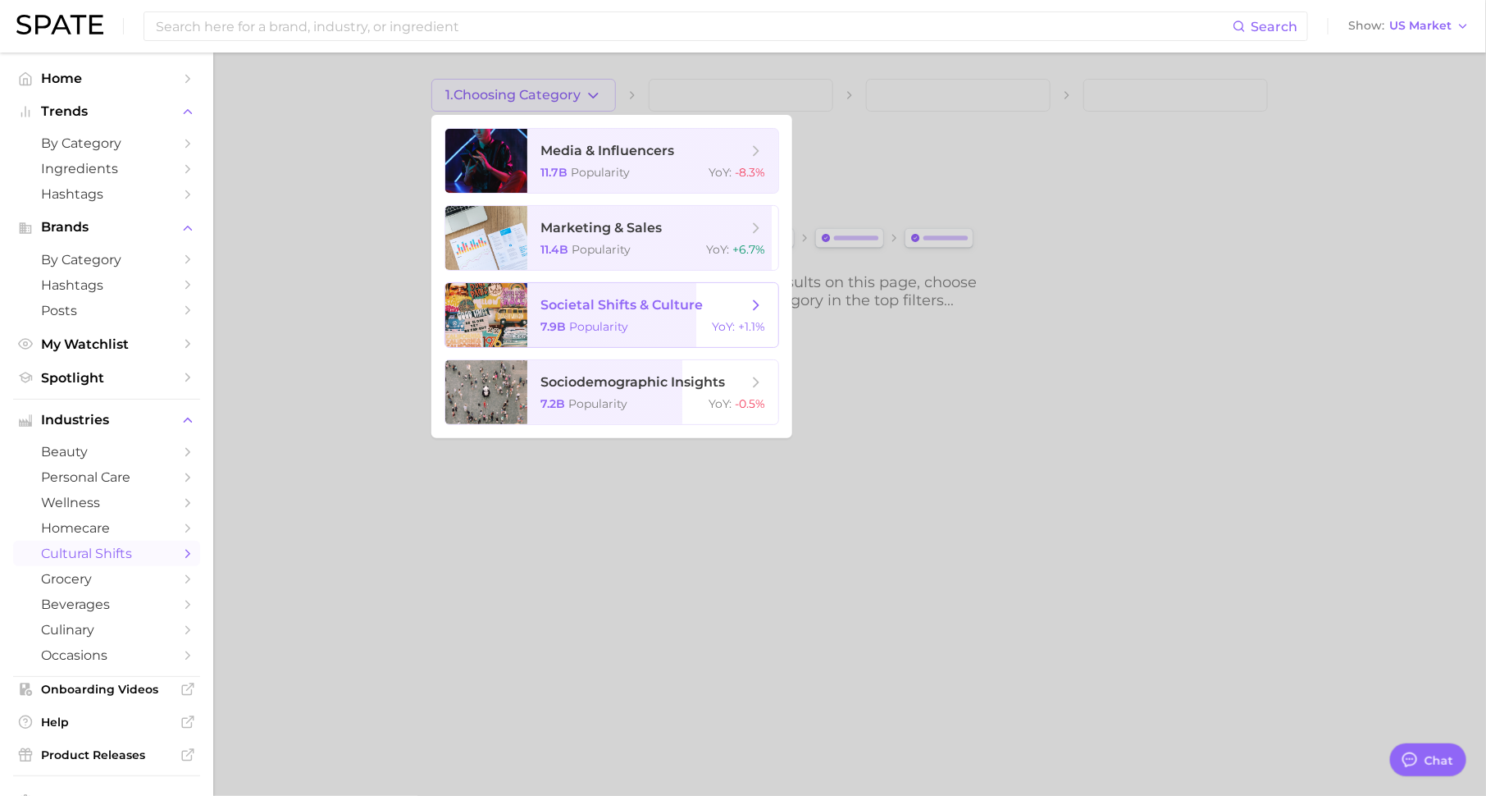
click at [642, 315] on span "societal shifts & culture 7.9b Popularity YoY : +1.1%" at bounding box center [652, 315] width 251 height 64
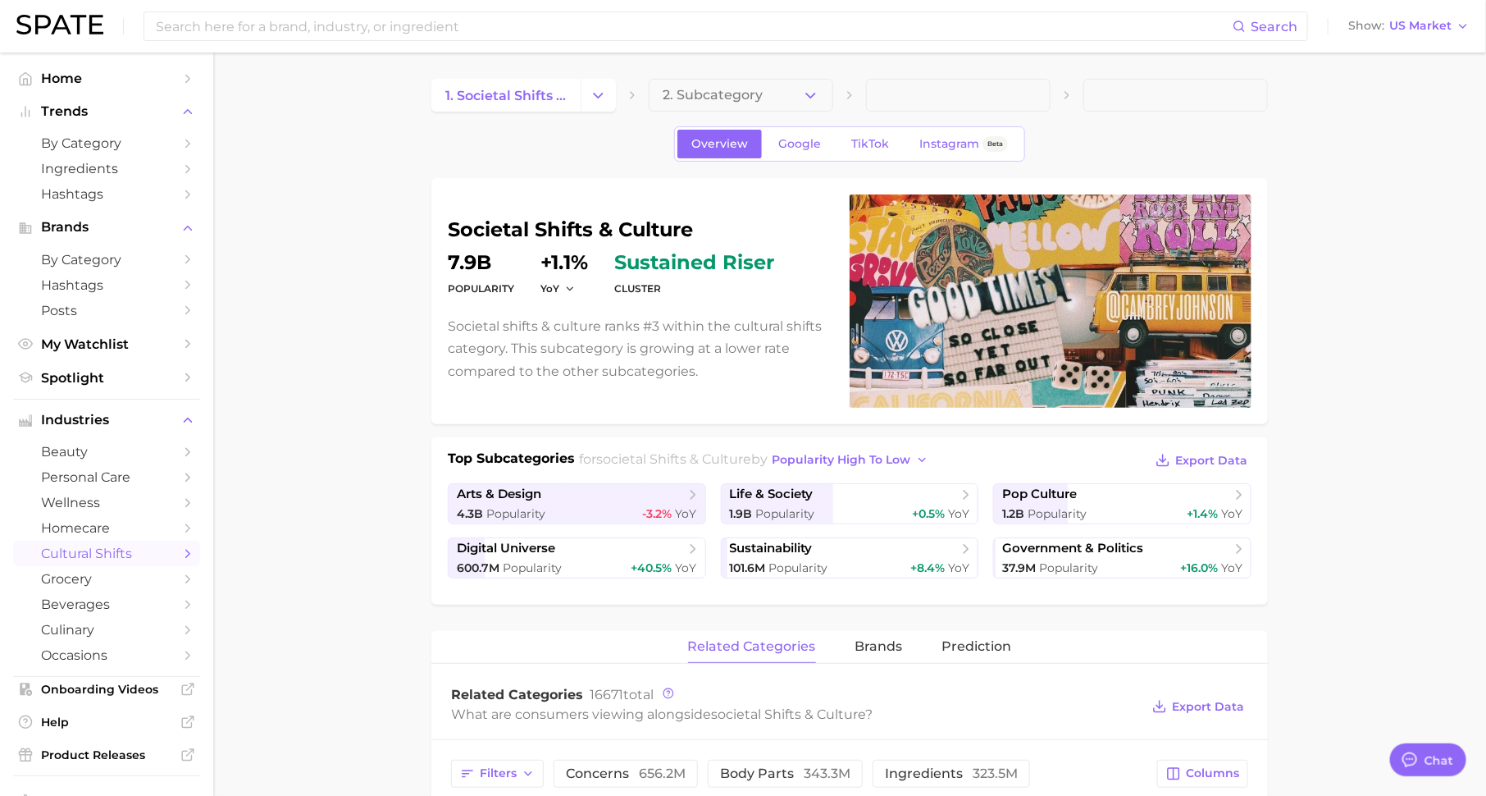
scroll to position [49, 0]
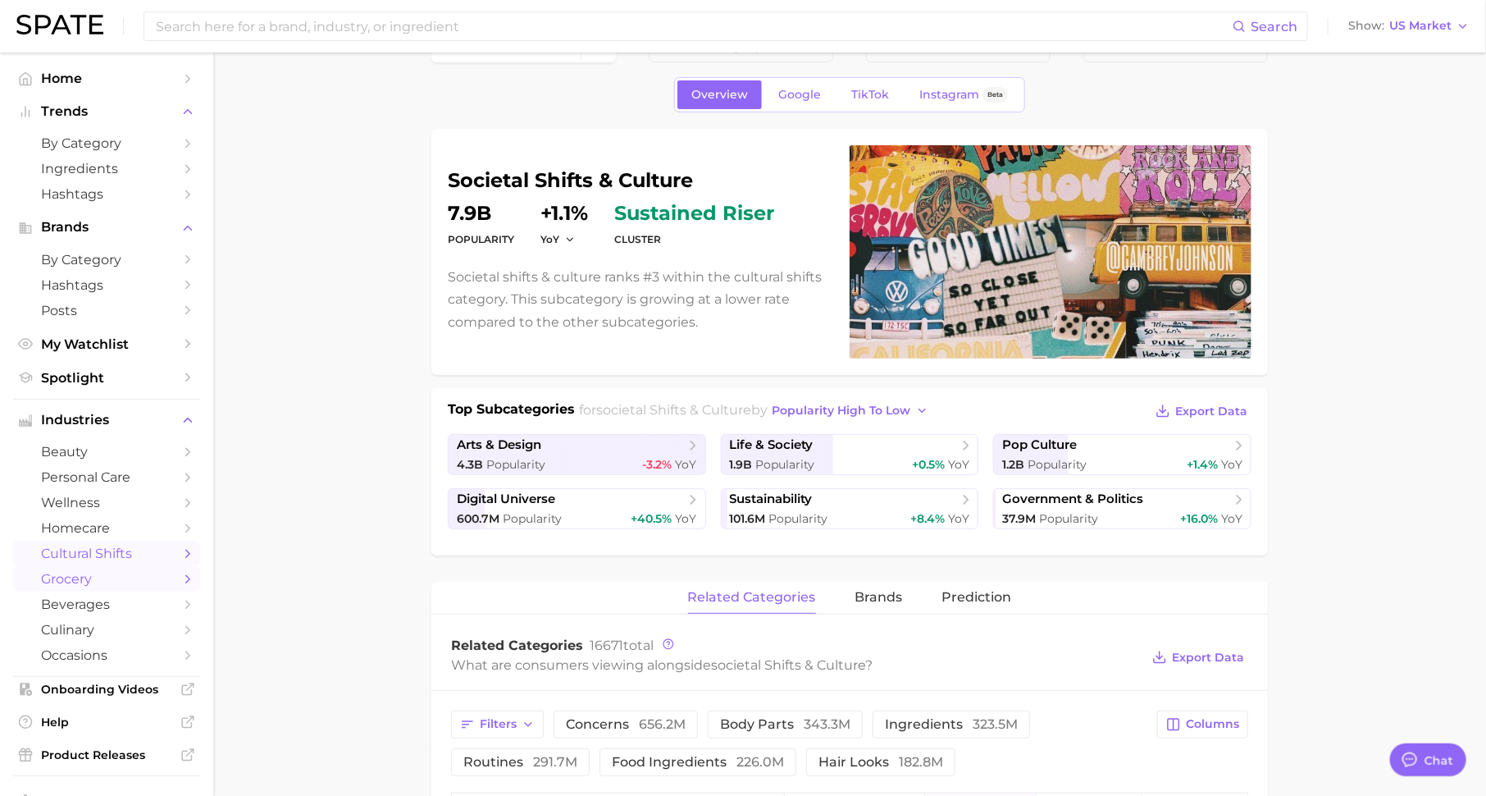
click at [174, 586] on link "grocery" at bounding box center [106, 578] width 187 height 25
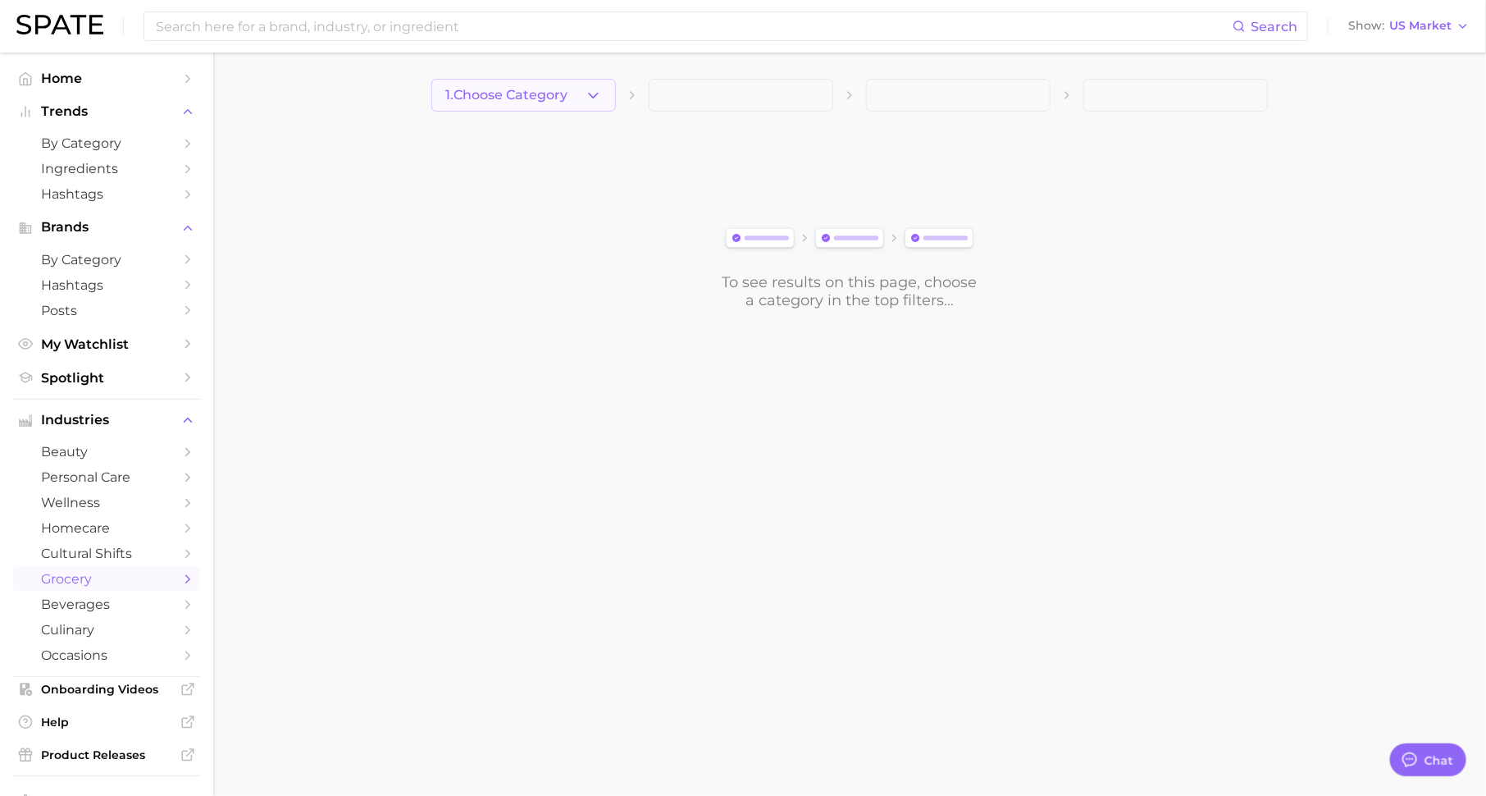
click at [524, 96] on span "1. Choose Category" at bounding box center [506, 95] width 122 height 15
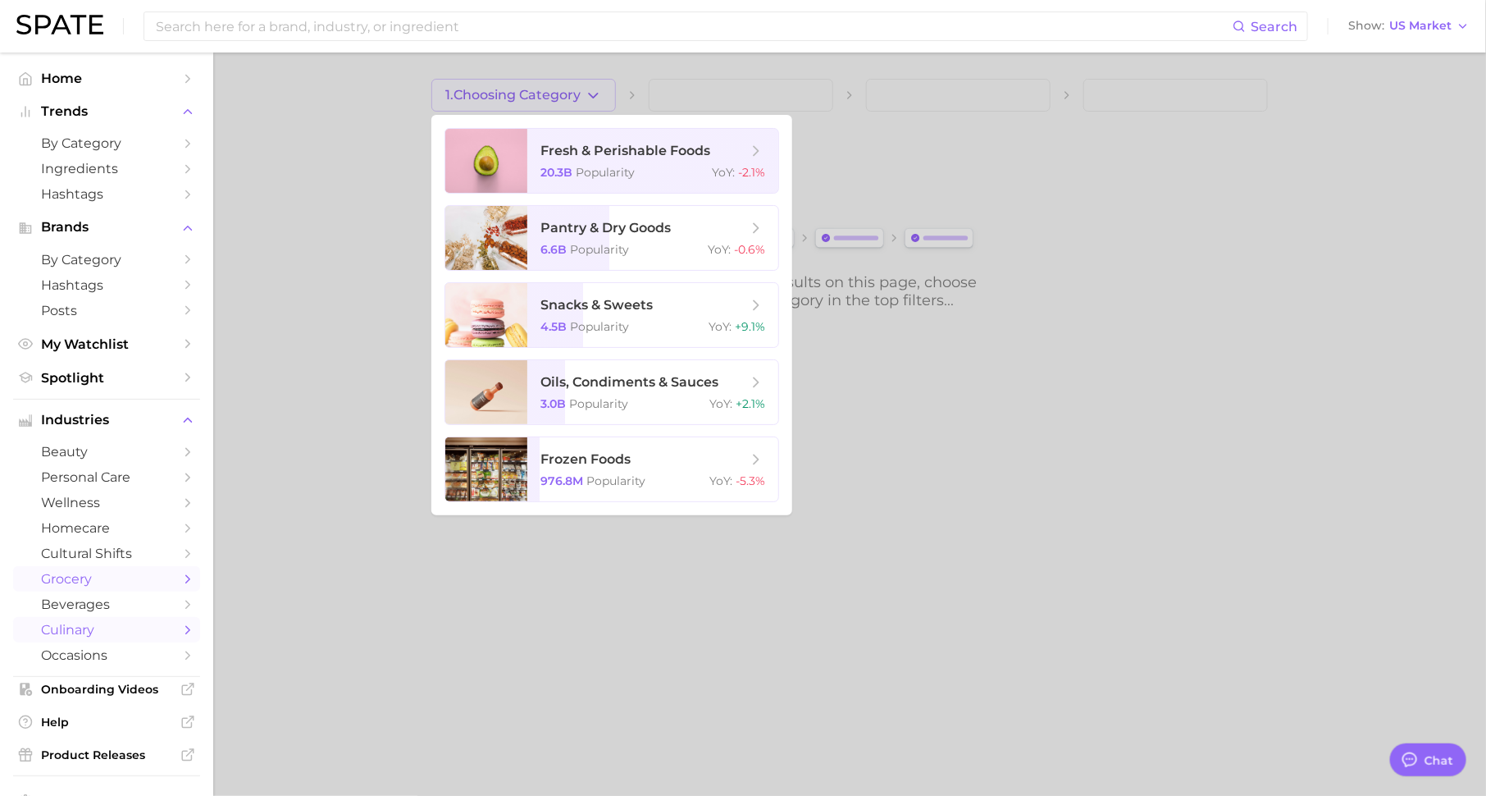
click at [154, 623] on link "culinary" at bounding box center [106, 629] width 187 height 25
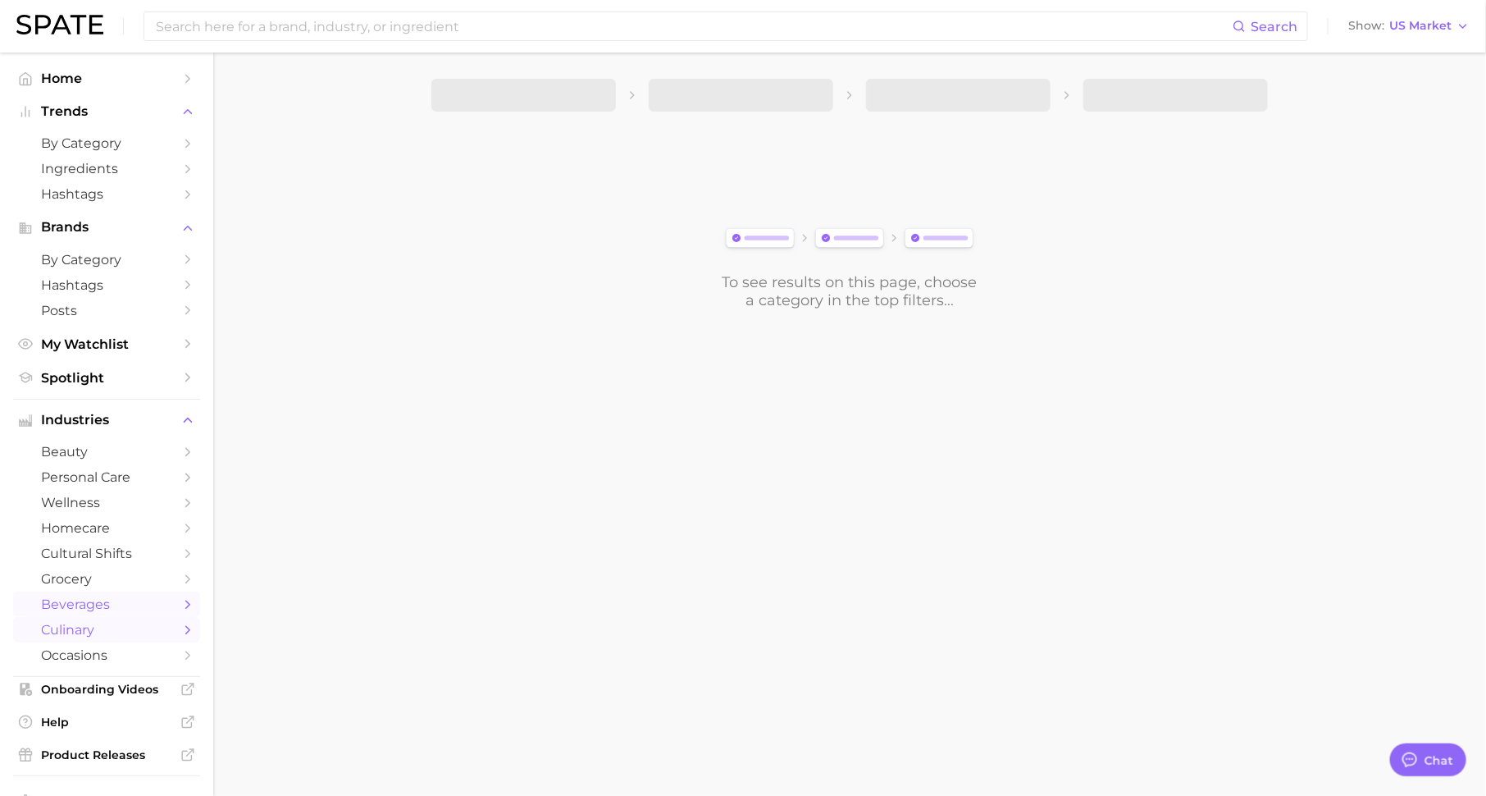
click at [159, 603] on span "beverages" at bounding box center [106, 604] width 131 height 16
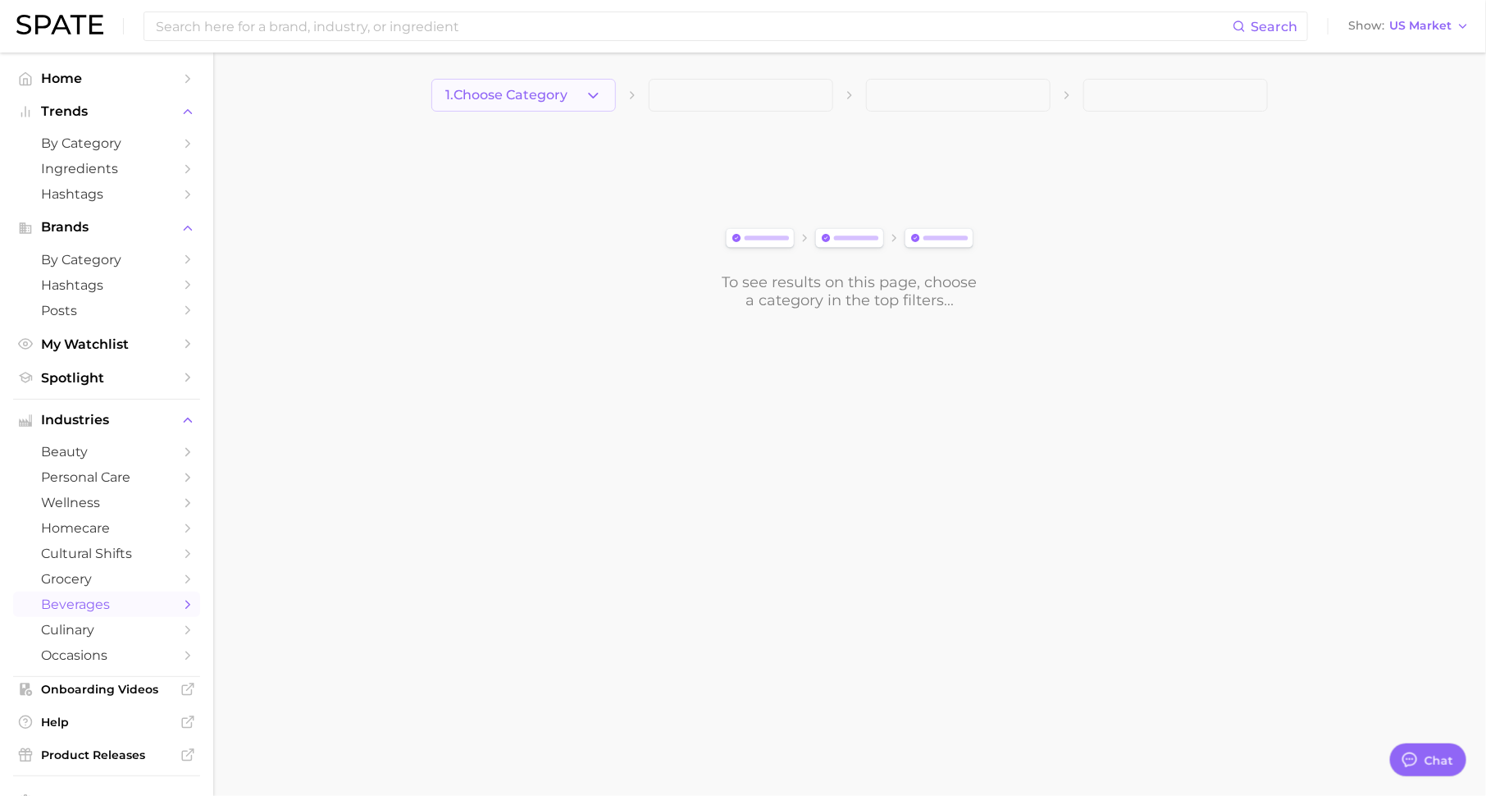
click at [572, 107] on button "1. Choose Category" at bounding box center [523, 95] width 185 height 33
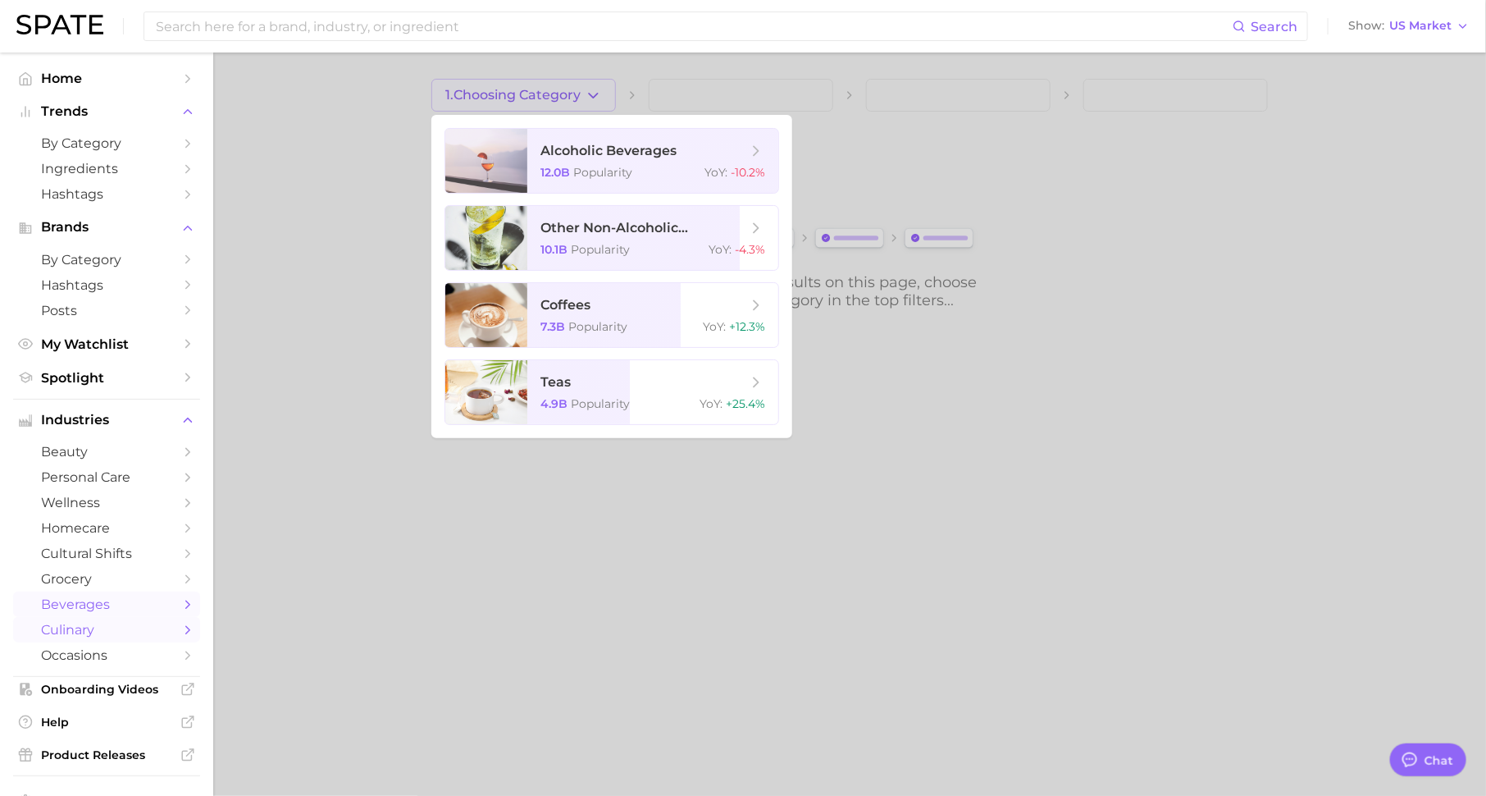
click at [62, 642] on link "culinary" at bounding box center [106, 629] width 187 height 25
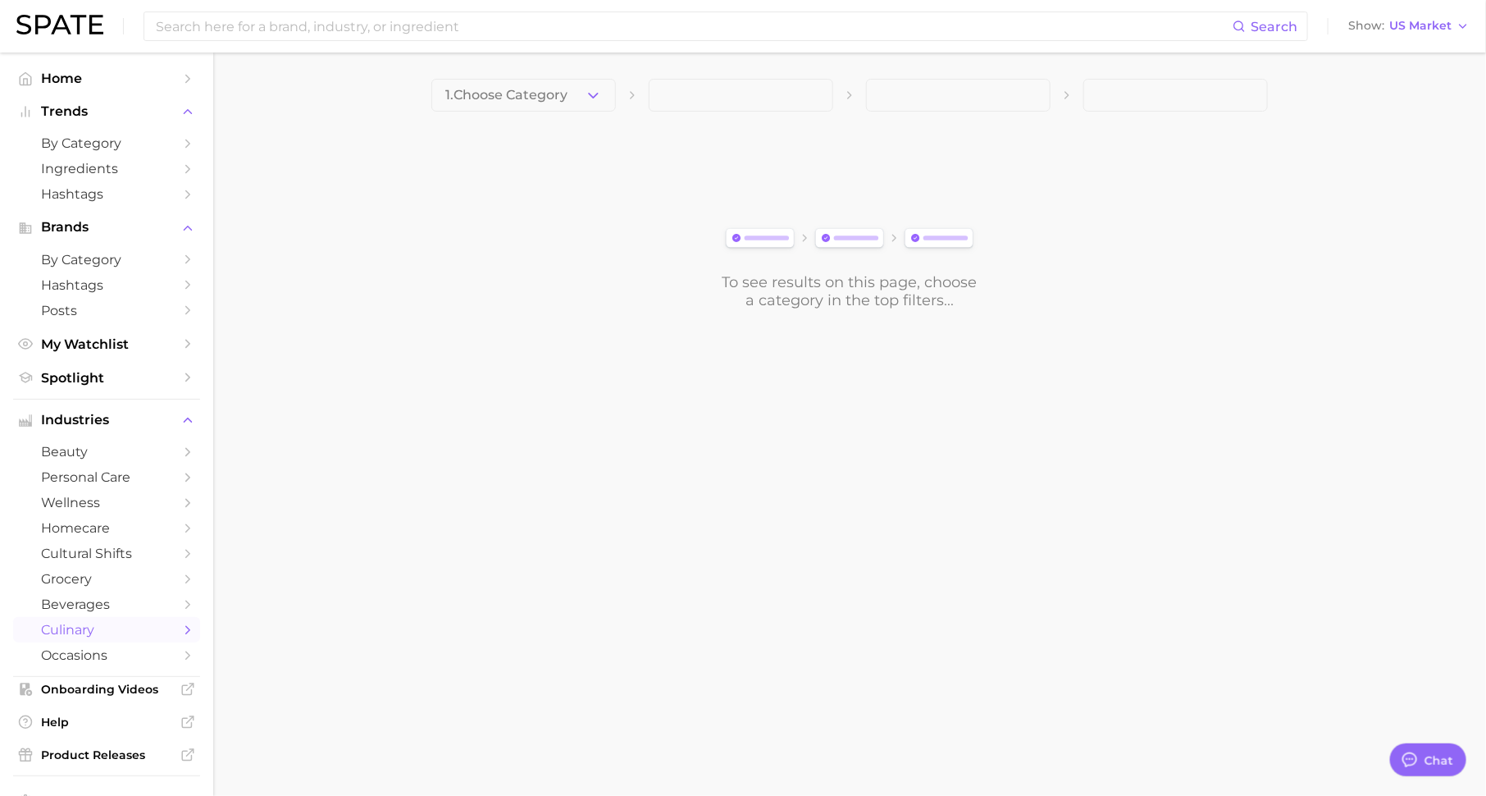
click at [592, 75] on main "1. Choose Category To see results on this page, choose a category in the top fi…" at bounding box center [849, 221] width 1273 height 339
click at [592, 84] on button "1. Choose Category" at bounding box center [523, 95] width 185 height 33
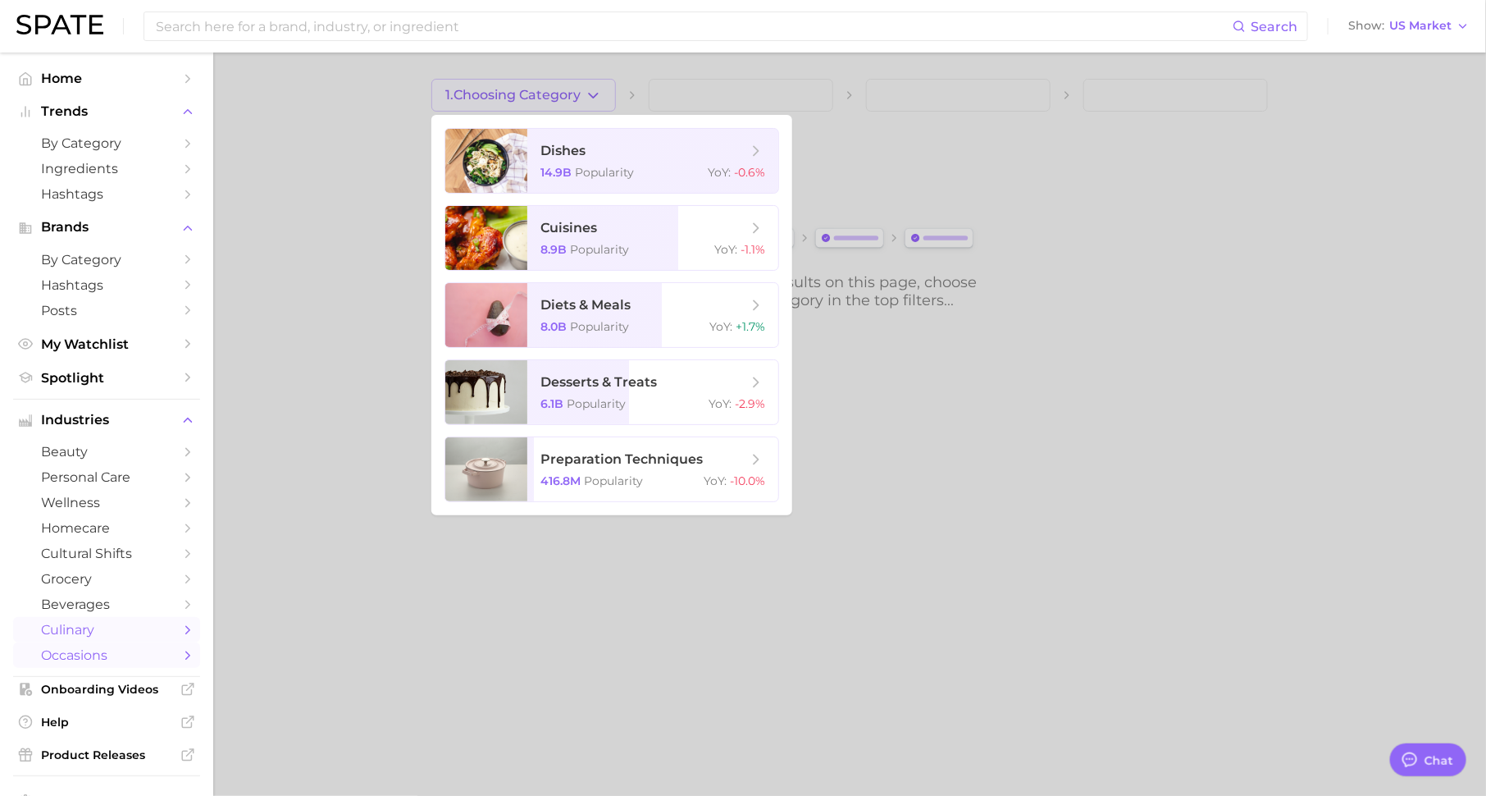
click at [180, 655] on icon "Sidebar" at bounding box center [187, 655] width 15 height 15
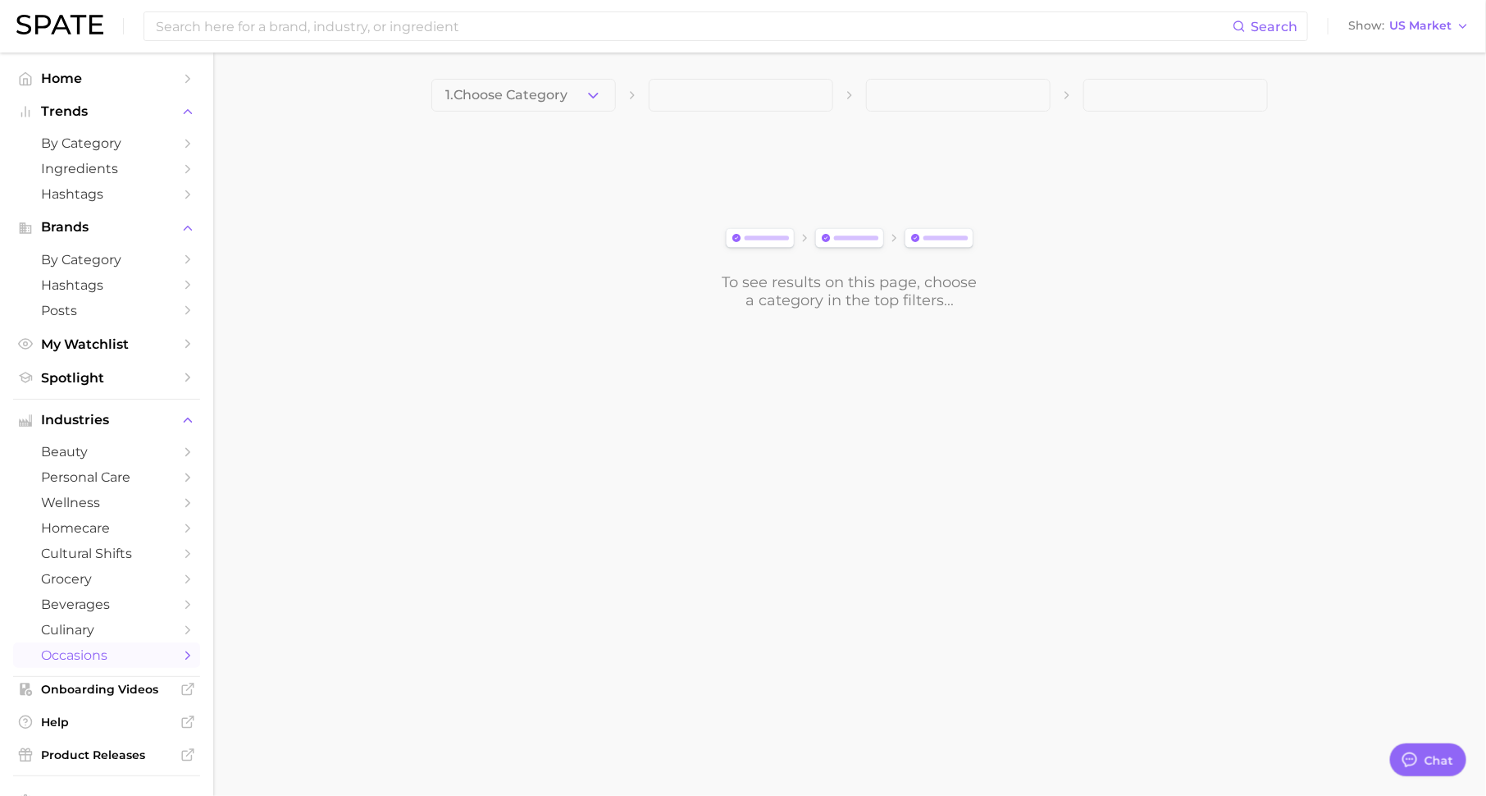
click at [545, 102] on span "1. Choose Category" at bounding box center [506, 95] width 122 height 15
